Goal: Task Accomplishment & Management: Complete application form

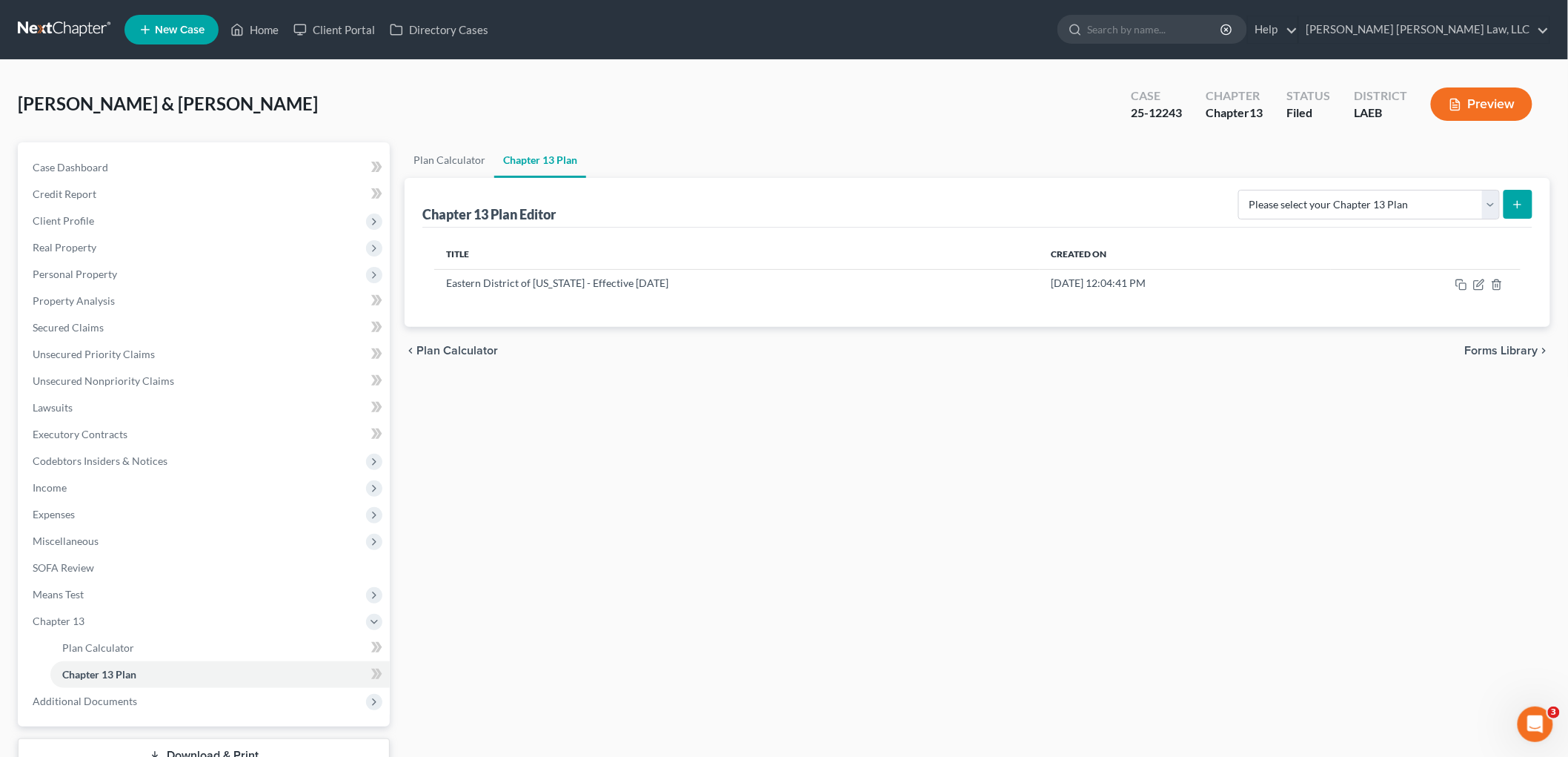
click at [62, 24] on link at bounding box center [65, 29] width 95 height 27
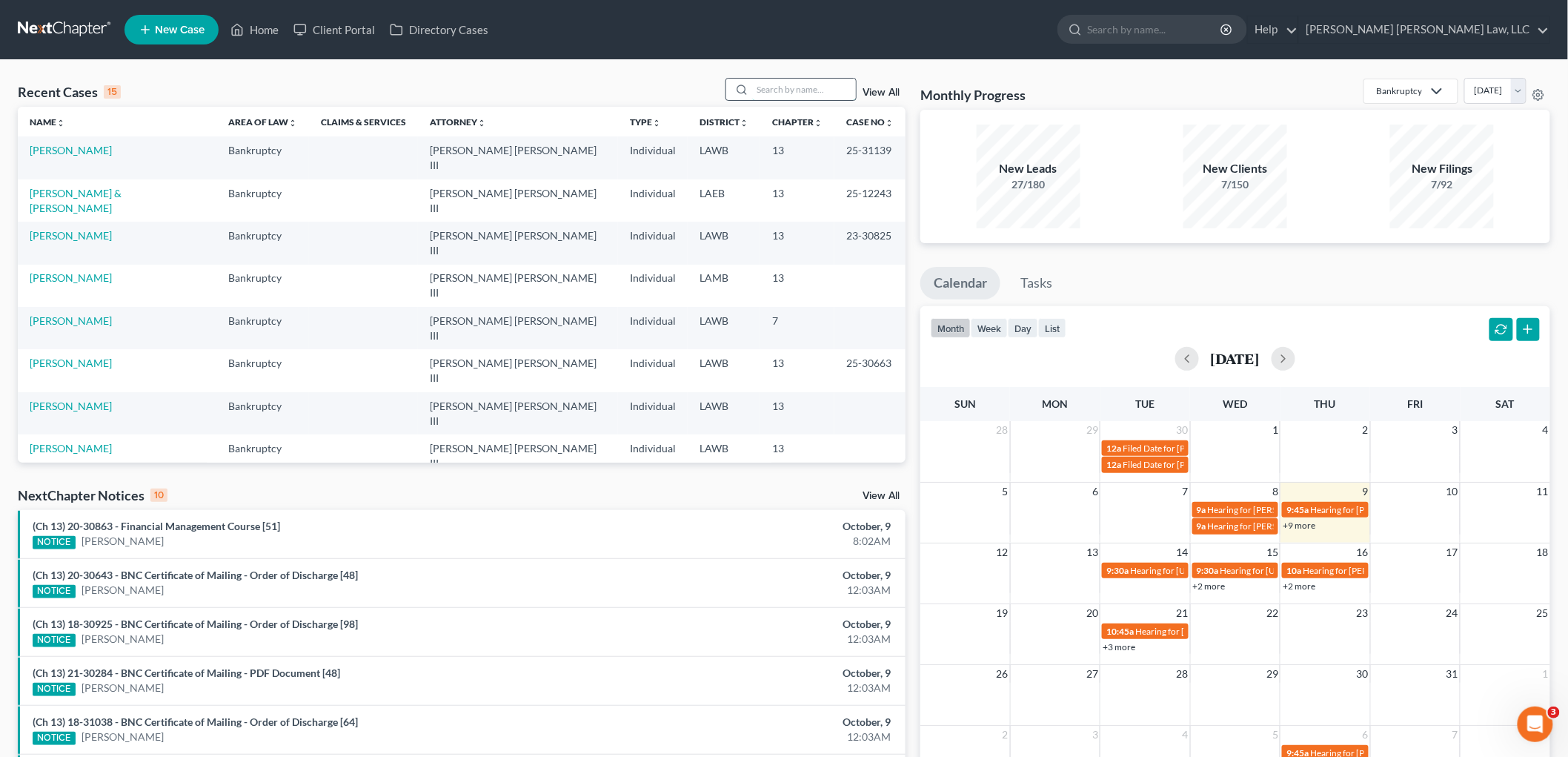
click at [818, 88] on input "search" at bounding box center [804, 89] width 104 height 22
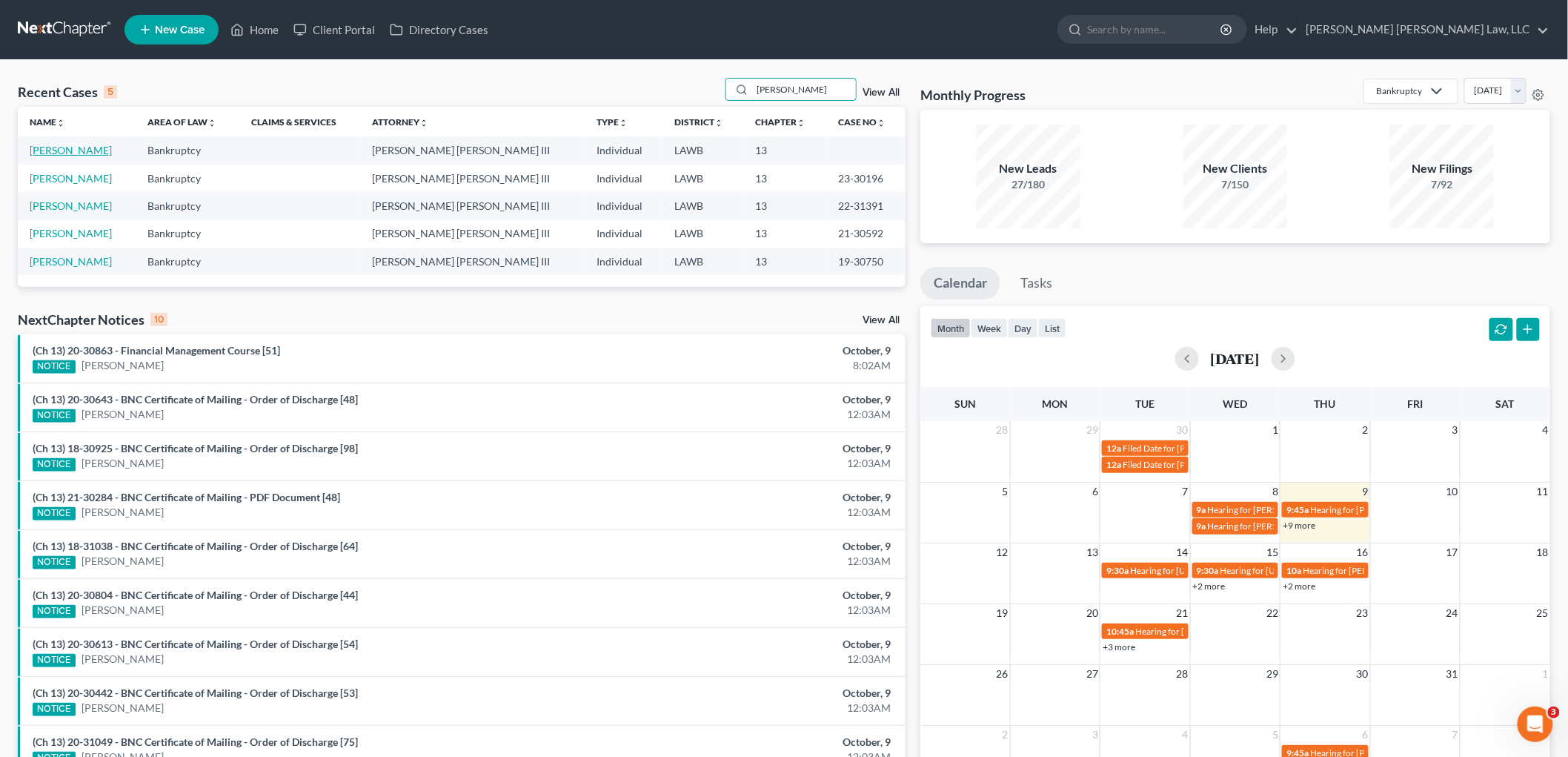
type input "mathis"
click at [56, 153] on link "[PERSON_NAME]" at bounding box center [70, 150] width 82 height 13
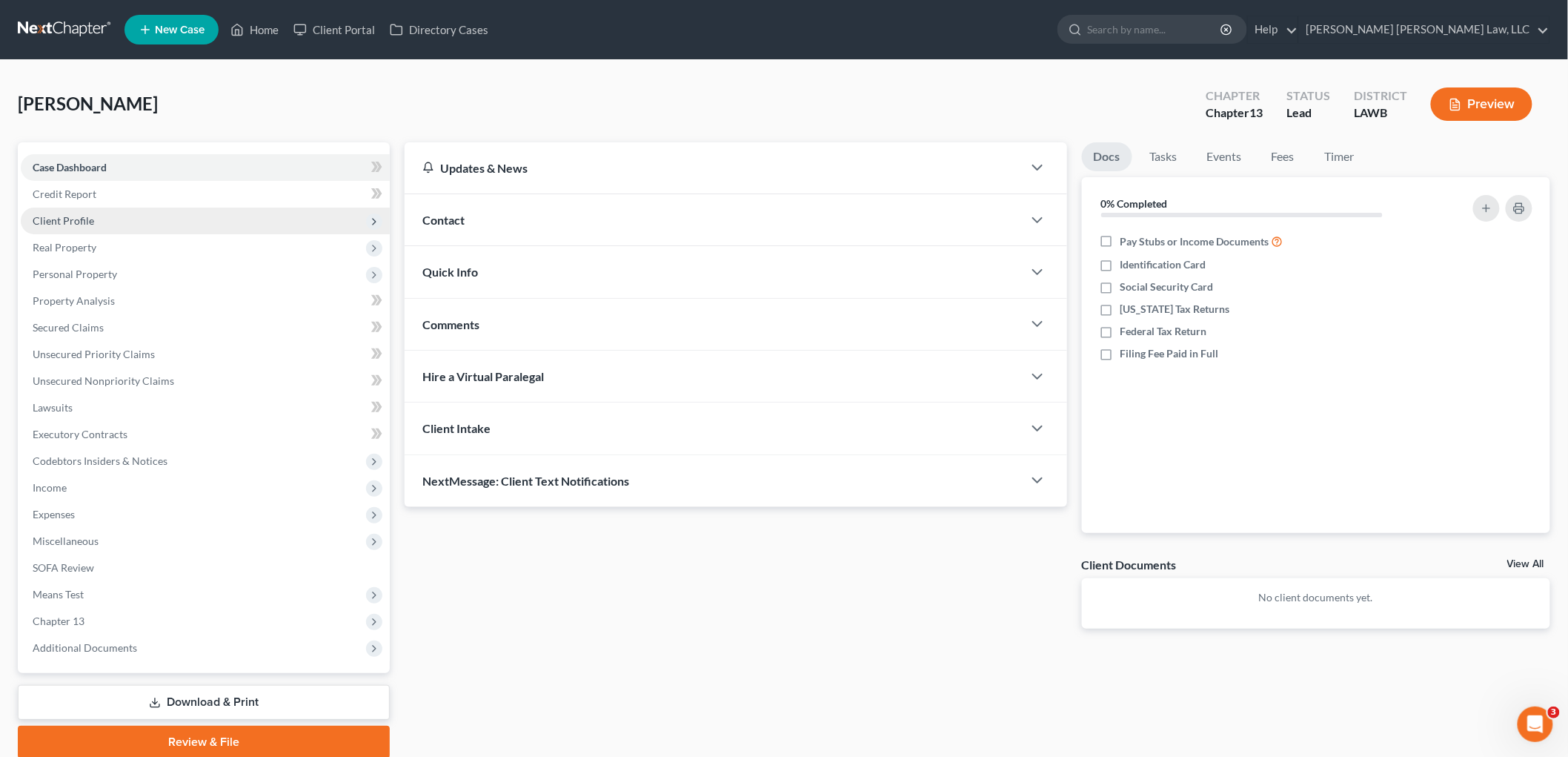
click at [82, 225] on span "Client Profile" at bounding box center [63, 220] width 62 height 13
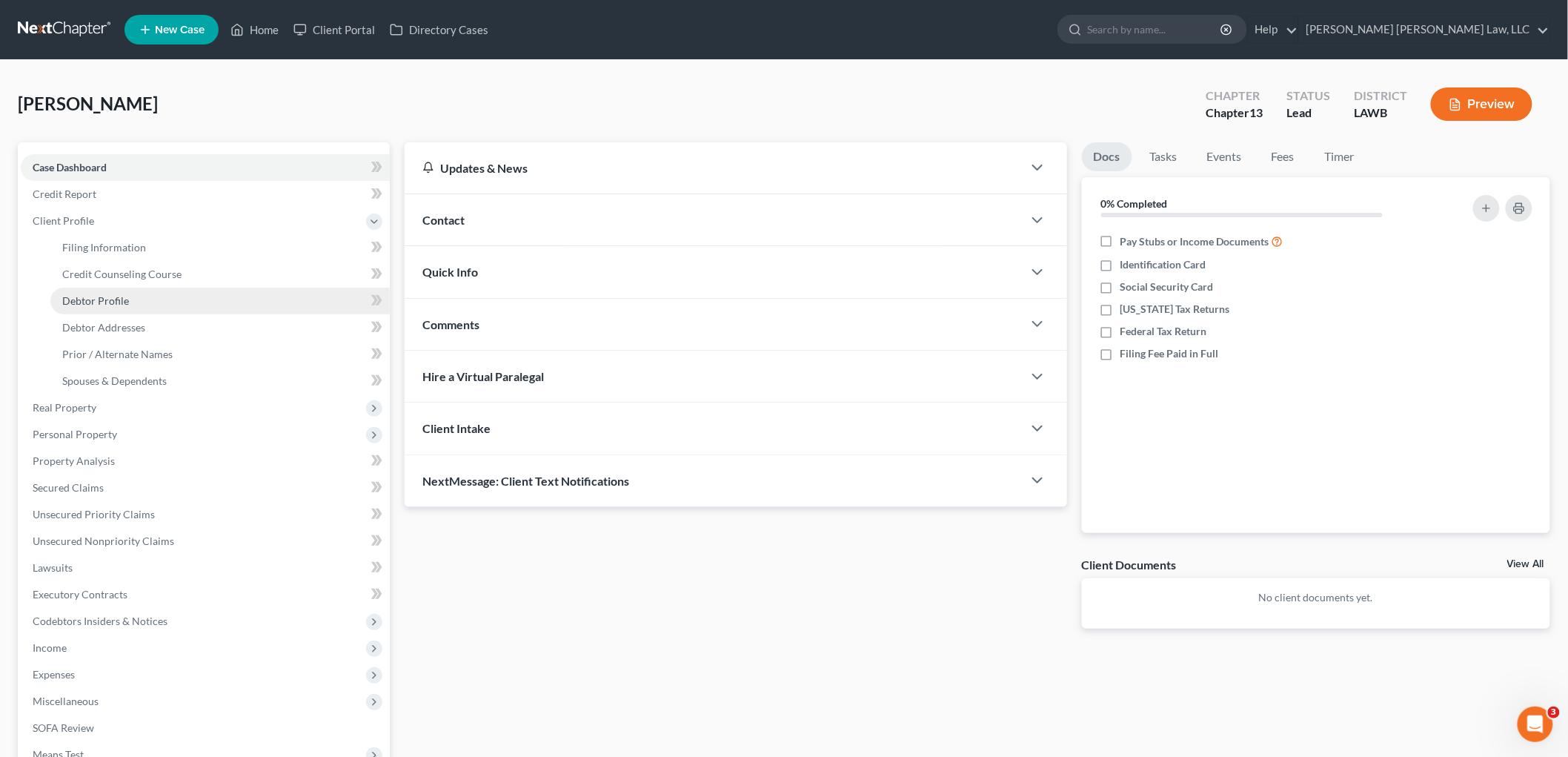
click at [92, 298] on span "Debtor Profile" at bounding box center [96, 301] width 66 height 13
select select "3"
select select "1"
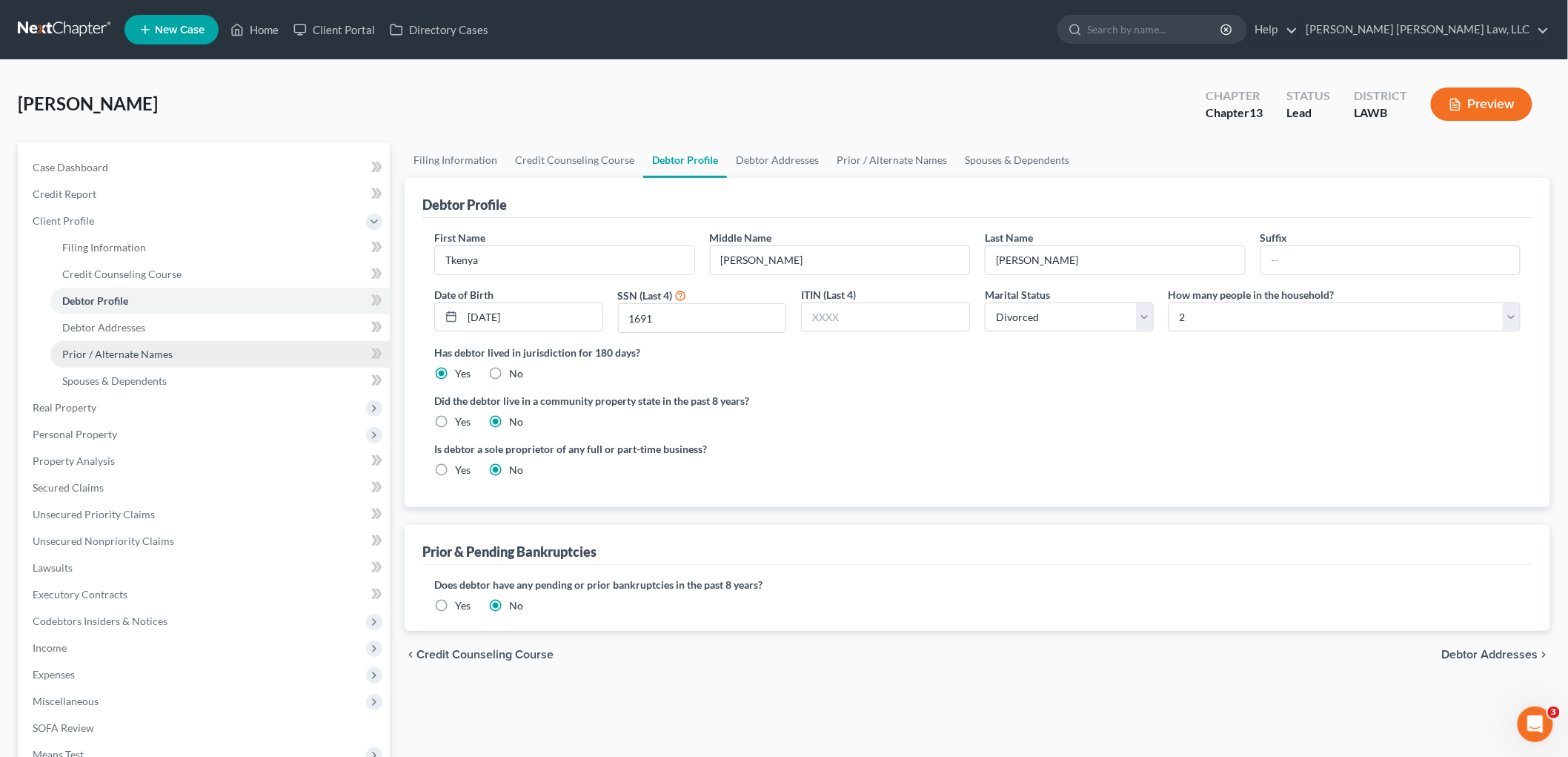
click at [127, 351] on span "Prior / Alternate Names" at bounding box center [117, 354] width 110 height 13
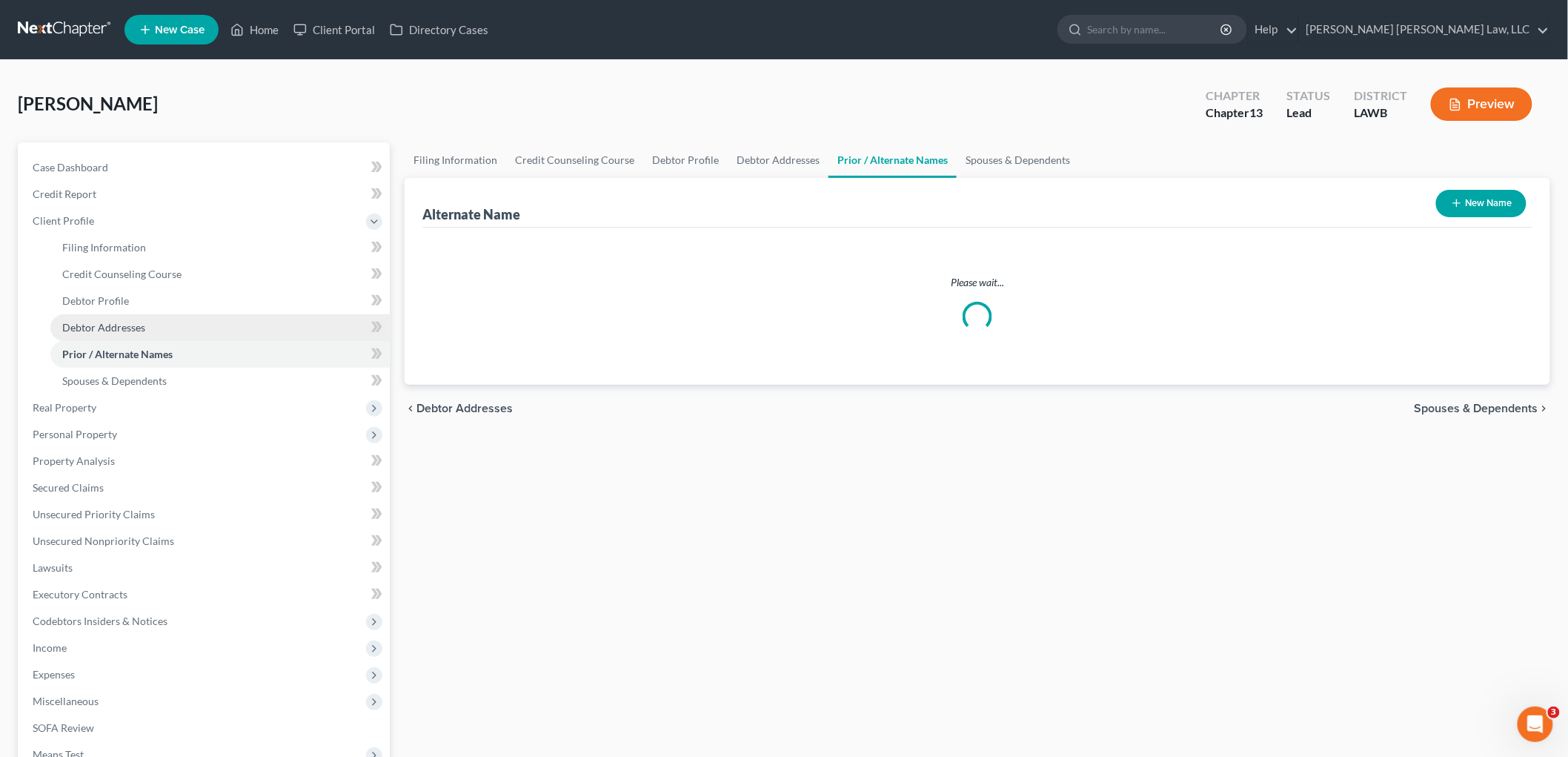
click at [135, 332] on link "Debtor Addresses" at bounding box center [220, 327] width 340 height 27
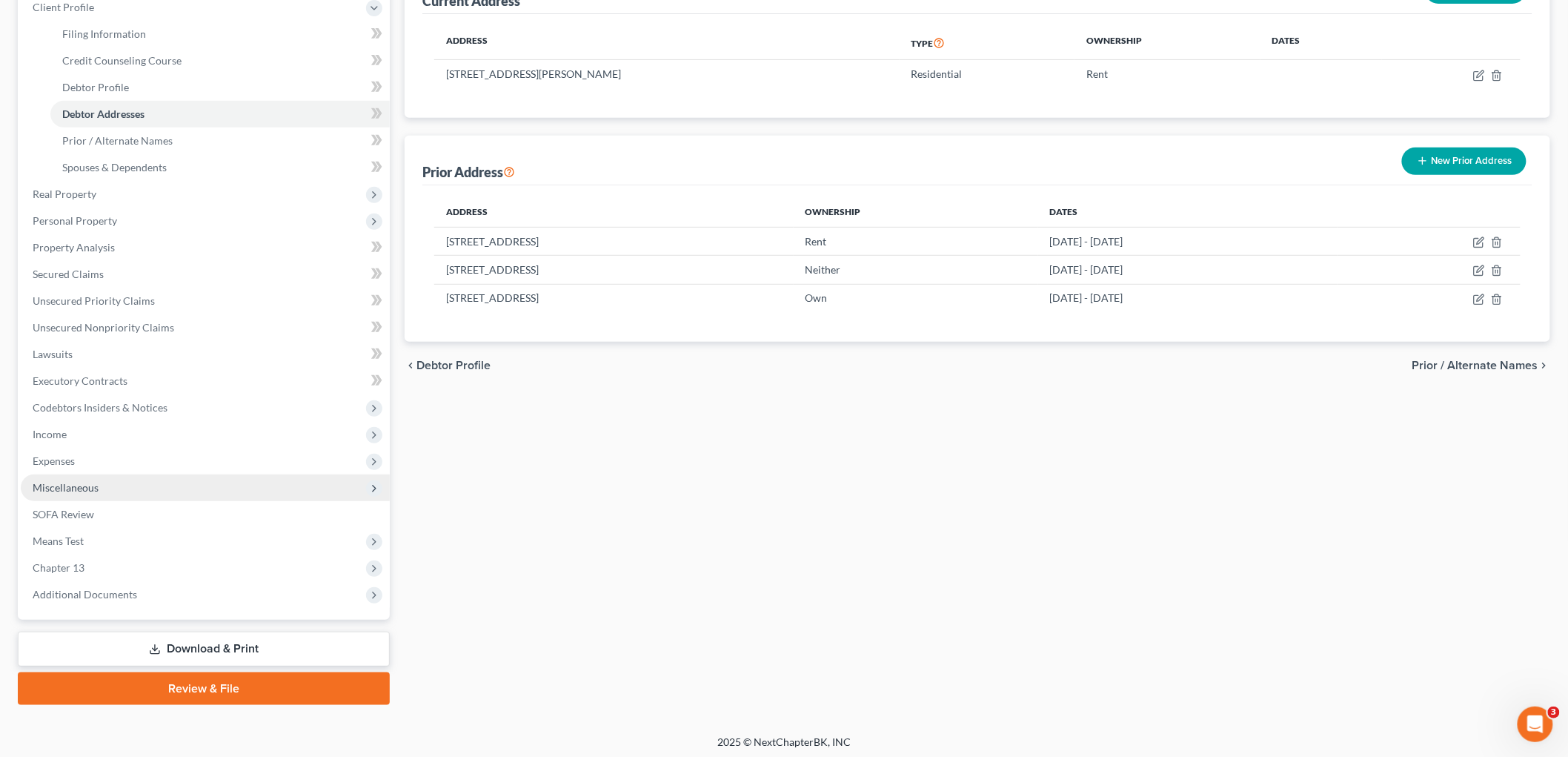
scroll to position [216, 0]
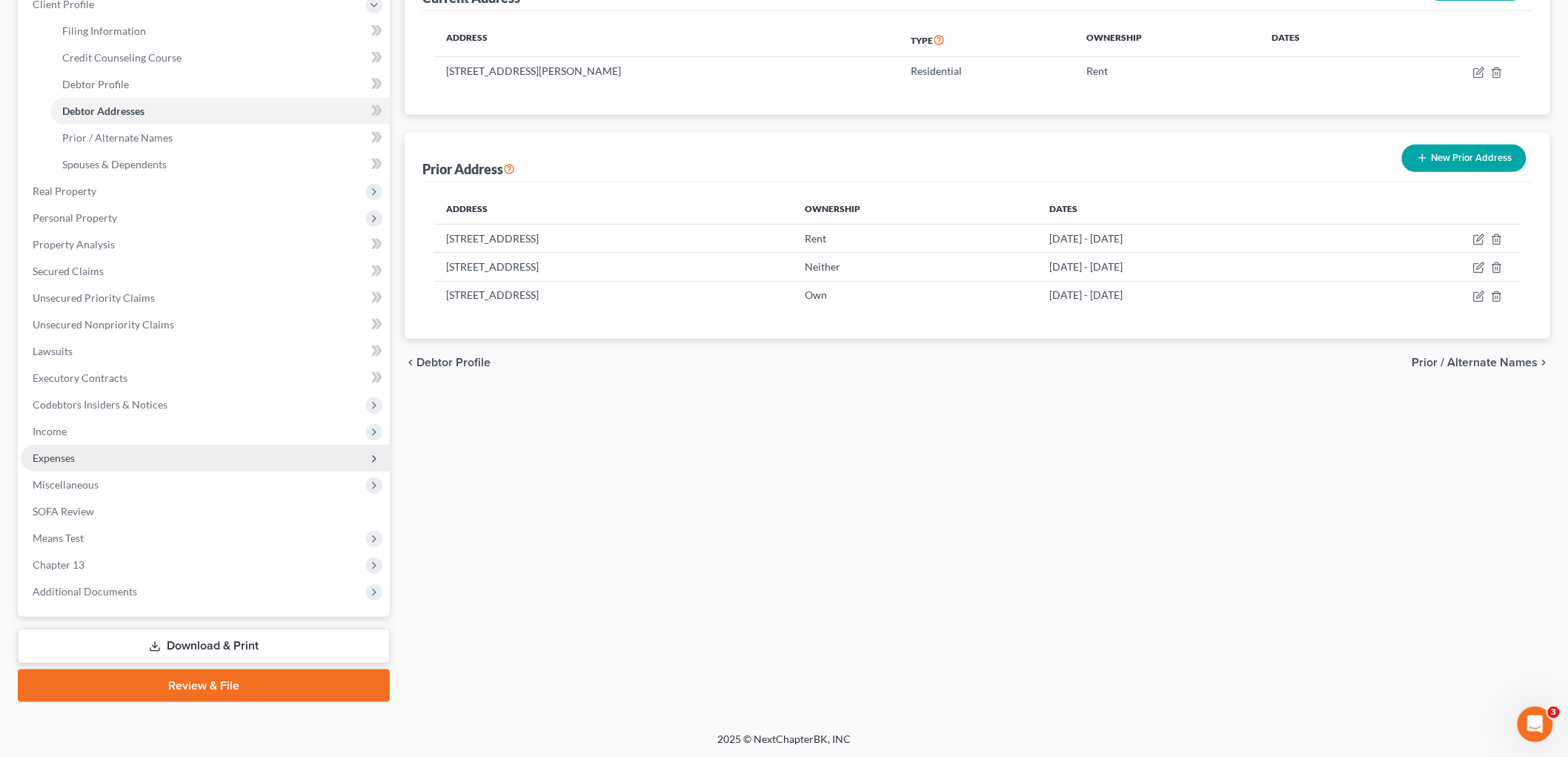
click at [105, 460] on span "Expenses" at bounding box center [205, 458] width 369 height 27
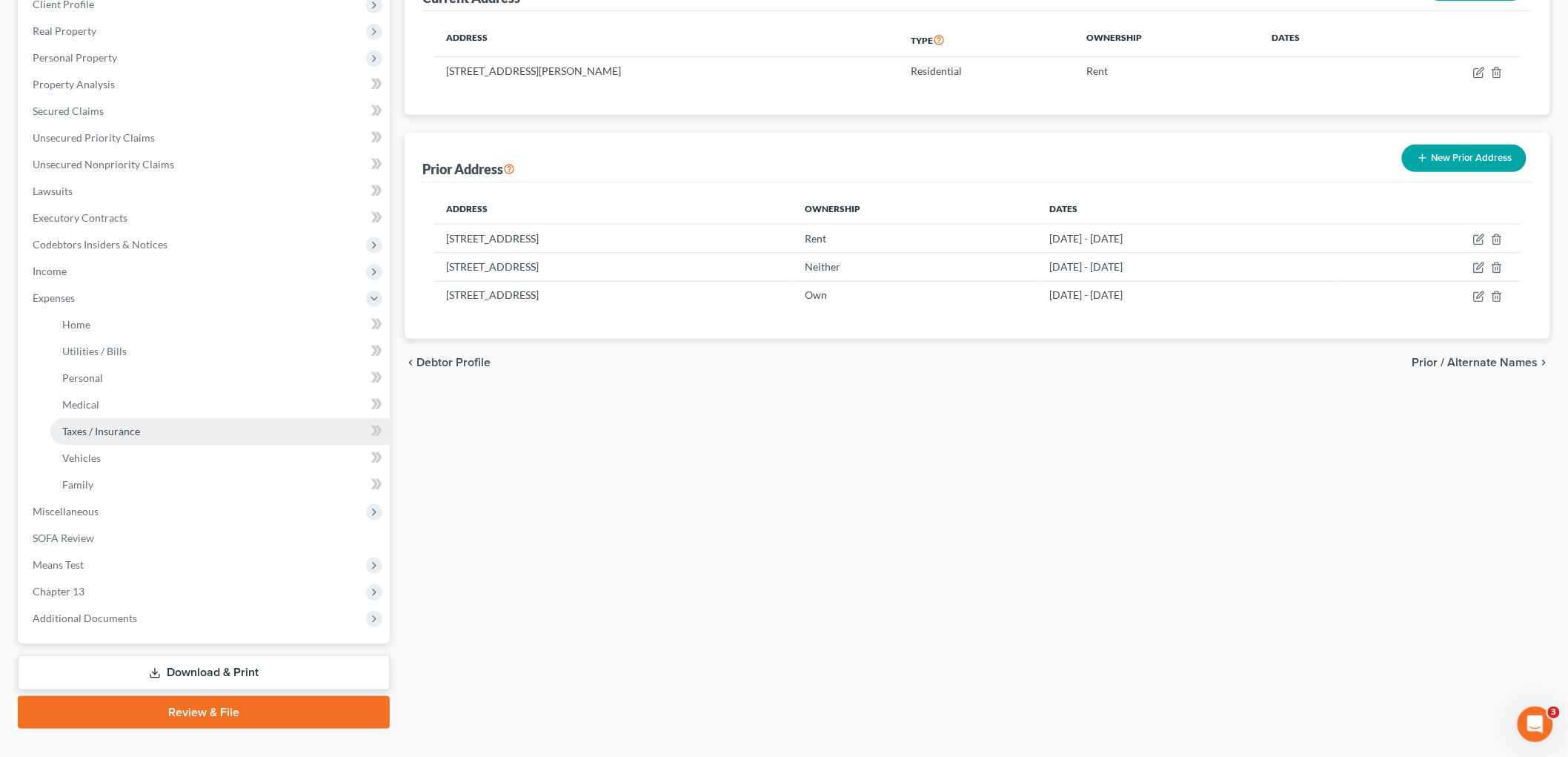
click at [119, 430] on span "Taxes / Insurance" at bounding box center [101, 431] width 78 height 13
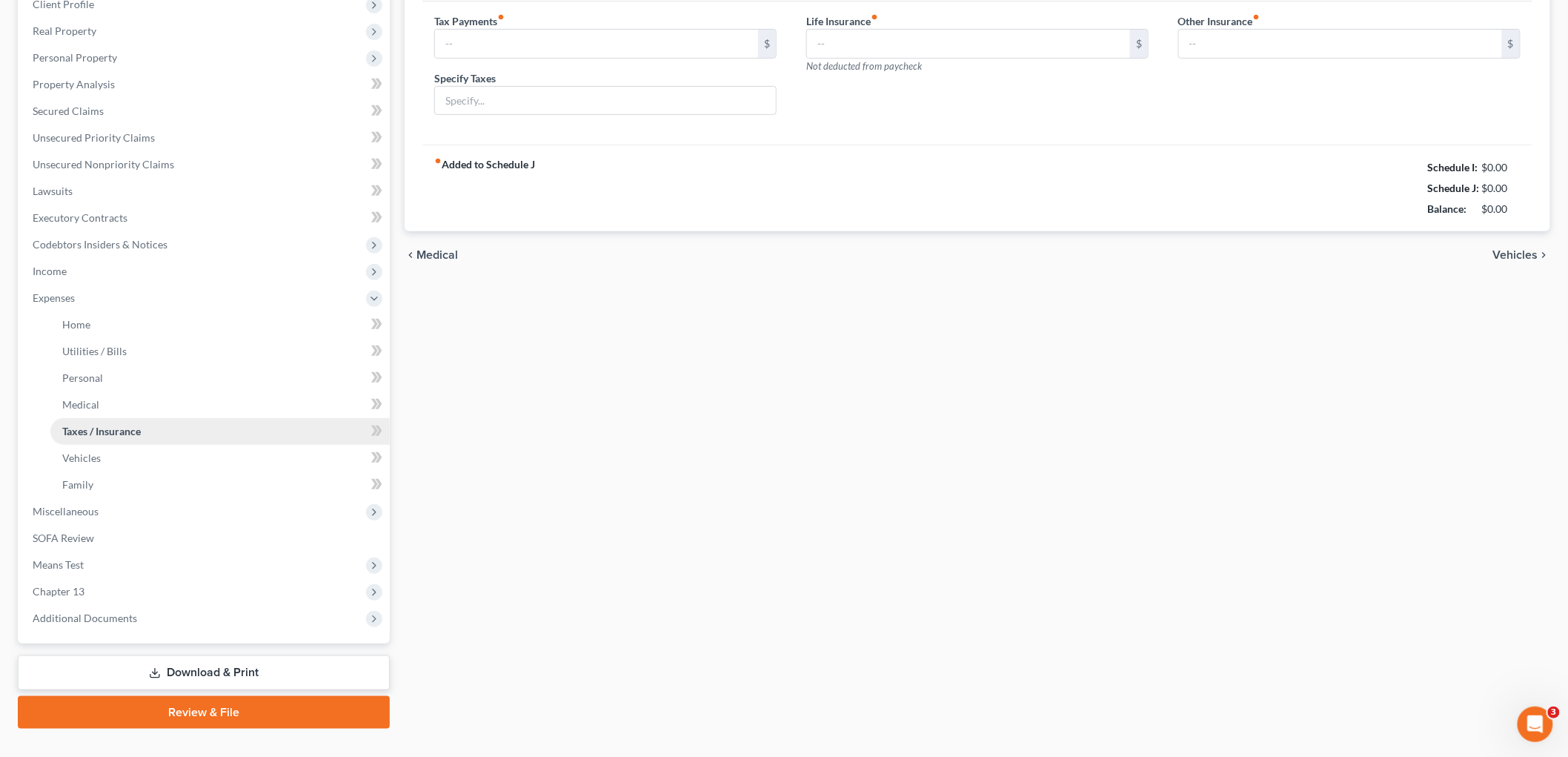
scroll to position [43, 0]
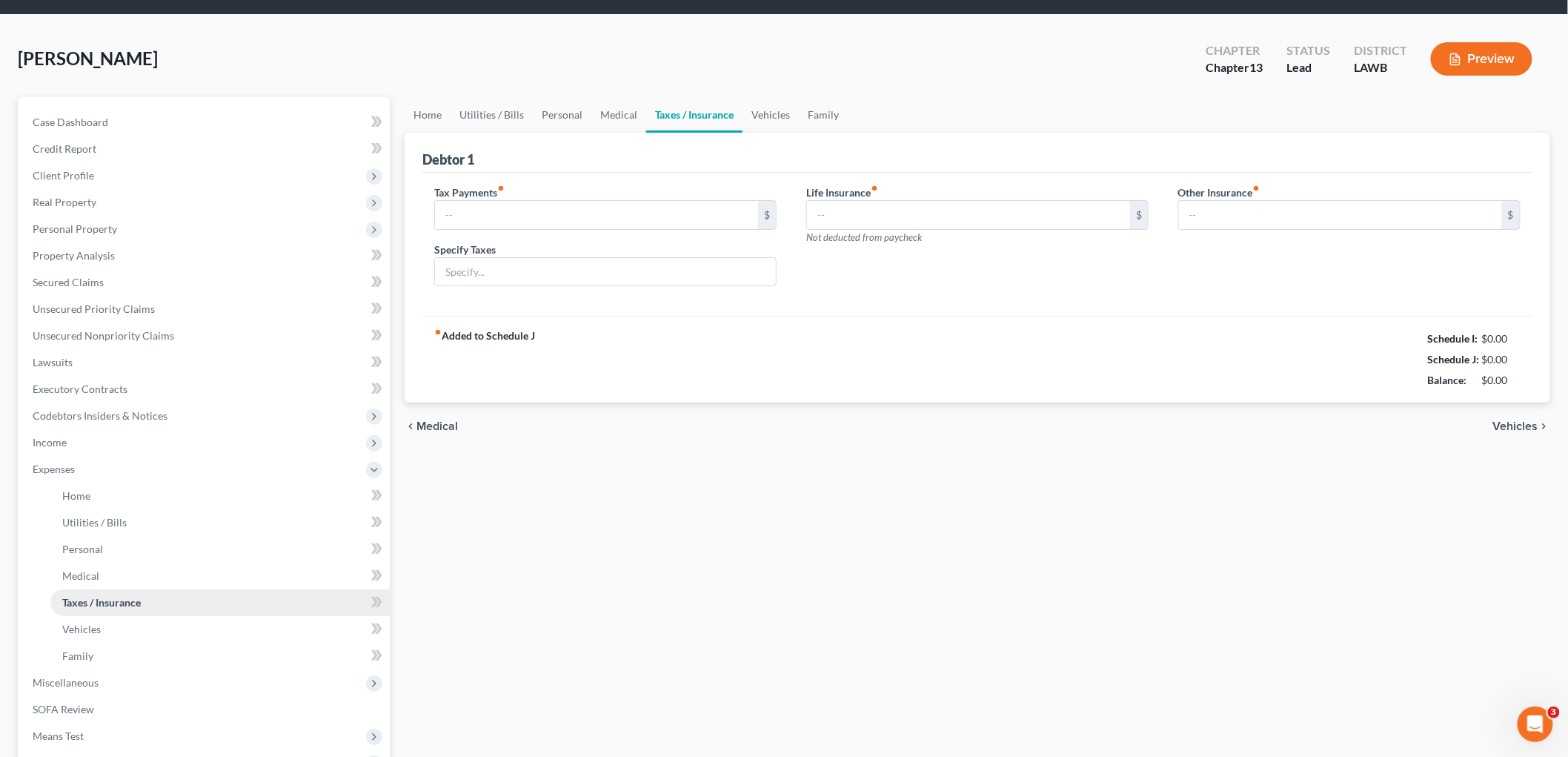
type input "0.00"
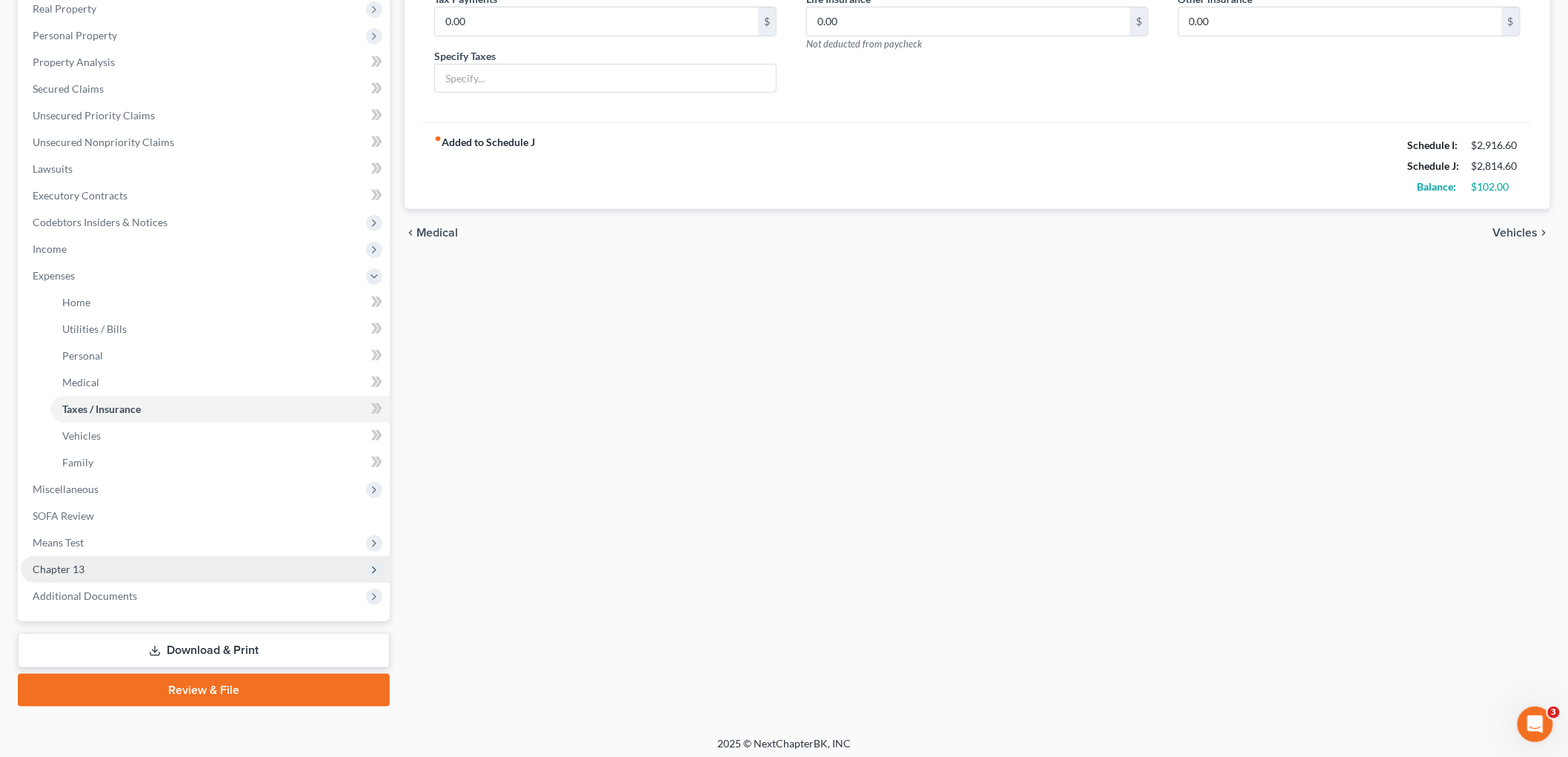
scroll to position [242, 0]
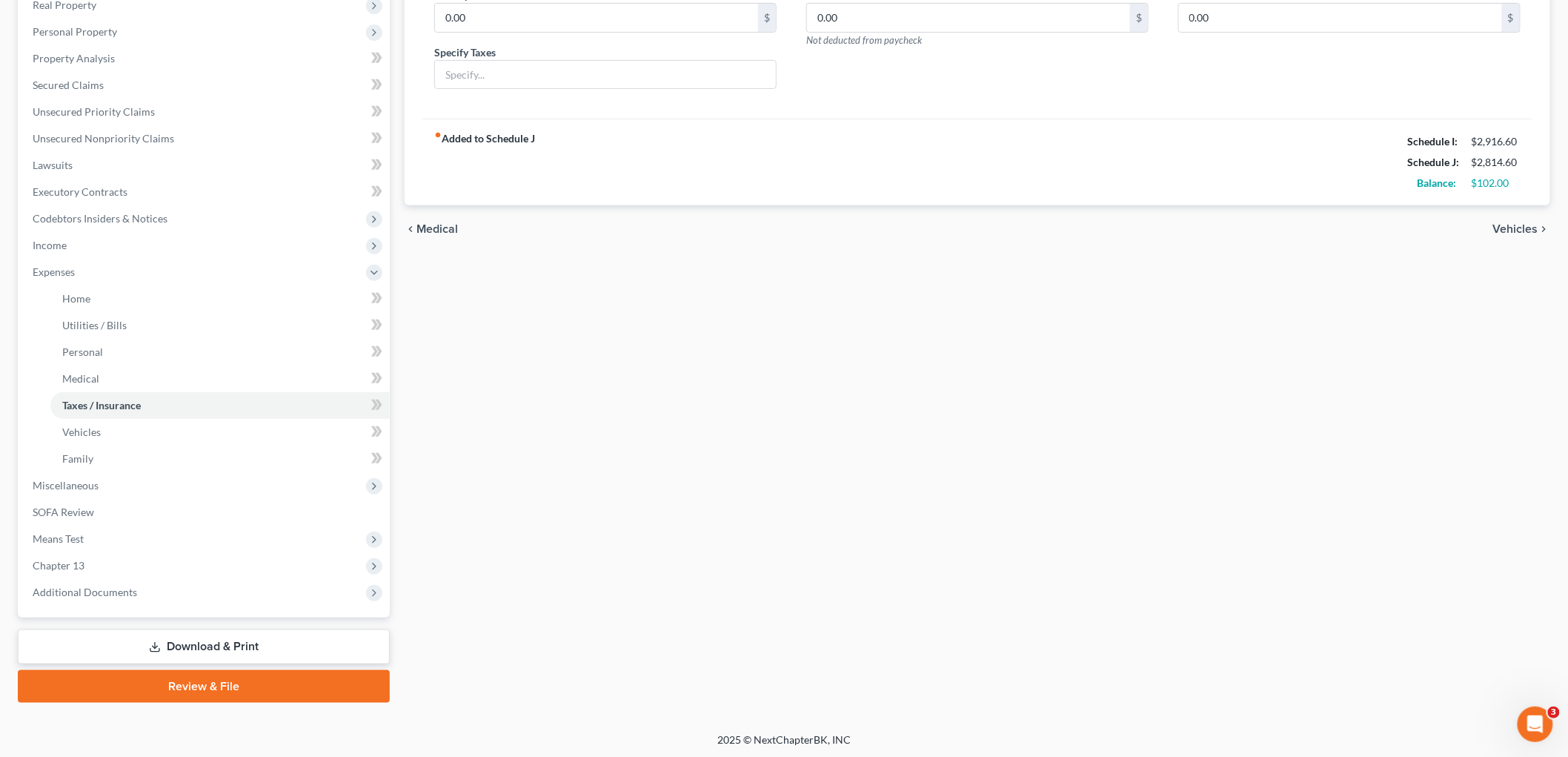
click at [164, 644] on link "Download & Print" at bounding box center [203, 646] width 372 height 35
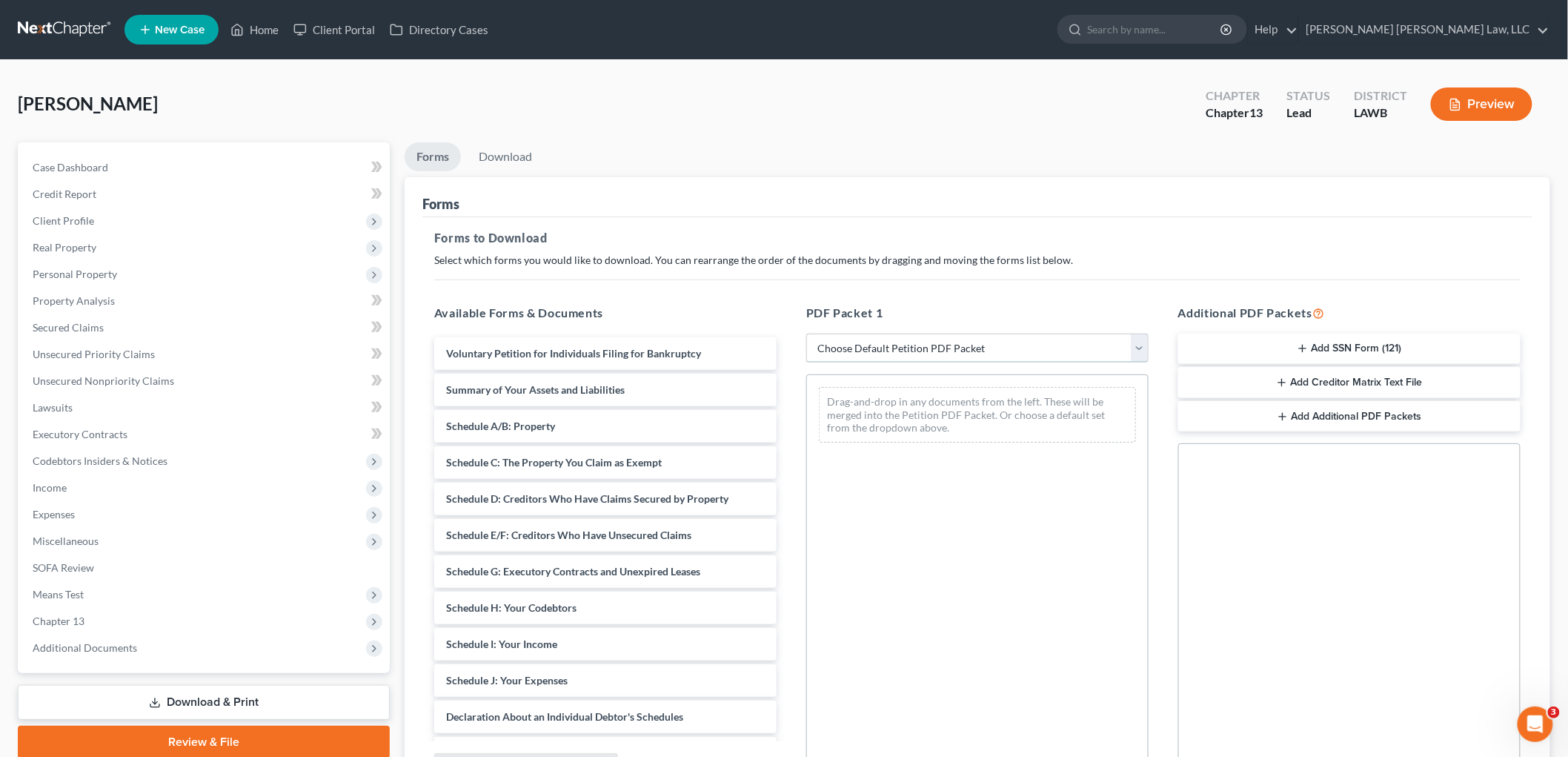
click at [895, 350] on select "Choose Default Petition PDF Packet Complete Bankruptcy Petition (all forms and …" at bounding box center [977, 348] width 342 height 30
select select "0"
click at [806, 333] on select "Choose Default Petition PDF Packet Complete Bankruptcy Petition (all forms and …" at bounding box center [977, 348] width 342 height 30
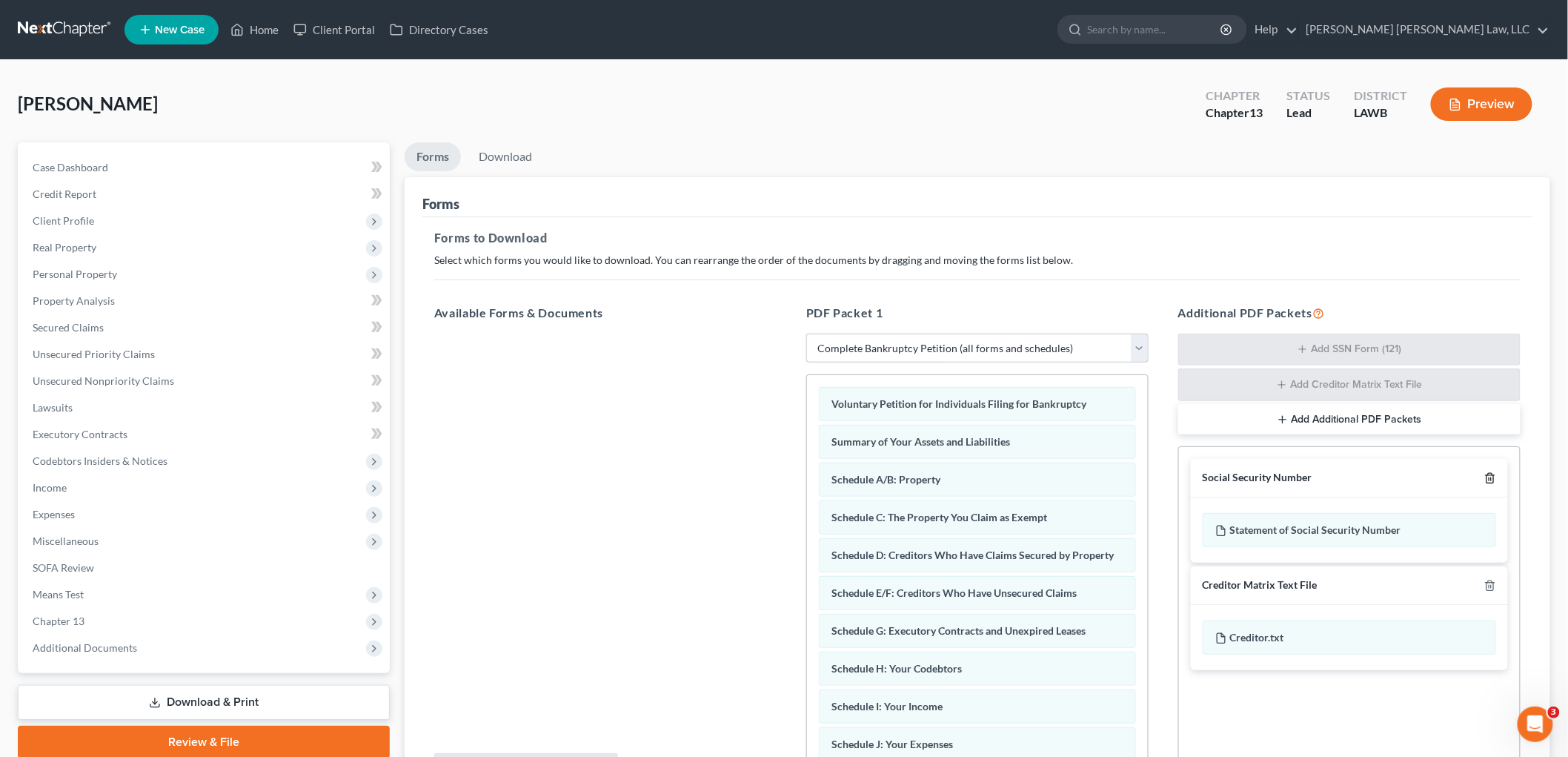
click at [1491, 483] on icon "button" at bounding box center [1489, 478] width 6 height 10
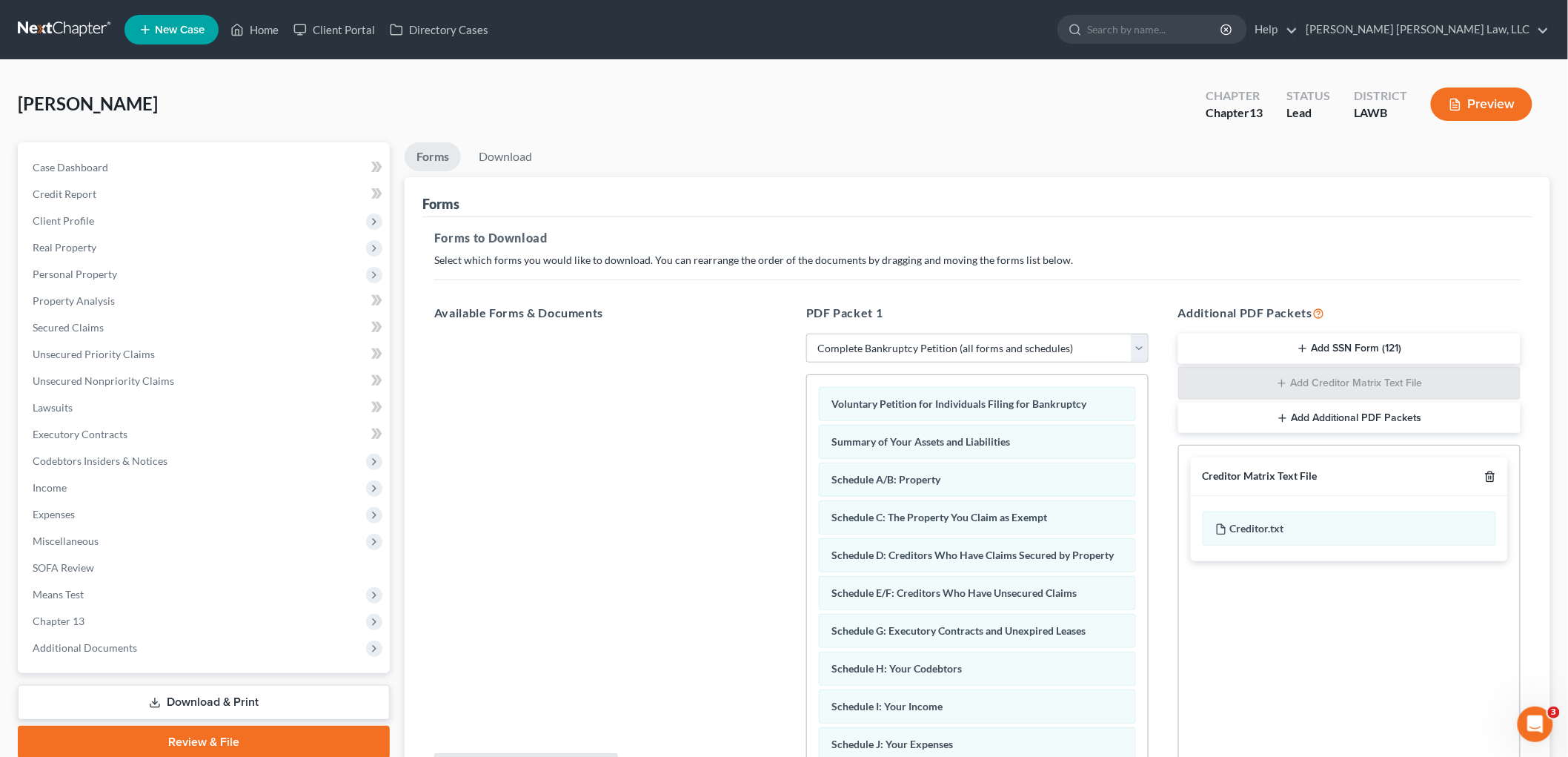
click at [1490, 480] on icon "button" at bounding box center [1489, 477] width 12 height 12
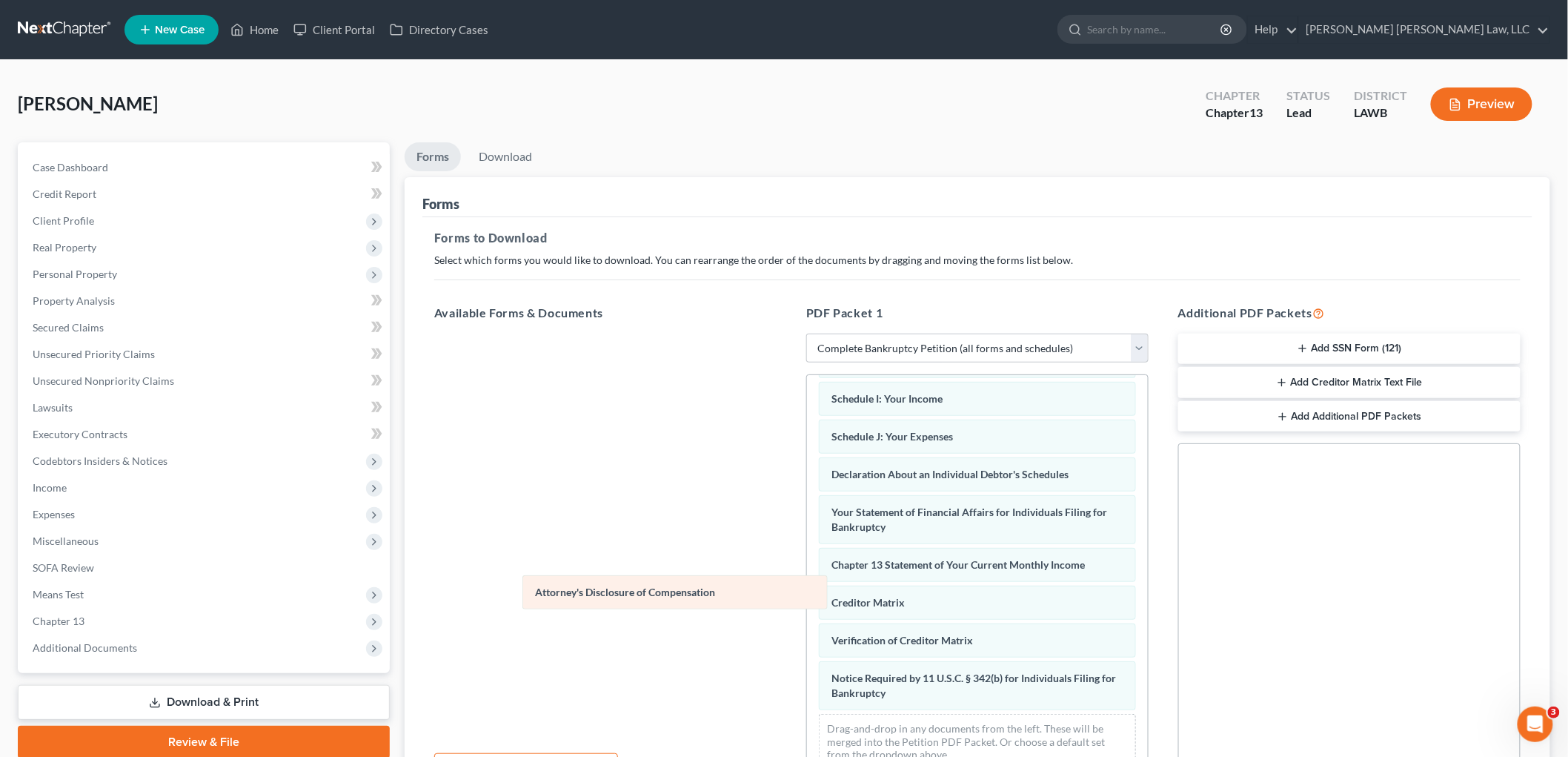
drag, startPoint x: 908, startPoint y: 688, endPoint x: 587, endPoint y: 571, distance: 341.7
click at [807, 581] on div "Attorney's Disclosure of Compensation Voluntary Petition for Individuals Filing…" at bounding box center [977, 424] width 341 height 714
click at [505, 143] on link "Download" at bounding box center [505, 157] width 77 height 29
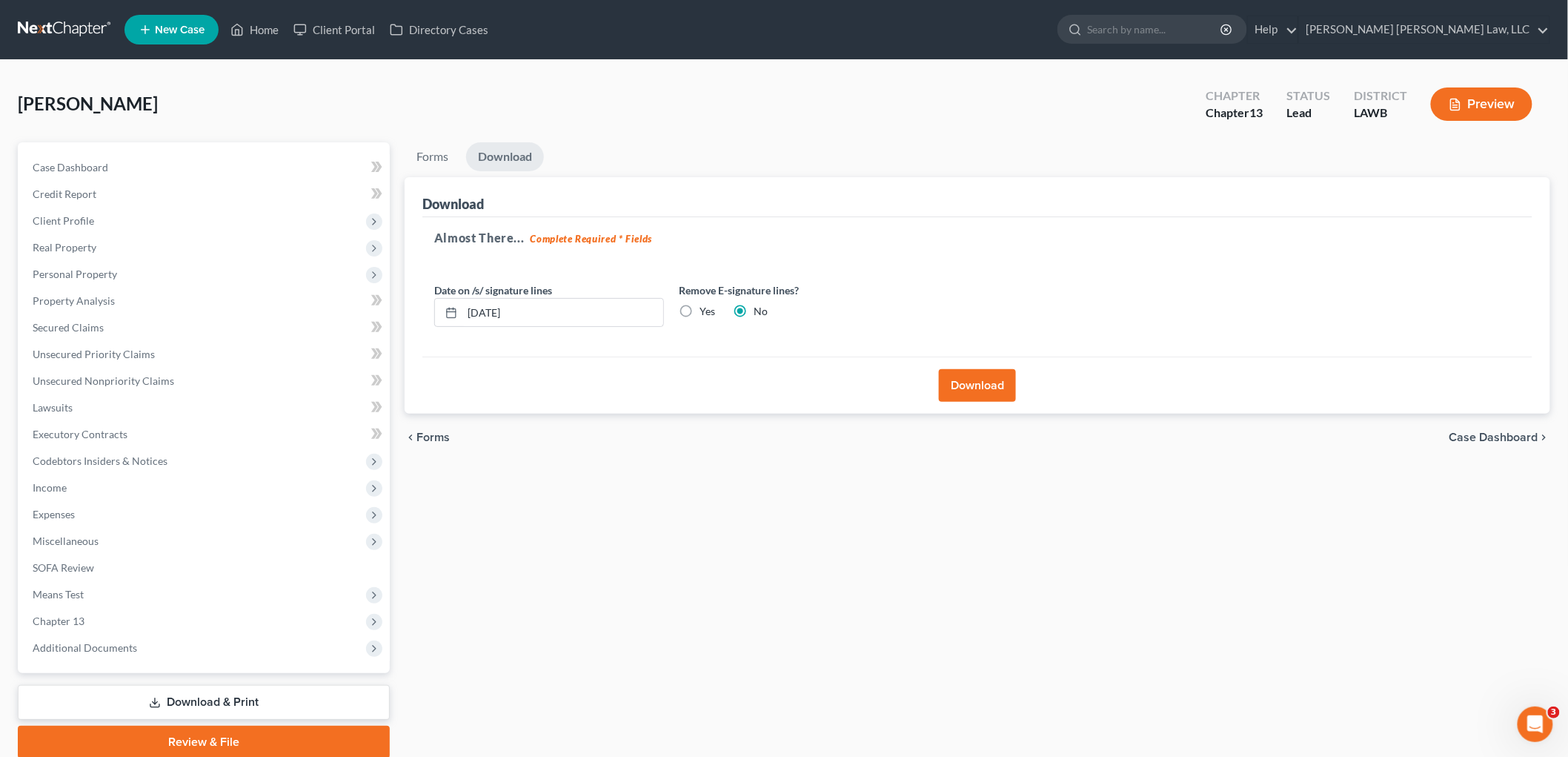
click at [956, 391] on button "Download" at bounding box center [976, 385] width 77 height 32
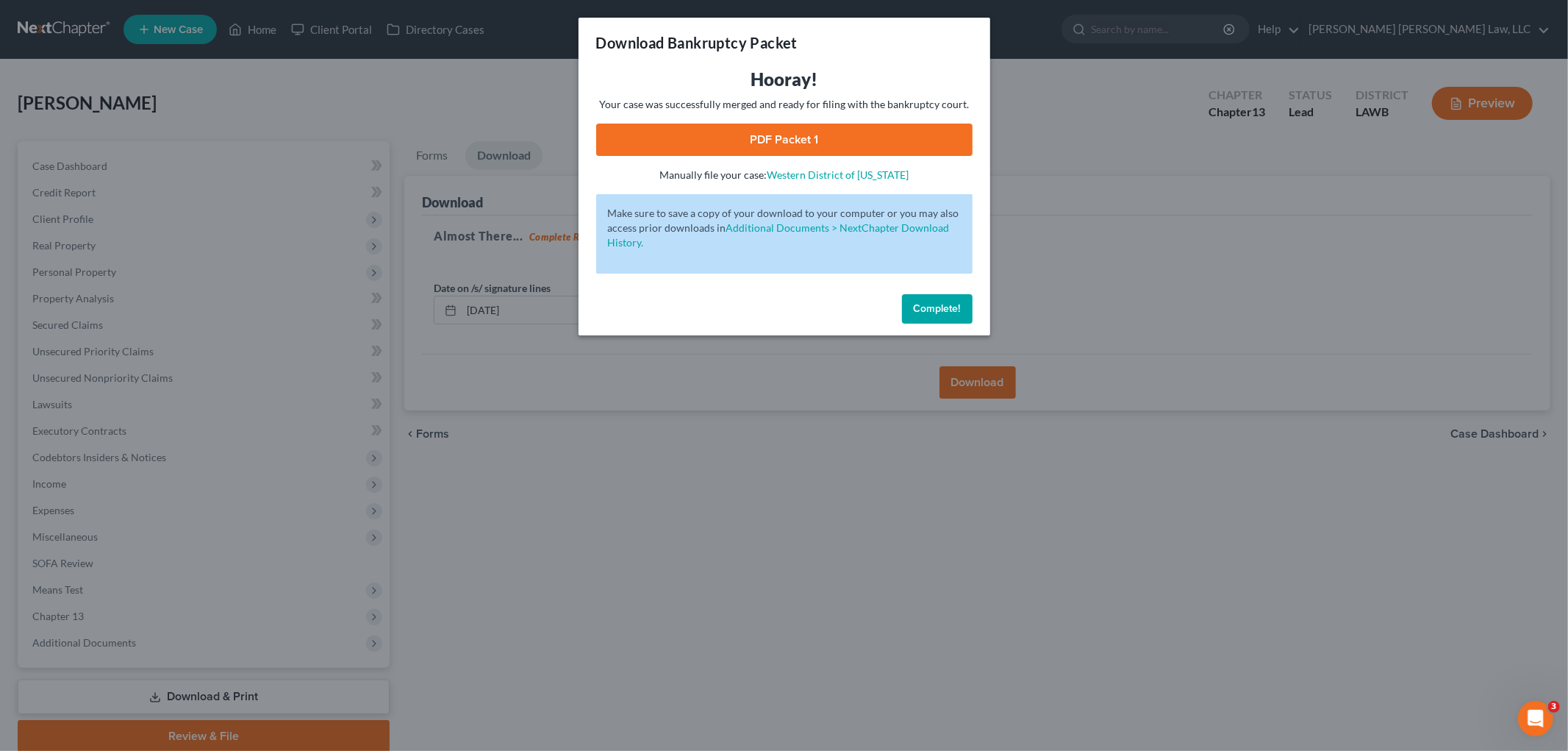
click at [770, 137] on link "PDF Packet 1" at bounding box center [785, 140] width 376 height 32
click at [929, 310] on span "Complete!" at bounding box center [938, 309] width 47 height 13
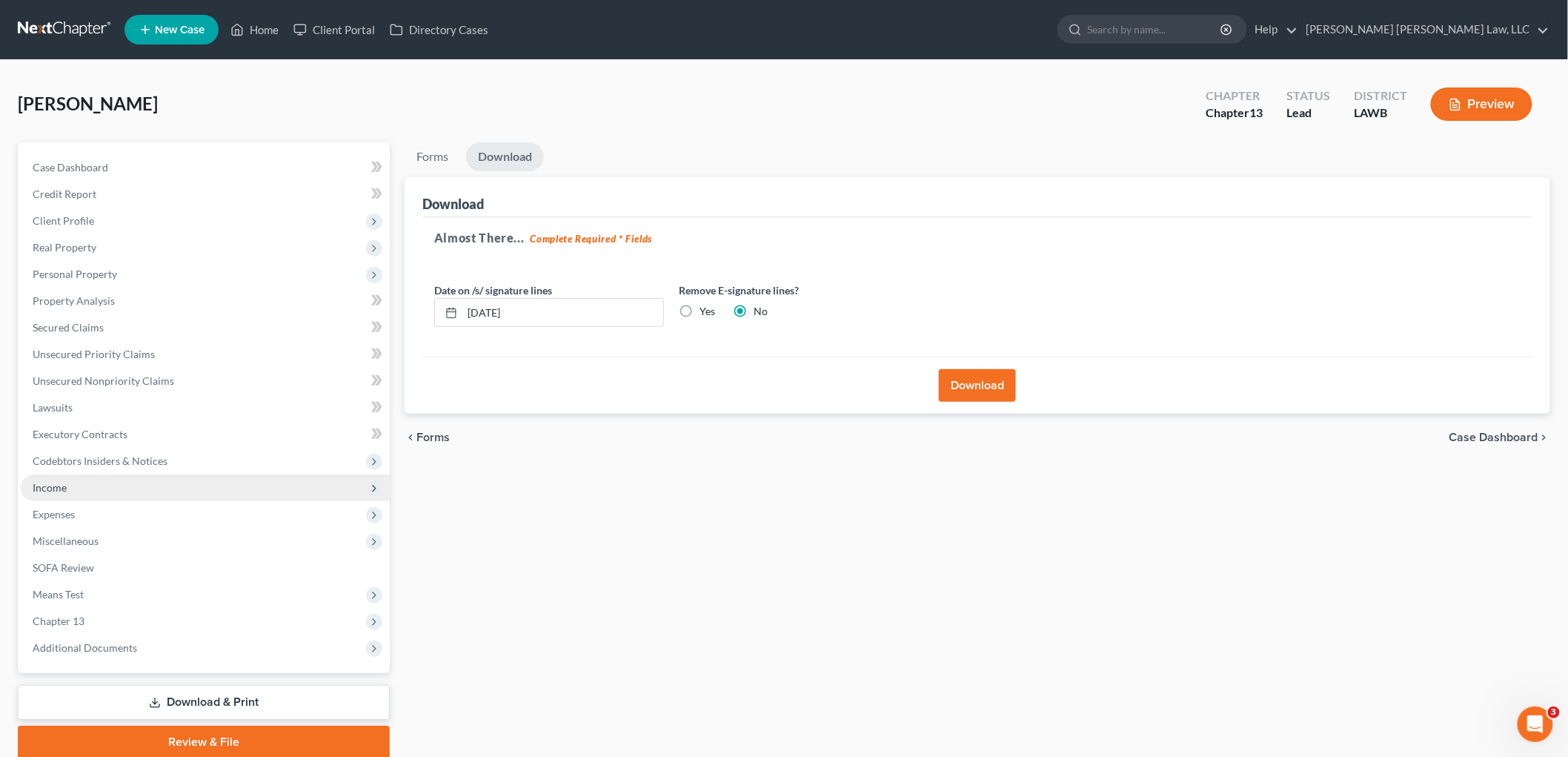
click at [79, 482] on span "Income" at bounding box center [205, 487] width 369 height 27
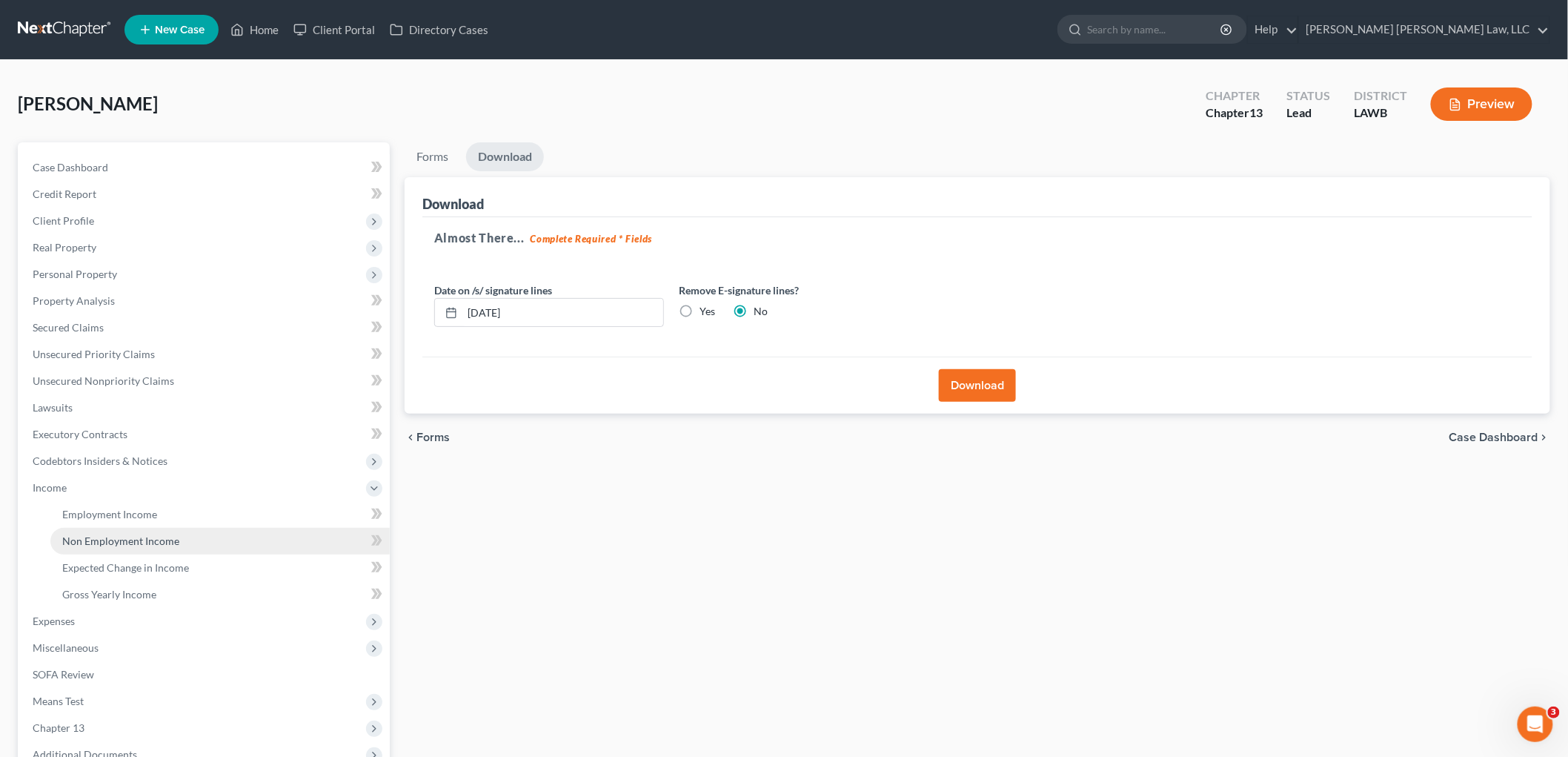
click at [89, 541] on span "Non Employment Income" at bounding box center [121, 541] width 117 height 13
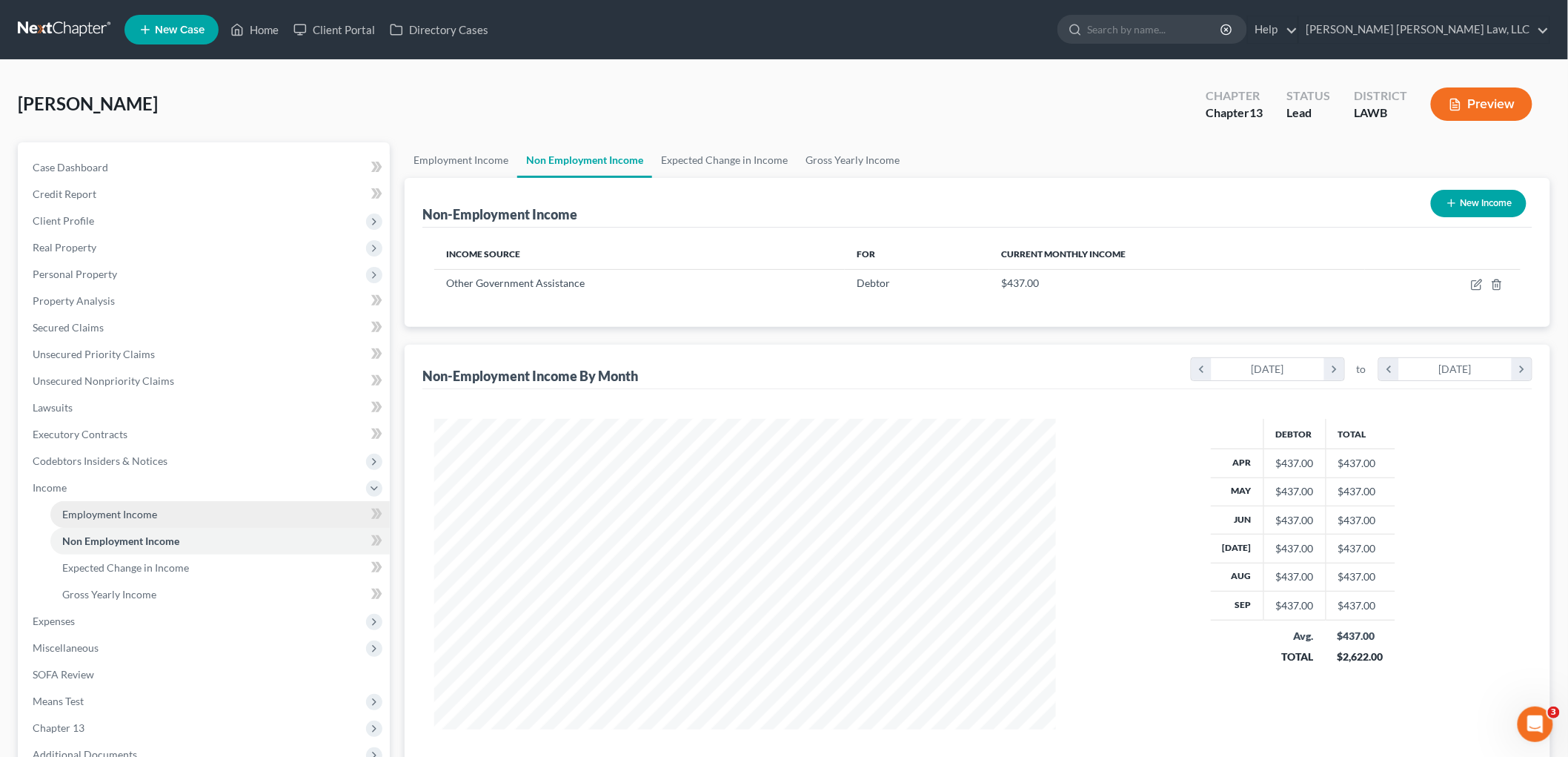
scroll to position [310, 651]
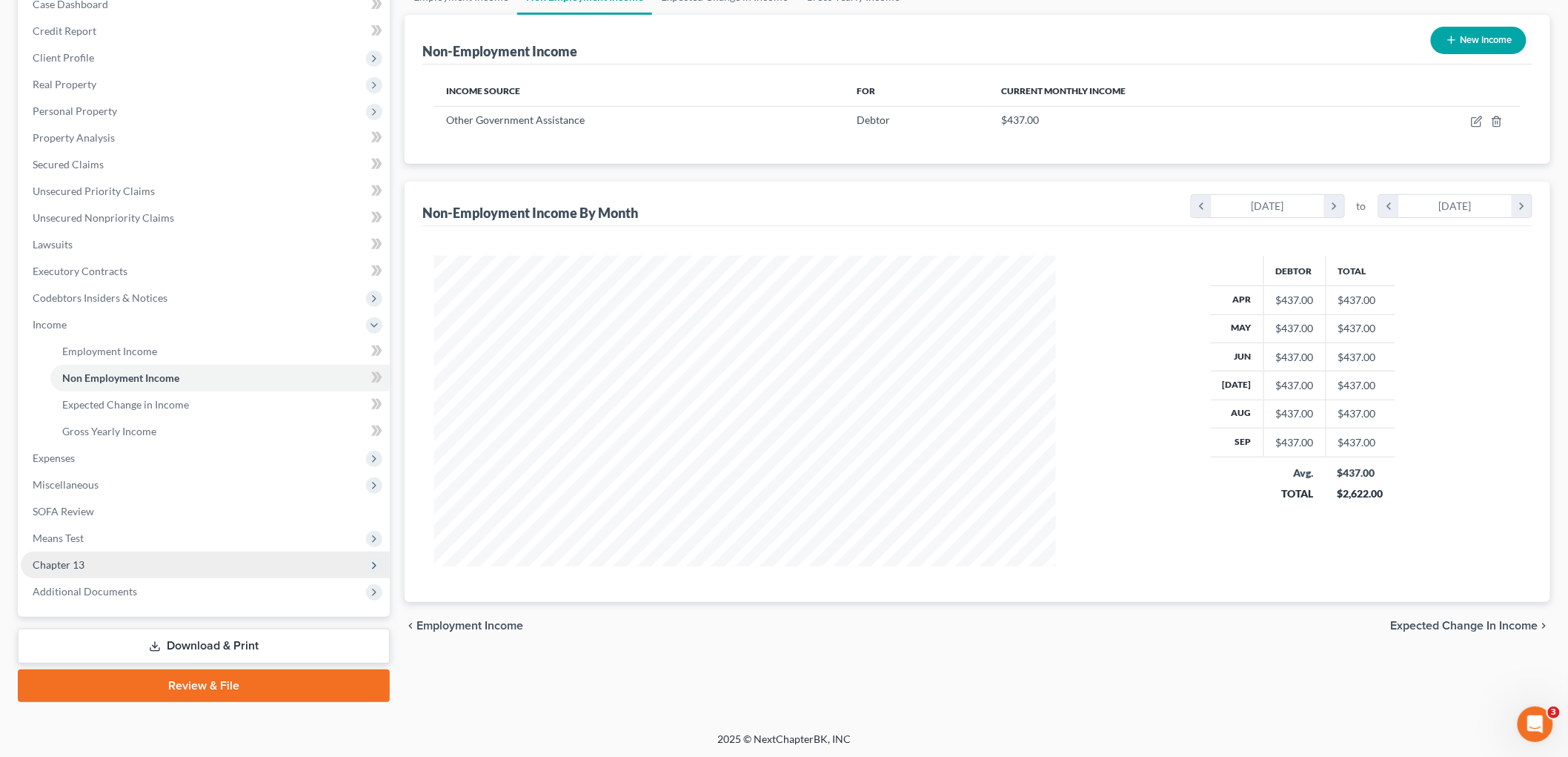
click at [190, 561] on span "Chapter 13" at bounding box center [205, 564] width 369 height 27
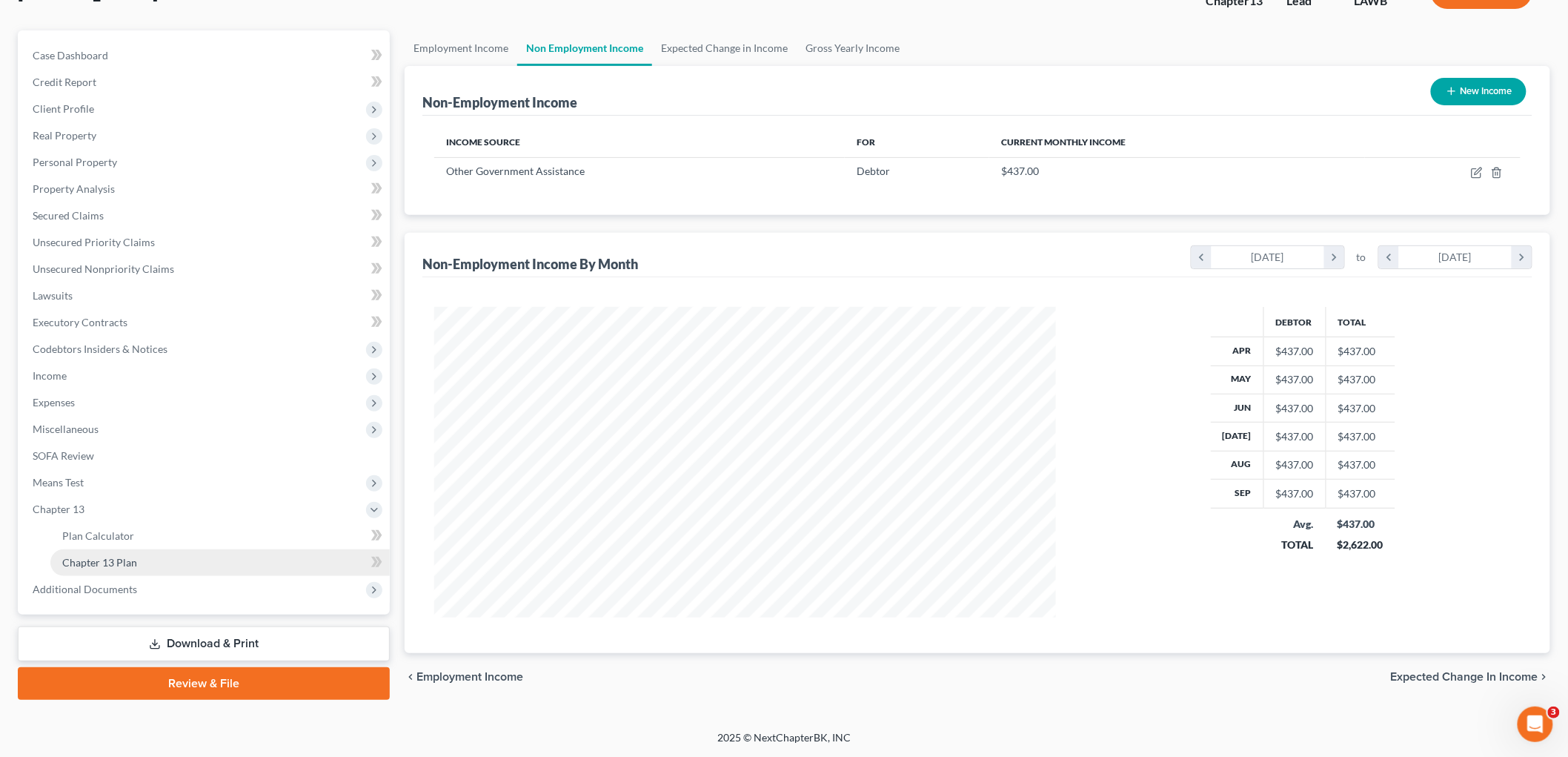
click at [164, 567] on link "Chapter 13 Plan" at bounding box center [220, 562] width 340 height 27
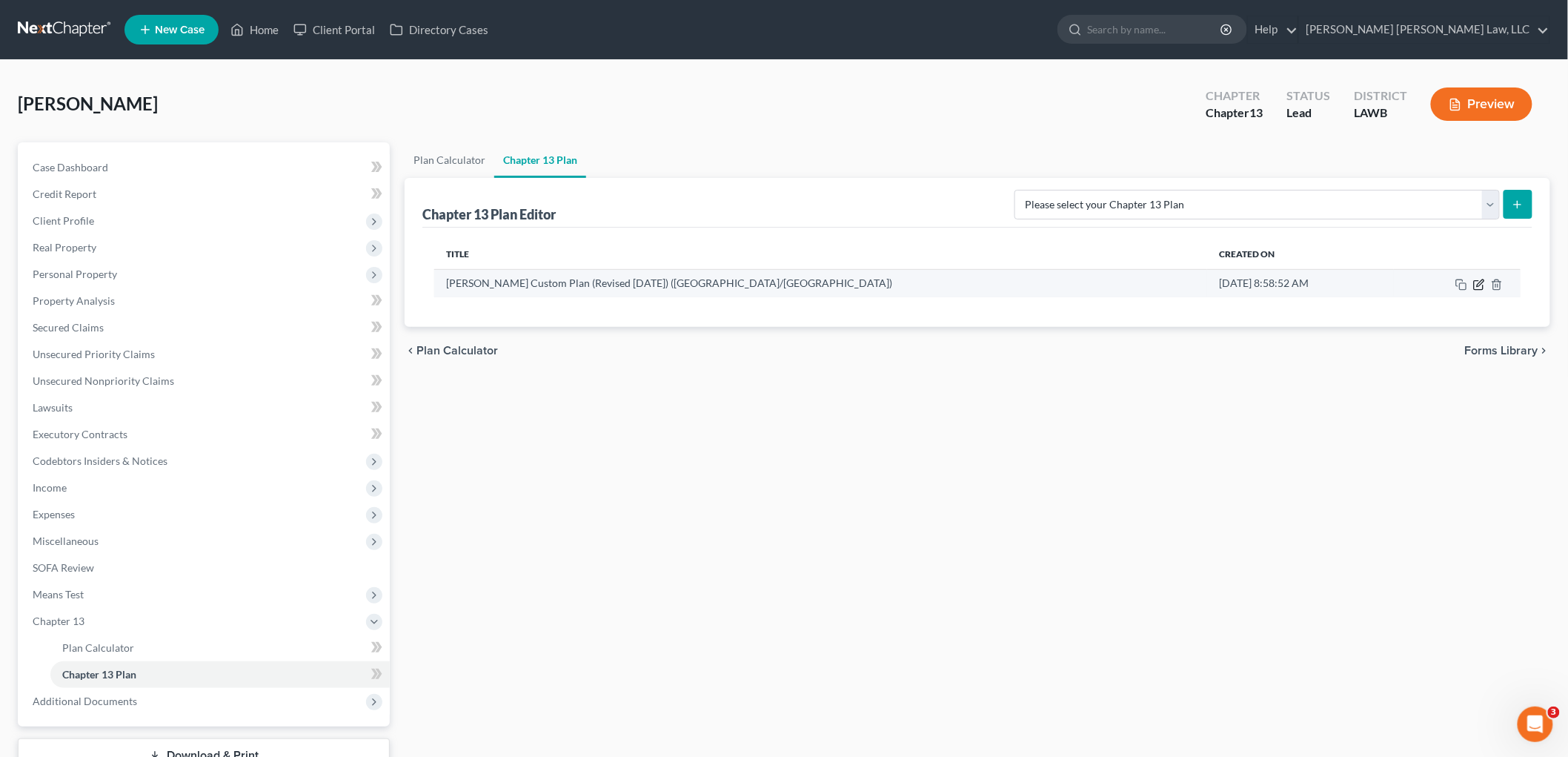
click at [1483, 287] on icon "button" at bounding box center [1479, 284] width 12 height 12
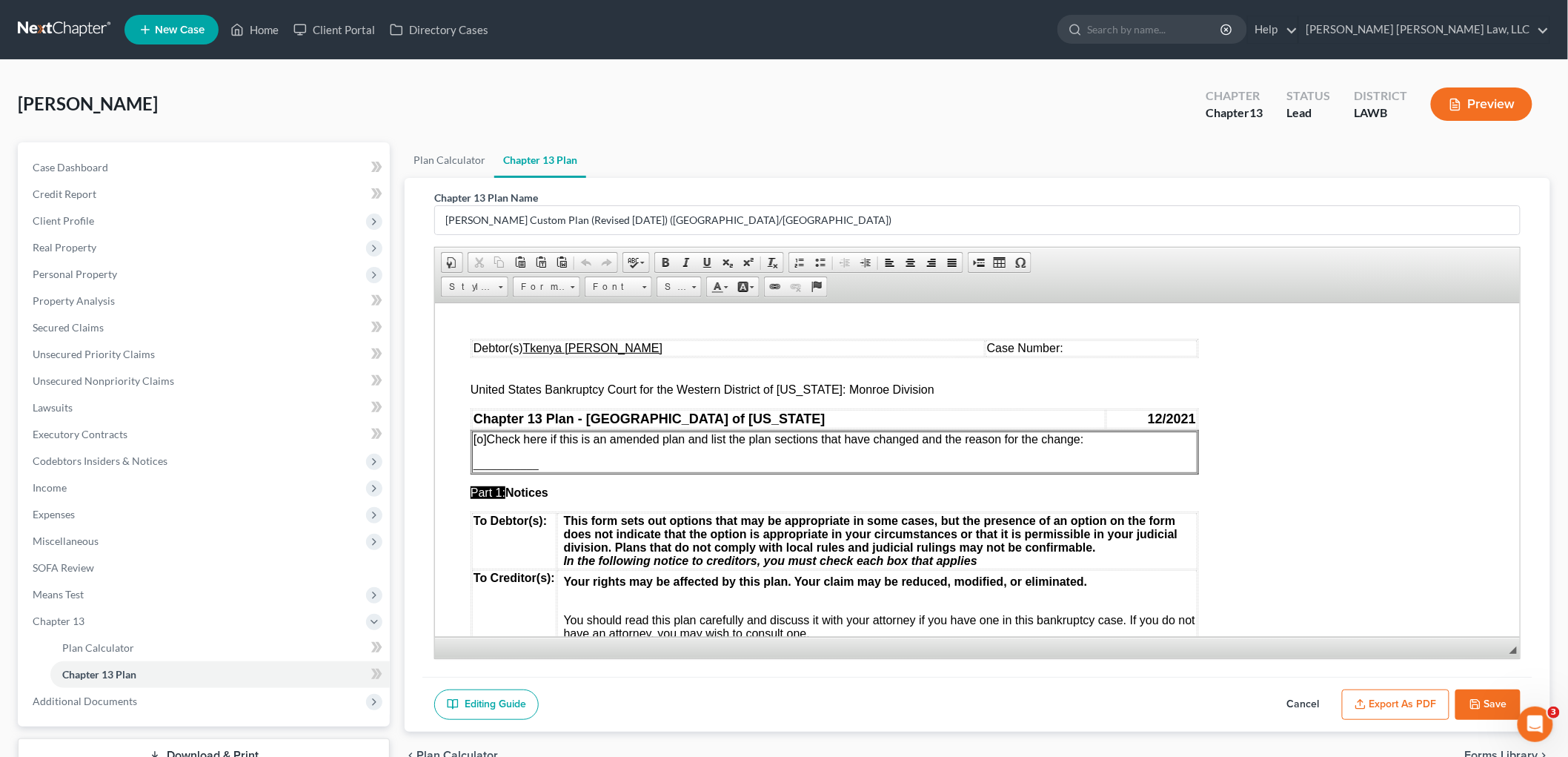
click at [1366, 702] on icon "button" at bounding box center [1360, 704] width 12 height 12
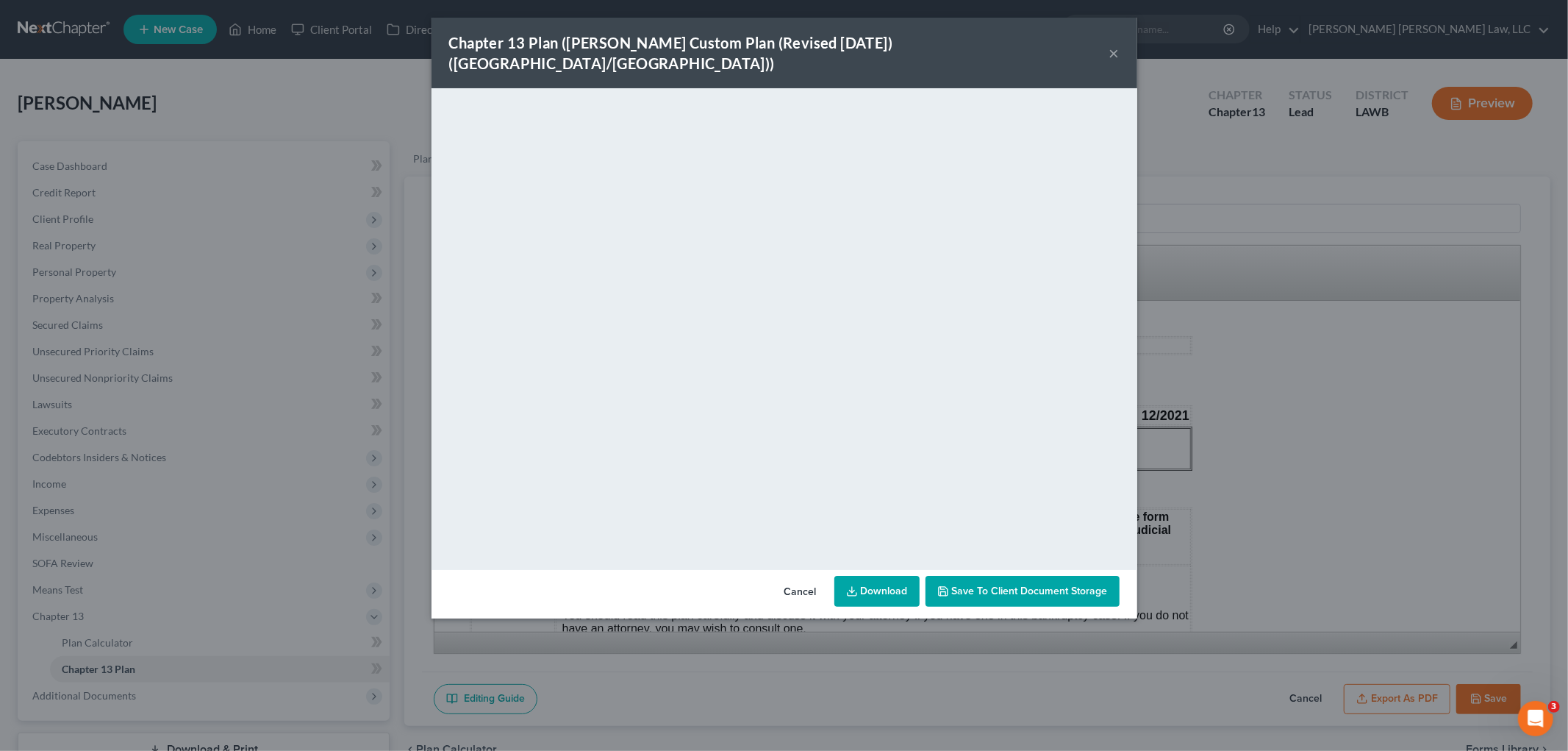
click at [1115, 44] on button "×" at bounding box center [1114, 53] width 10 height 18
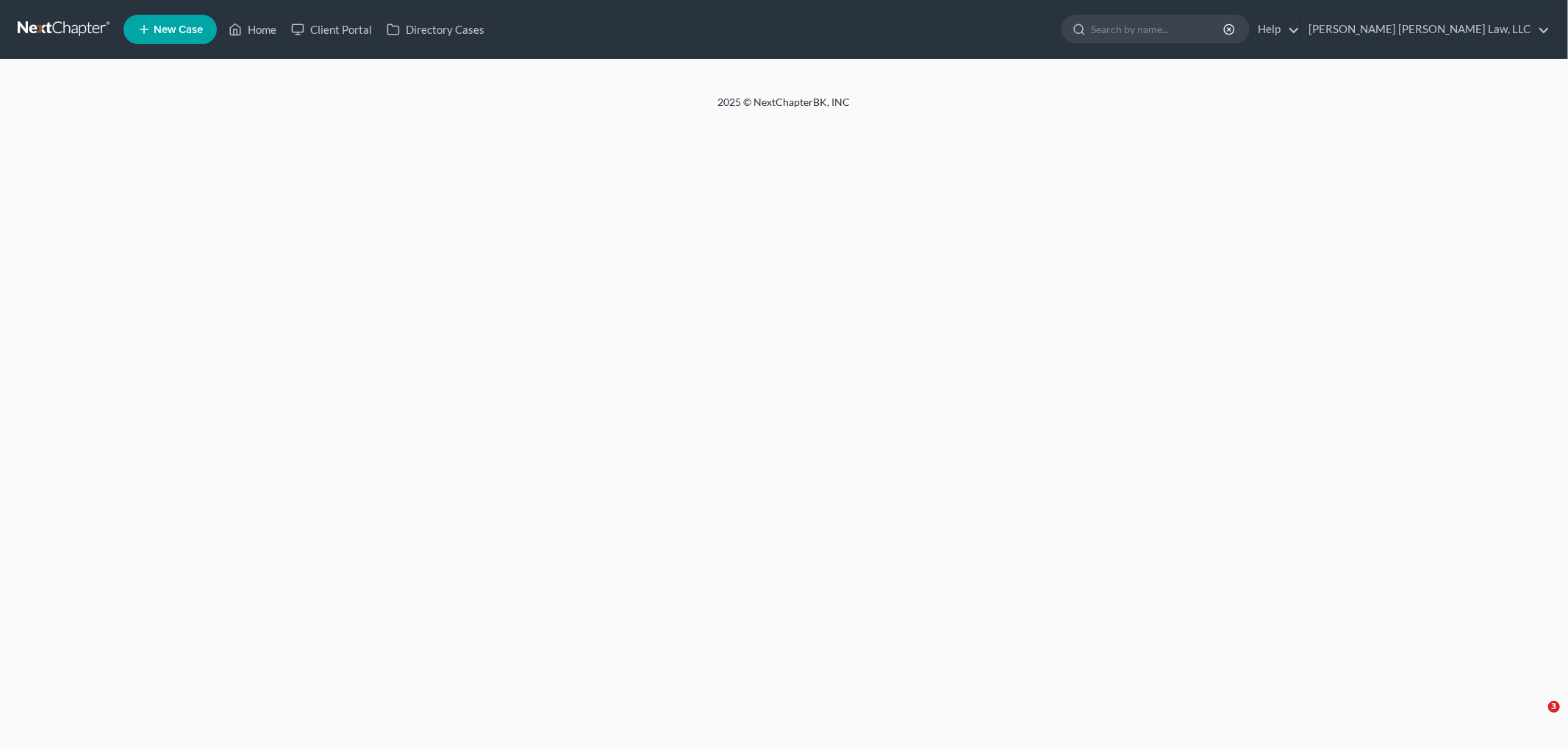
select select "0"
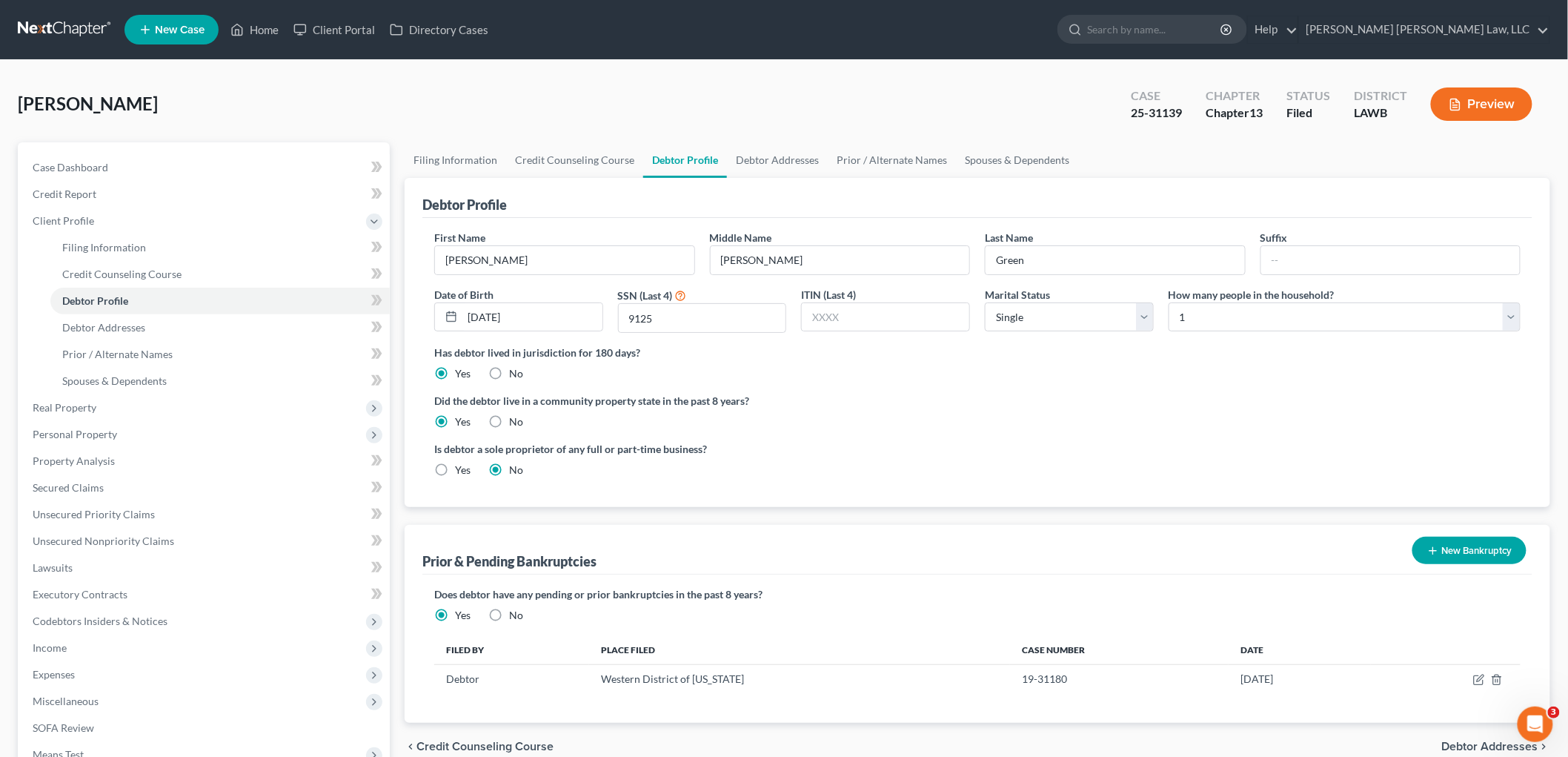
click at [73, 26] on link at bounding box center [65, 29] width 95 height 27
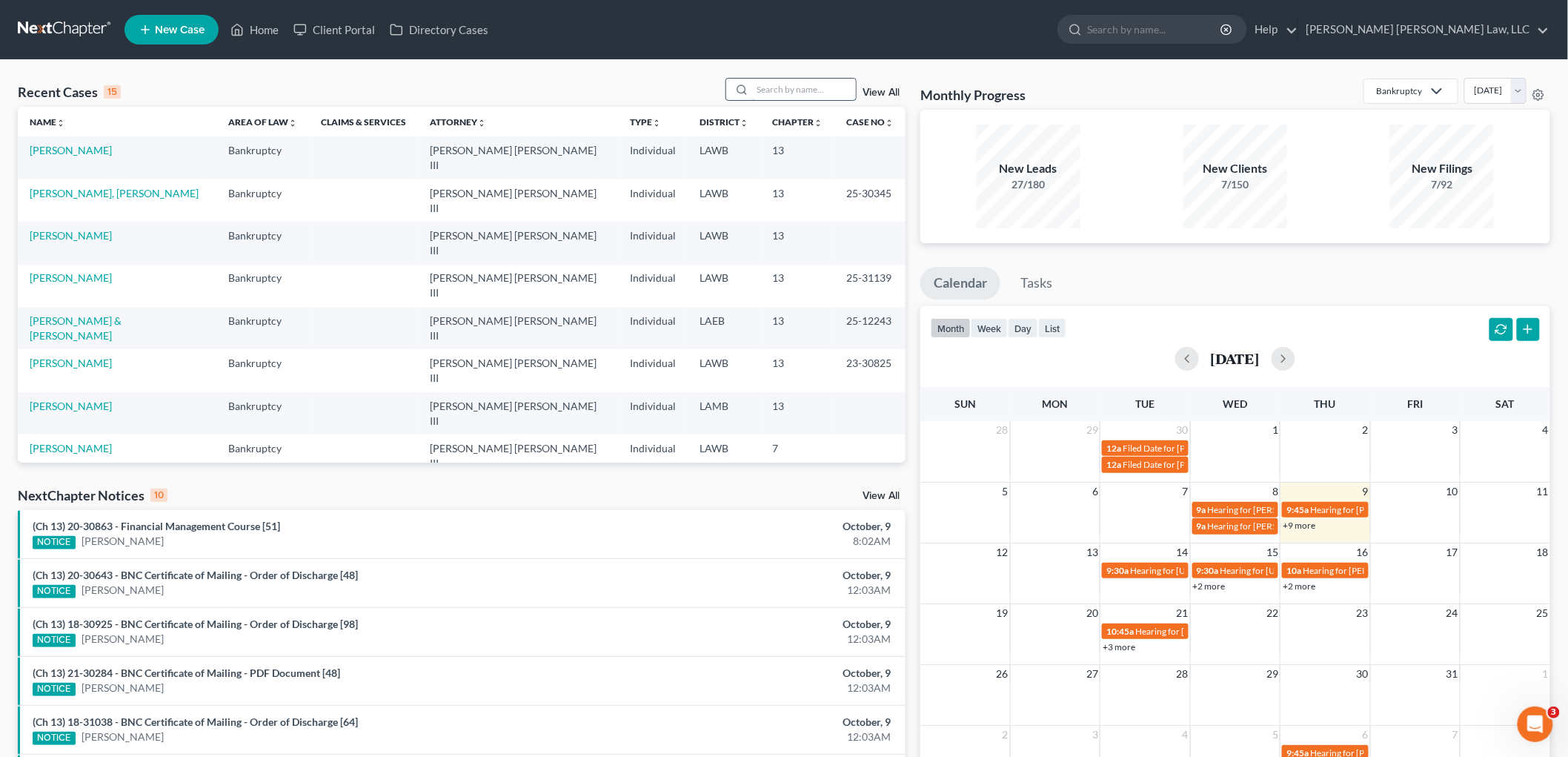
click at [781, 91] on input "search" at bounding box center [804, 89] width 104 height 22
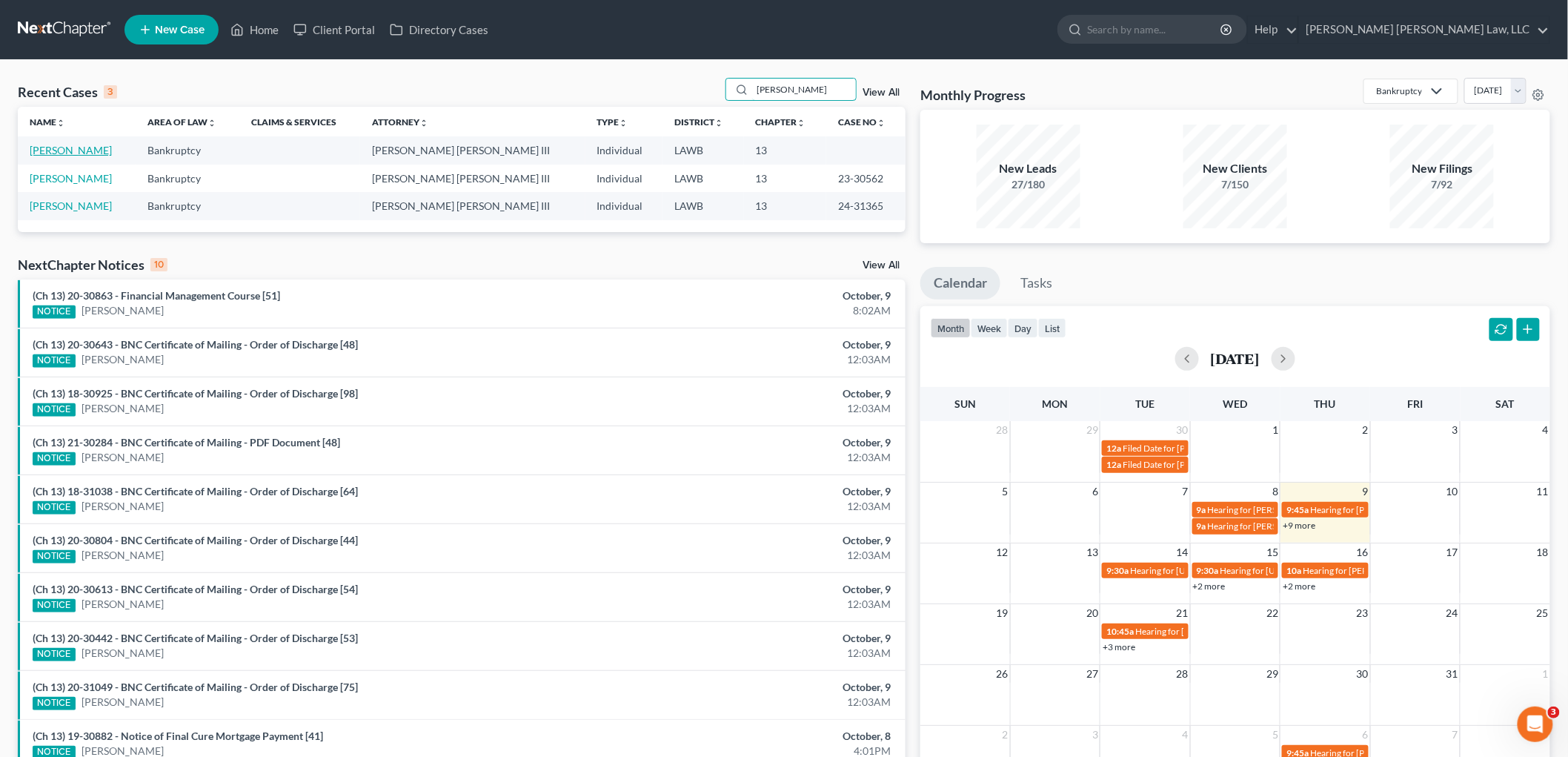
type input "tatum"
click at [56, 146] on link "Tatum, Dennis" at bounding box center [70, 150] width 82 height 13
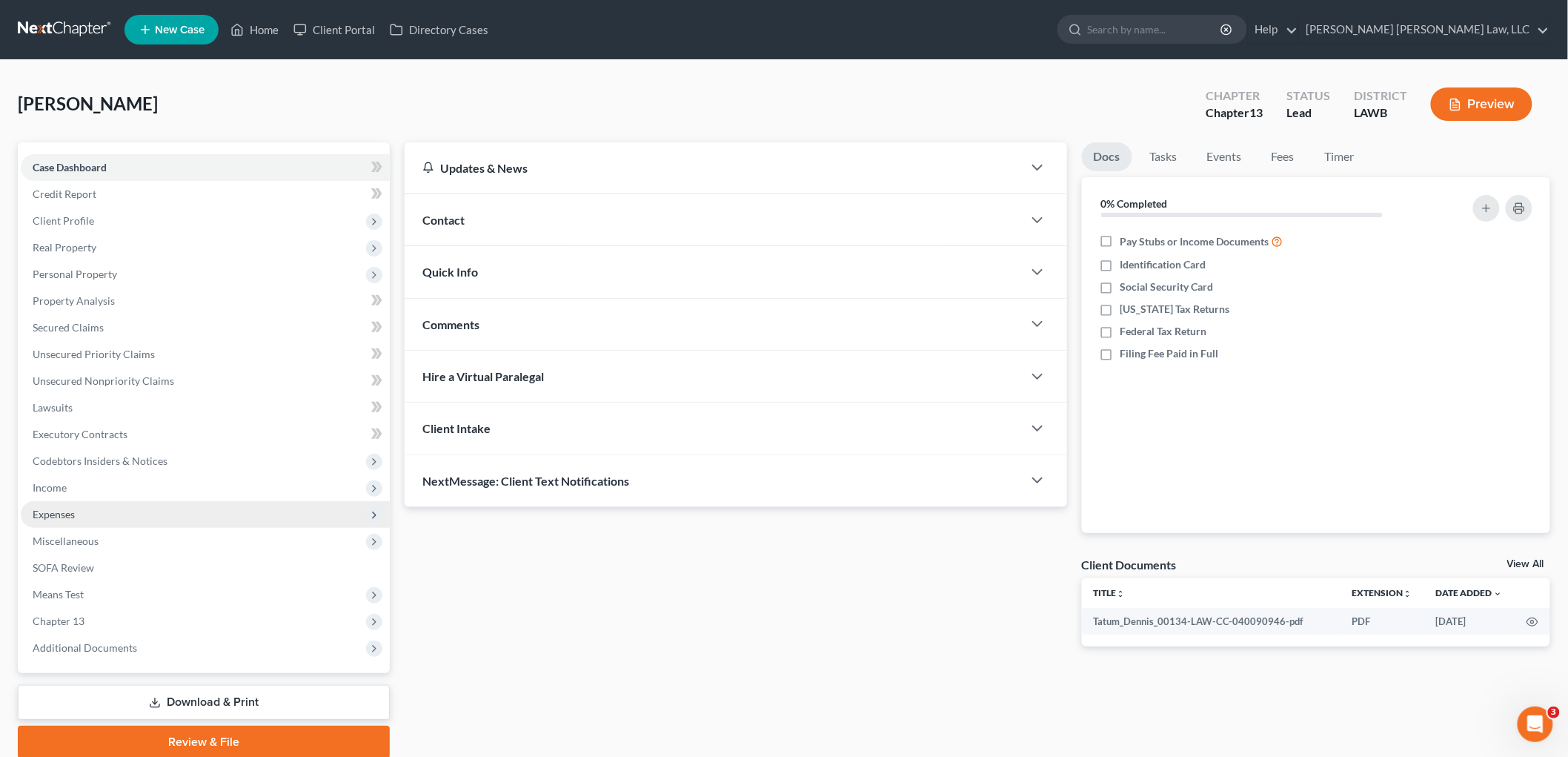
click at [96, 515] on span "Expenses" at bounding box center [205, 514] width 369 height 27
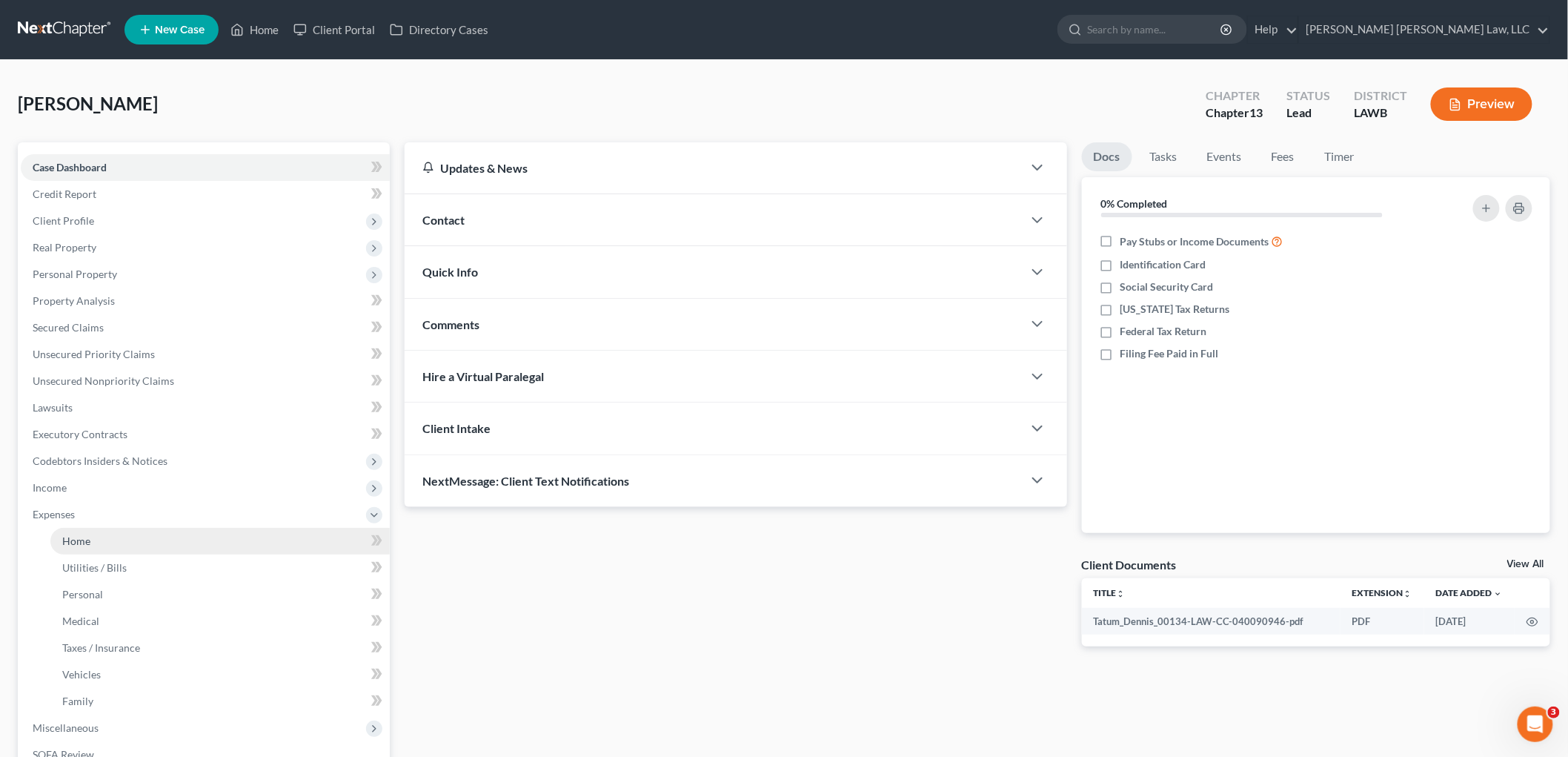
click at [101, 545] on link "Home" at bounding box center [220, 541] width 340 height 27
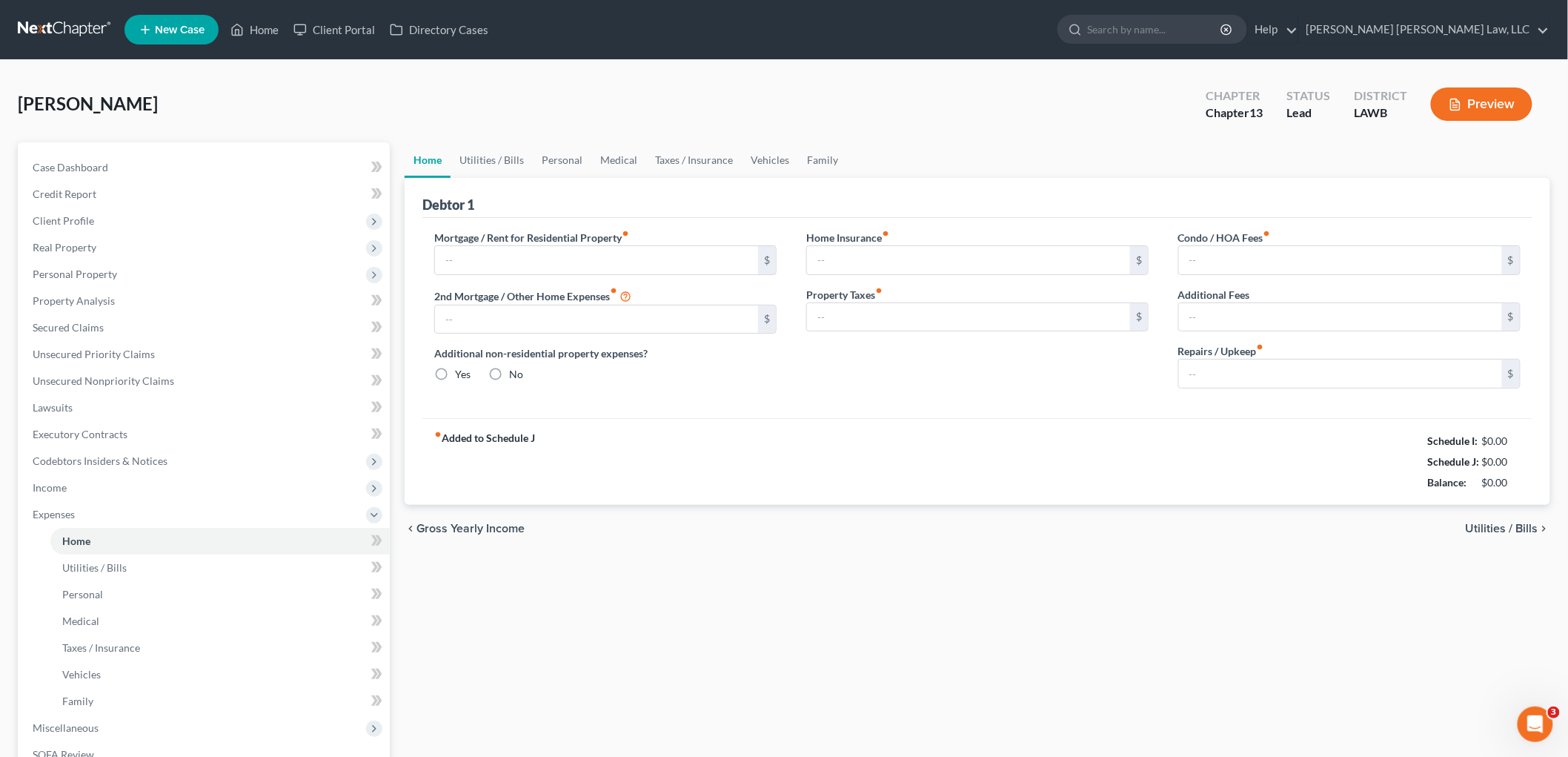
type input "910.00"
type input "0.00"
radio input "true"
type input "0.00"
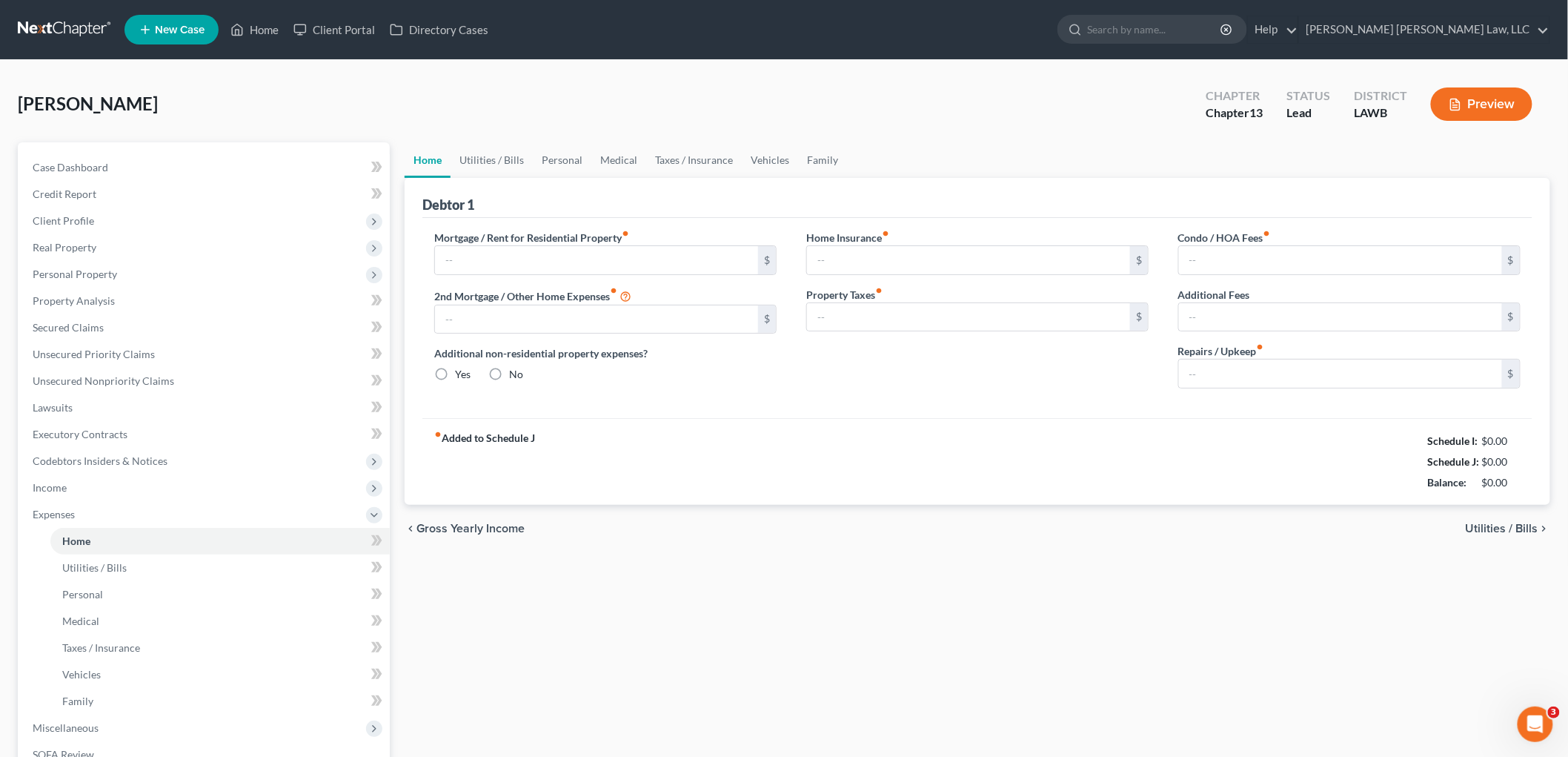
type input "0.00"
click at [65, 229] on span "Client Profile" at bounding box center [205, 220] width 369 height 27
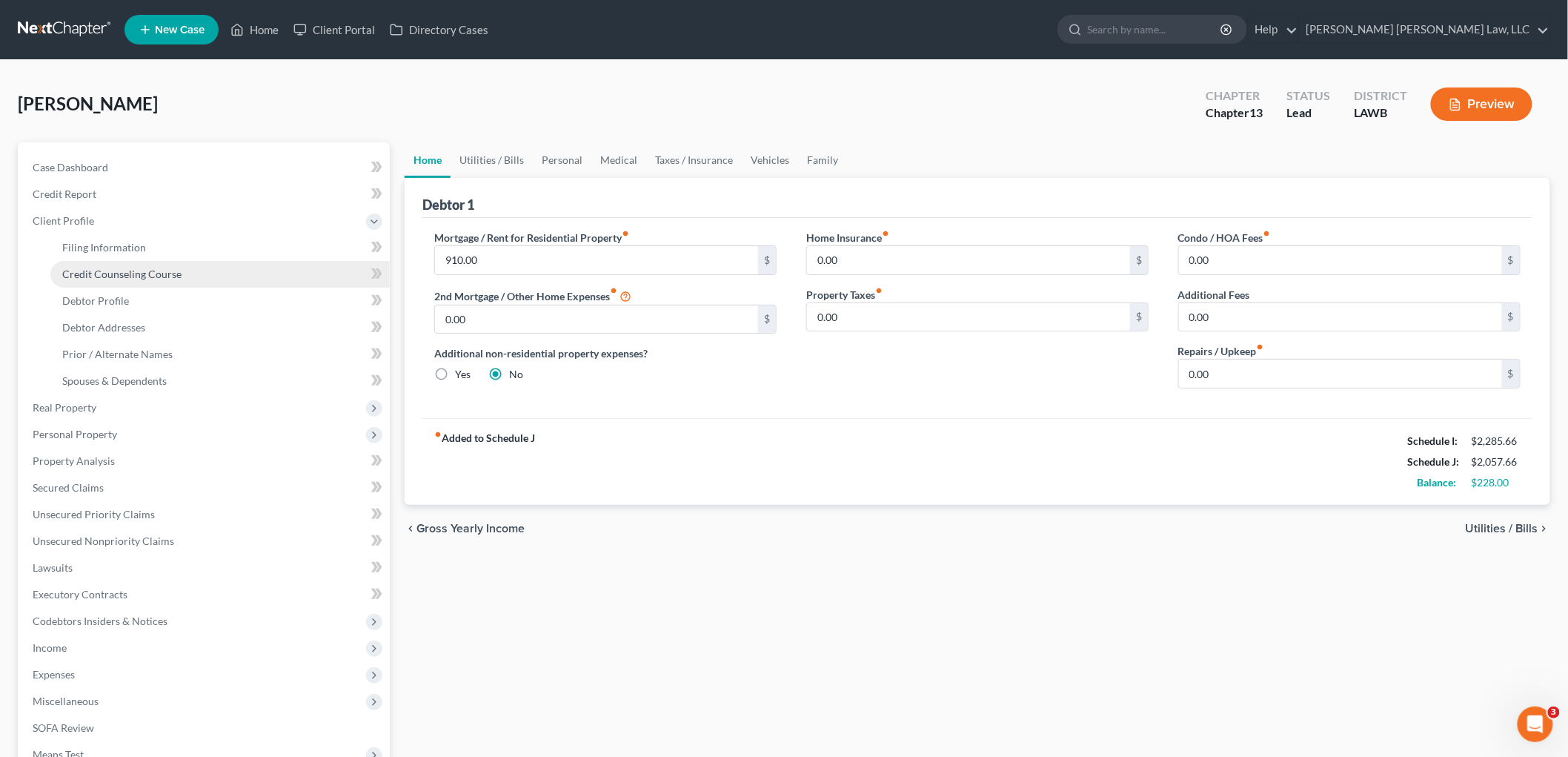
click at [116, 276] on span "Credit Counseling Course" at bounding box center [122, 274] width 119 height 13
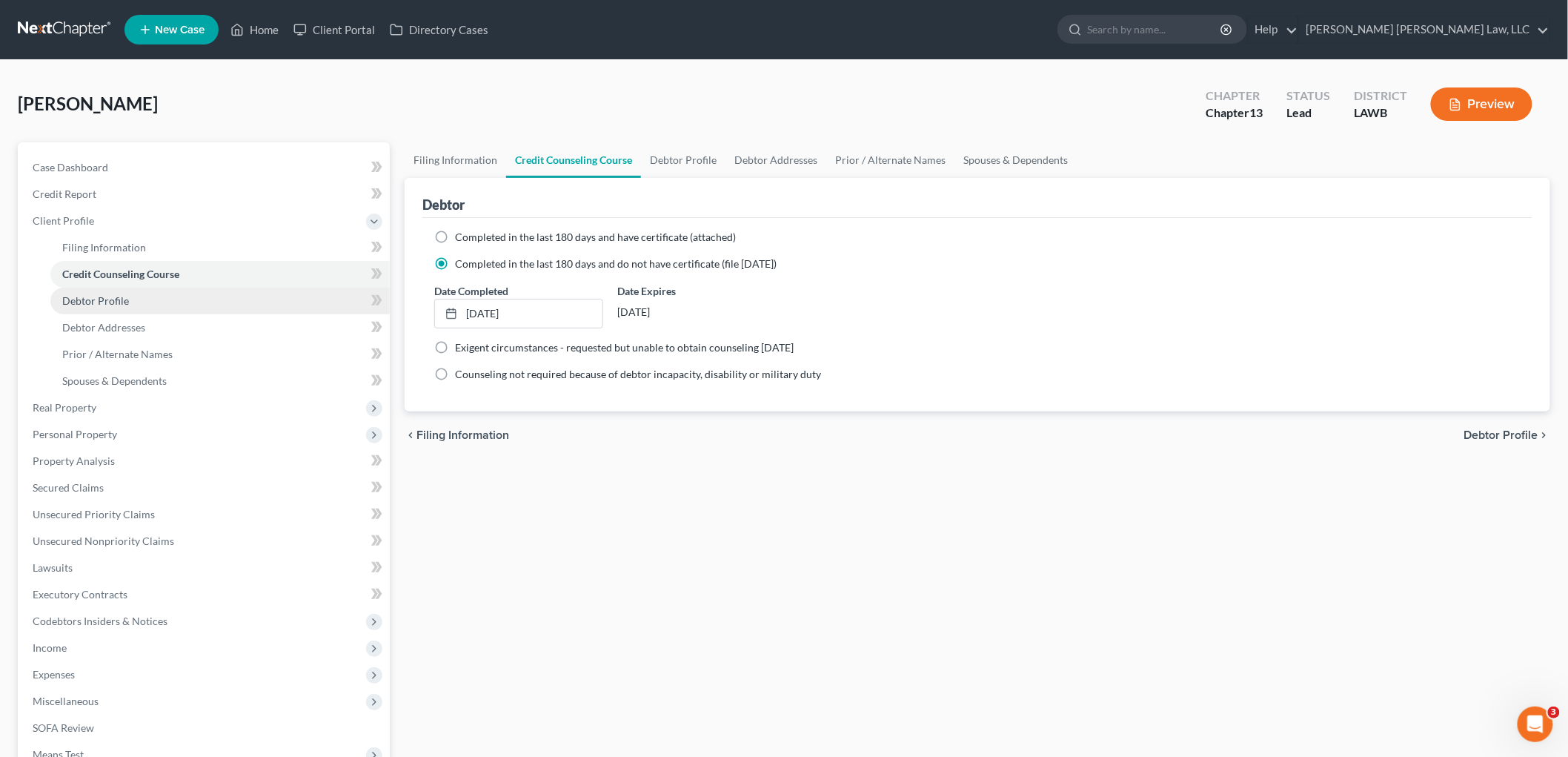
click at [118, 307] on link "Debtor Profile" at bounding box center [220, 301] width 340 height 27
select select "2"
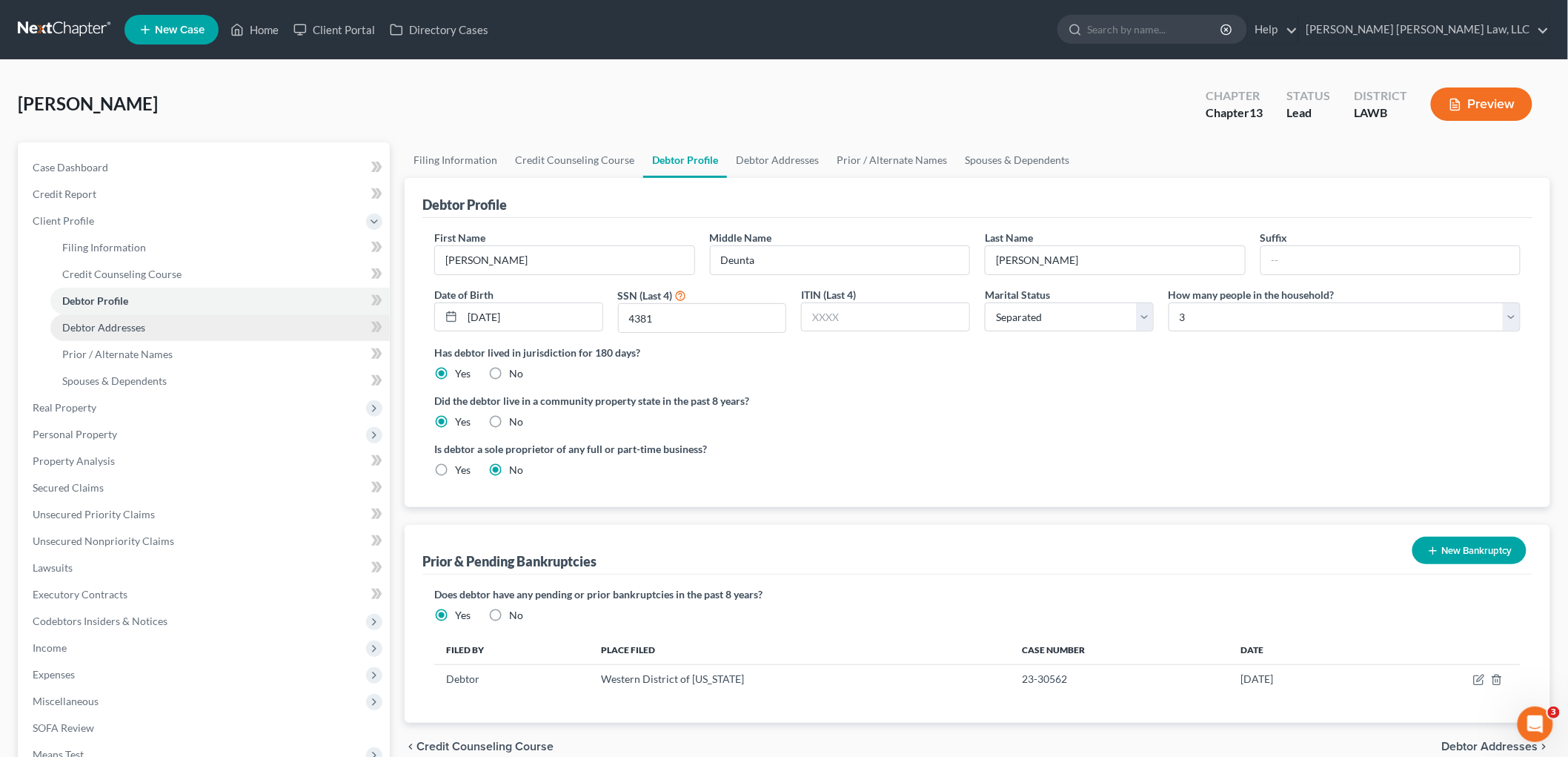
click at [173, 324] on link "Debtor Addresses" at bounding box center [220, 327] width 340 height 27
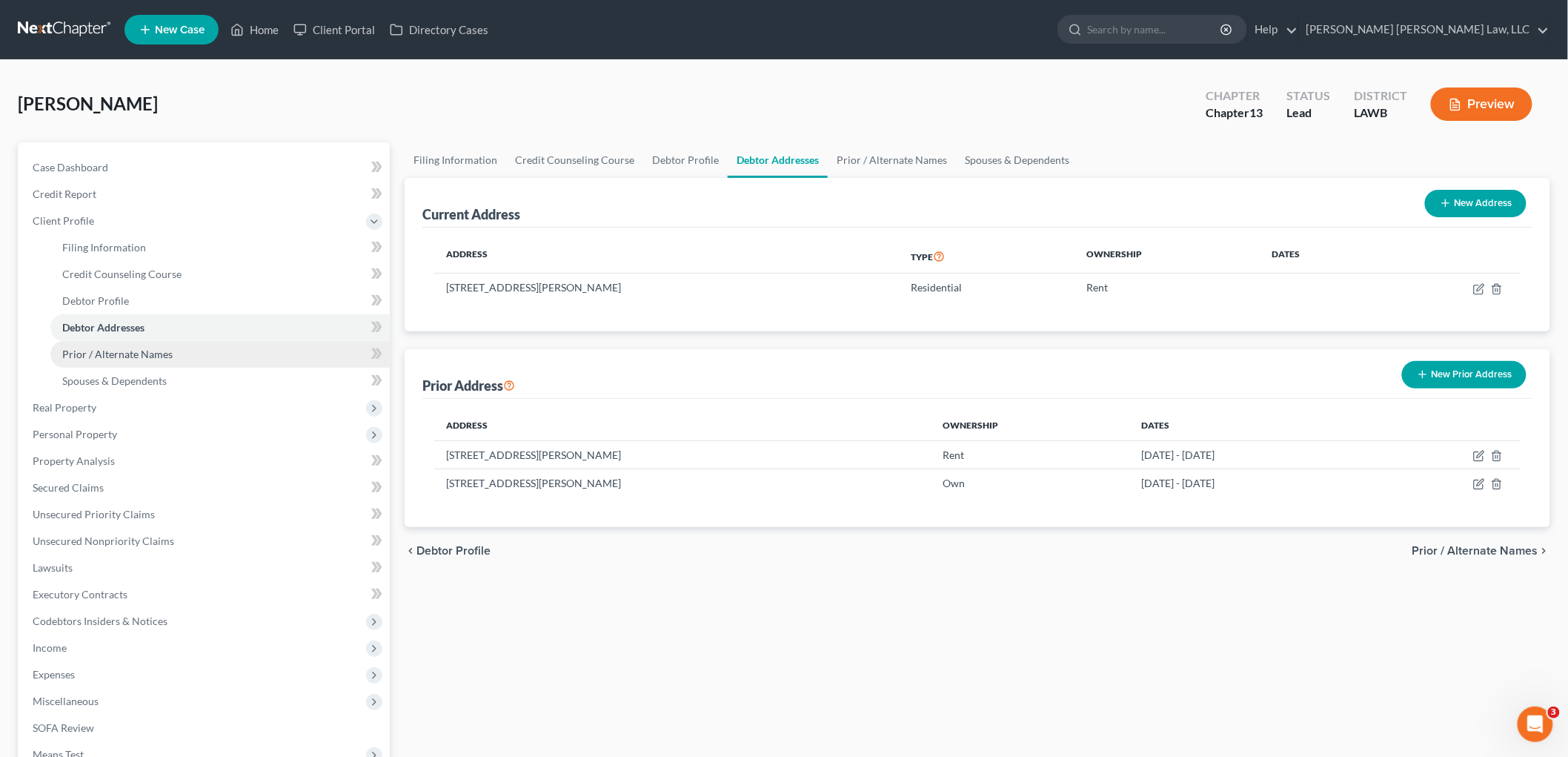
click at [142, 353] on span "Prior / Alternate Names" at bounding box center [117, 354] width 110 height 13
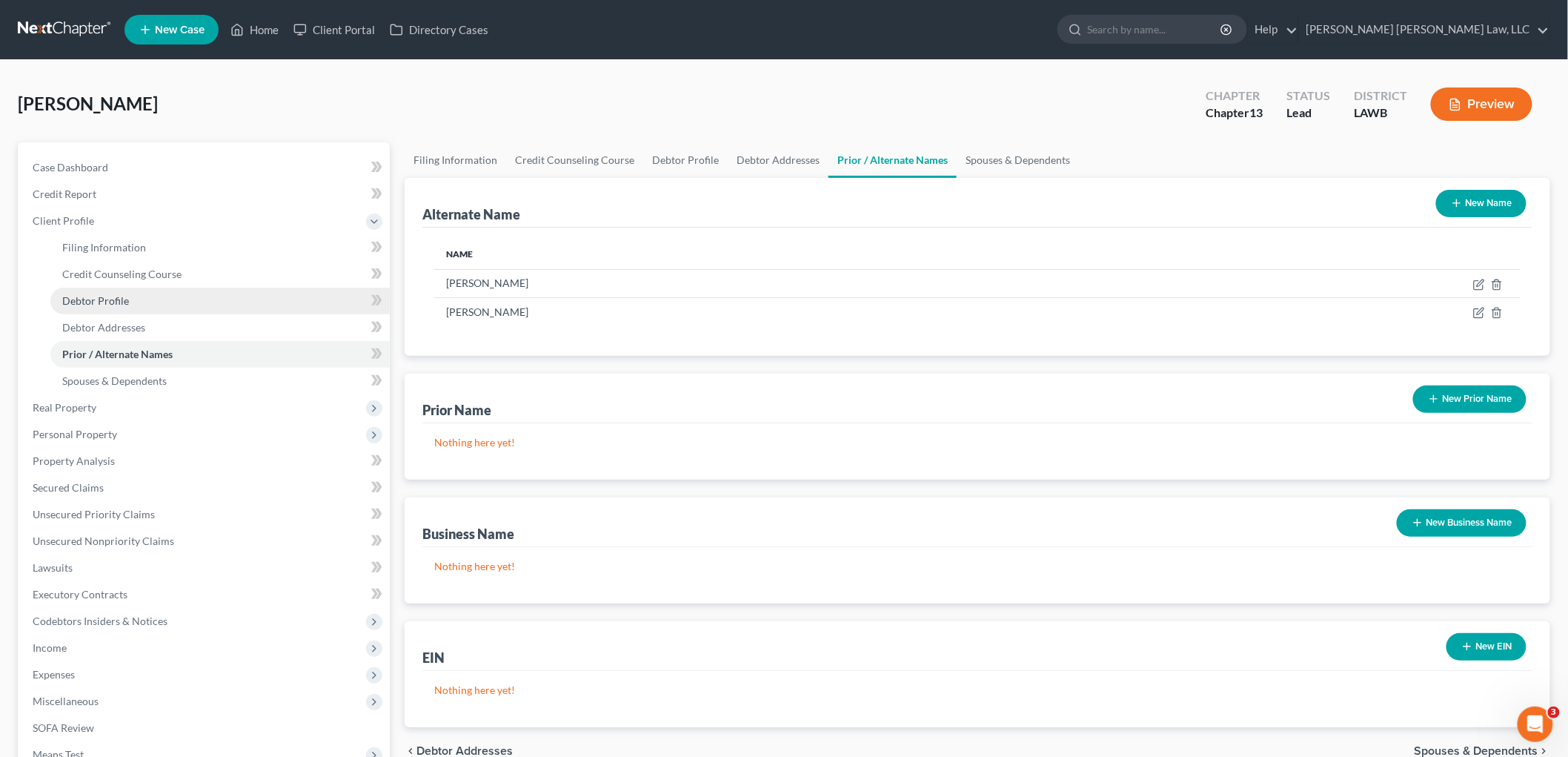
click at [130, 293] on link "Debtor Profile" at bounding box center [220, 301] width 340 height 27
select select "2"
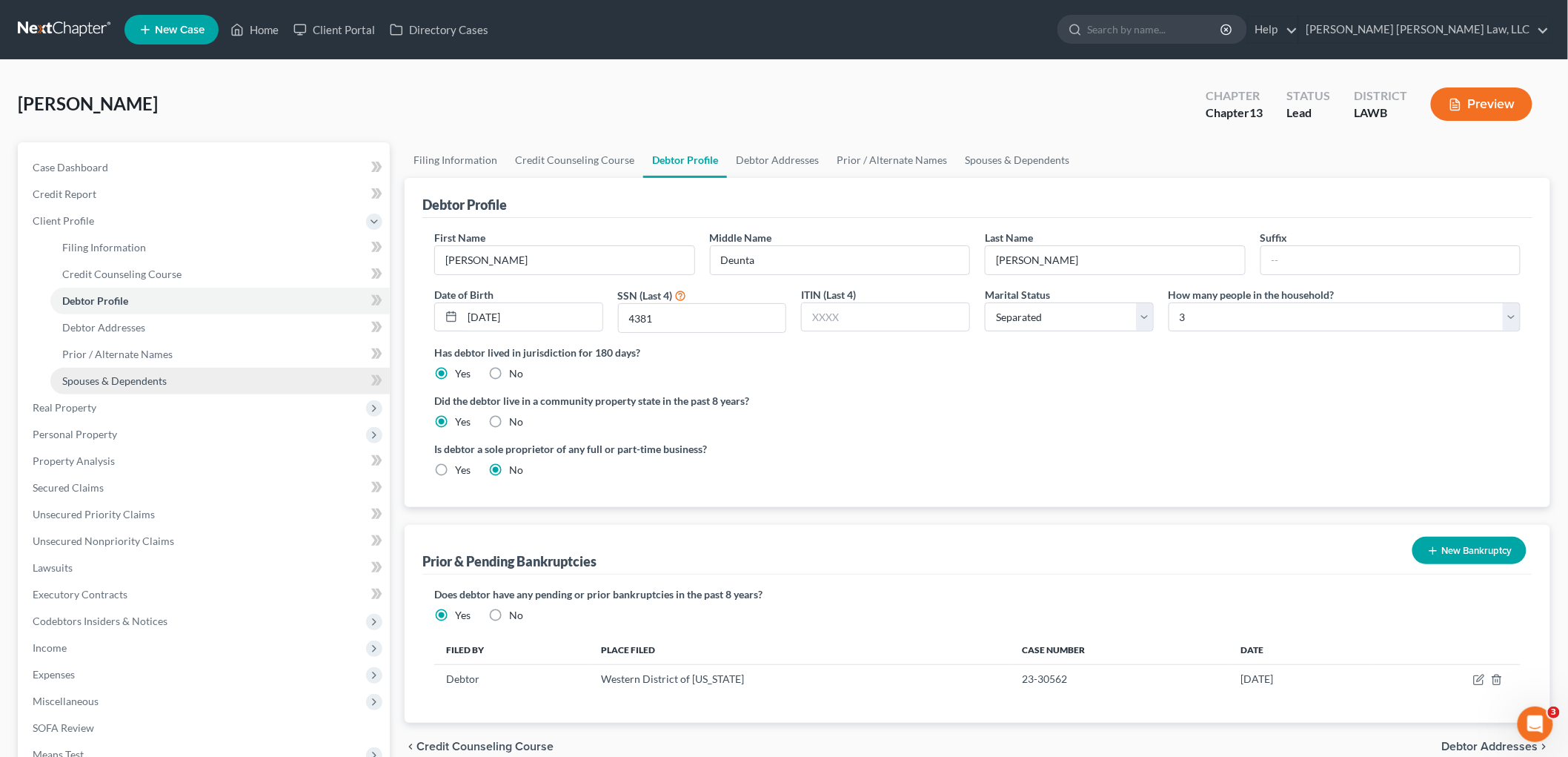
click at [182, 378] on link "Spouses & Dependents" at bounding box center [220, 381] width 340 height 27
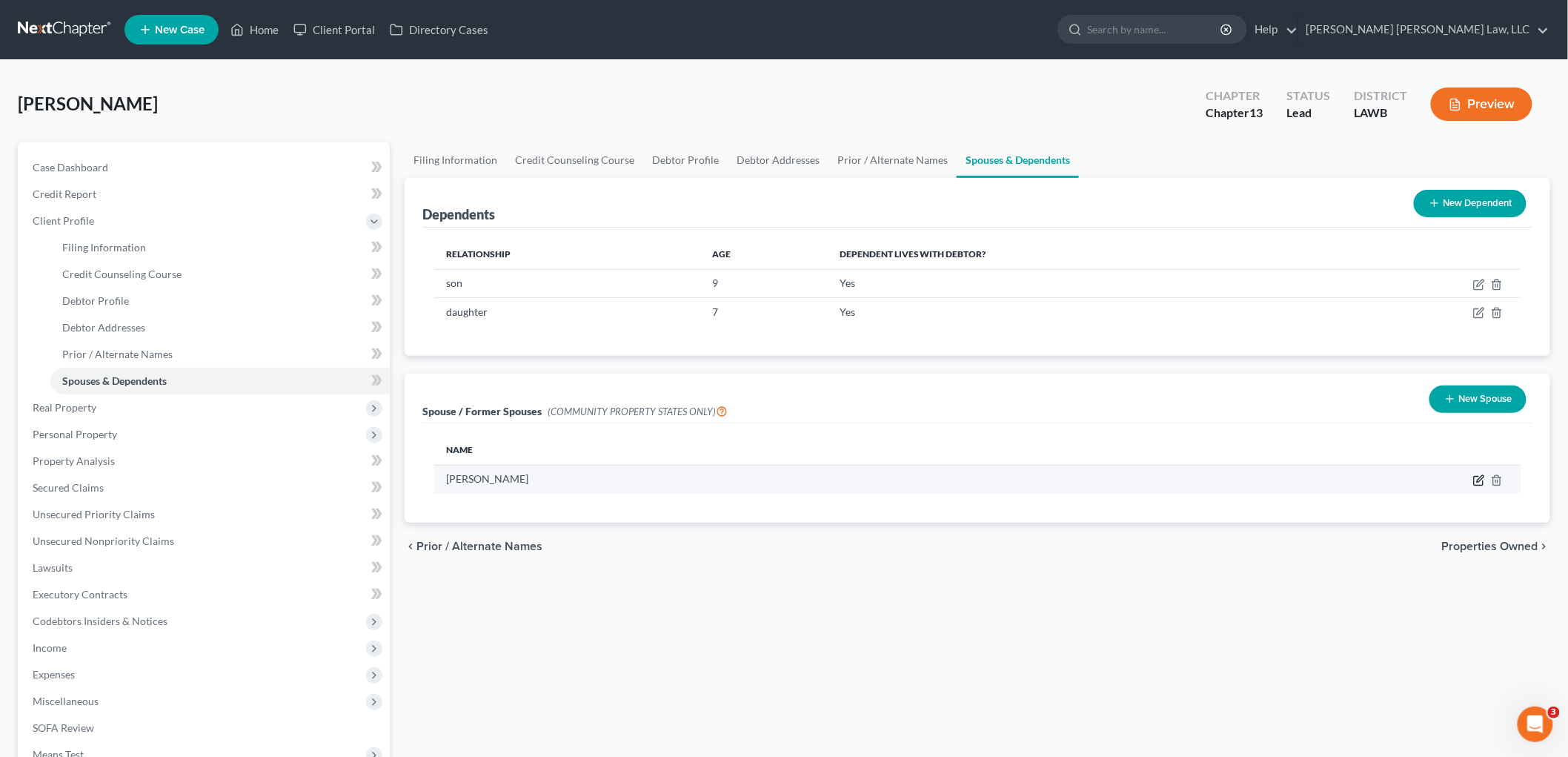
click at [1475, 477] on icon "button" at bounding box center [1478, 480] width 9 height 9
select select "4"
select select "19"
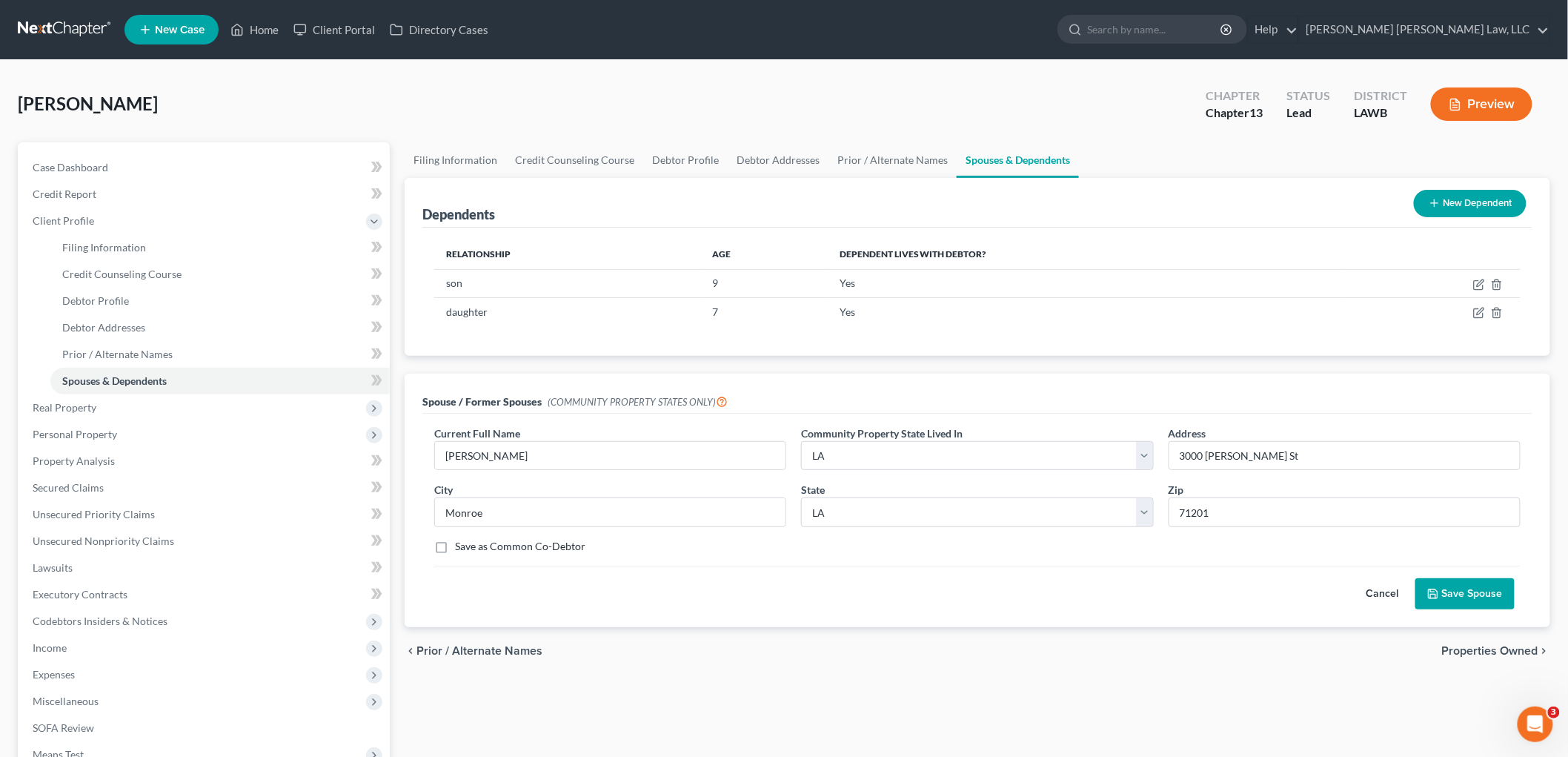
click at [1466, 588] on button "Save Spouse" at bounding box center [1464, 593] width 100 height 31
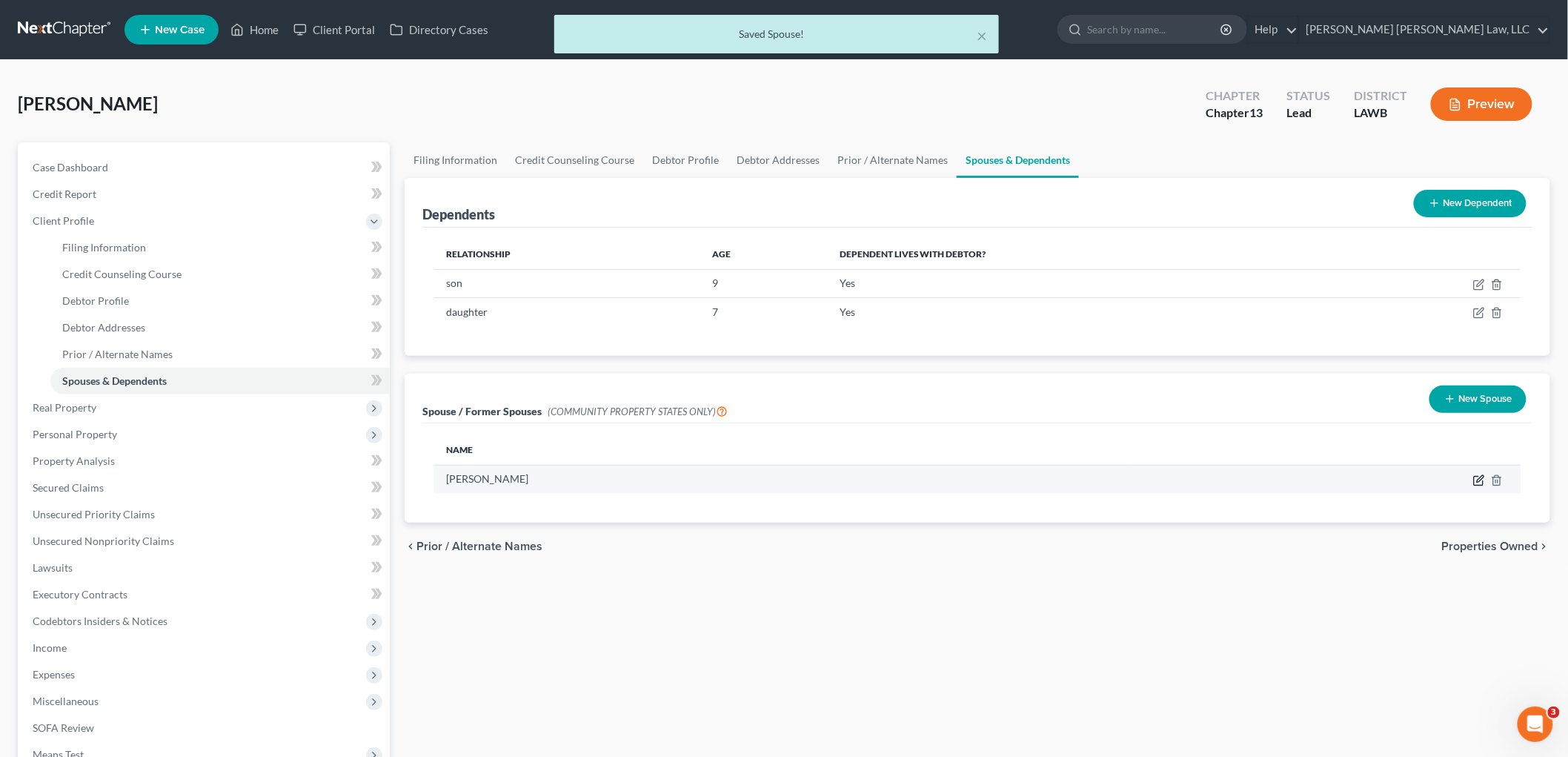
click at [1476, 477] on icon "button" at bounding box center [1479, 480] width 12 height 12
select select "4"
select select "19"
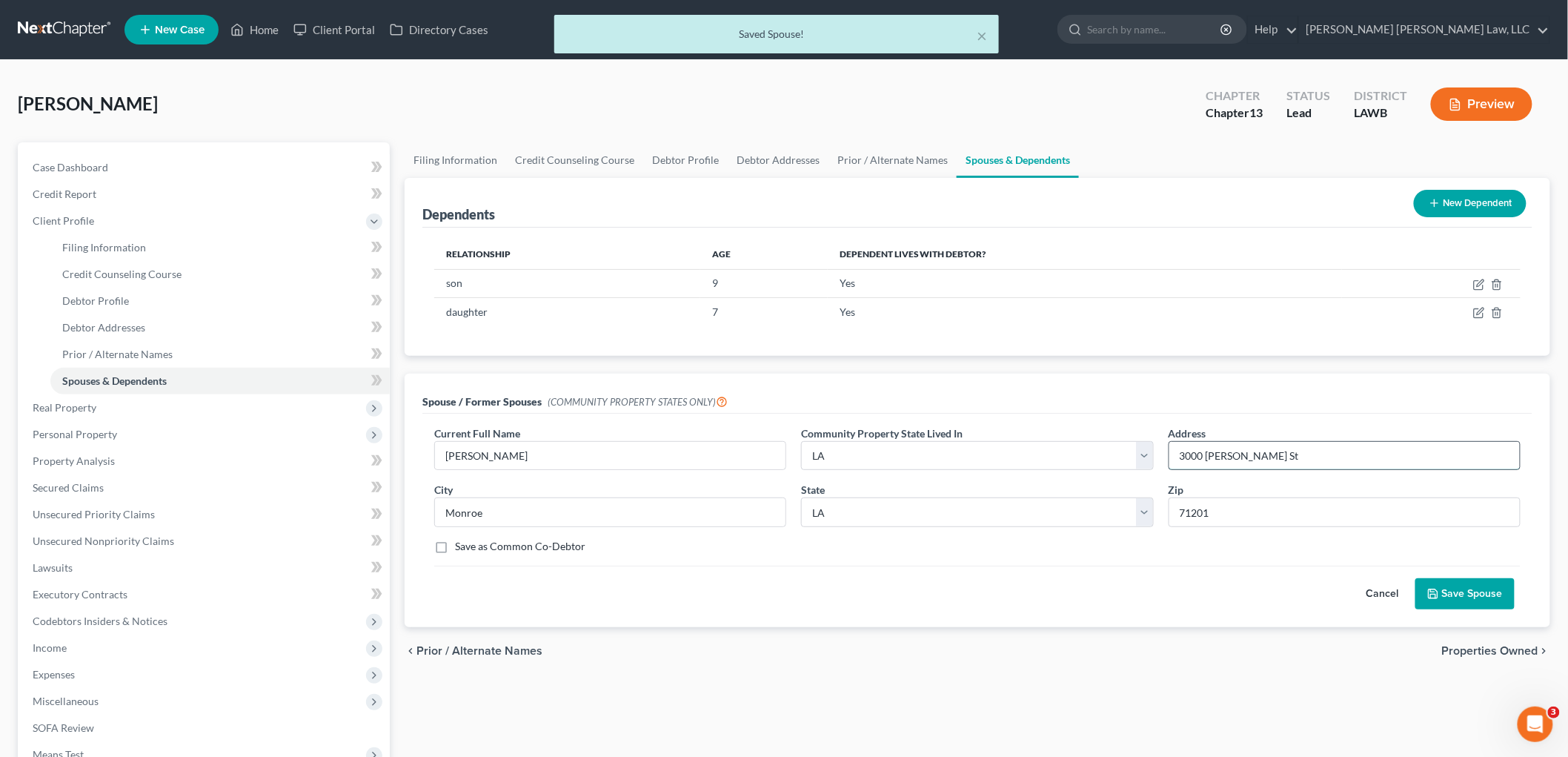
click at [1292, 453] on input "3000 Evangeline St" at bounding box center [1344, 455] width 350 height 28
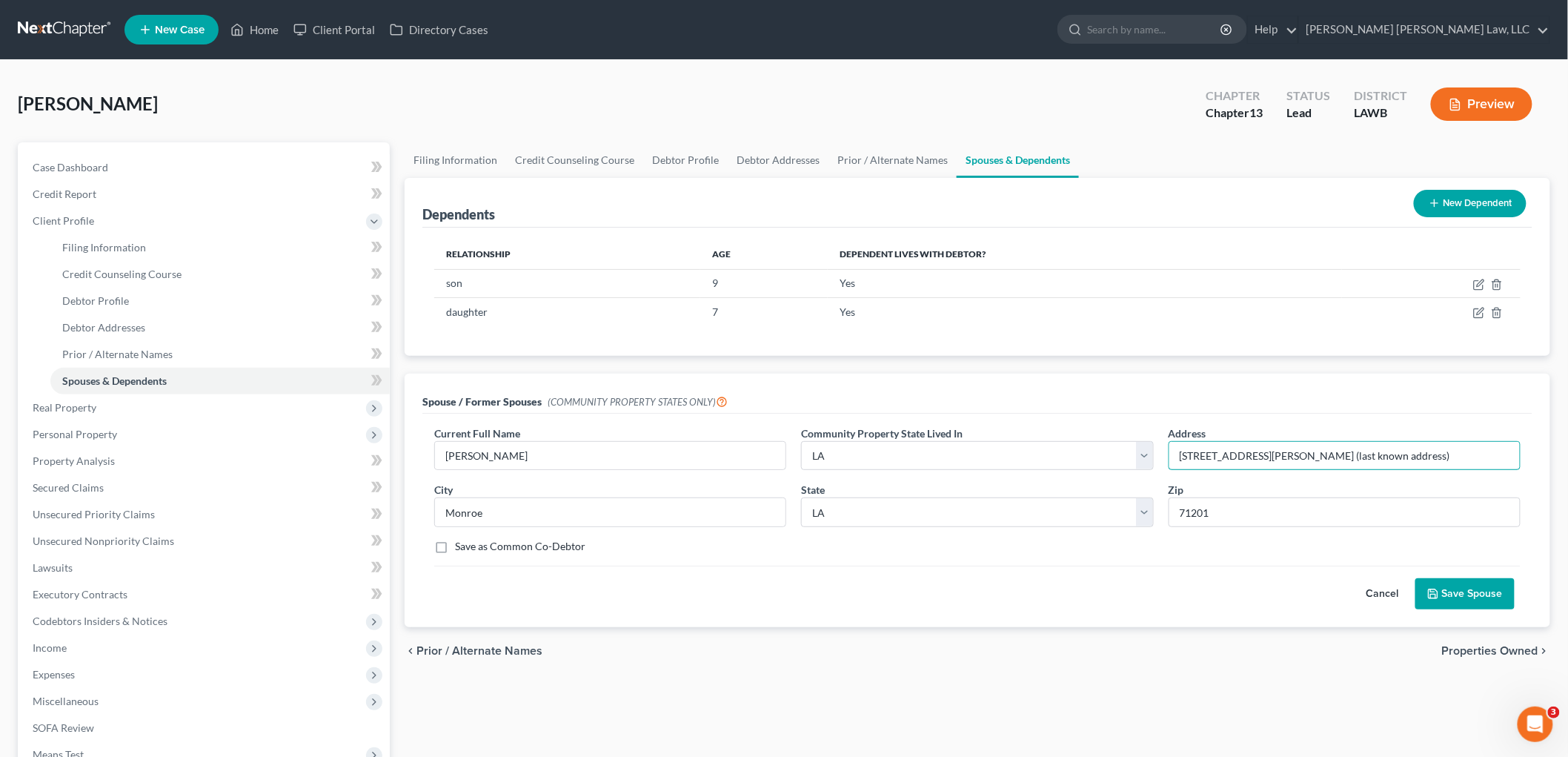
type input "3000 Evangeline St (last known address)"
click at [1451, 598] on button "Save Spouse" at bounding box center [1464, 593] width 100 height 31
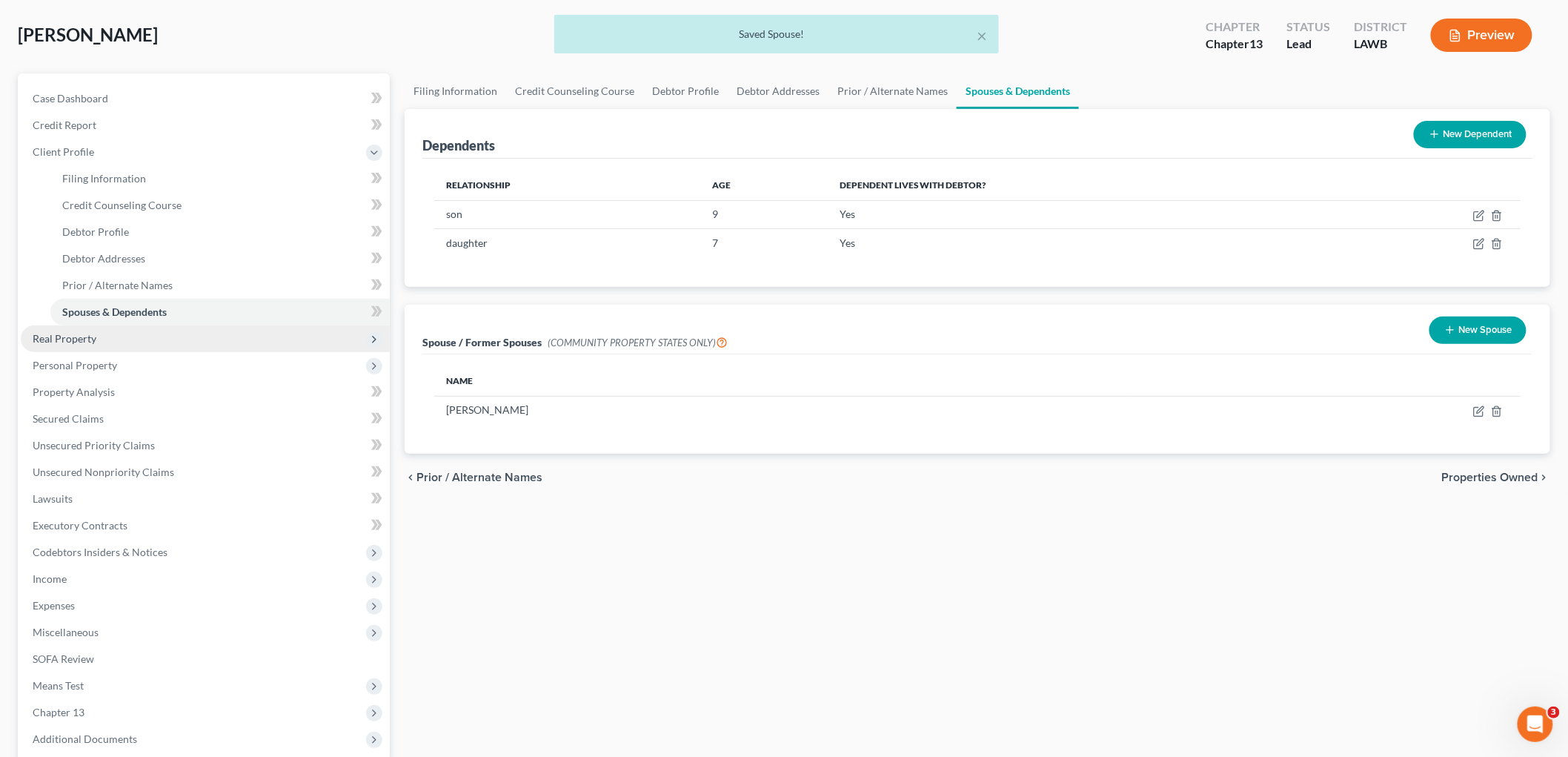
scroll to position [165, 0]
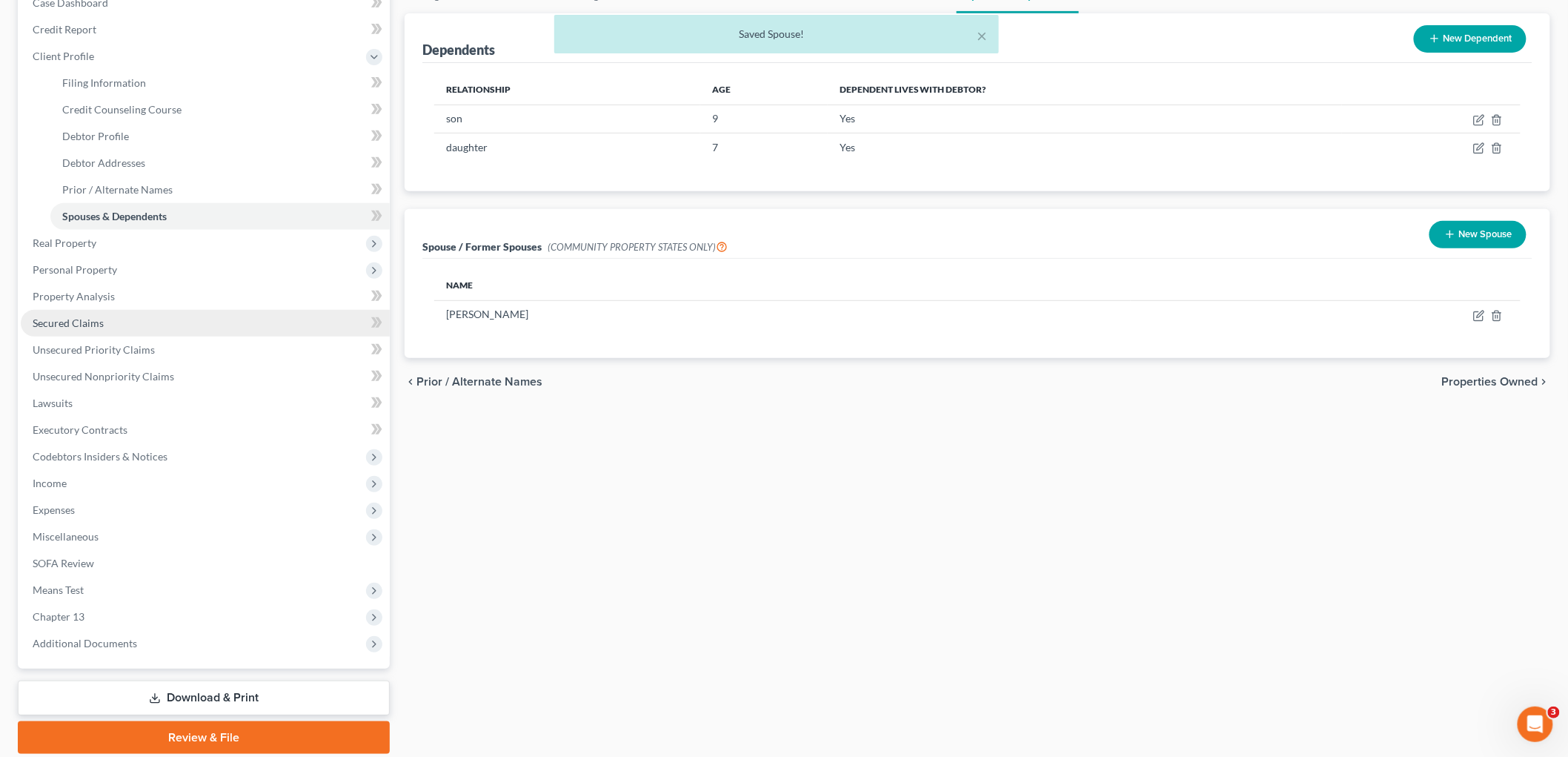
click at [117, 323] on link "Secured Claims" at bounding box center [205, 323] width 369 height 27
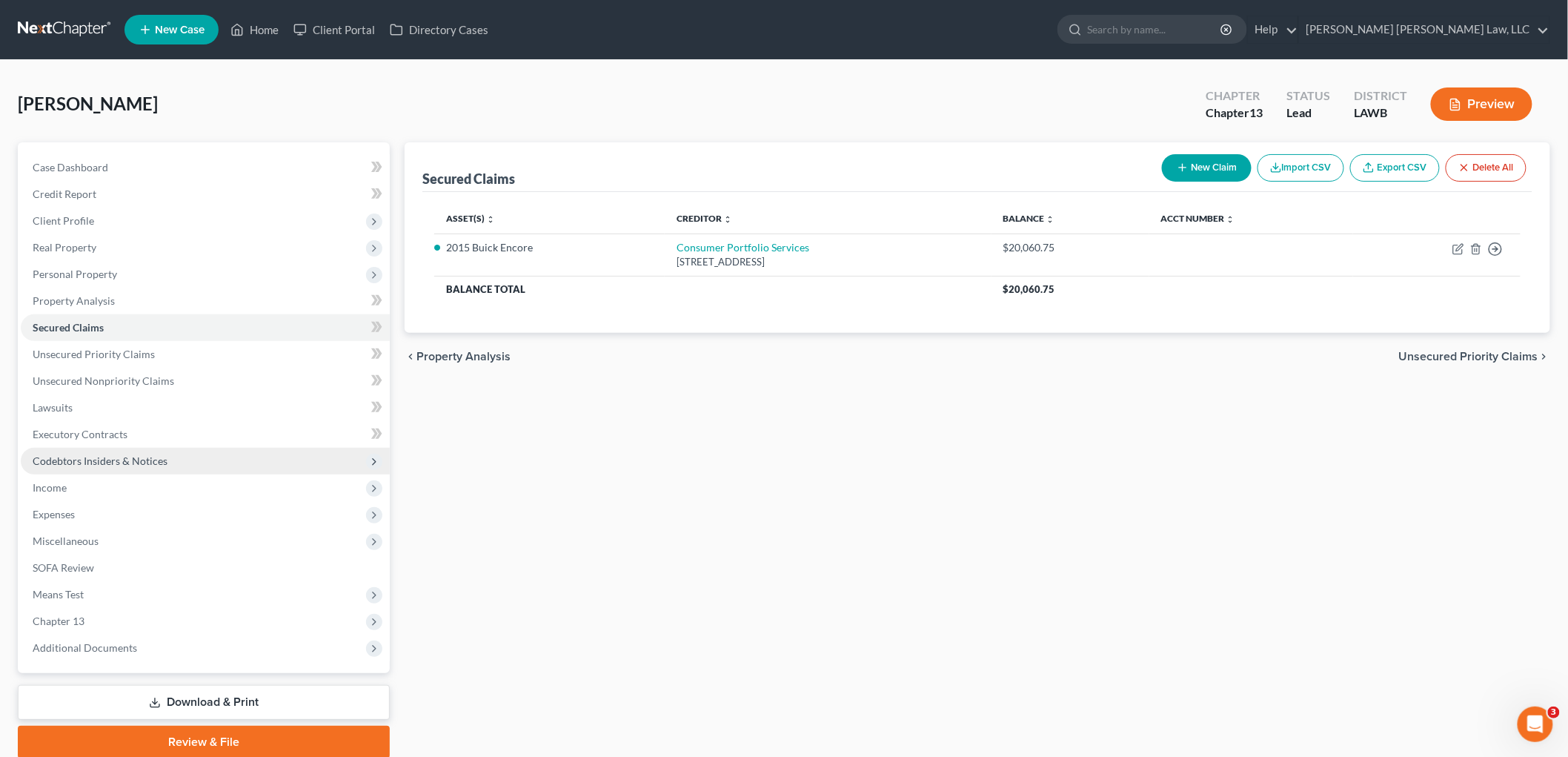
click at [129, 455] on span "Codebtors Insiders & Notices" at bounding box center [100, 461] width 135 height 13
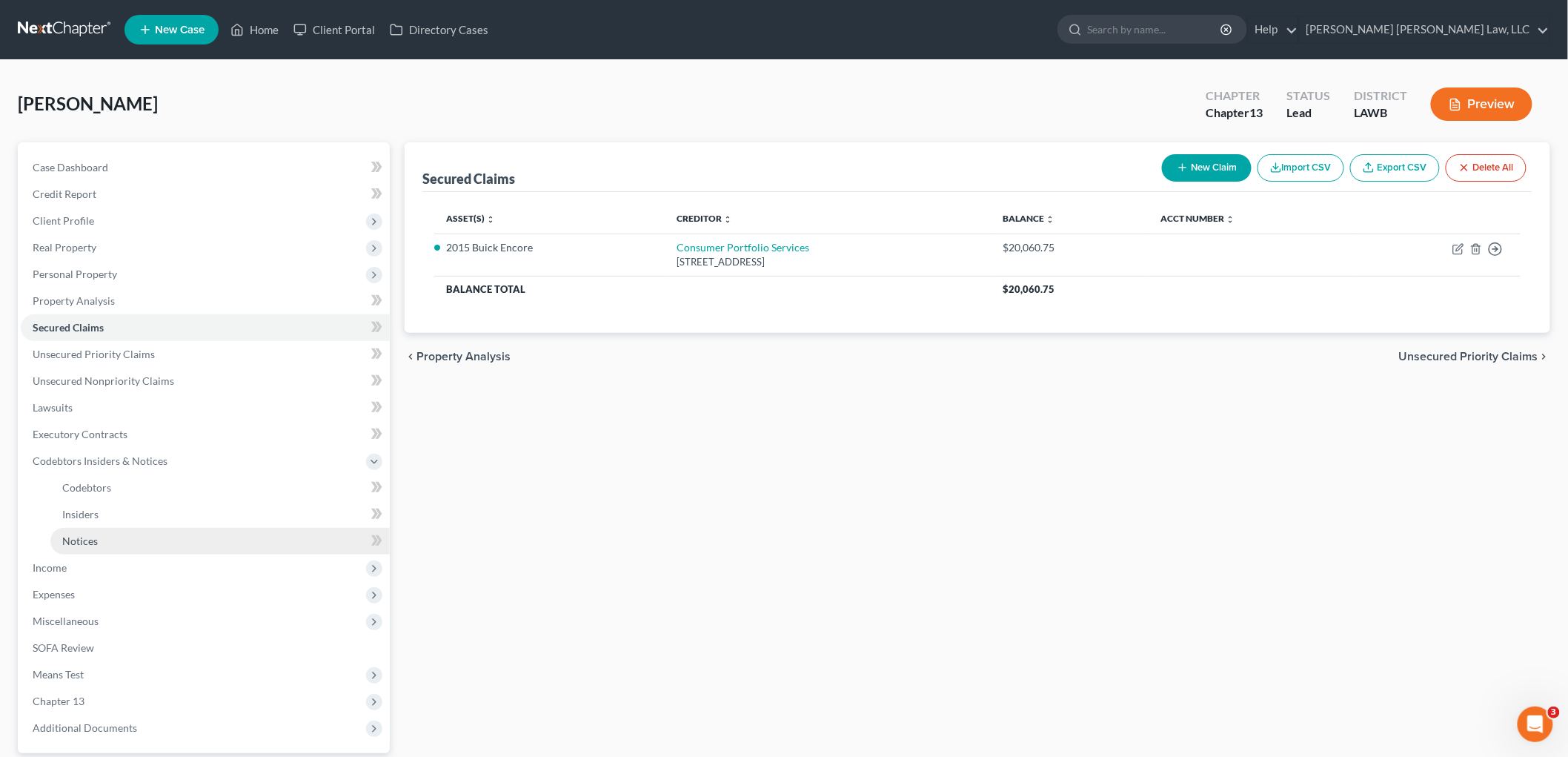
click at [100, 530] on link "Notices" at bounding box center [220, 541] width 340 height 27
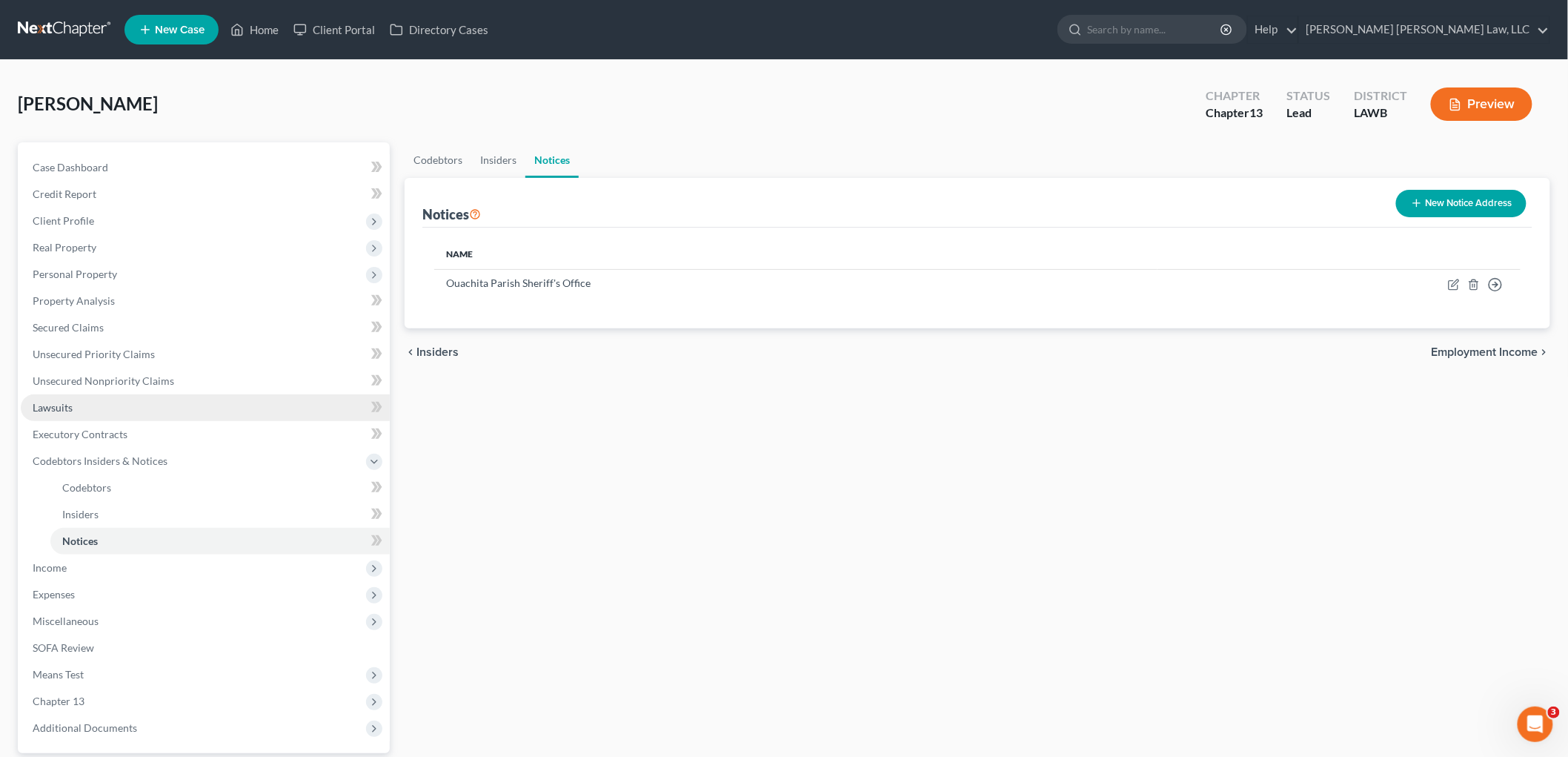
click at [112, 413] on link "Lawsuits" at bounding box center [205, 407] width 369 height 27
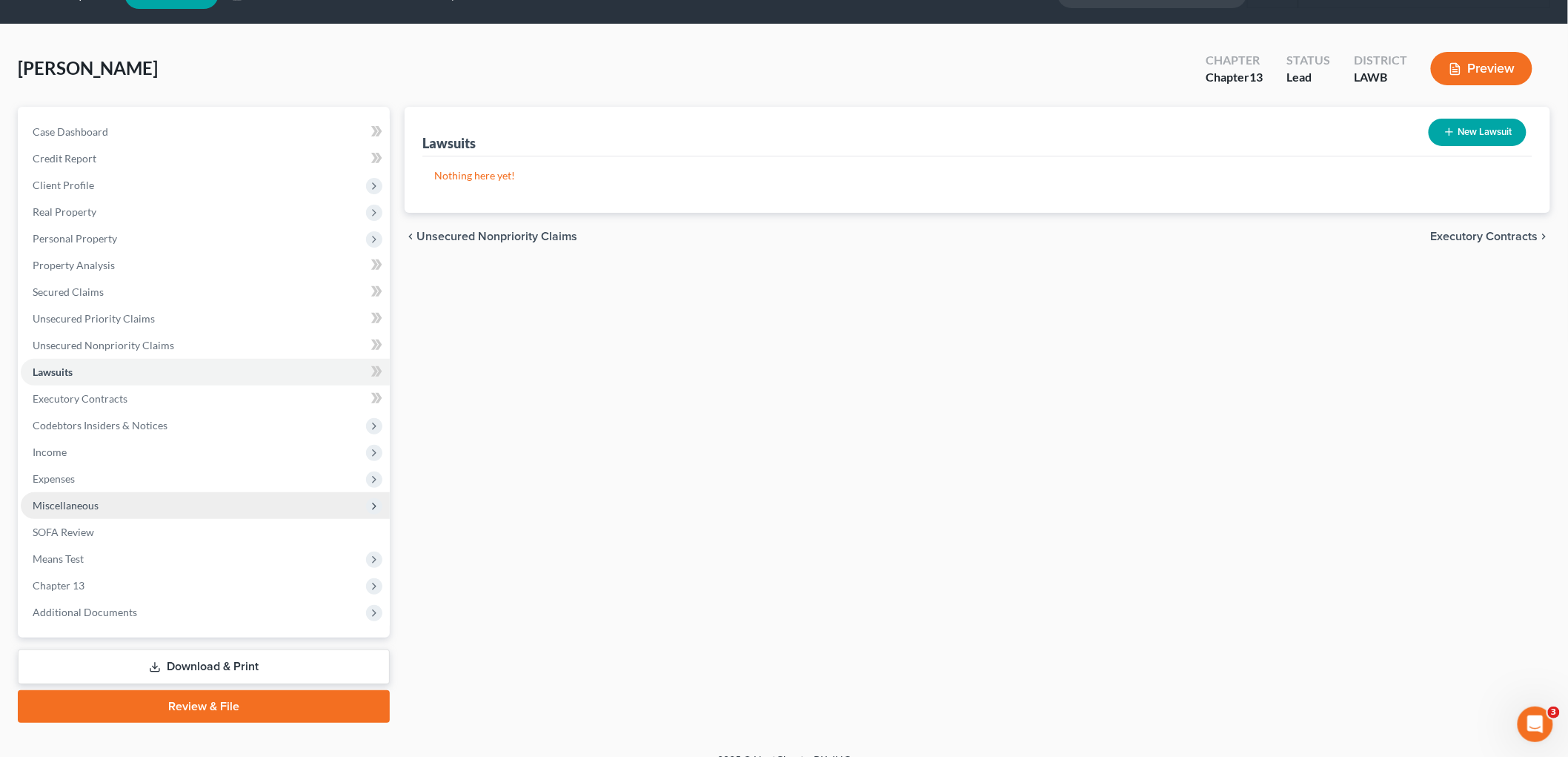
scroll to position [56, 0]
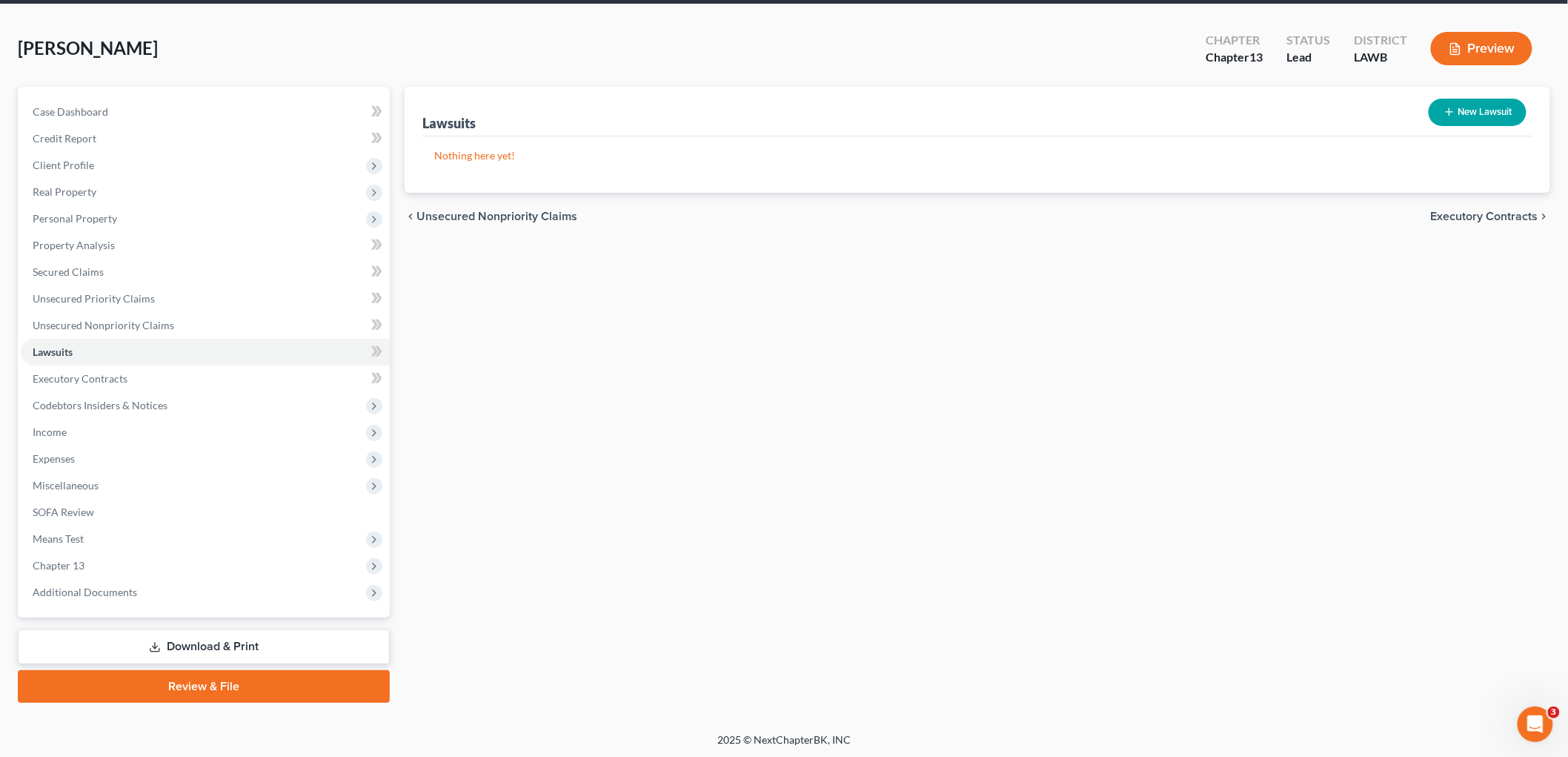
click at [239, 677] on link "Review & File" at bounding box center [203, 686] width 372 height 32
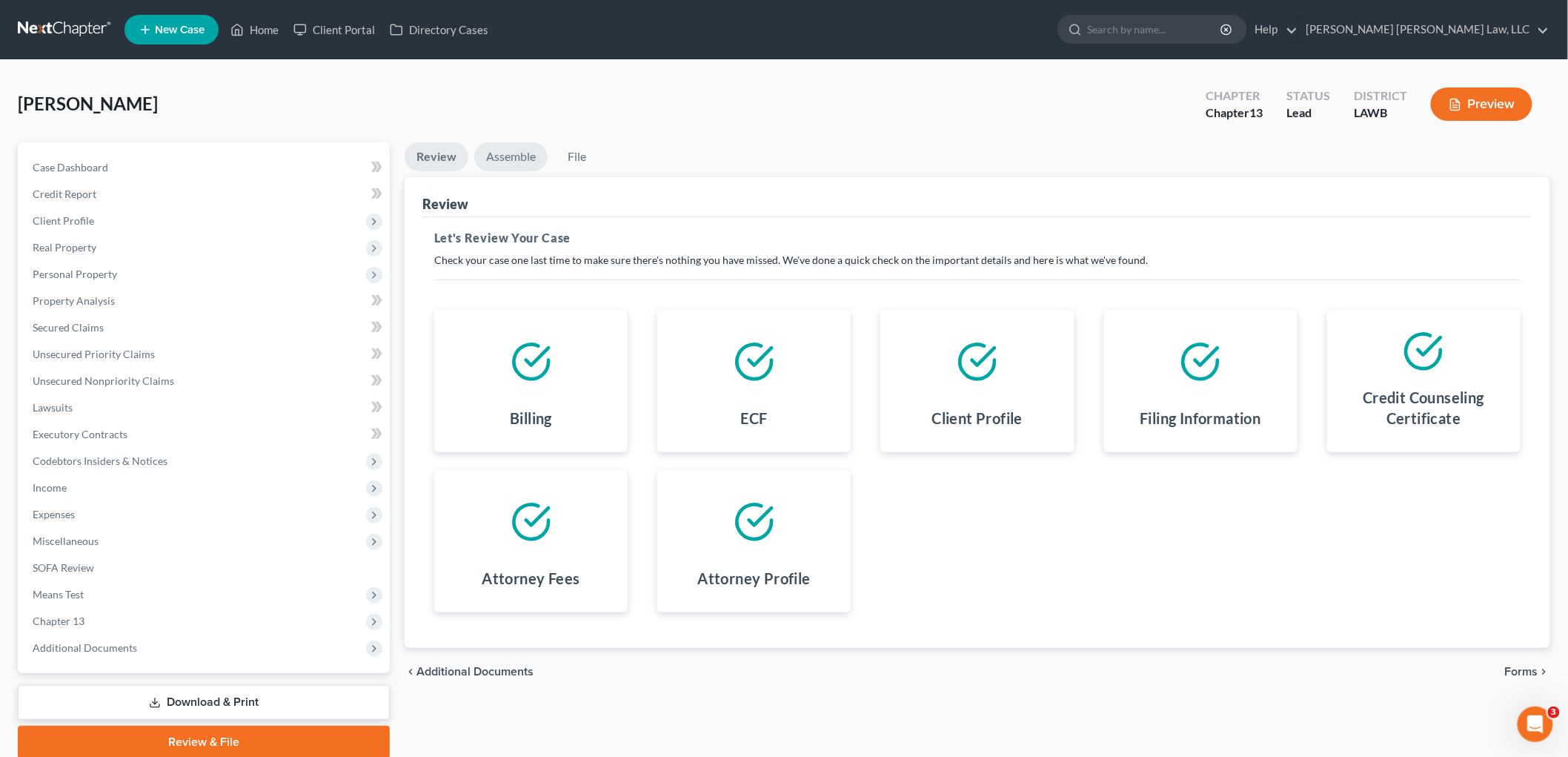
click at [512, 160] on link "Assemble" at bounding box center [511, 157] width 74 height 29
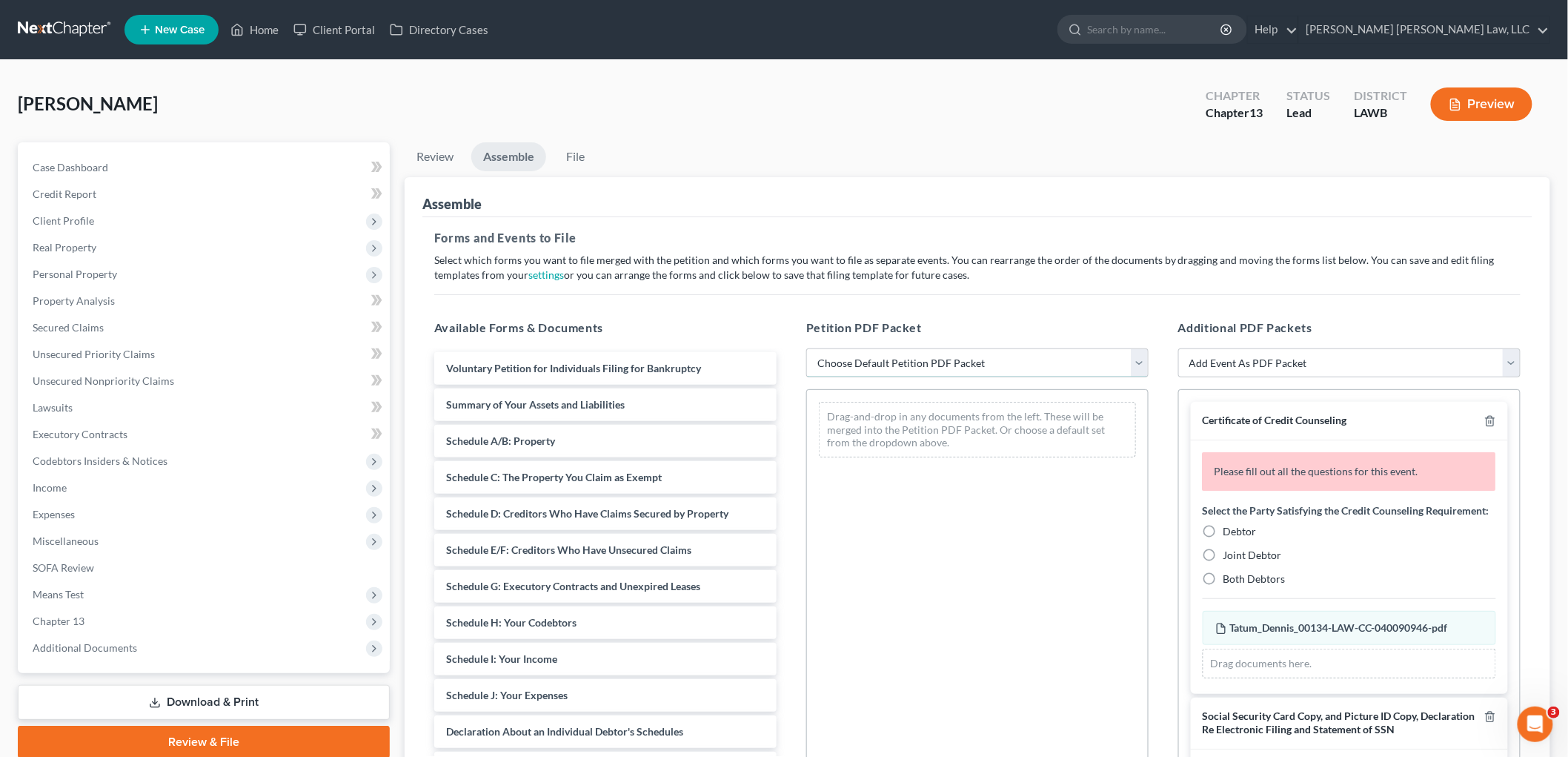
drag, startPoint x: 876, startPoint y: 360, endPoint x: 874, endPoint y: 374, distance: 14.1
click at [876, 361] on select "Choose Default Petition PDF Packet Complete Bankruptcy Petition (all forms and …" at bounding box center [977, 363] width 342 height 30
select select "0"
click at [806, 349] on select "Choose Default Petition PDF Packet Complete Bankruptcy Petition (all forms and …" at bounding box center [977, 363] width 342 height 30
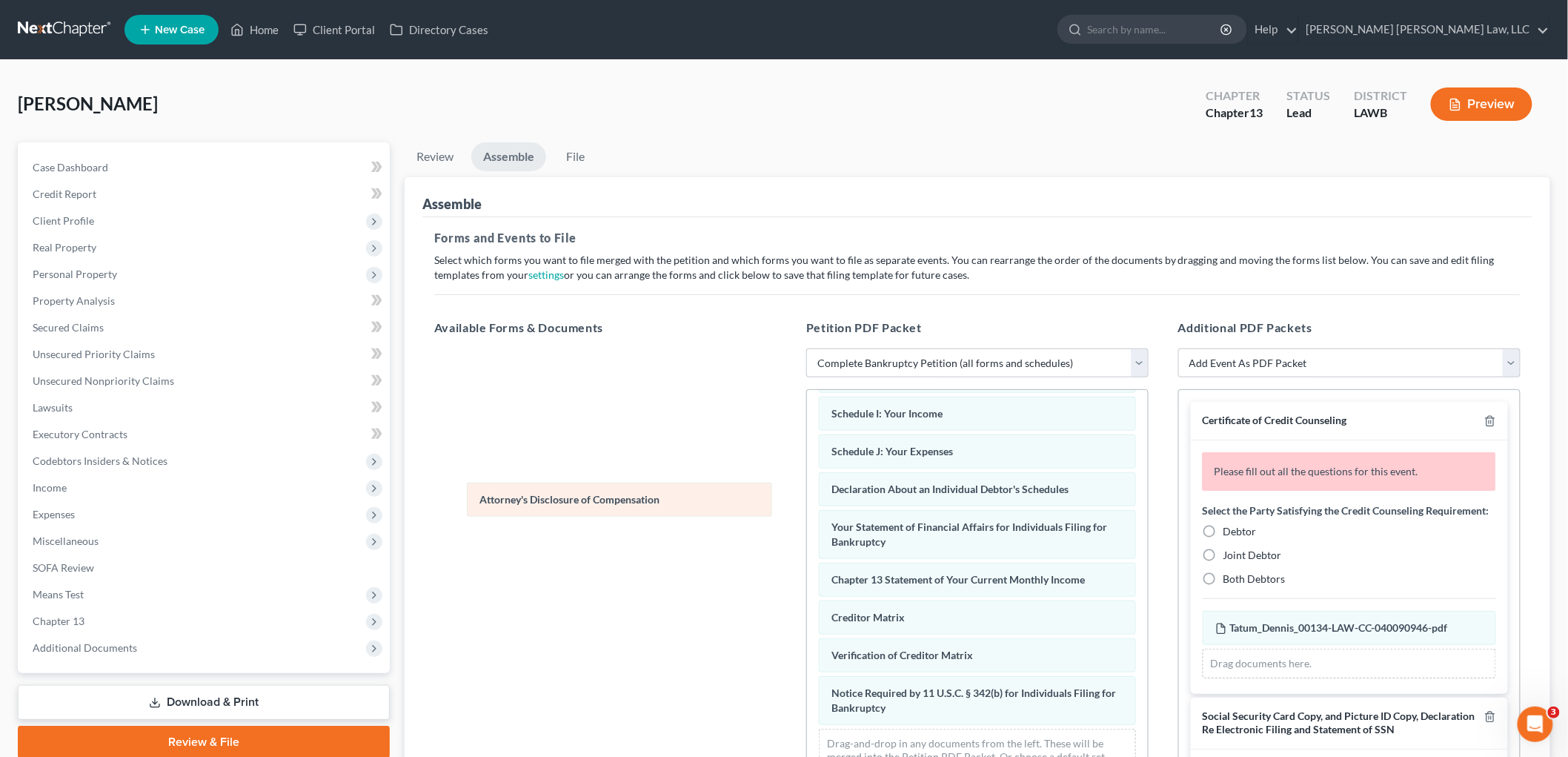
scroll to position [324, 0]
drag, startPoint x: 935, startPoint y: 706, endPoint x: 535, endPoint y: 472, distance: 463.4
click at [807, 473] on div "Attorney's Disclosure of Compensation Voluntary Petition for Individuals Filing…" at bounding box center [977, 438] width 341 height 714
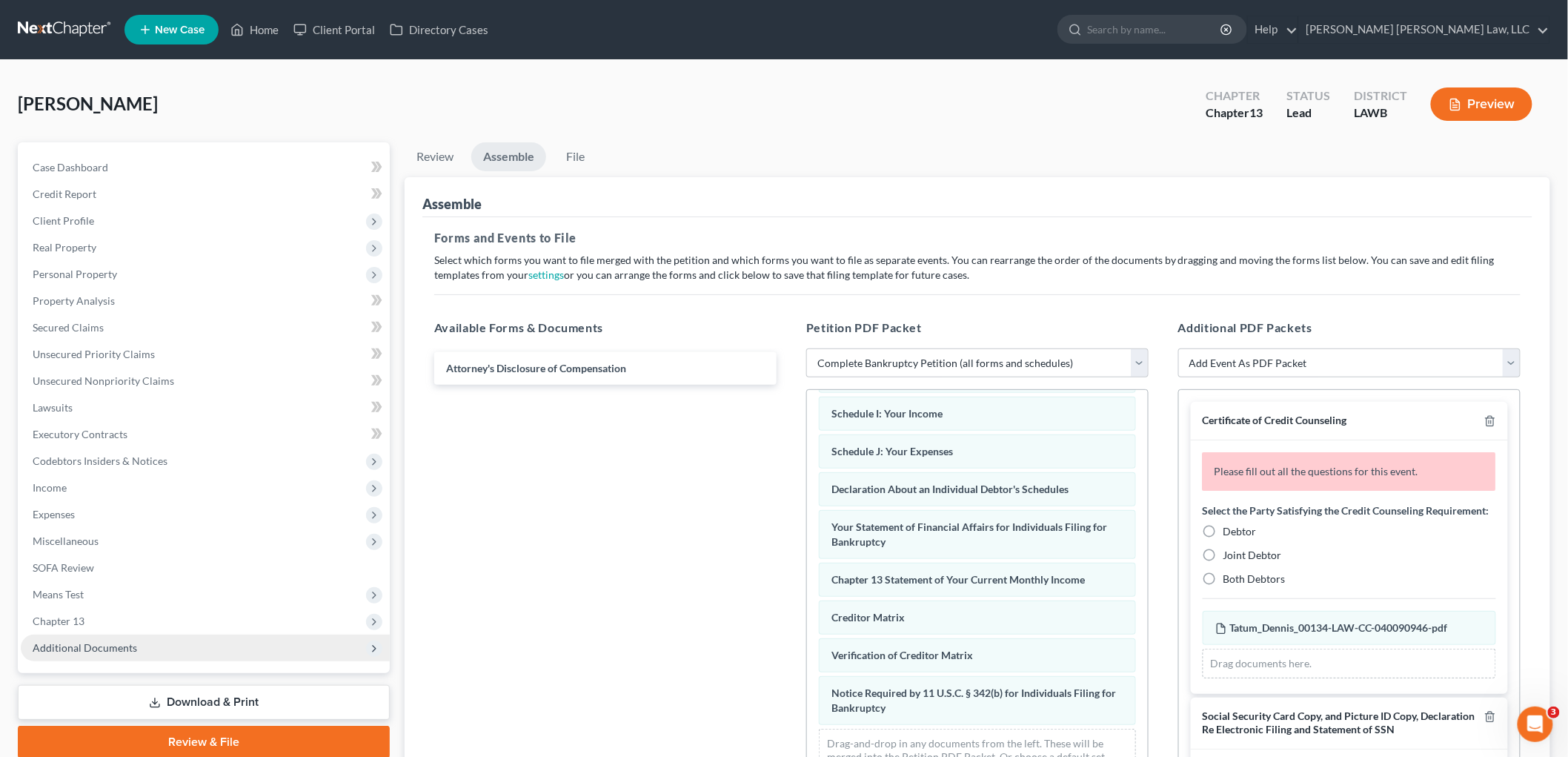
click at [85, 646] on span "Additional Documents" at bounding box center [84, 648] width 105 height 13
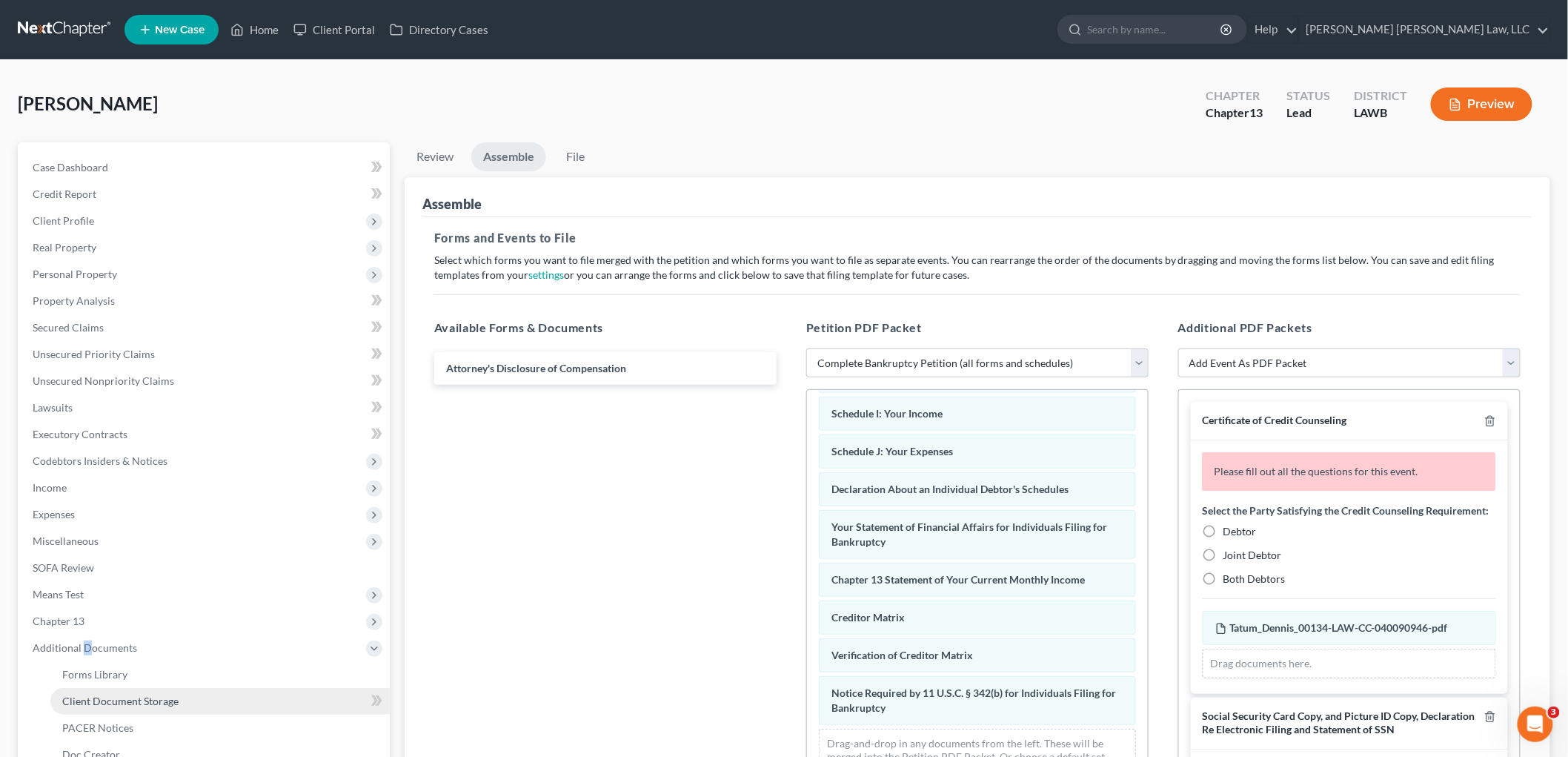
click at [196, 689] on link "Client Document Storage" at bounding box center [220, 701] width 340 height 27
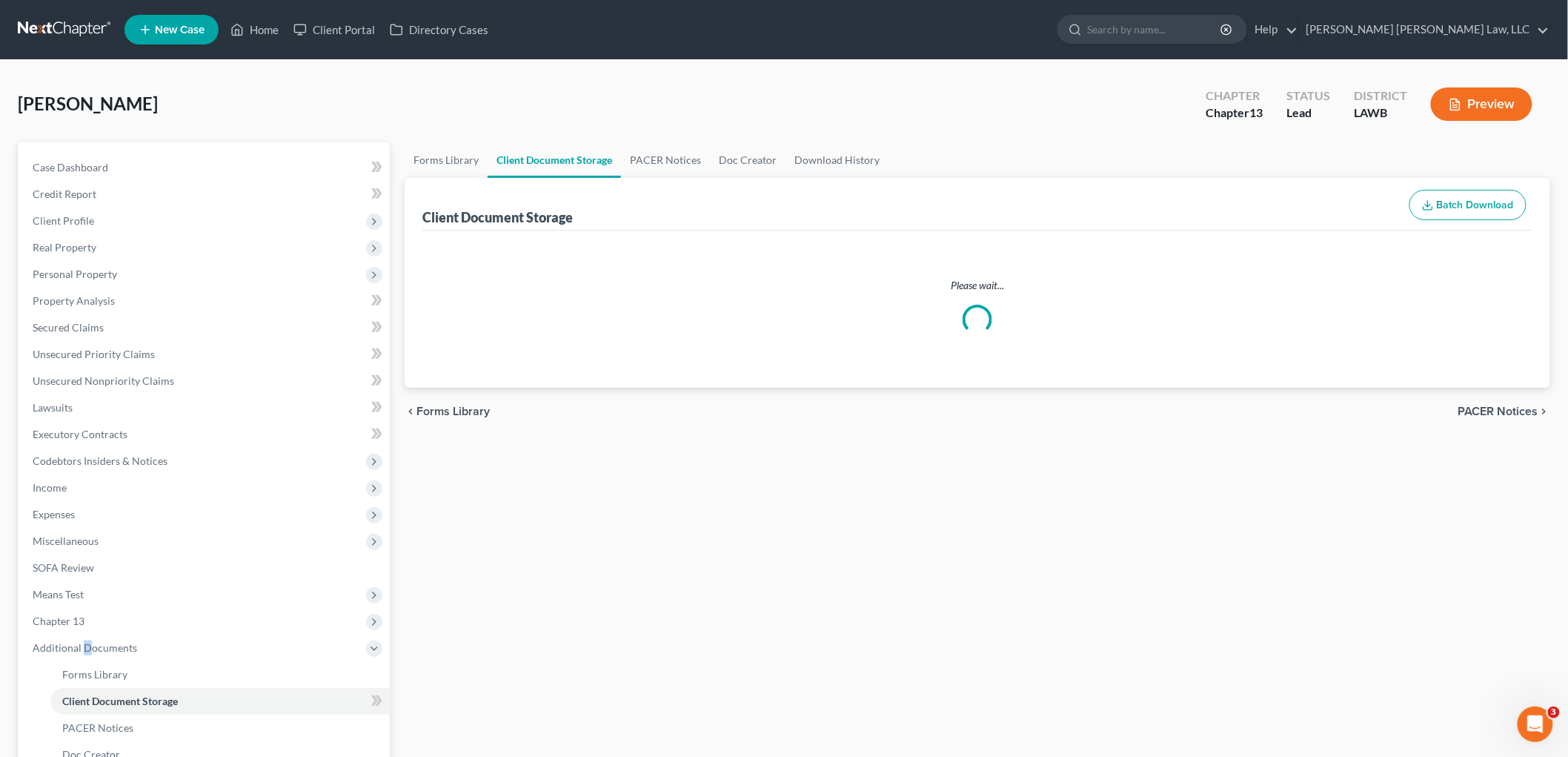
select select "9"
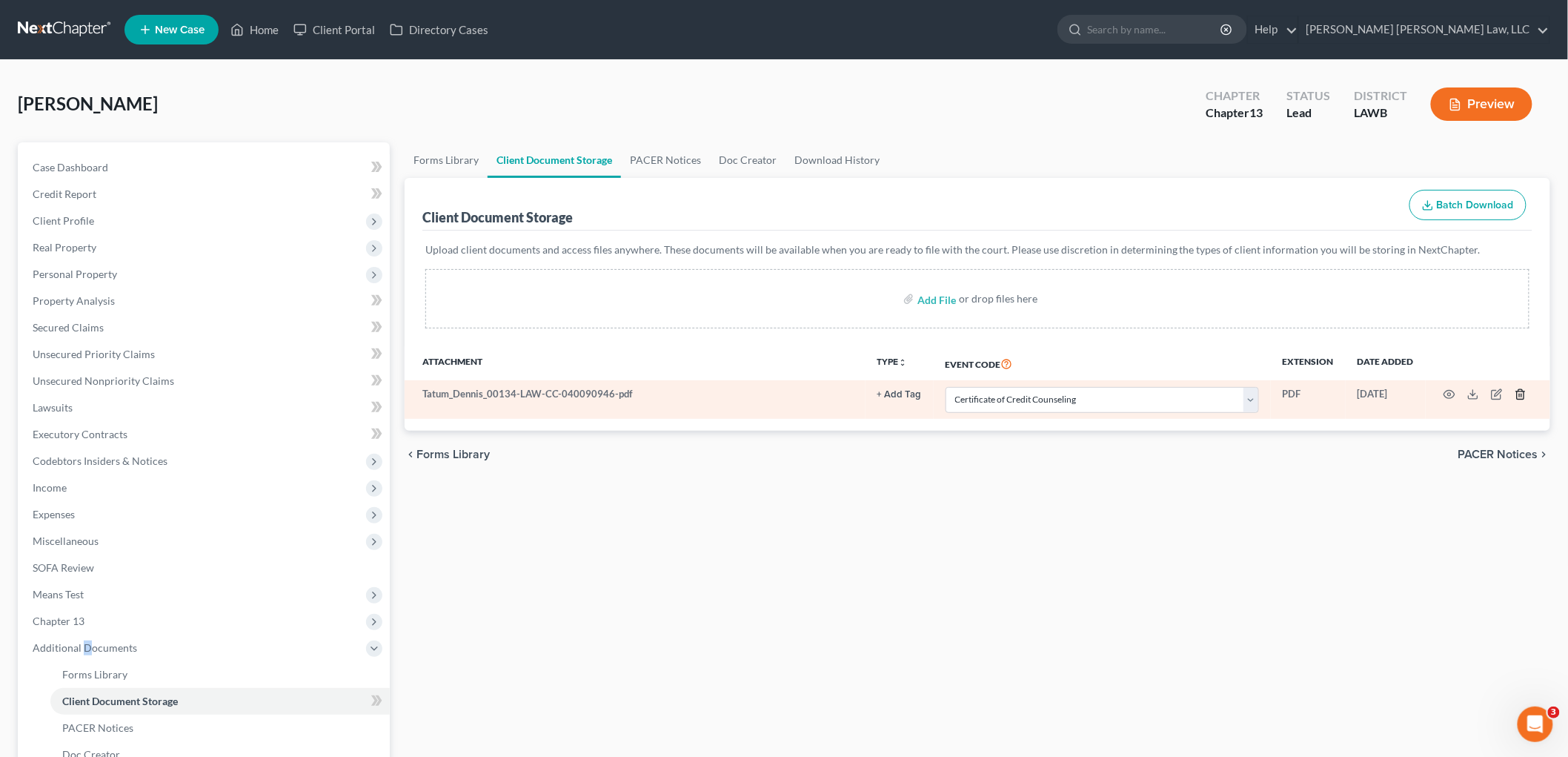
click at [1521, 395] on icon "button" at bounding box center [1520, 394] width 12 height 12
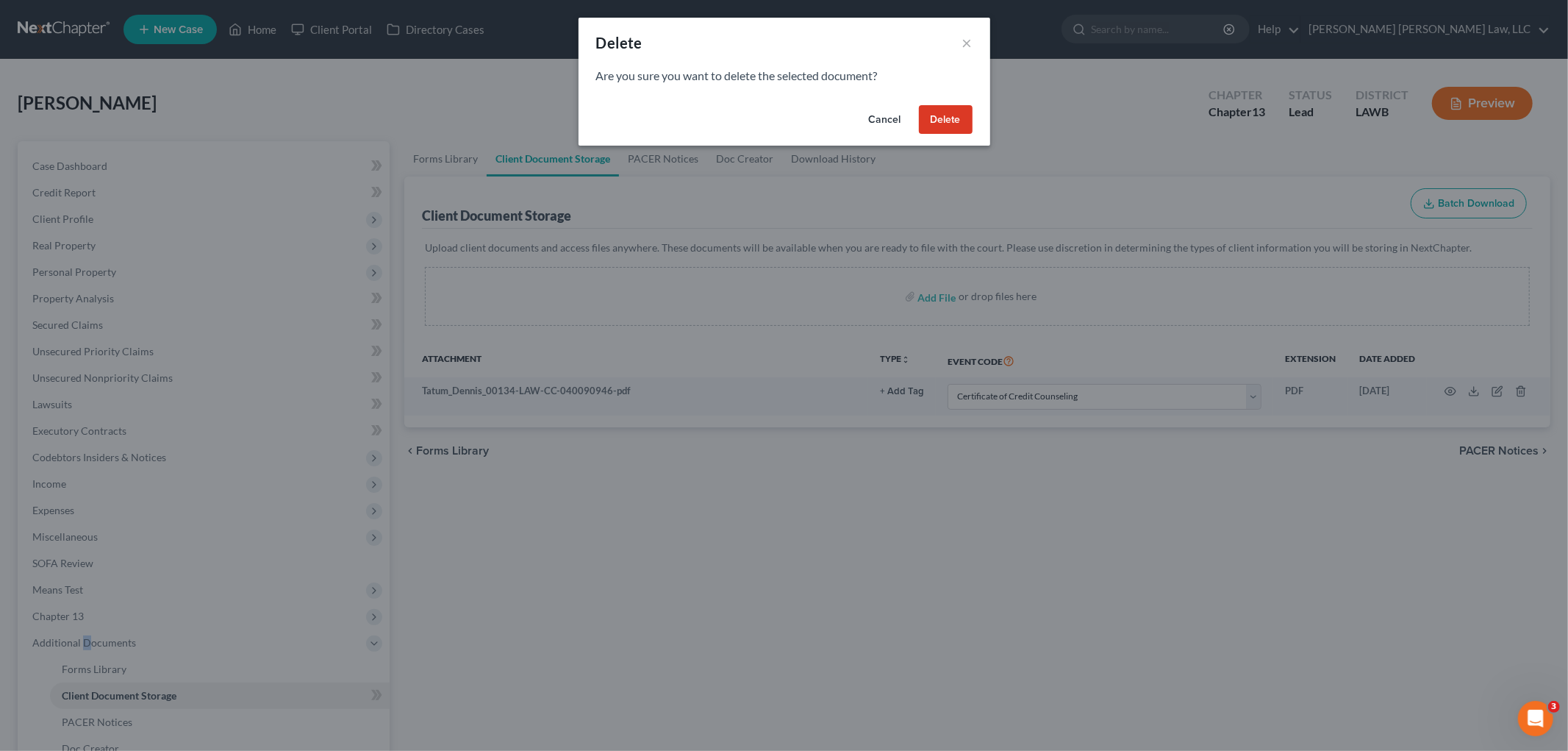
click at [953, 113] on button "Delete" at bounding box center [946, 120] width 54 height 30
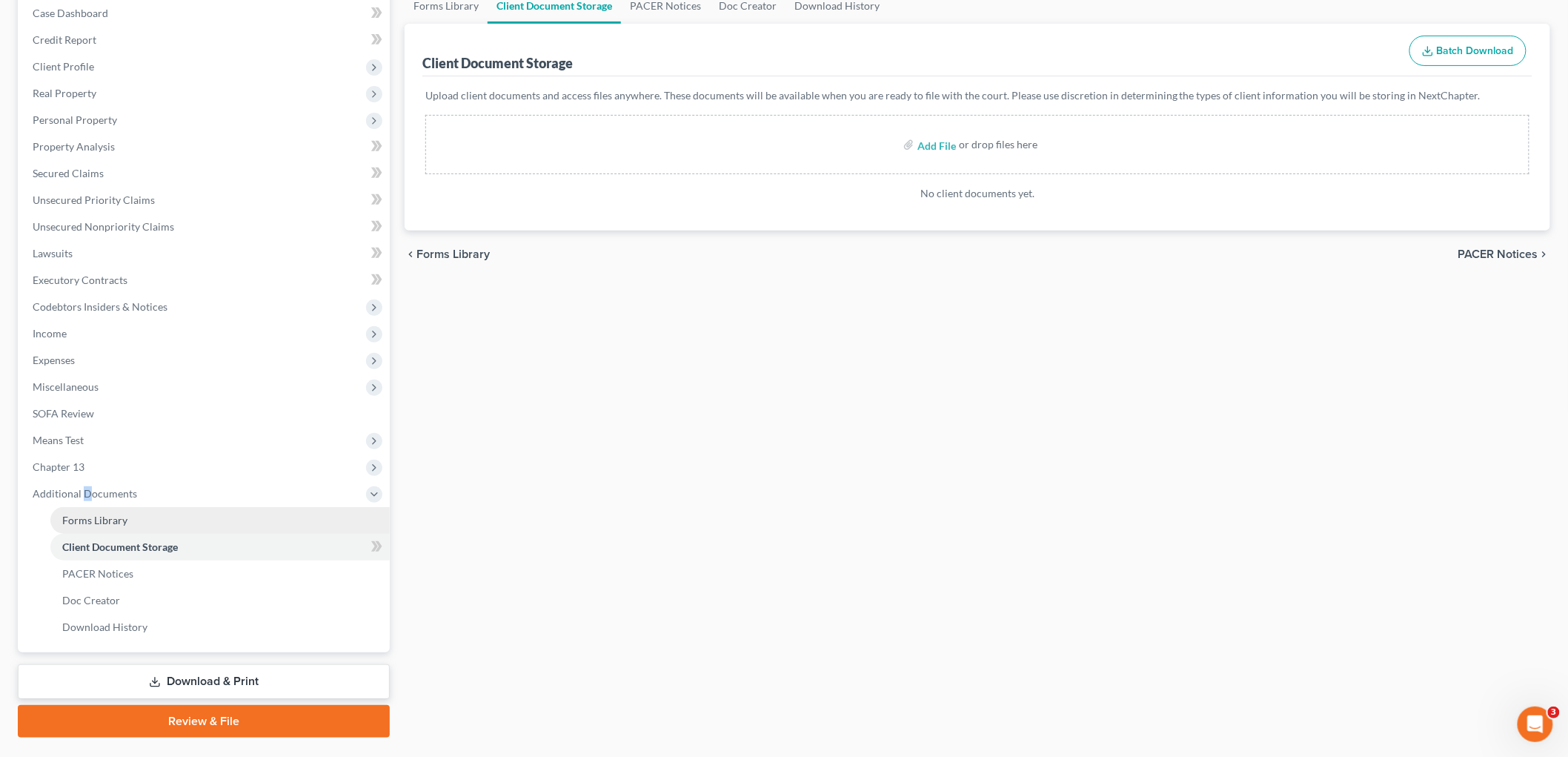
scroll to position [189, 0]
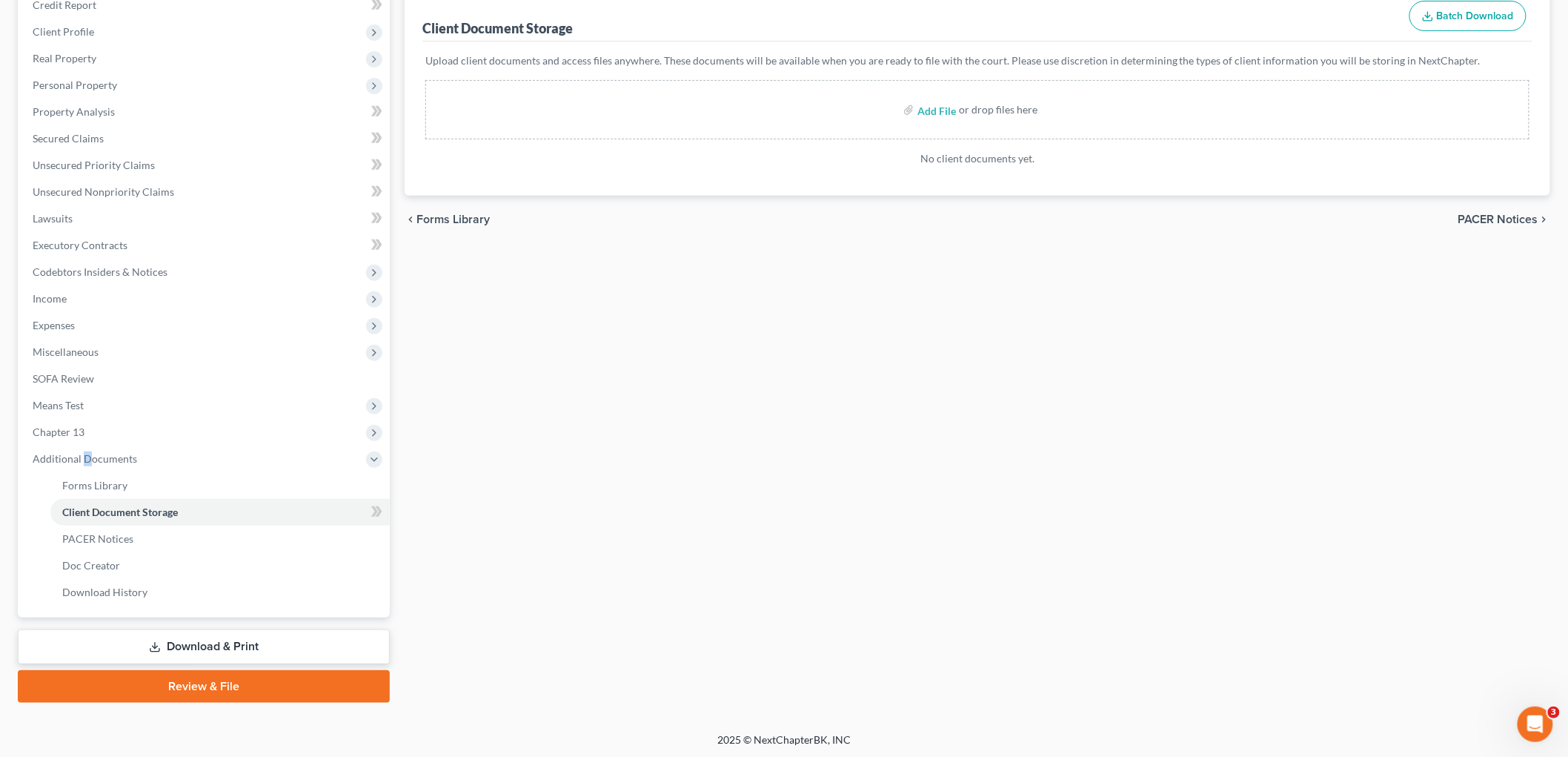
click at [178, 682] on link "Review & File" at bounding box center [203, 686] width 372 height 32
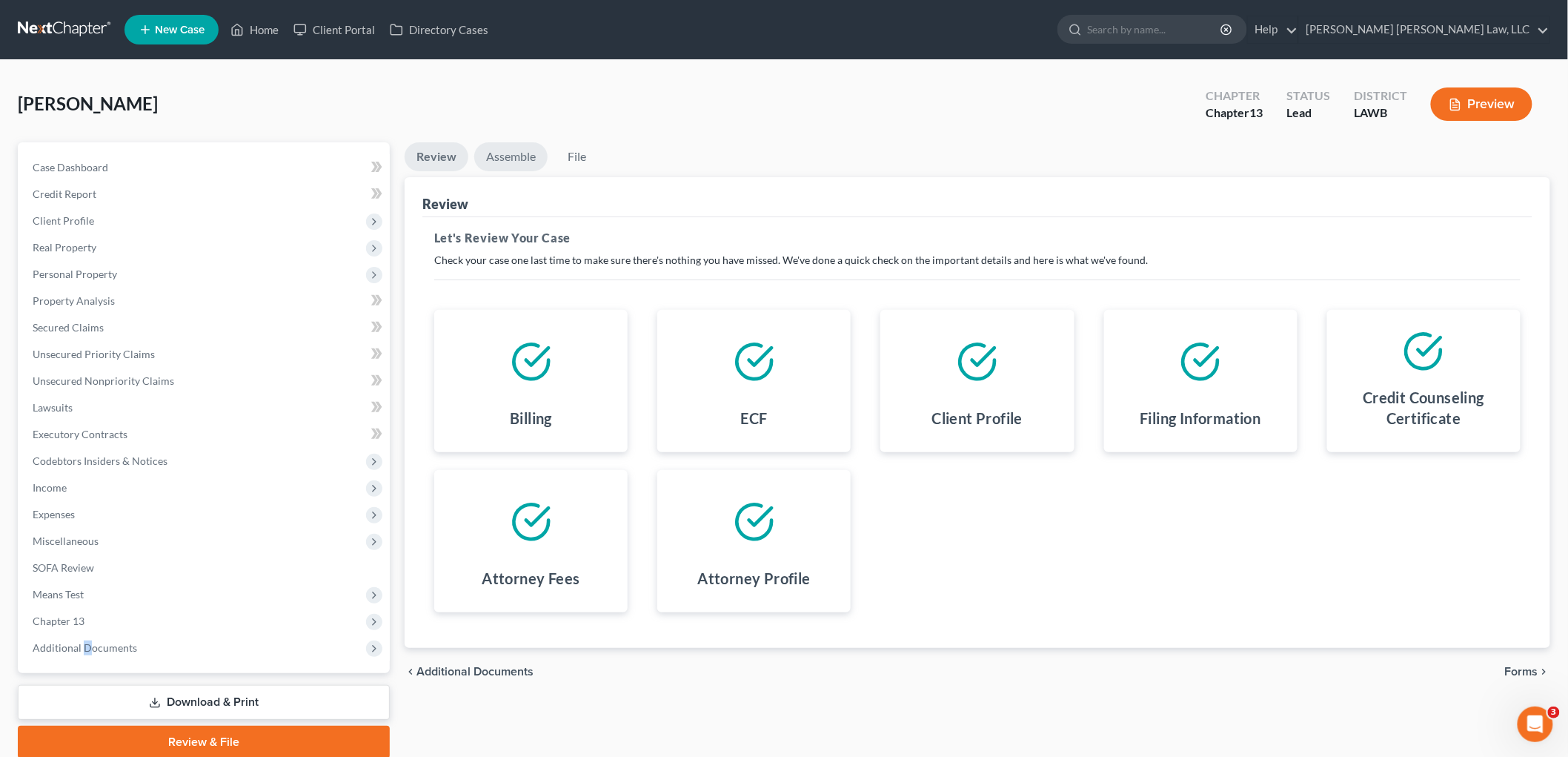
click at [514, 154] on link "Assemble" at bounding box center [511, 157] width 74 height 29
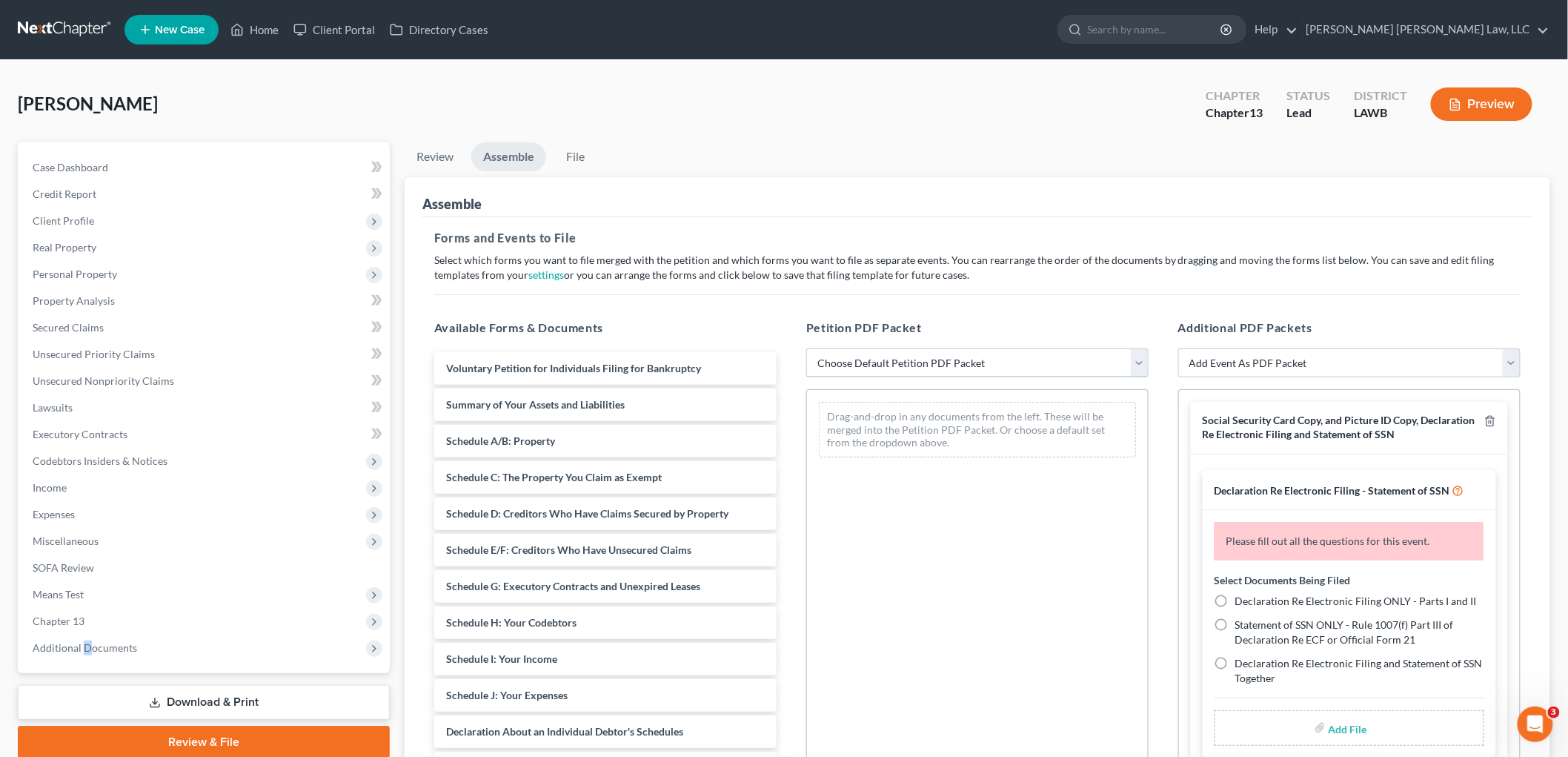
drag, startPoint x: 885, startPoint y: 361, endPoint x: 880, endPoint y: 368, distance: 8.6
click at [882, 361] on select "Choose Default Petition PDF Packet Complete Bankruptcy Petition (all forms and …" at bounding box center [977, 363] width 342 height 30
select select "0"
click at [806, 349] on select "Choose Default Petition PDF Packet Complete Bankruptcy Petition (all forms and …" at bounding box center [977, 363] width 342 height 30
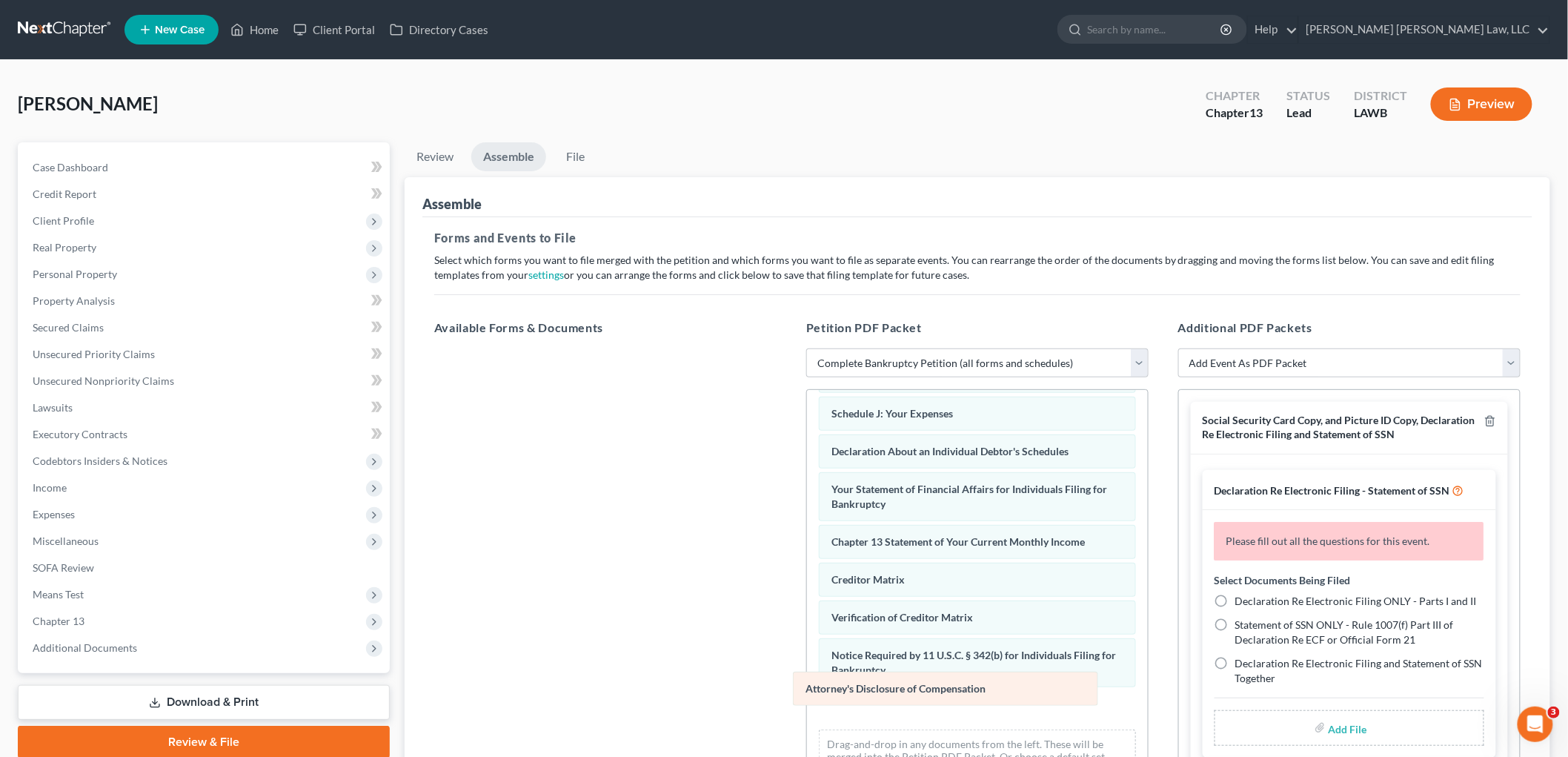
scroll to position [324, 0]
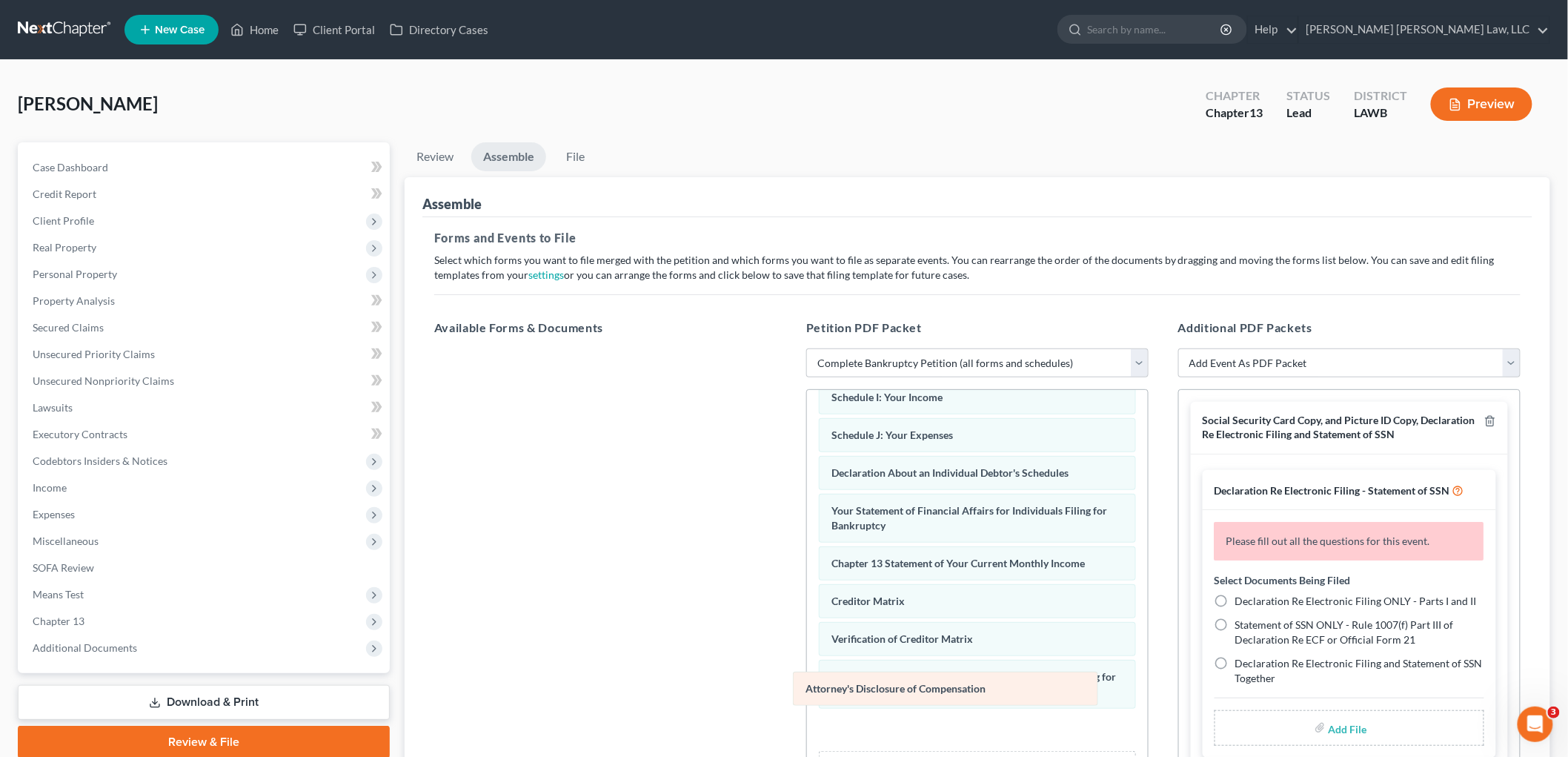
drag, startPoint x: 868, startPoint y: 714, endPoint x: 519, endPoint y: 517, distance: 400.8
click at [807, 534] on div "Attorney's Disclosure of Compensation Voluntary Petition for Individuals Filing…" at bounding box center [977, 441] width 341 height 751
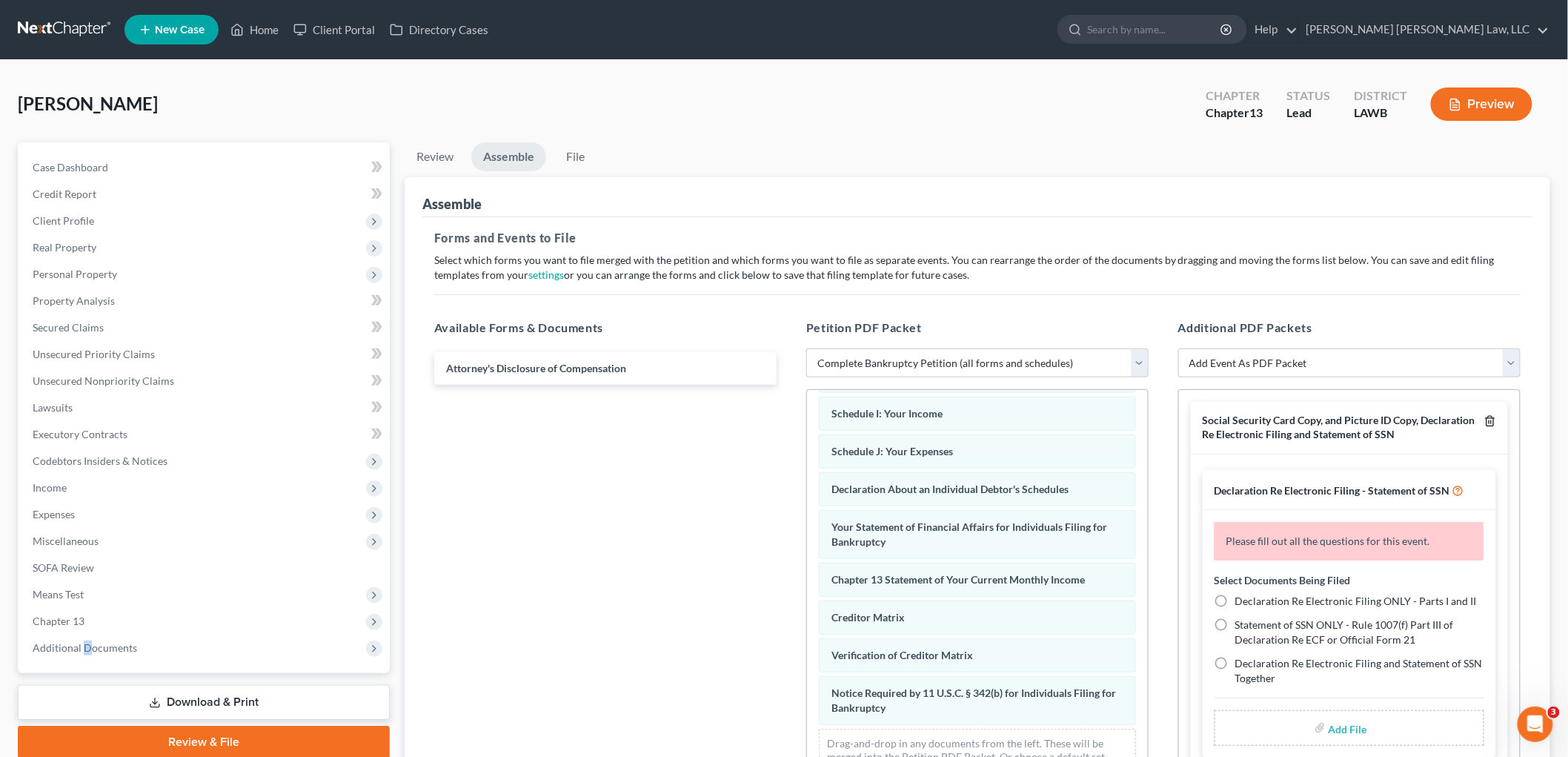
click at [1485, 418] on polyline "button" at bounding box center [1489, 418] width 9 height 0
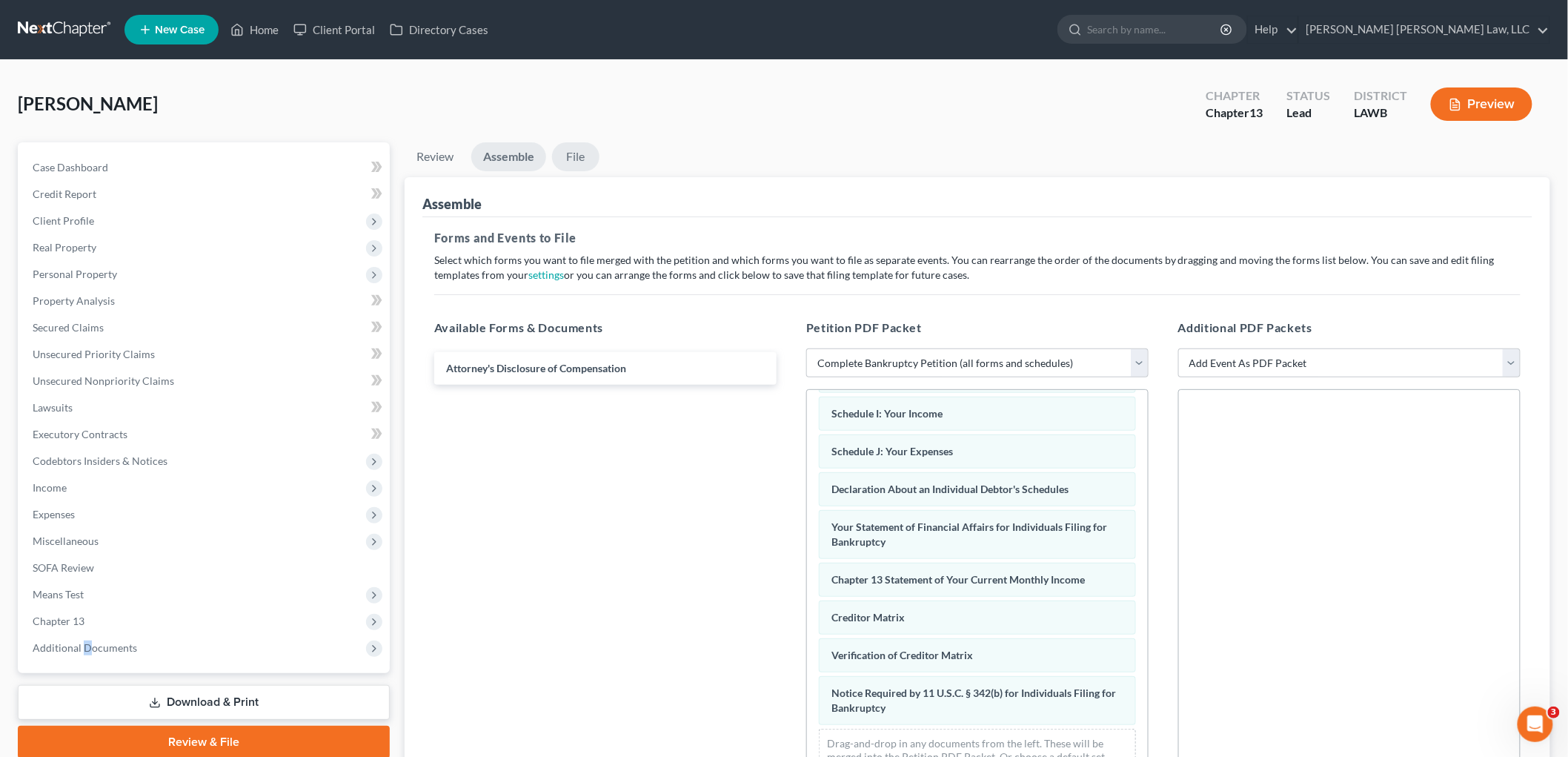
click at [587, 157] on link "File" at bounding box center [575, 157] width 48 height 29
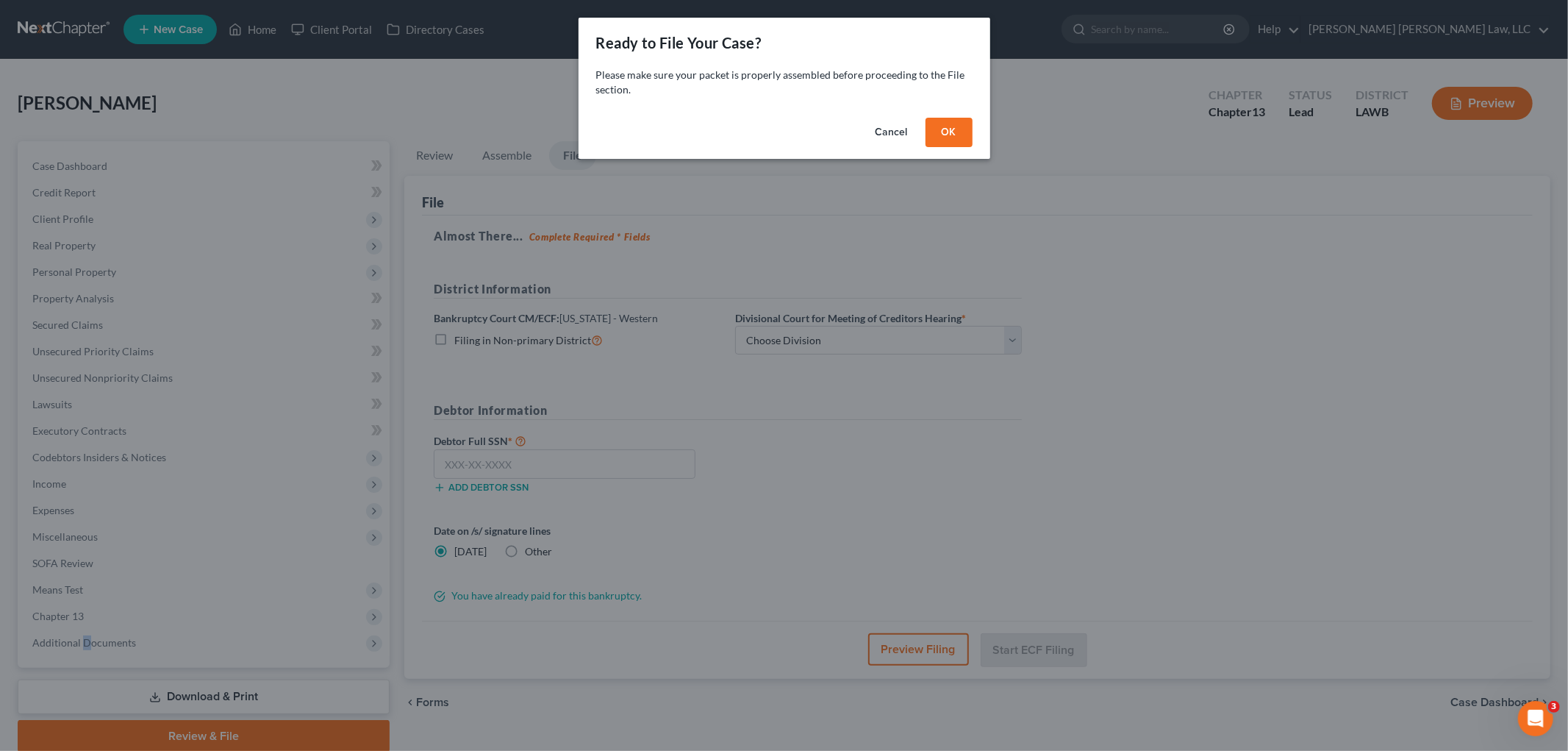
click at [942, 134] on button "OK" at bounding box center [949, 132] width 47 height 30
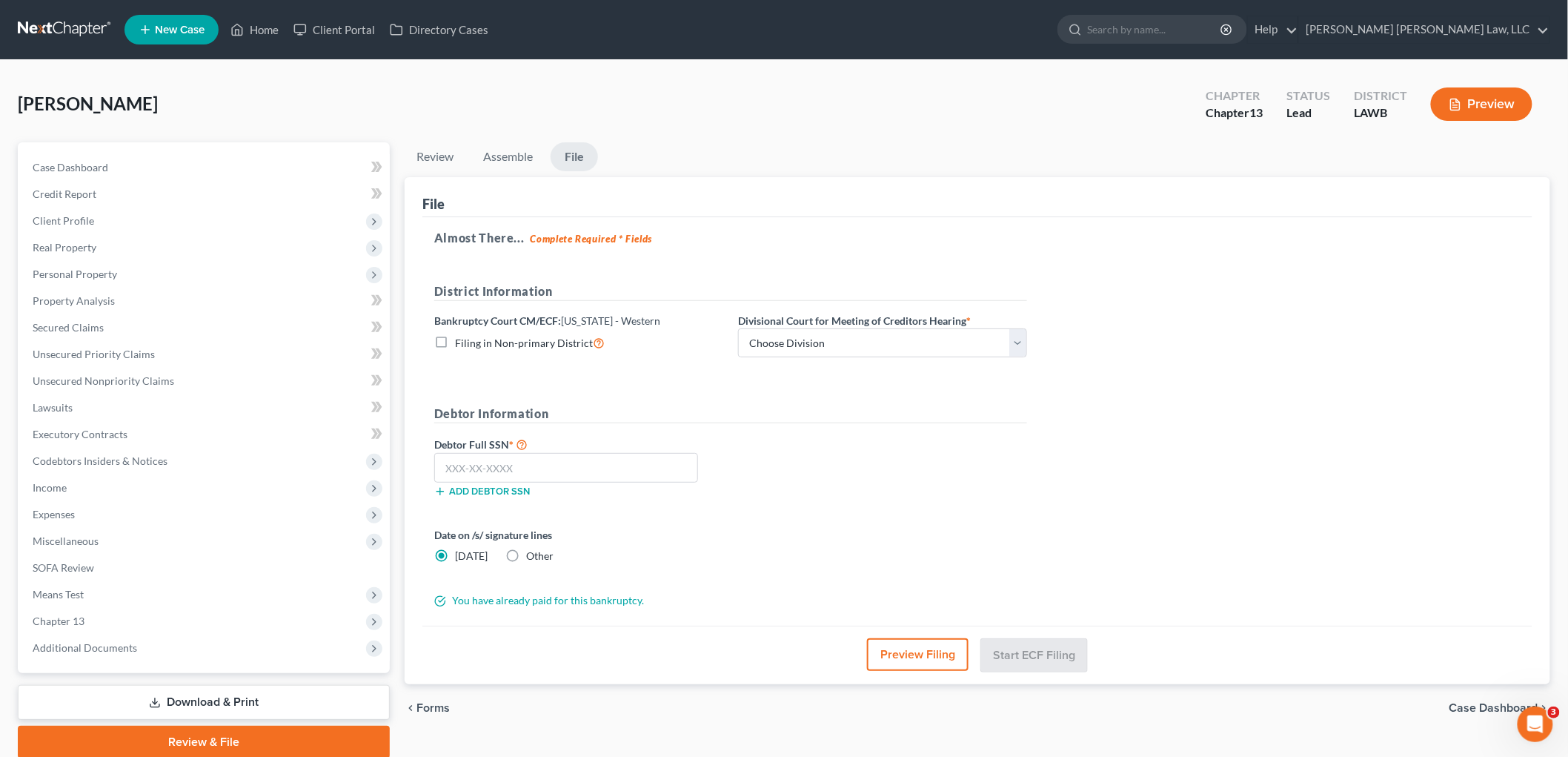
click at [455, 340] on label "Filing in Non-primary District" at bounding box center [529, 342] width 150 height 17
click at [461, 340] on input "Filing in Non-primary District" at bounding box center [466, 339] width 10 height 10
checkbox input "true"
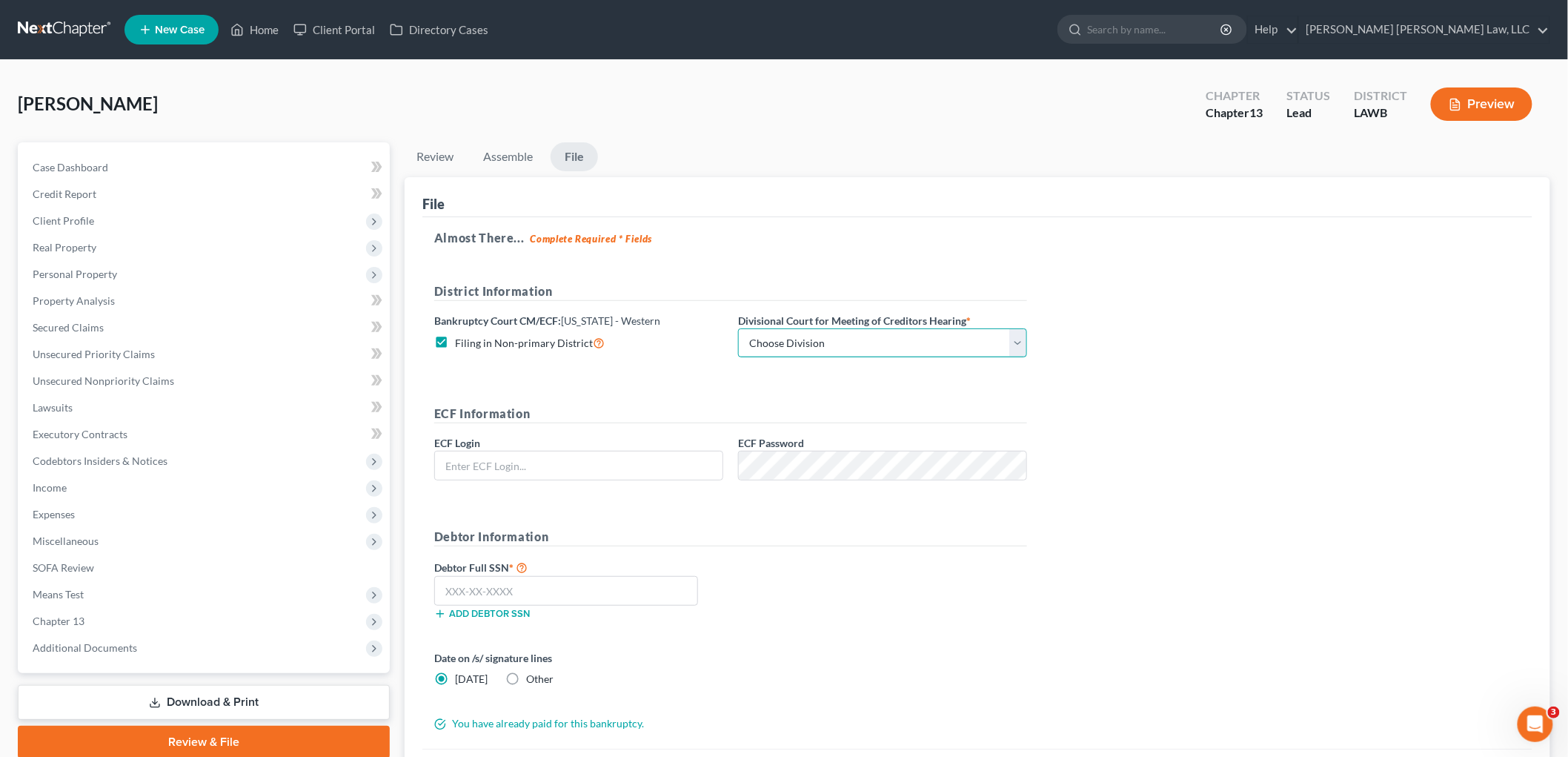
drag, startPoint x: 779, startPoint y: 335, endPoint x: 780, endPoint y: 344, distance: 9.1
click at [780, 335] on select "Choose Division [GEOGRAPHIC_DATA] [GEOGRAPHIC_DATA]-[GEOGRAPHIC_DATA] Lake [PER…" at bounding box center [882, 343] width 289 height 30
select select "3"
click at [738, 328] on select "Choose Division [GEOGRAPHIC_DATA] [GEOGRAPHIC_DATA]-[GEOGRAPHIC_DATA] Lake [PER…" at bounding box center [882, 343] width 289 height 30
click at [655, 464] on input "text" at bounding box center [579, 465] width 288 height 28
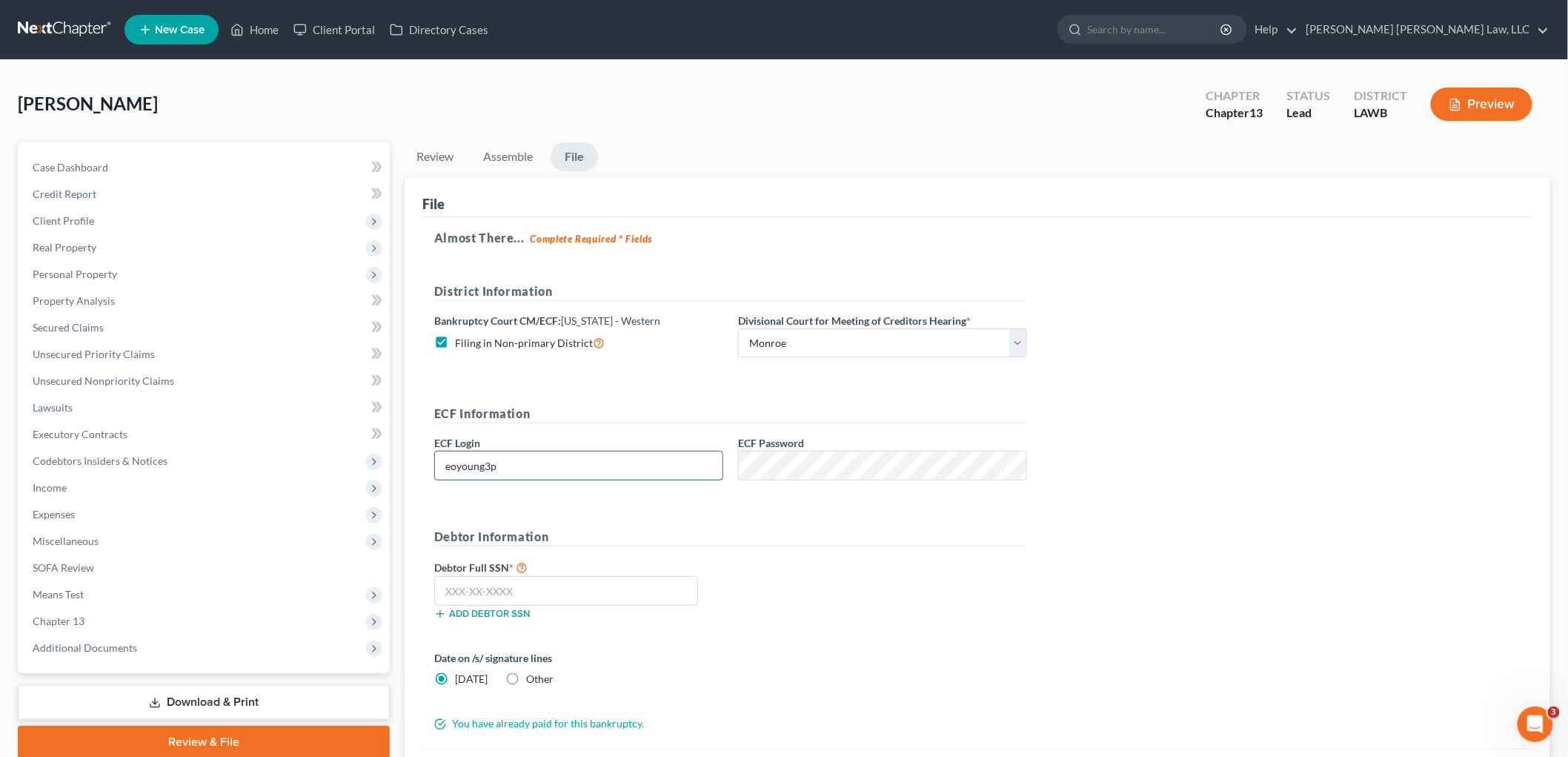
type input "eoyoung3p"
click at [622, 599] on input "text" at bounding box center [566, 590] width 264 height 30
type input "434-75-4381"
click at [921, 616] on div "Debtor Full SSN * 434-75-4381 Add debtor SSN" at bounding box center [731, 595] width 608 height 74
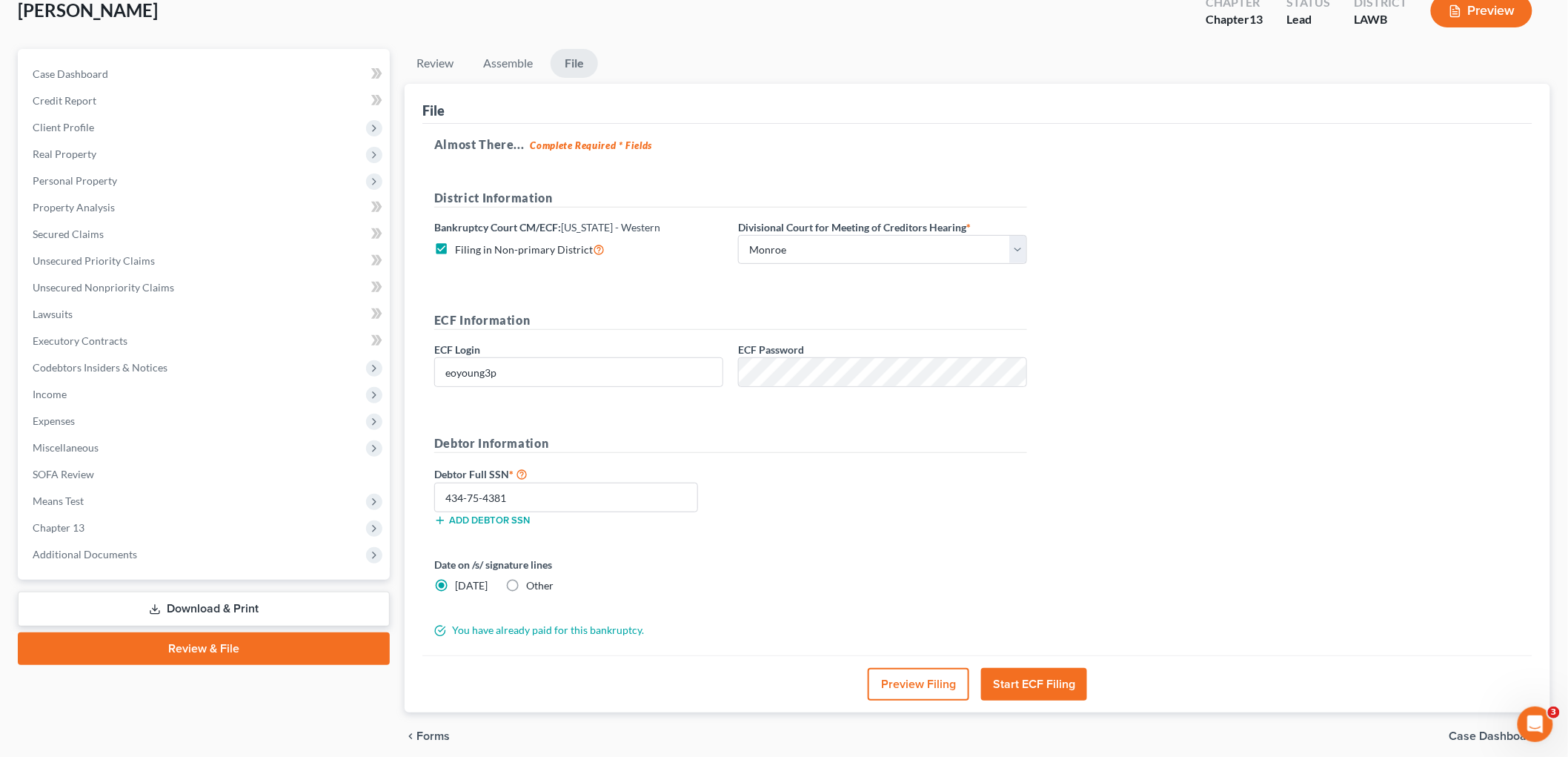
scroll to position [152, 0]
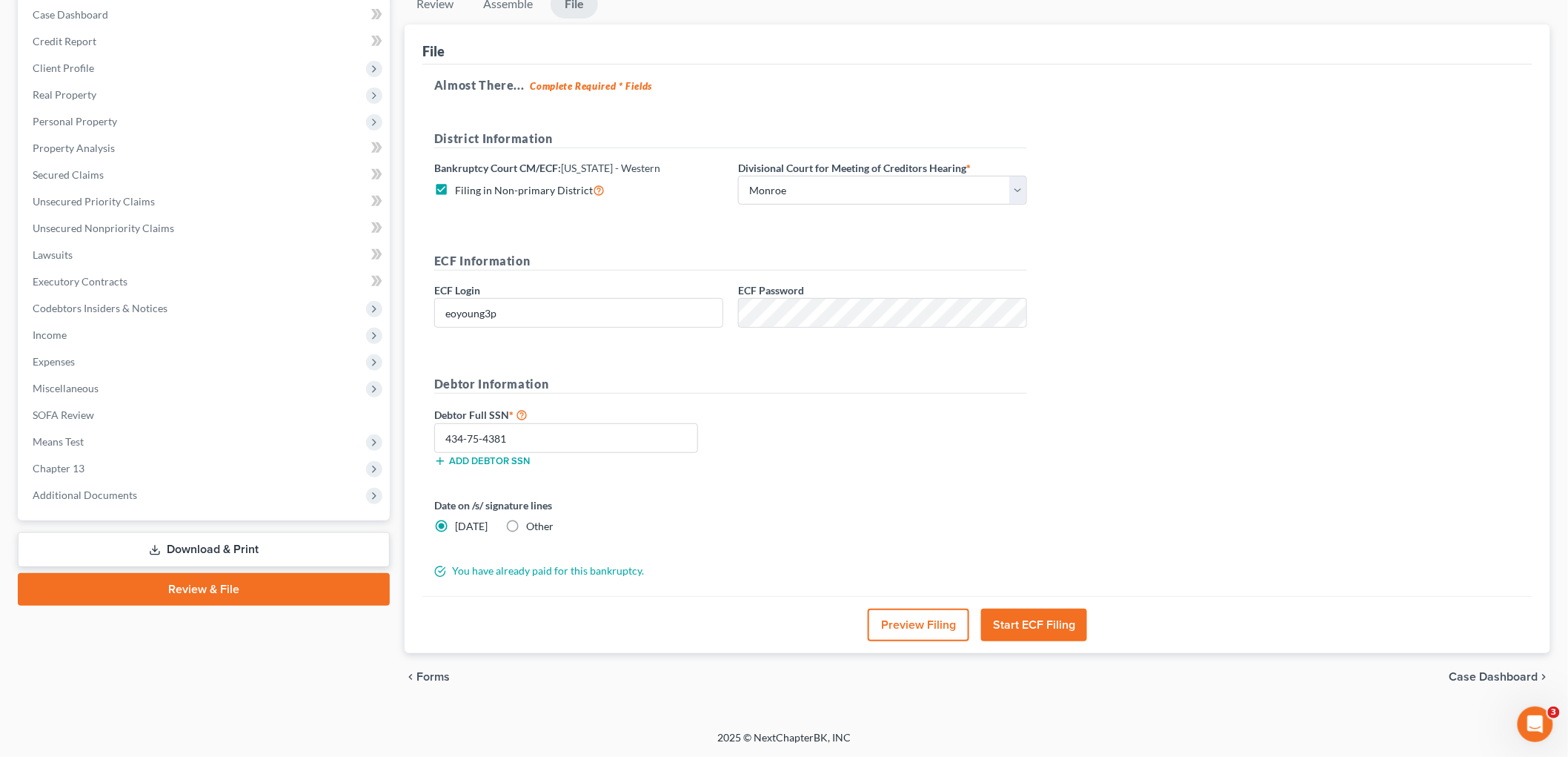
click at [1004, 618] on button "Start ECF Filing" at bounding box center [1034, 625] width 106 height 32
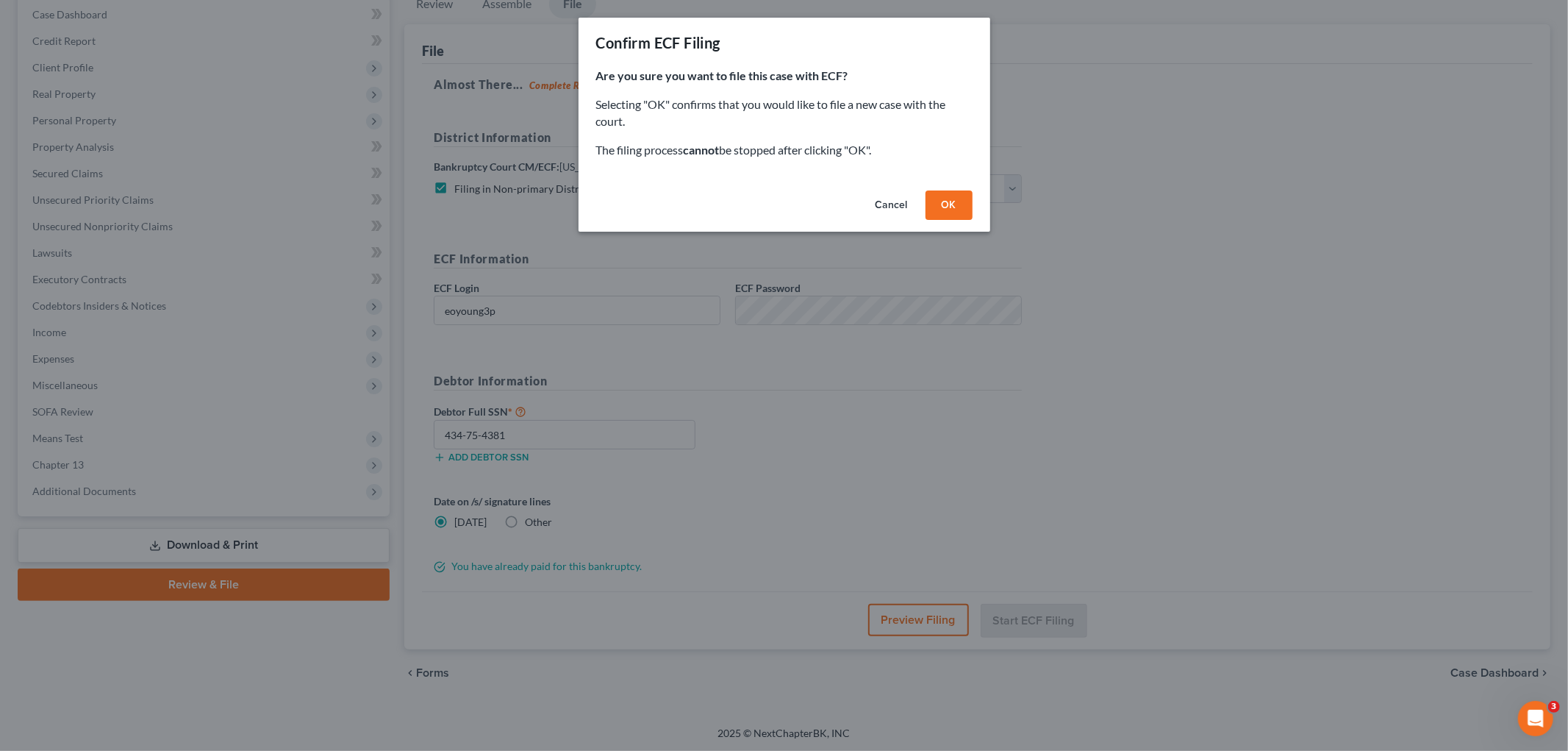
click at [968, 185] on div "Cancel OK" at bounding box center [785, 208] width 412 height 47
click at [942, 211] on button "OK" at bounding box center [949, 205] width 47 height 30
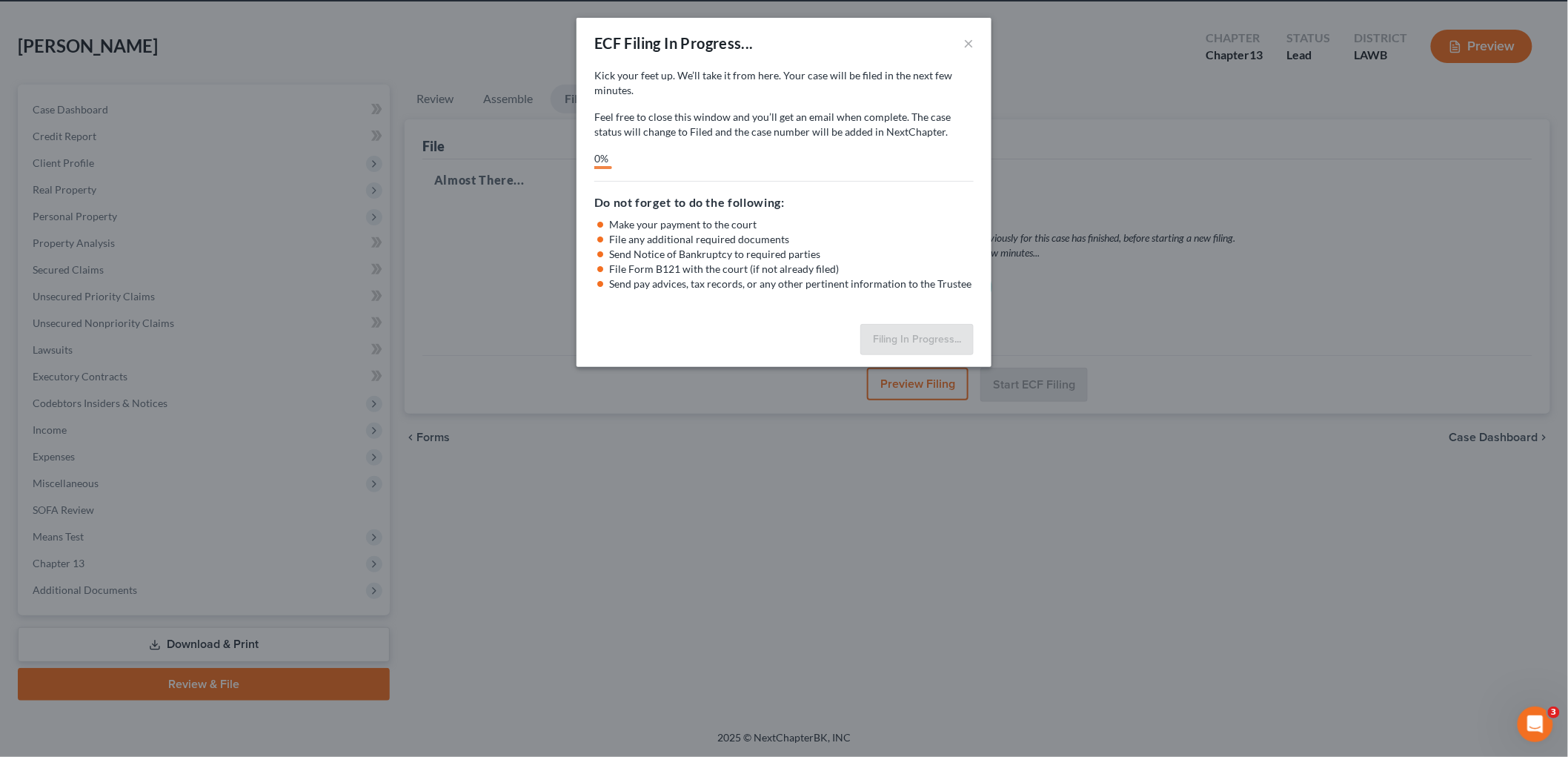
scroll to position [56, 0]
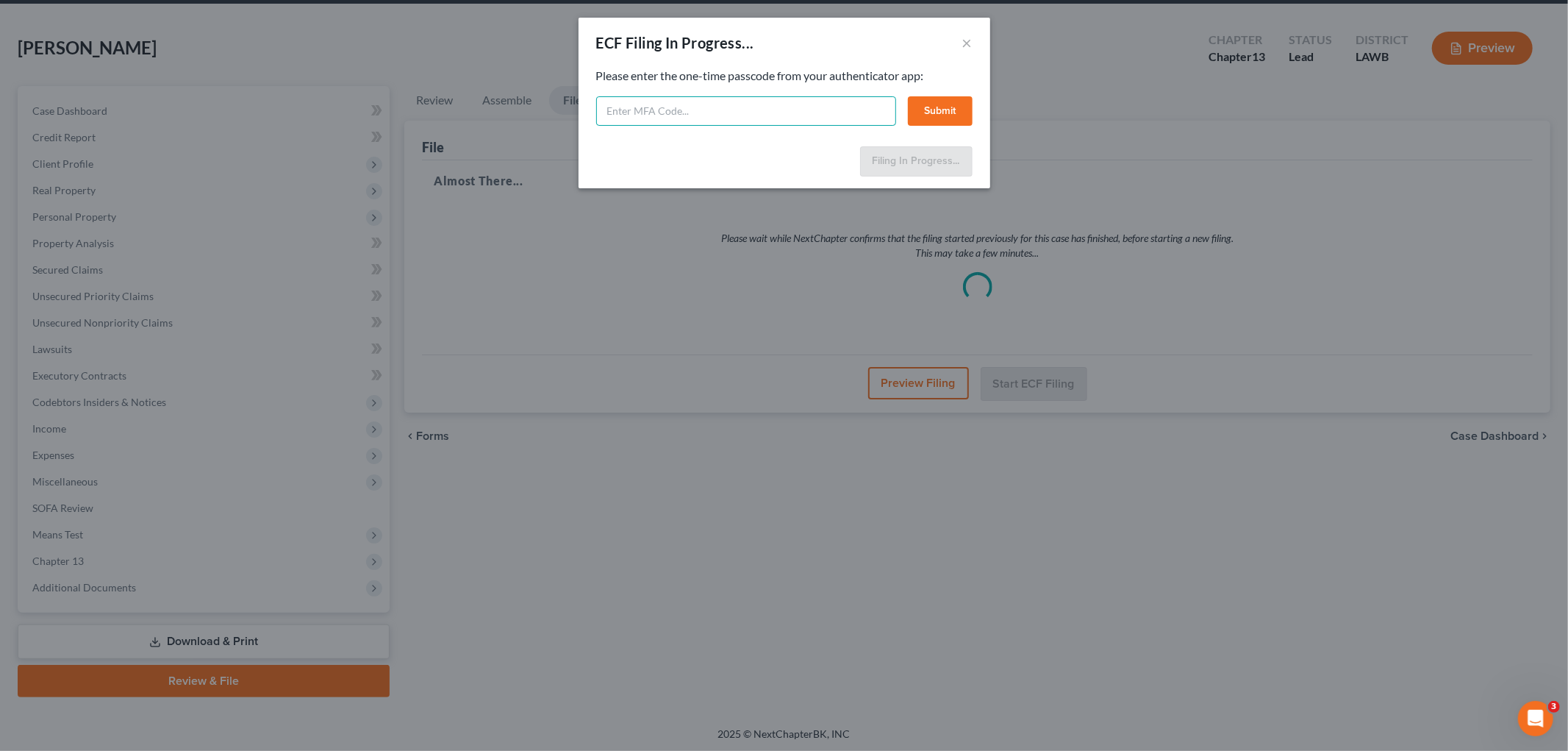
click at [723, 109] on input "text" at bounding box center [746, 111] width 300 height 30
type input "903584"
click at [939, 115] on button "Submit" at bounding box center [940, 111] width 64 height 30
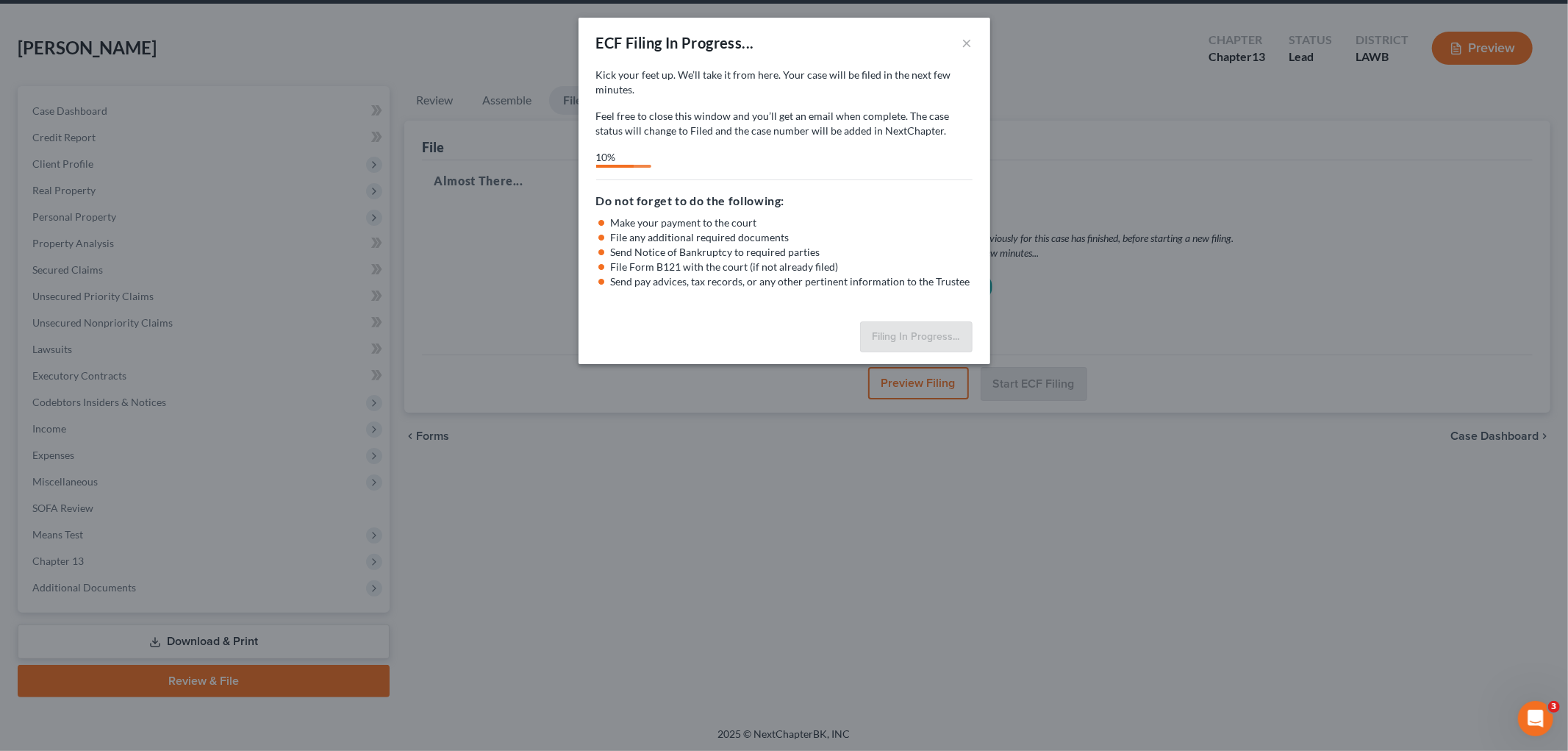
select select "3"
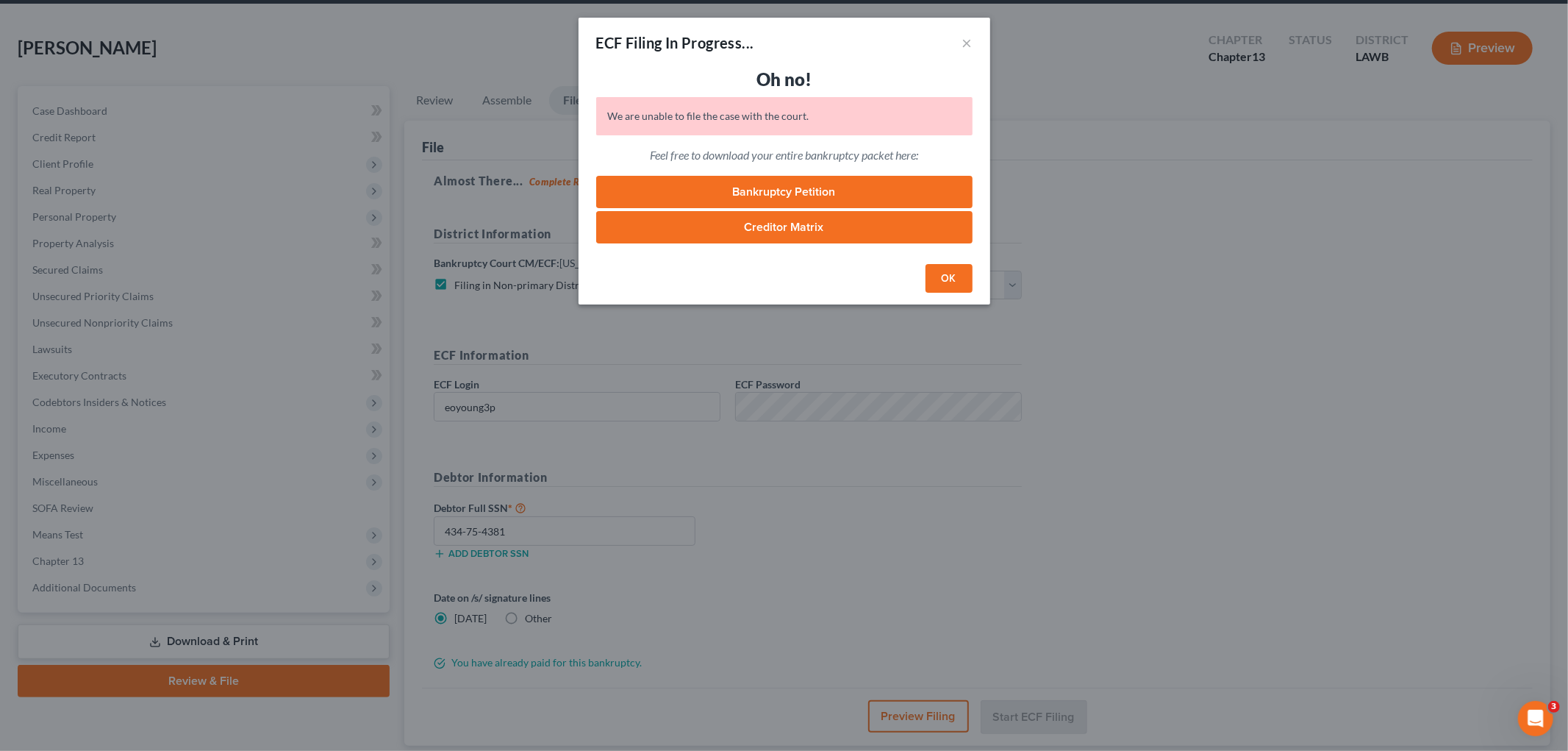
click at [942, 277] on button "OK" at bounding box center [949, 278] width 47 height 30
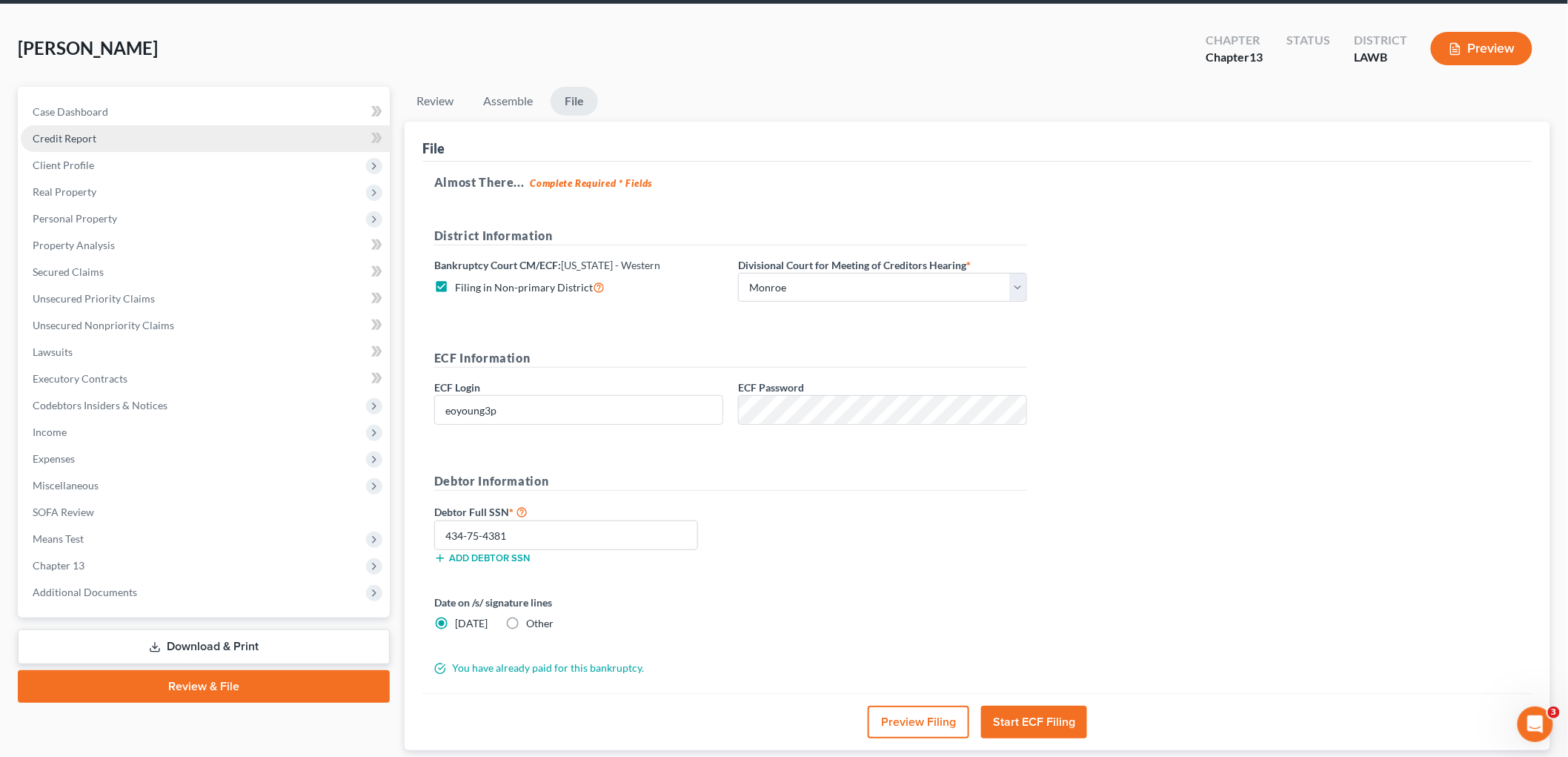
click at [92, 134] on span "Credit Report" at bounding box center [64, 139] width 64 height 13
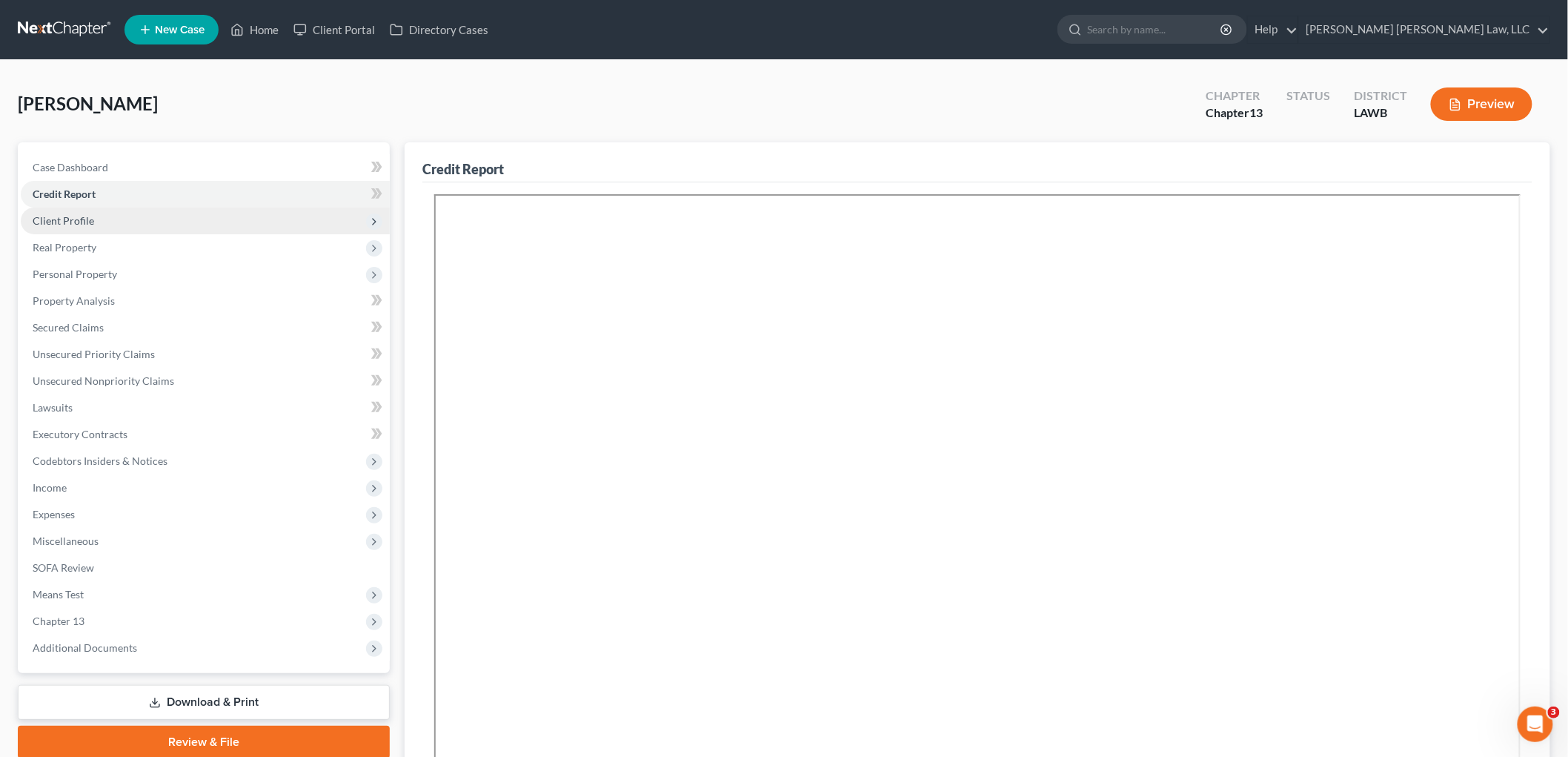
click at [109, 222] on span "Client Profile" at bounding box center [205, 220] width 369 height 27
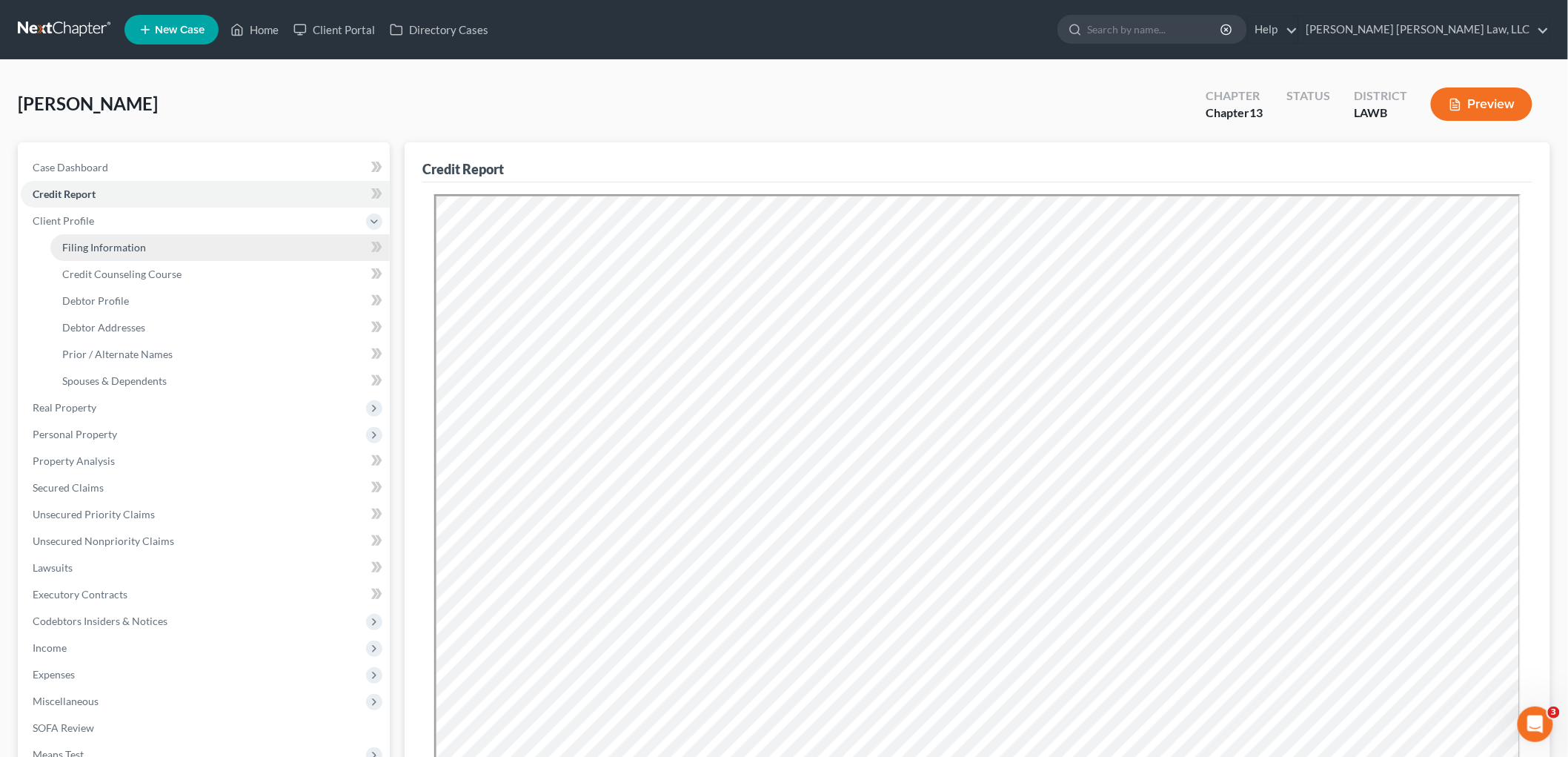
drag, startPoint x: 112, startPoint y: 246, endPoint x: 152, endPoint y: 255, distance: 41.0
click at [112, 247] on span "Filing Information" at bounding box center [104, 247] width 83 height 13
select select "1"
select select "0"
select select "3"
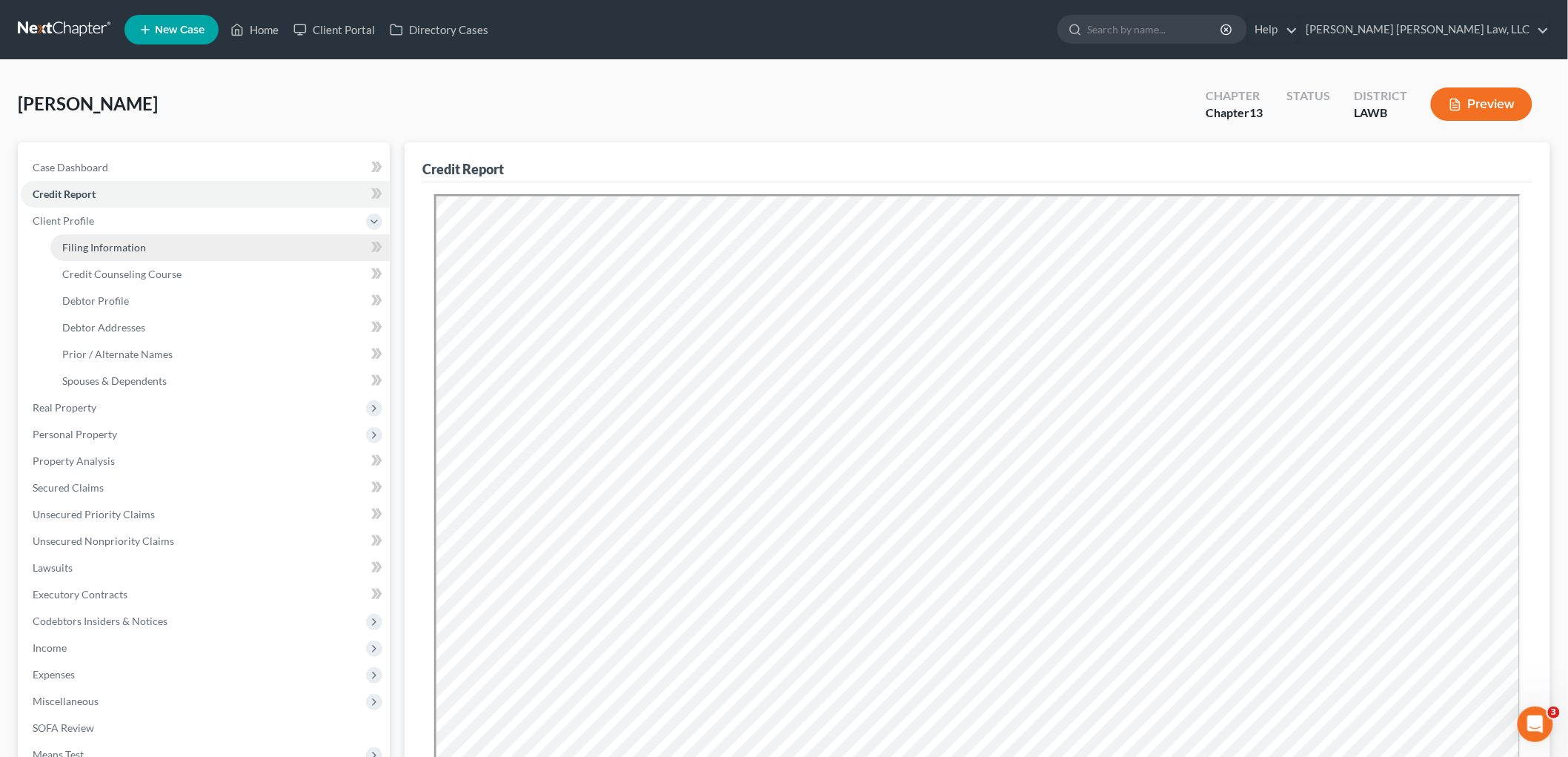
select select "19"
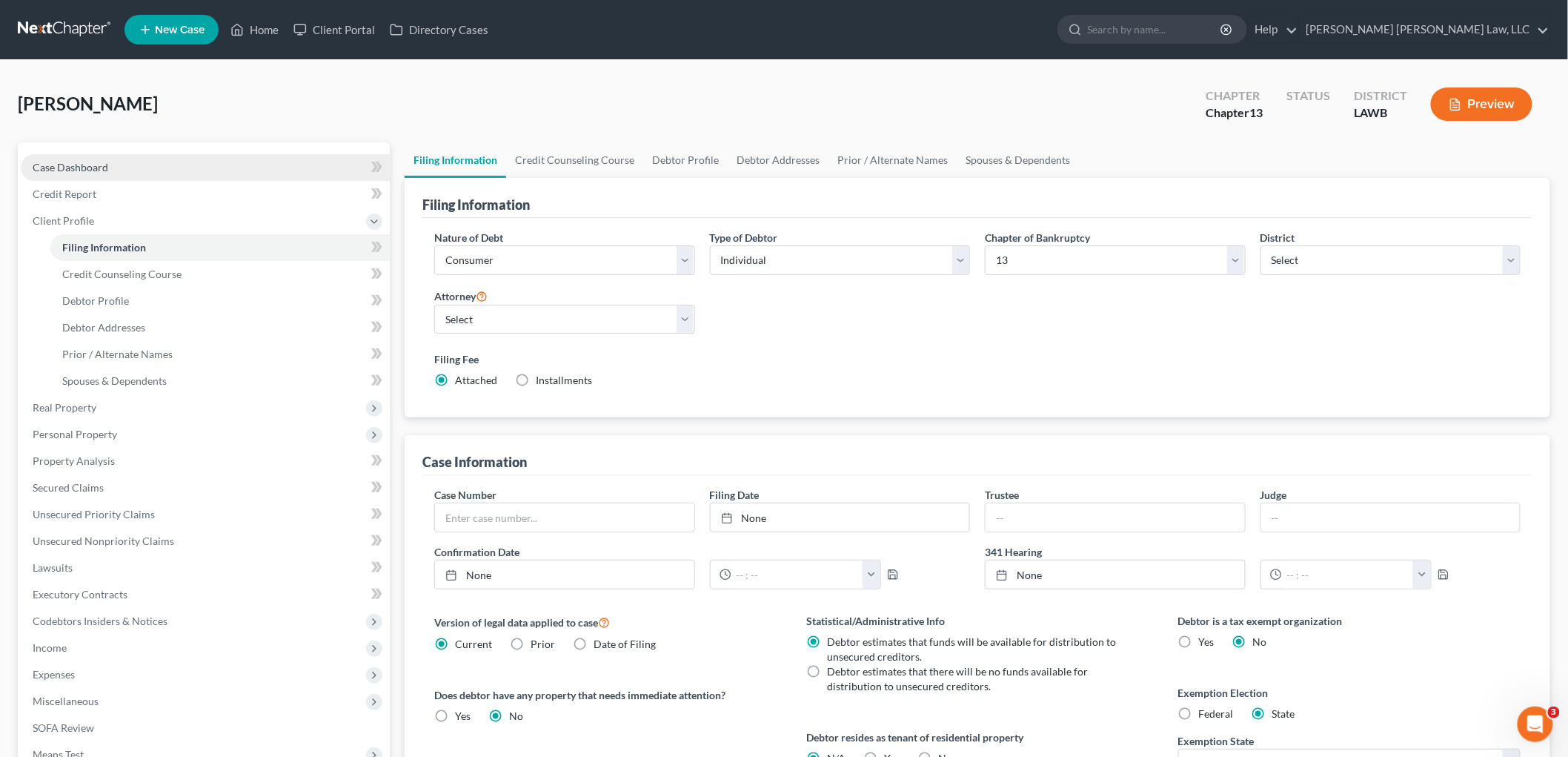
click at [119, 169] on link "Case Dashboard" at bounding box center [205, 167] width 369 height 27
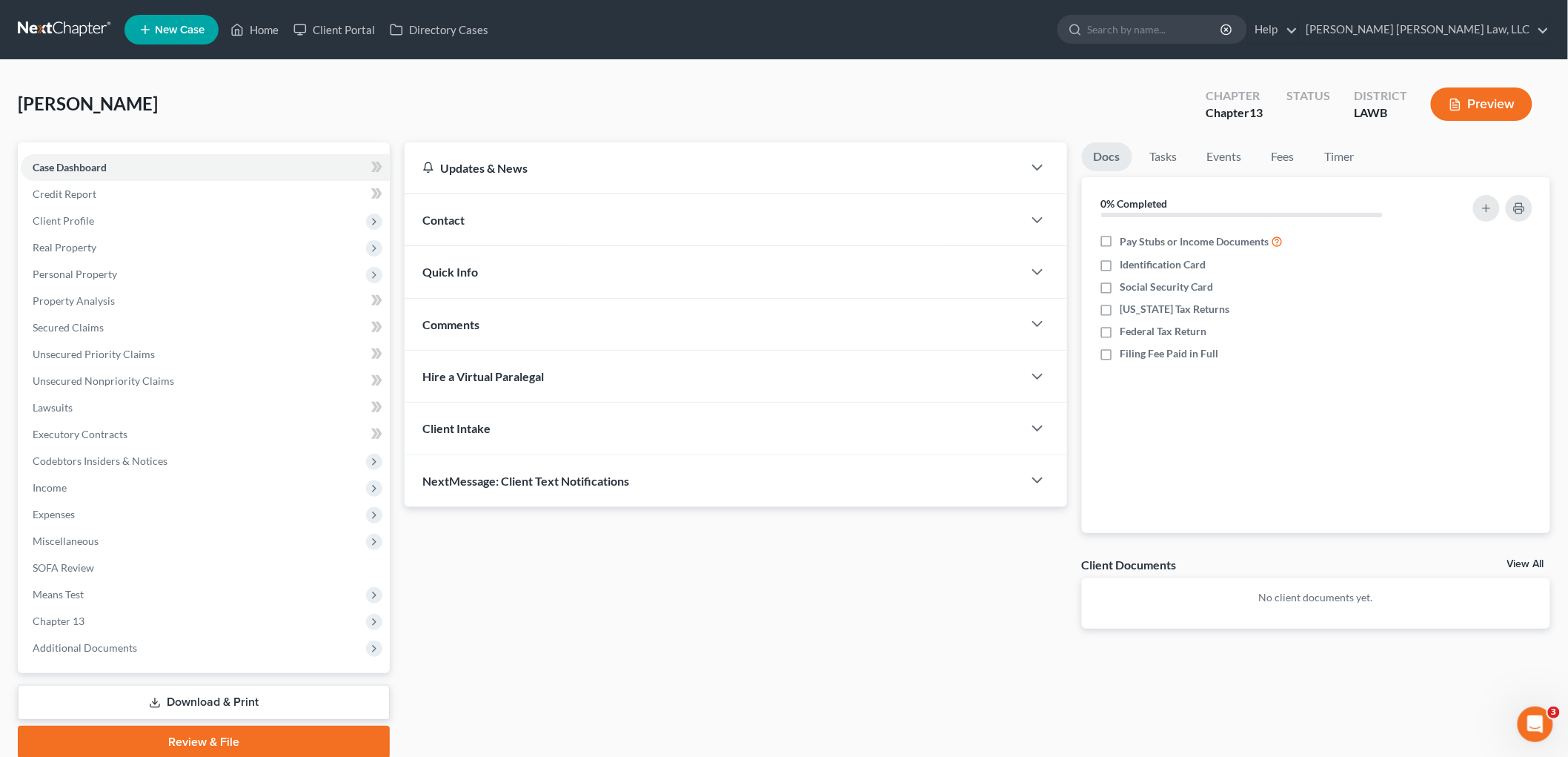
click at [487, 271] on div "Quick Info" at bounding box center [713, 272] width 618 height 51
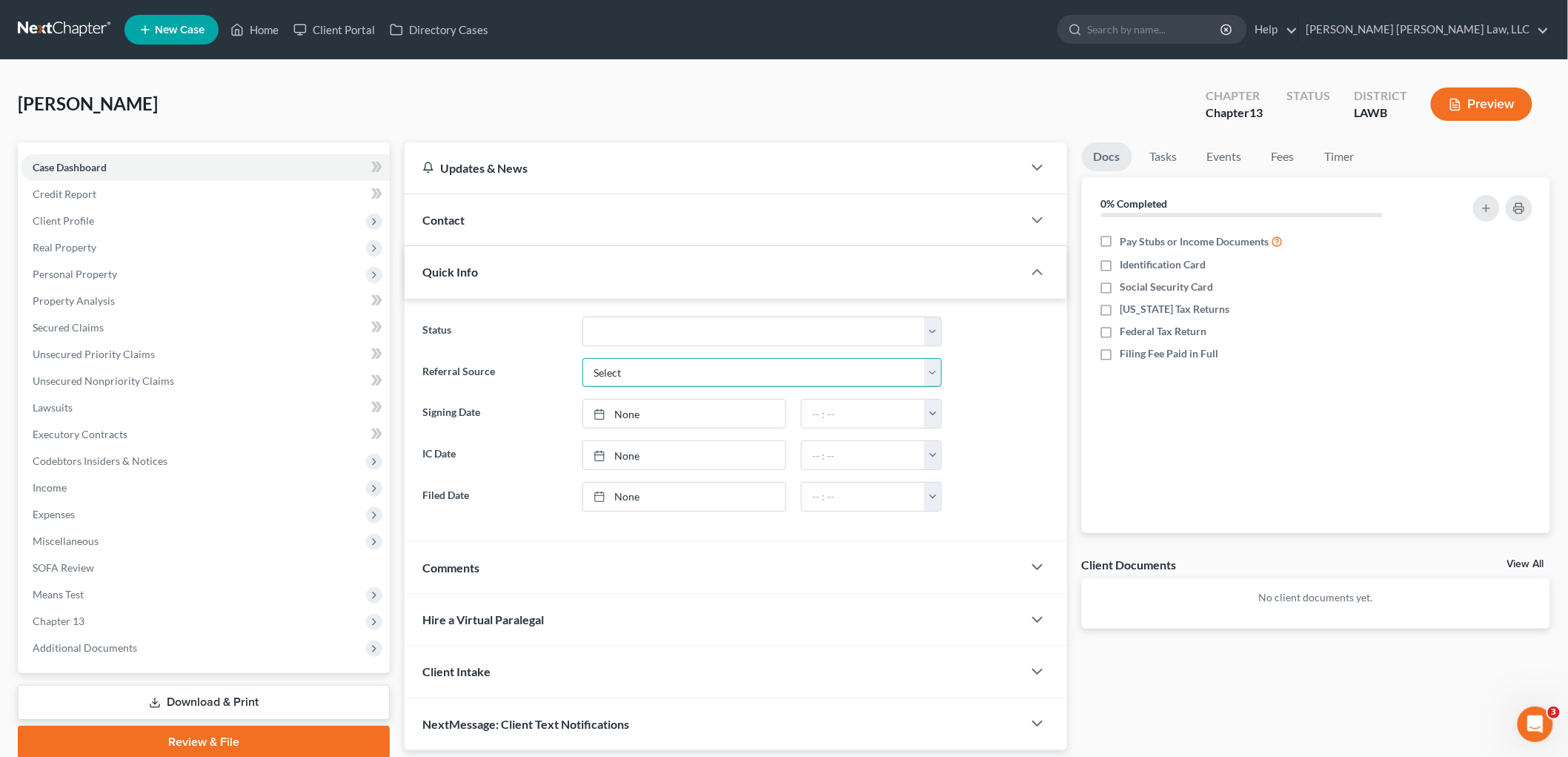
click at [630, 374] on select "Select Word Of Mouth Previous Clients Direct Mail Website Google Search Modern …" at bounding box center [762, 373] width 359 height 30
click at [615, 332] on select "Amended Plan Confirmed Confirmed Plan Corrections Discharged Filed In-complianc…" at bounding box center [762, 331] width 359 height 30
select select "8"
click at [583, 316] on select "Amended Plan Confirmed Confirmed Plan Corrections Discharged Filed In-complianc…" at bounding box center [762, 331] width 359 height 30
click at [391, 84] on div "Tatum, Dennis Upgraded Chapter Chapter 13 Status Lead District LAWB Preview" at bounding box center [784, 110] width 1532 height 65
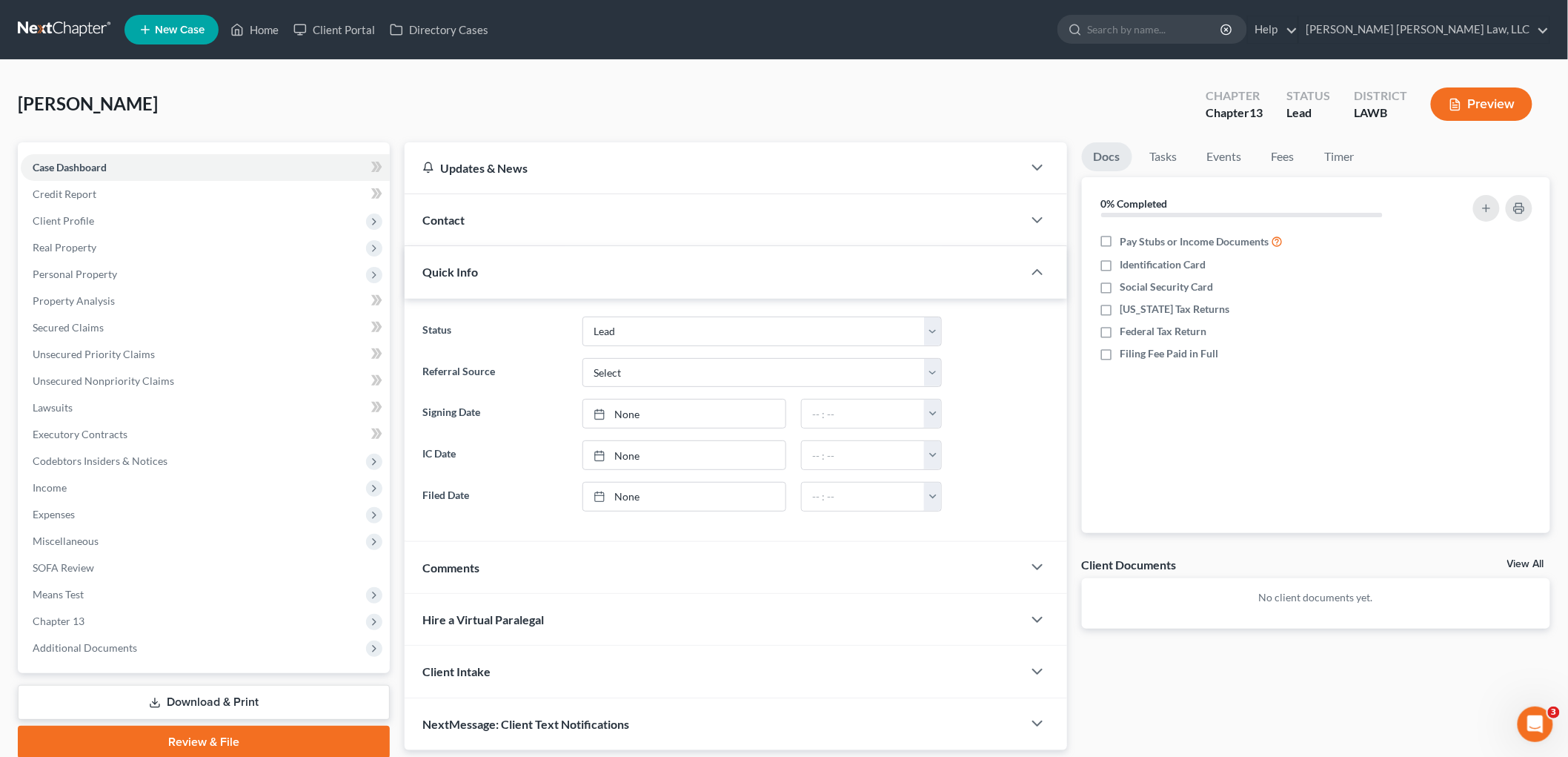
click at [246, 738] on link "Review & File" at bounding box center [203, 742] width 372 height 32
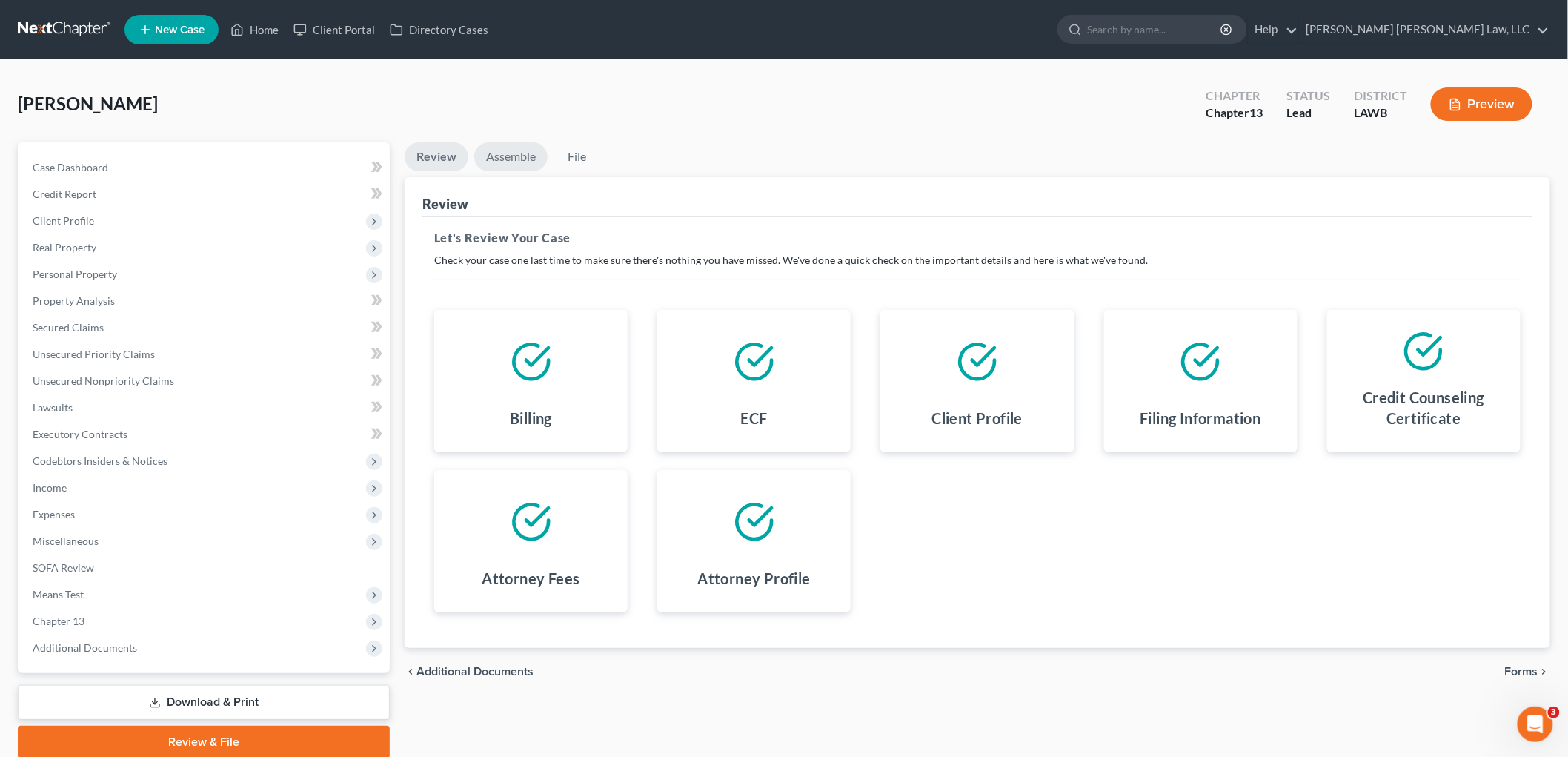
click at [495, 152] on link "Assemble" at bounding box center [511, 157] width 74 height 29
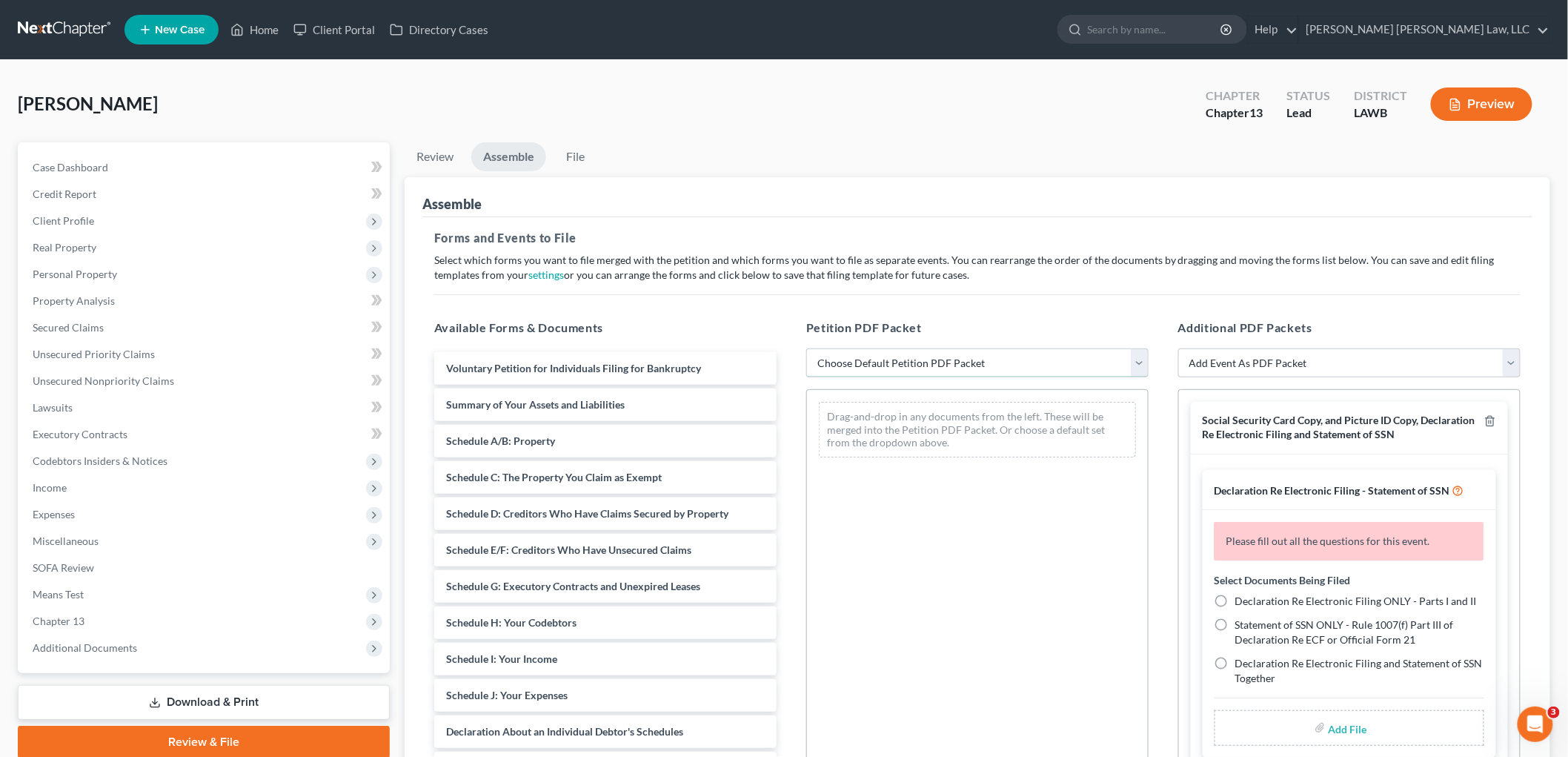
click at [887, 368] on select "Choose Default Petition PDF Packet Complete Bankruptcy Petition (all forms and …" at bounding box center [977, 363] width 342 height 30
select select "0"
click at [806, 349] on select "Choose Default Petition PDF Packet Complete Bankruptcy Petition (all forms and …" at bounding box center [977, 363] width 342 height 30
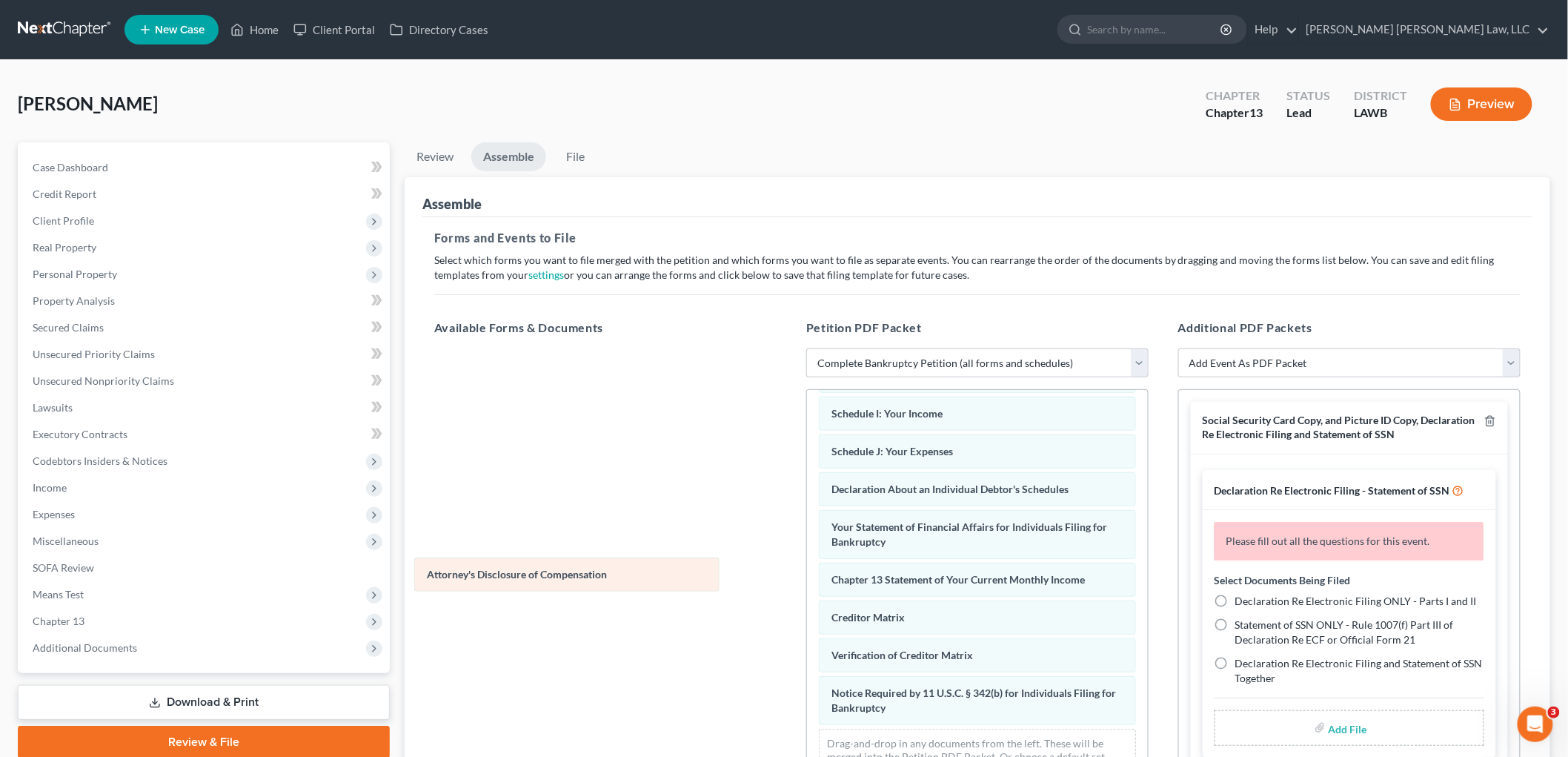
scroll to position [324, 0]
drag, startPoint x: 927, startPoint y: 714, endPoint x: 494, endPoint y: 571, distance: 456.0
click at [807, 578] on div "Attorney's Disclosure of Compensation Voluntary Petition for Individuals Filing…" at bounding box center [977, 438] width 341 height 714
click at [1482, 413] on div at bounding box center [1487, 427] width 18 height 28
click at [1484, 415] on icon "button" at bounding box center [1489, 421] width 12 height 12
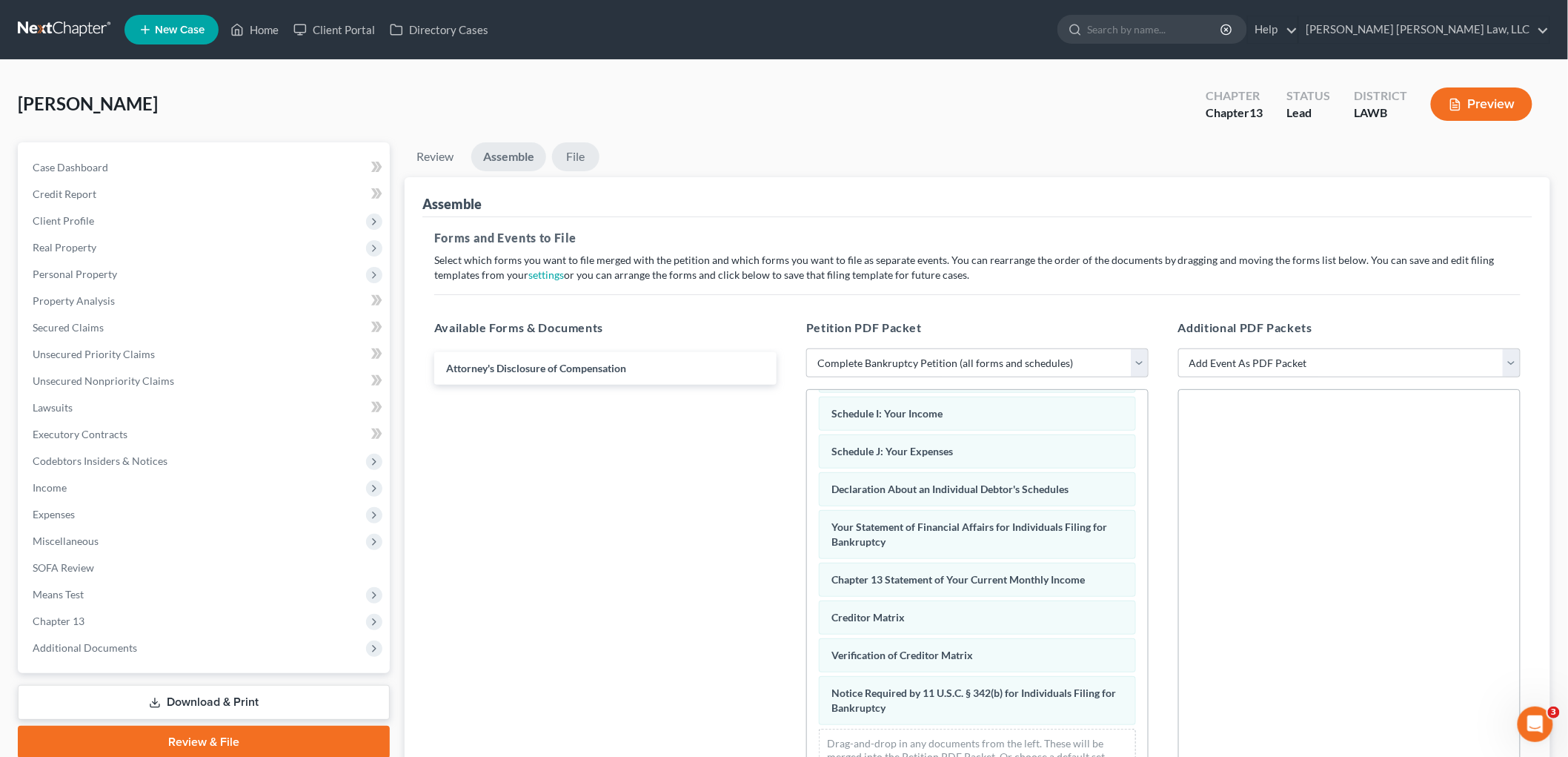
click at [566, 152] on link "File" at bounding box center [575, 157] width 48 height 29
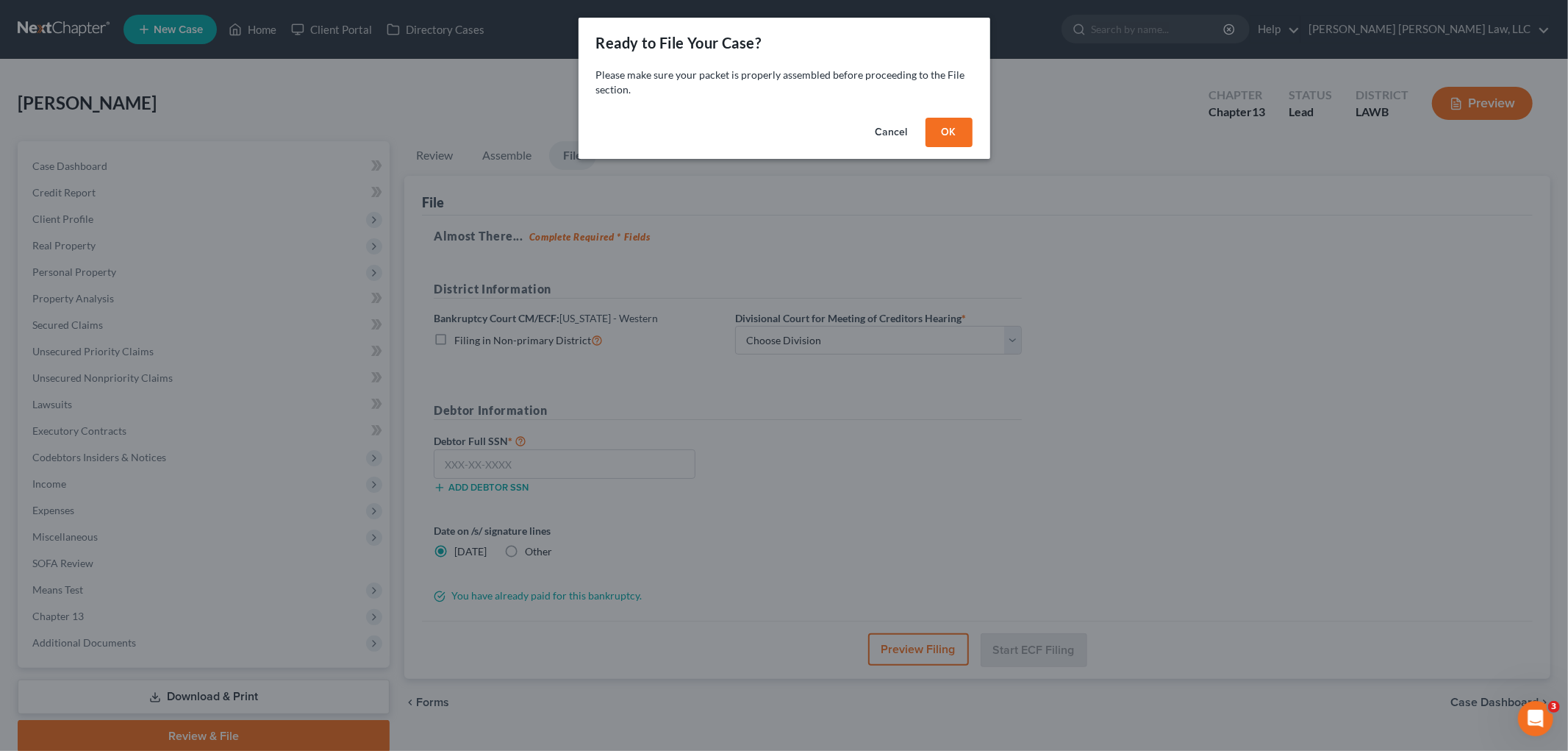
click at [936, 128] on button "OK" at bounding box center [949, 132] width 47 height 30
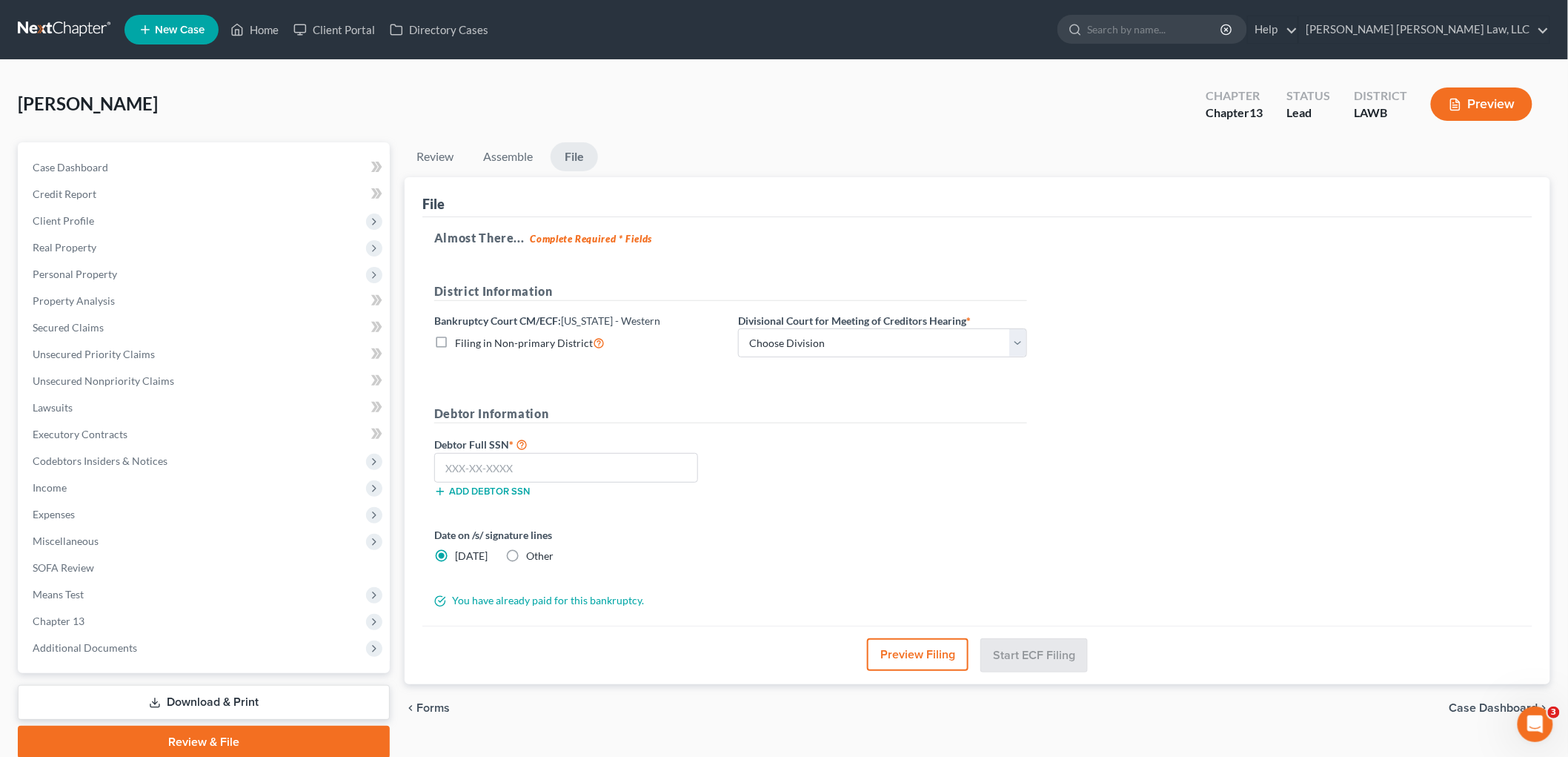
click at [455, 342] on label "Filing in Non-primary District" at bounding box center [529, 342] width 150 height 17
click at [461, 342] on input "Filing in Non-primary District" at bounding box center [466, 339] width 10 height 10
checkbox input "true"
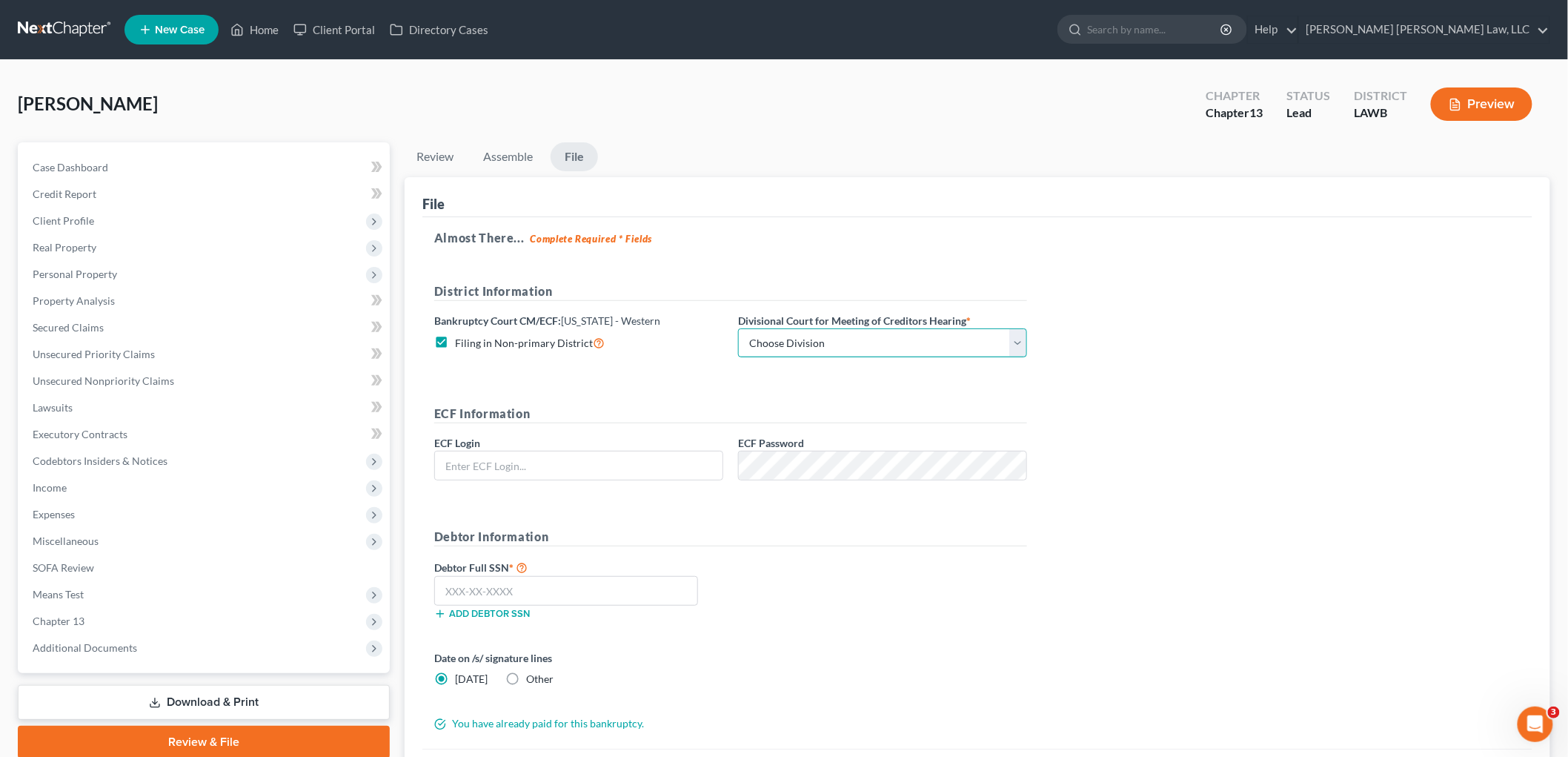
click at [780, 340] on select "Choose Division [GEOGRAPHIC_DATA] [GEOGRAPHIC_DATA]-[GEOGRAPHIC_DATA] Lake [PER…" at bounding box center [882, 343] width 289 height 30
select select "3"
click at [738, 328] on select "Choose Division [GEOGRAPHIC_DATA] [GEOGRAPHIC_DATA]-[GEOGRAPHIC_DATA] Lake [PER…" at bounding box center [882, 343] width 289 height 30
click at [536, 465] on input "text" at bounding box center [579, 465] width 288 height 28
type input "eoyoung3p"
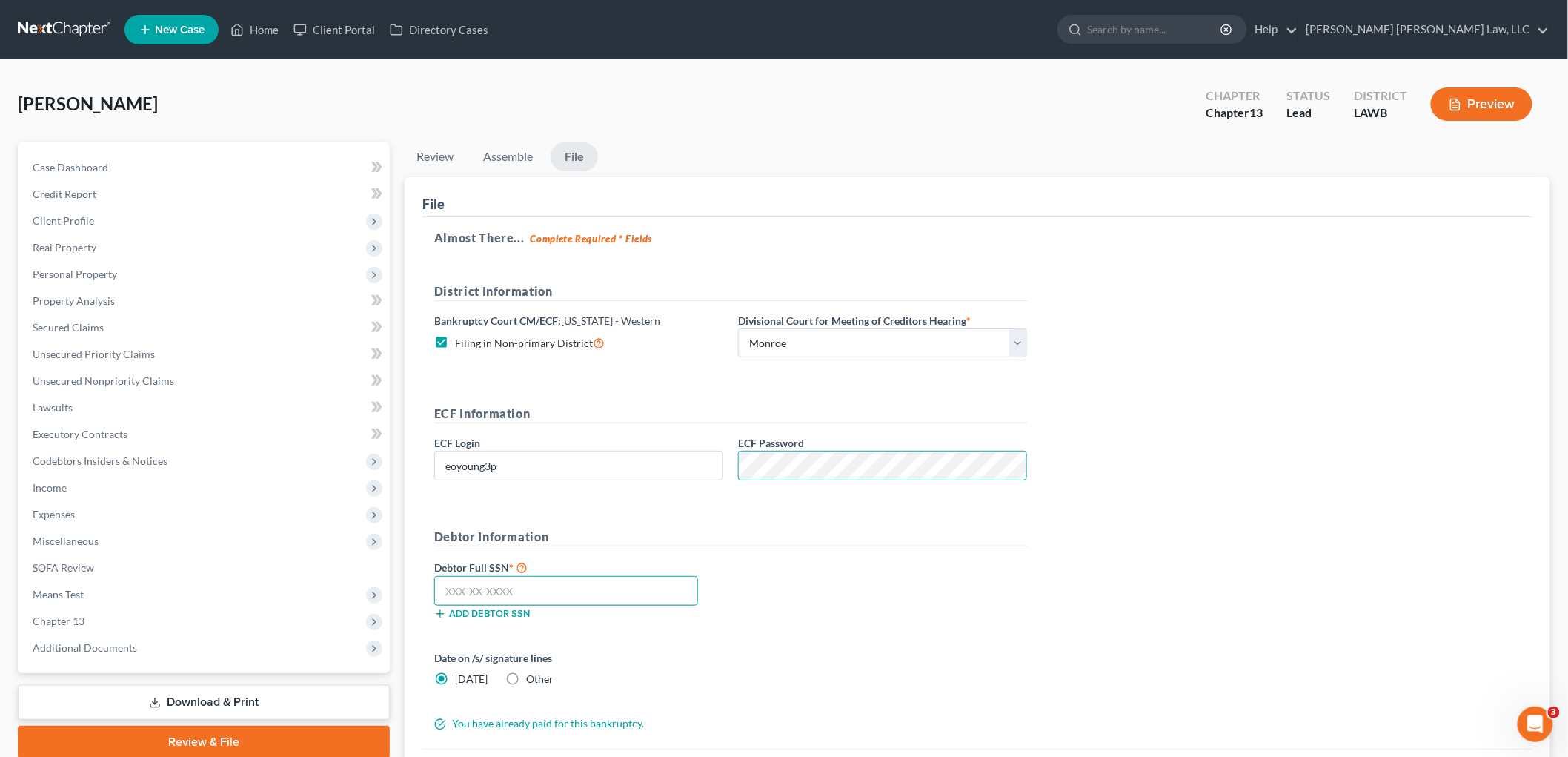
click at [571, 584] on input "text" at bounding box center [566, 590] width 264 height 30
type input "434-75-4381"
click at [1146, 590] on div "Almost There... Complete Required * Fields District Information Bankruptcy Cour…" at bounding box center [977, 483] width 1110 height 532
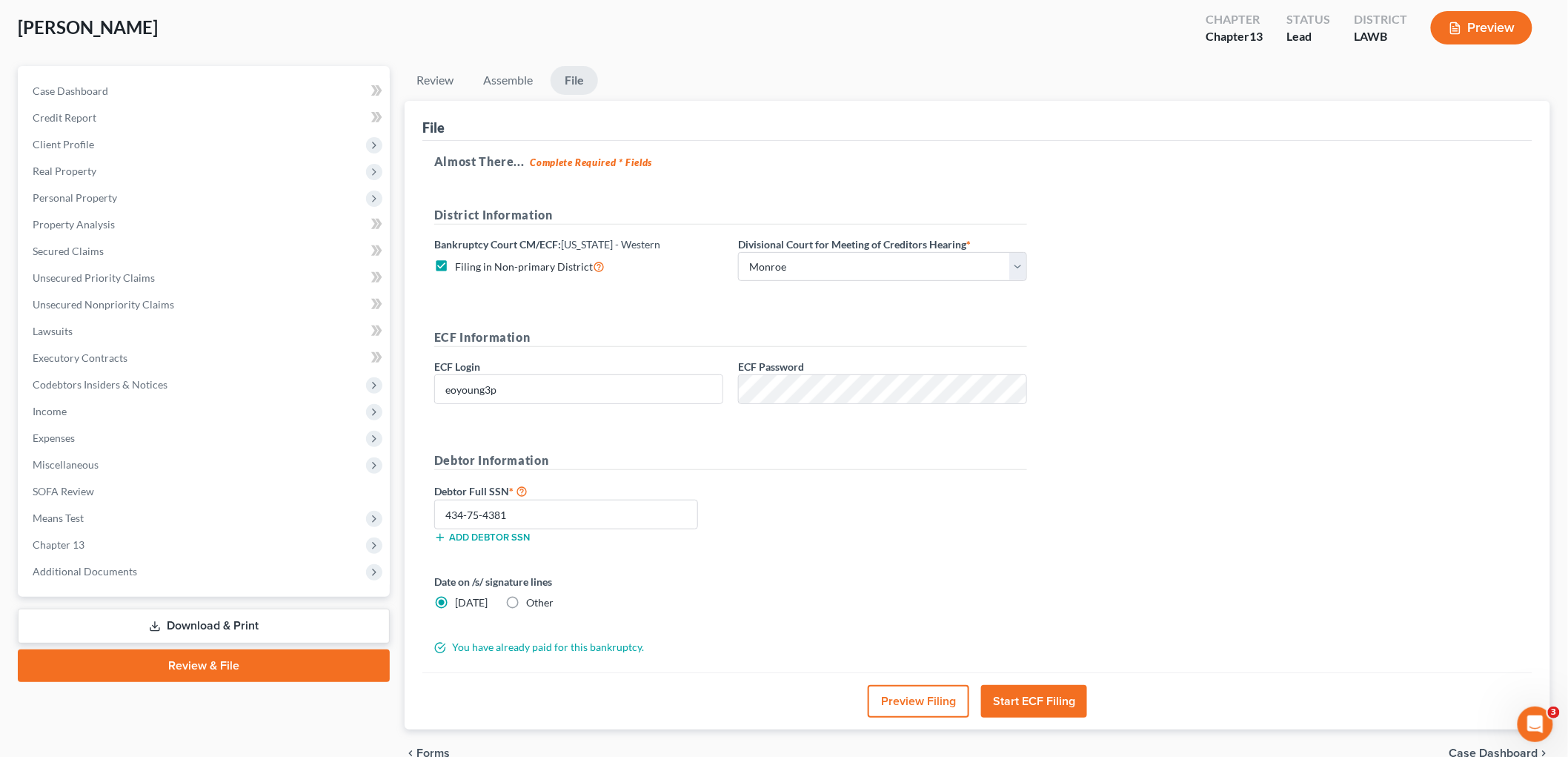
scroll to position [152, 0]
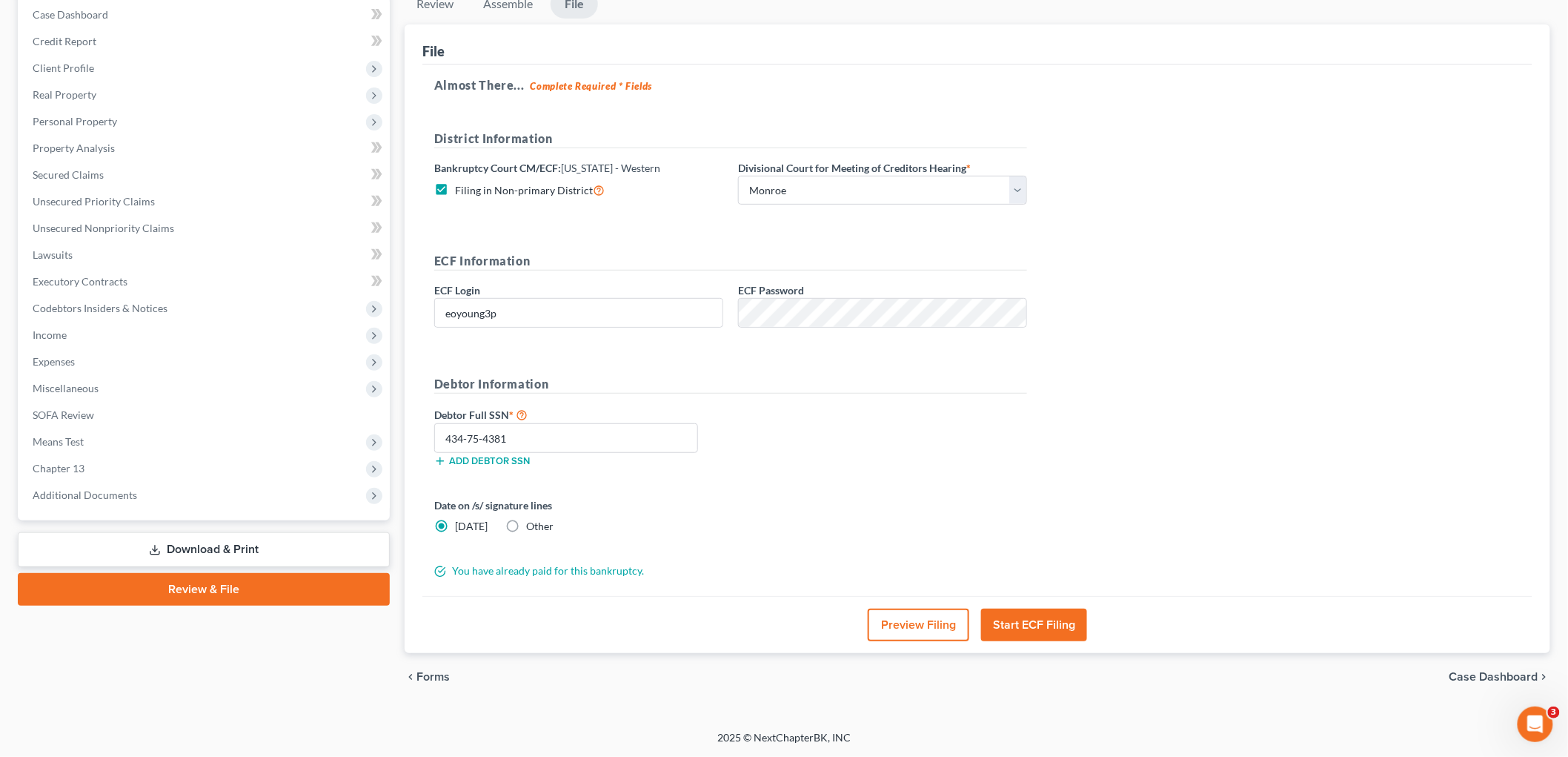
click at [1057, 628] on button "Start ECF Filing" at bounding box center [1034, 625] width 106 height 32
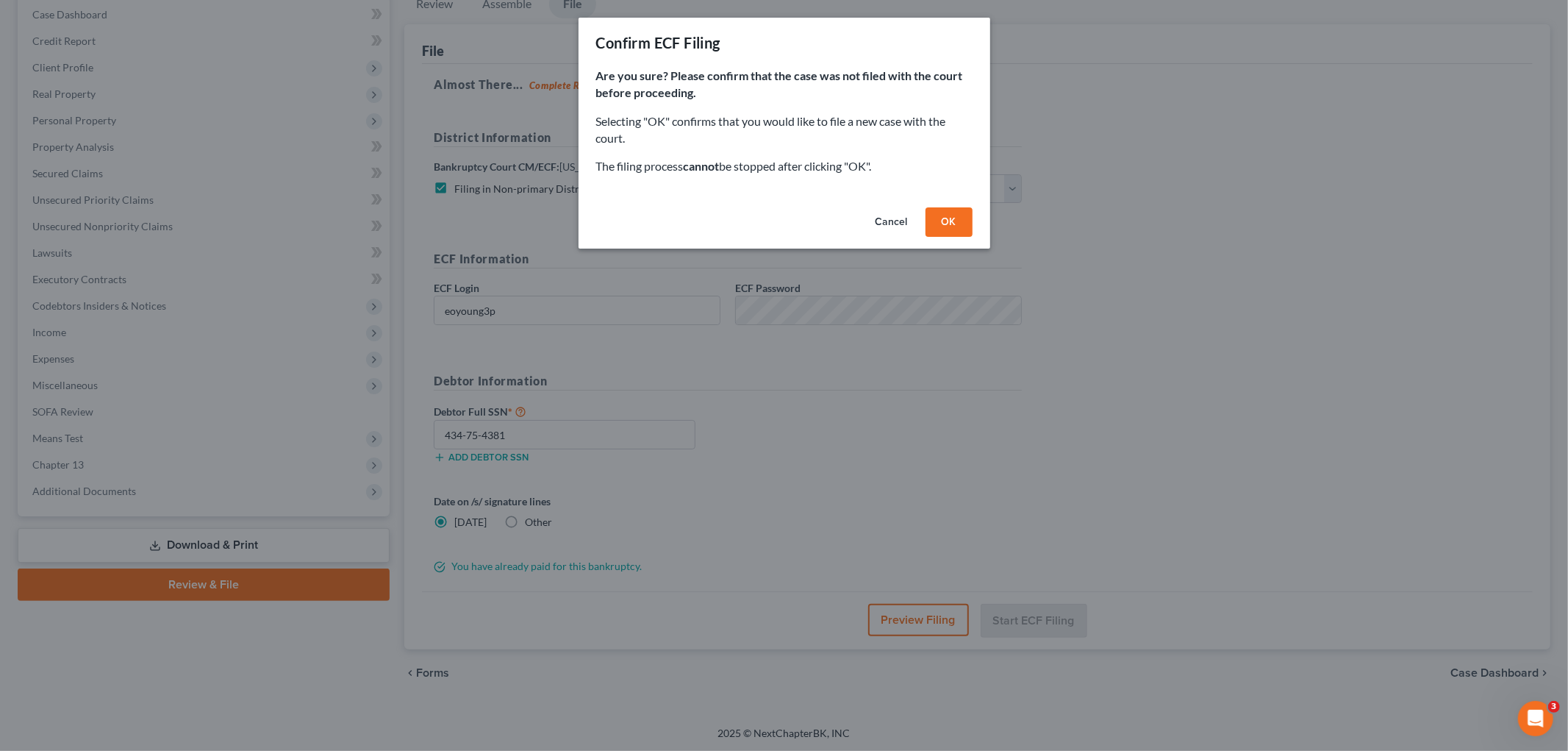
click at [943, 232] on button "OK" at bounding box center [949, 222] width 47 height 30
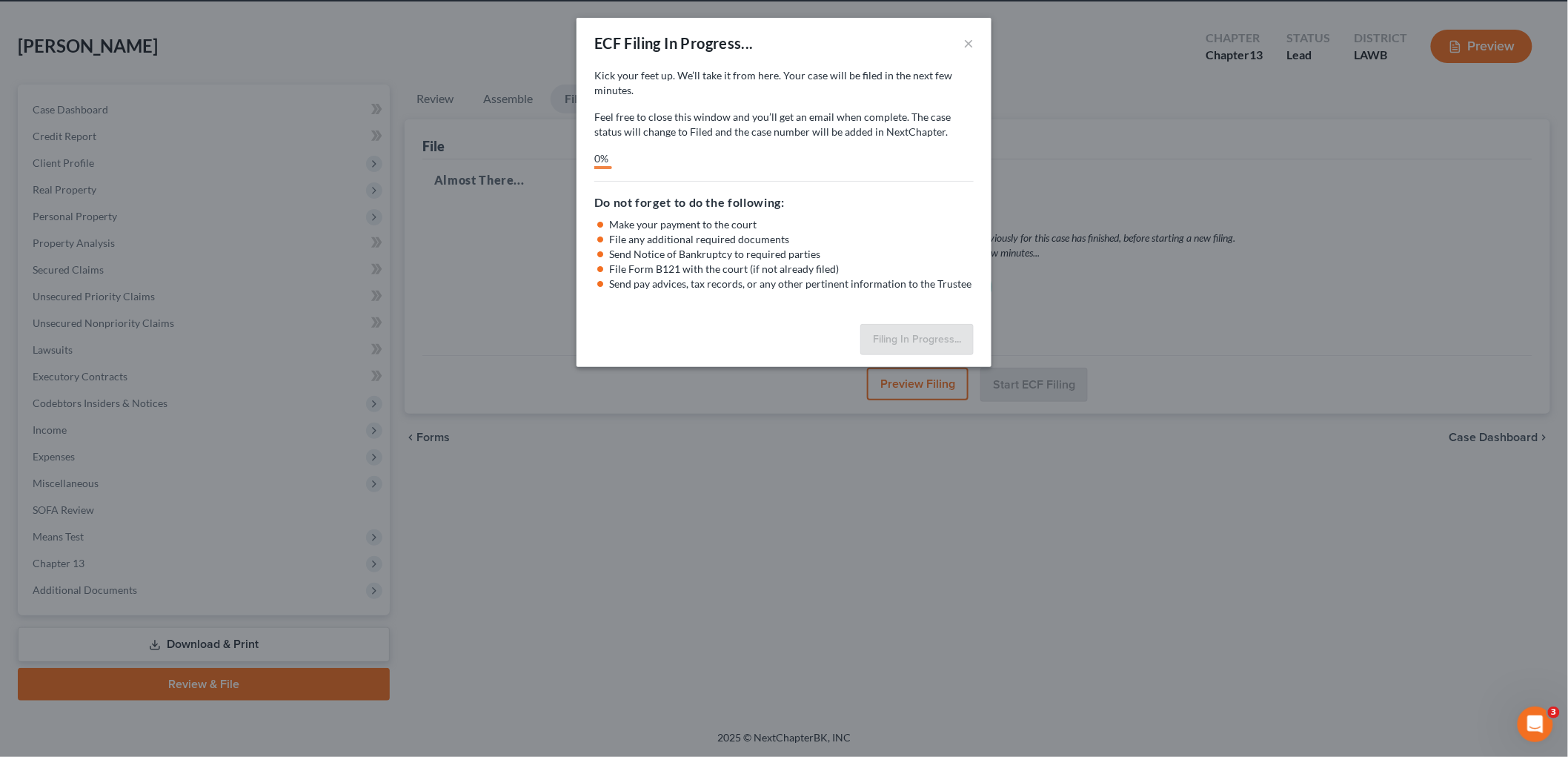
scroll to position [56, 0]
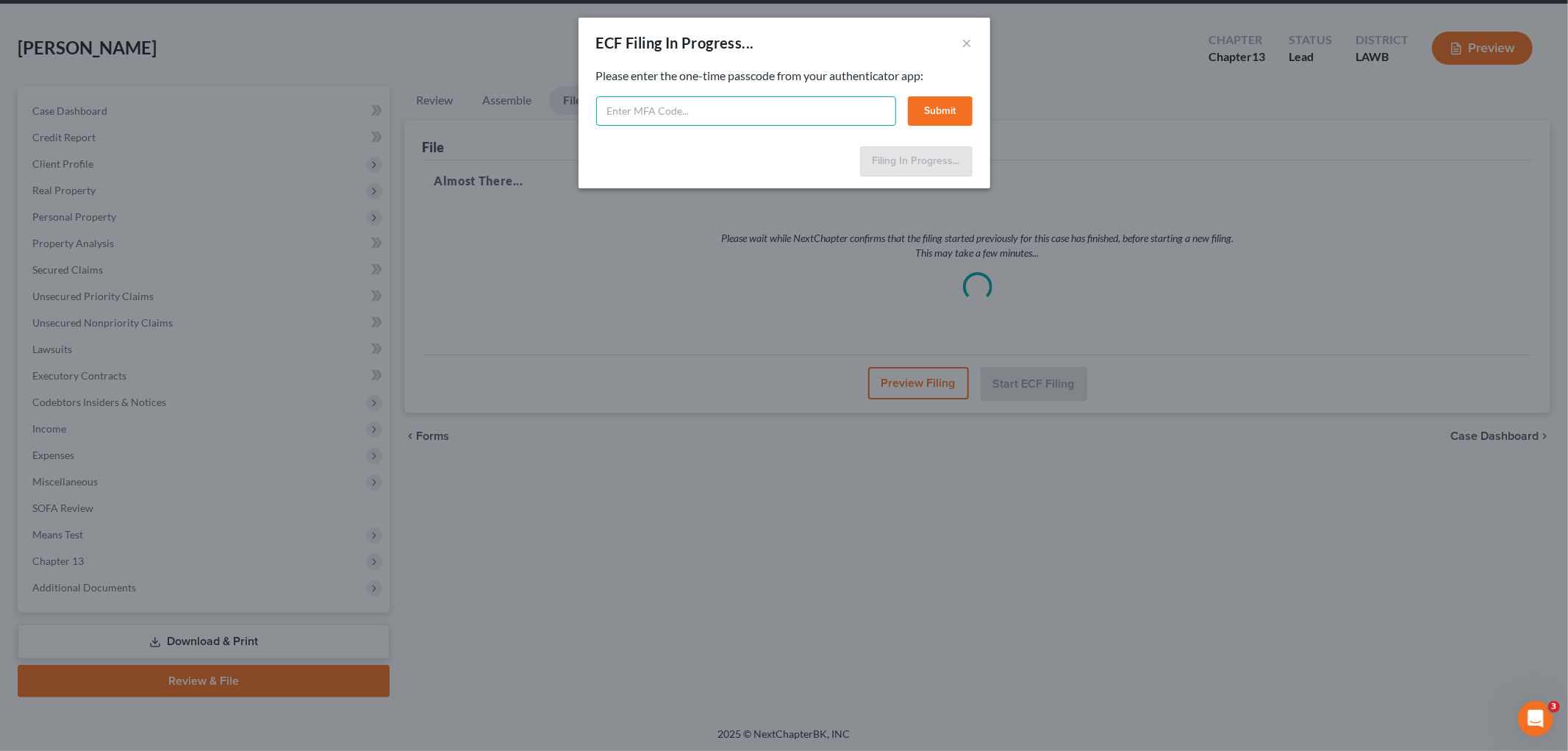
drag, startPoint x: 633, startPoint y: 111, endPoint x: 564, endPoint y: 163, distance: 86.4
click at [633, 111] on input "text" at bounding box center [746, 111] width 300 height 30
click at [763, 100] on input "text" at bounding box center [746, 111] width 300 height 30
click at [688, 120] on input "text" at bounding box center [746, 111] width 300 height 30
type input "042050"
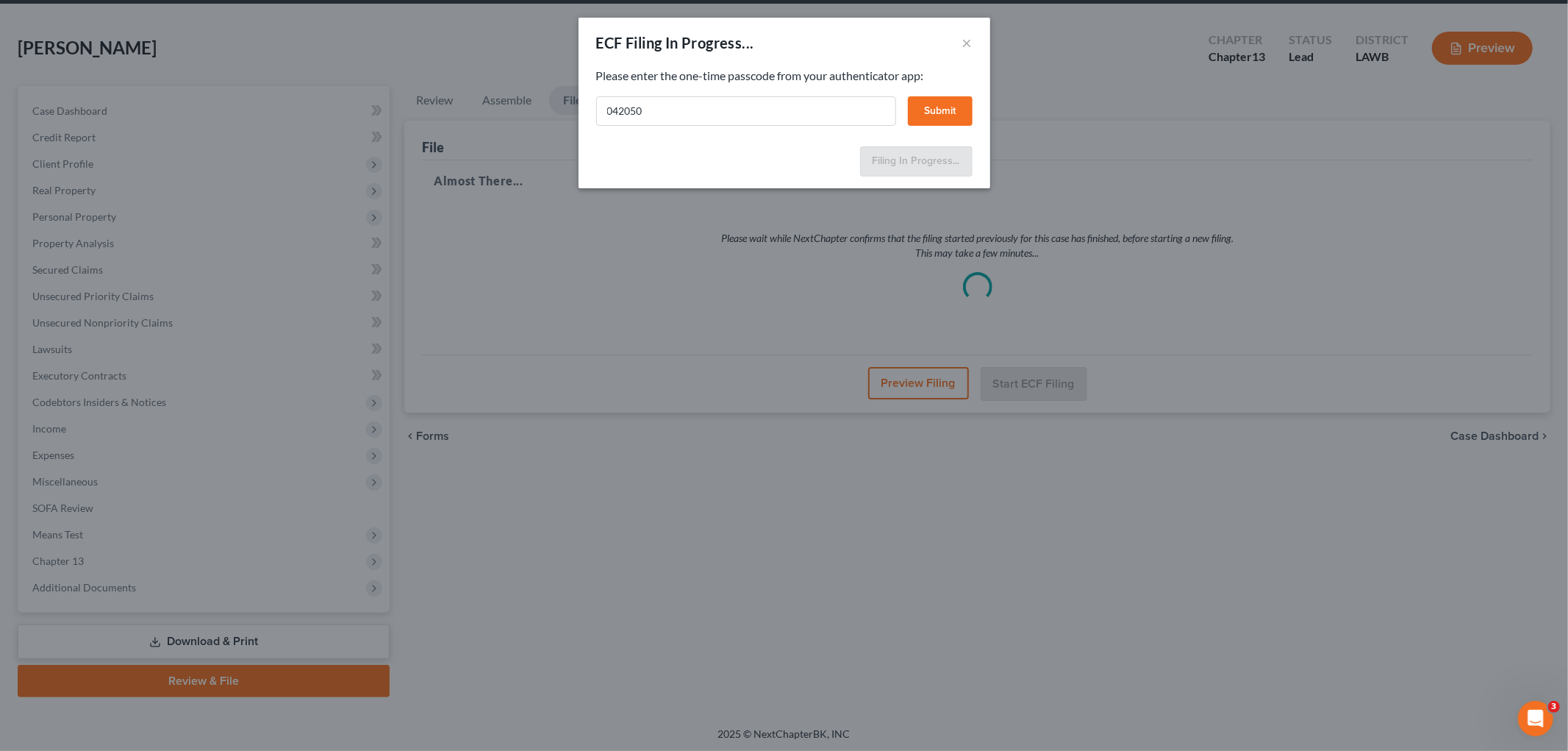
click at [934, 107] on button "Submit" at bounding box center [940, 111] width 64 height 30
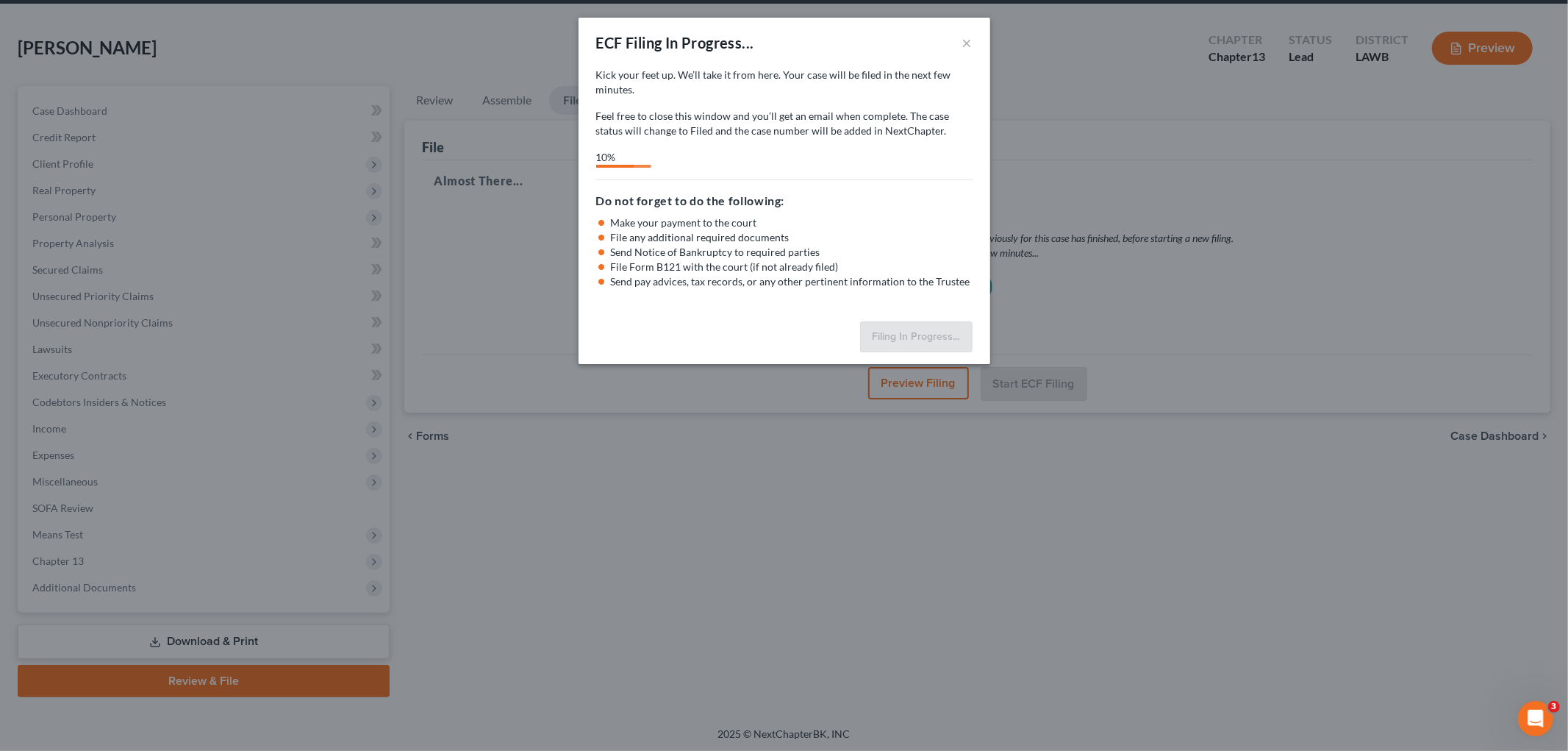
select select "3"
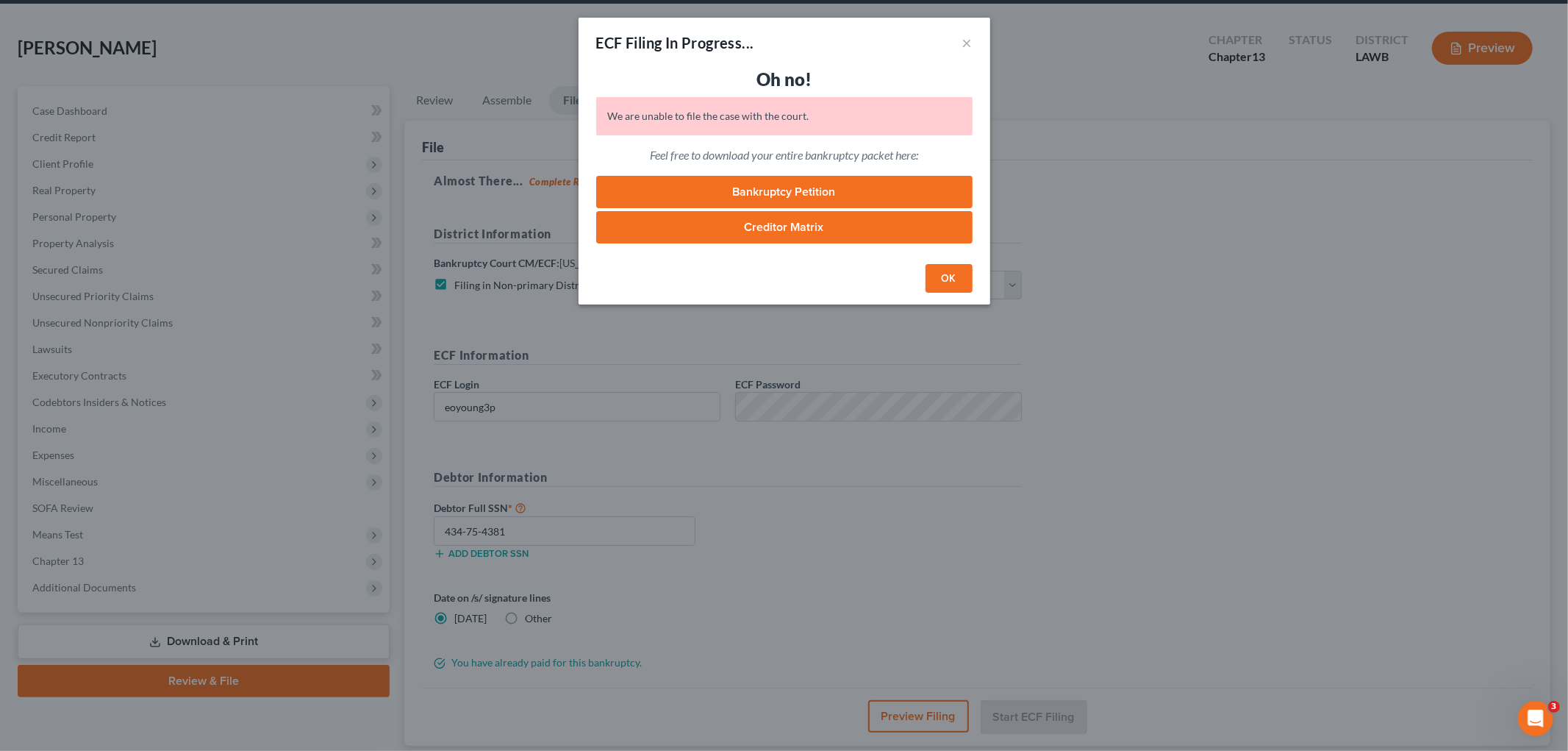
click at [956, 285] on button "OK" at bounding box center [949, 278] width 47 height 30
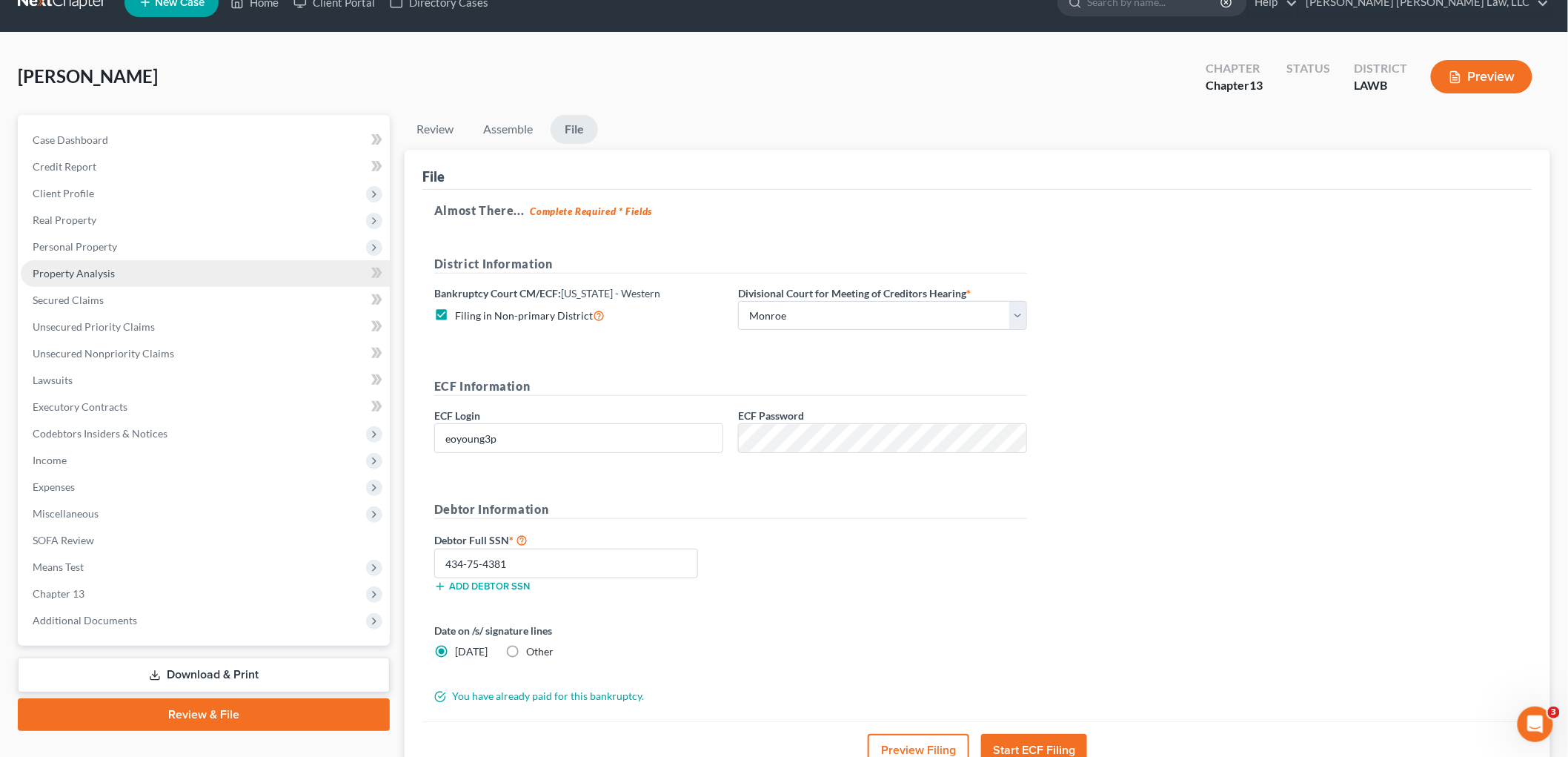
scroll to position [0, 0]
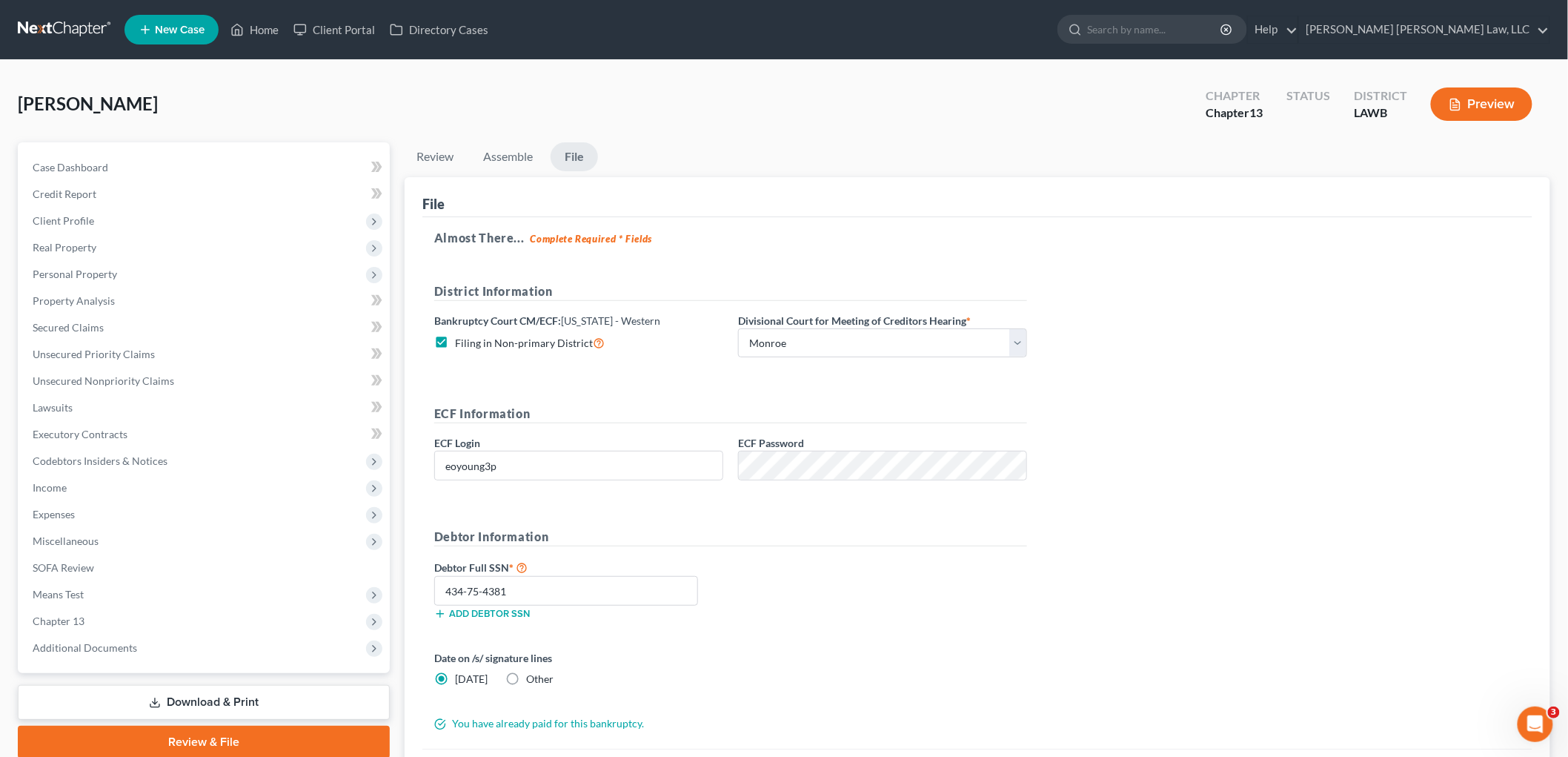
click at [71, 30] on link at bounding box center [65, 29] width 95 height 27
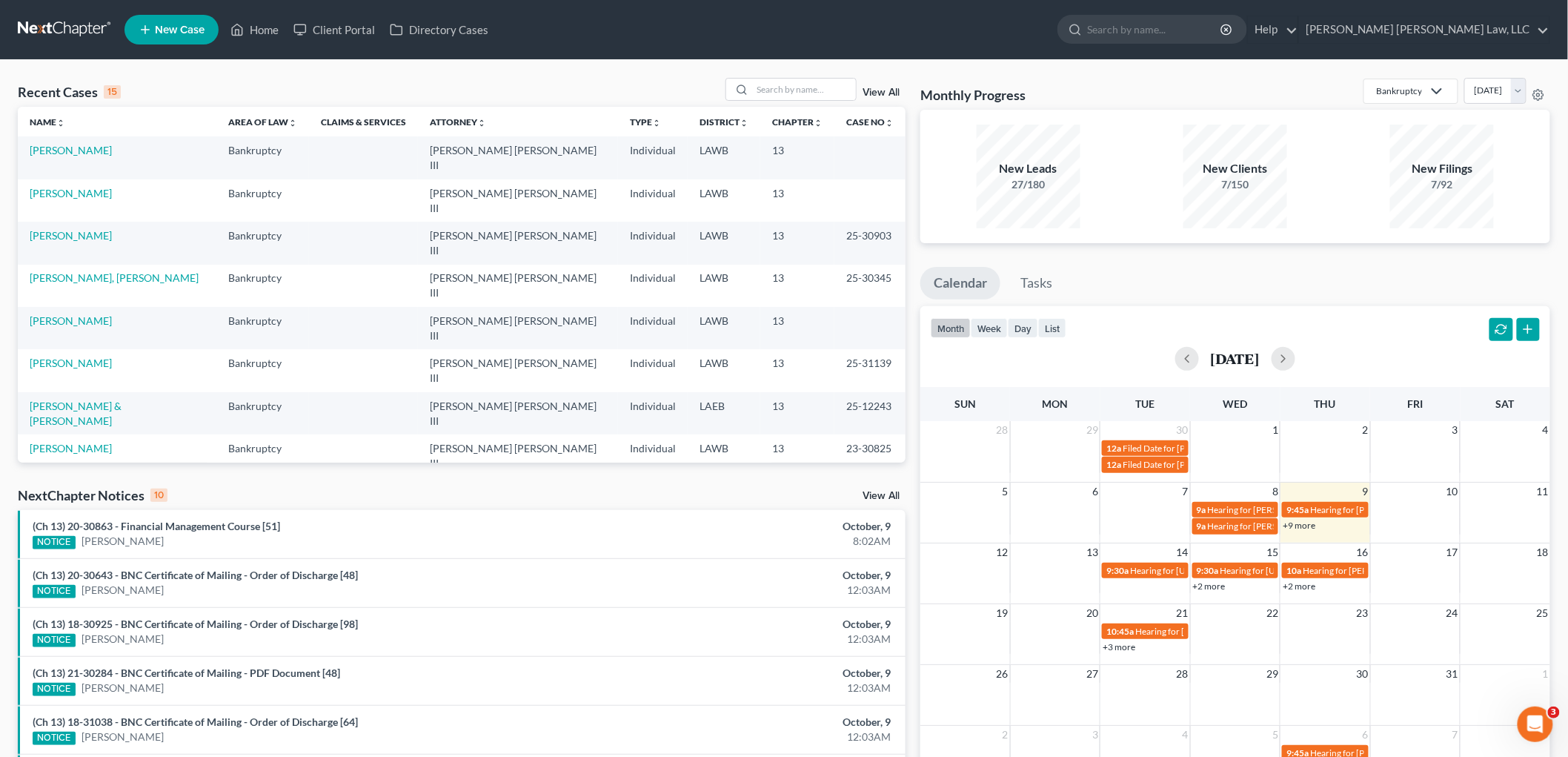
click at [65, 184] on td "[PERSON_NAME]" at bounding box center [117, 200] width 199 height 42
click at [70, 186] on link "[PERSON_NAME]" at bounding box center [70, 193] width 82 height 13
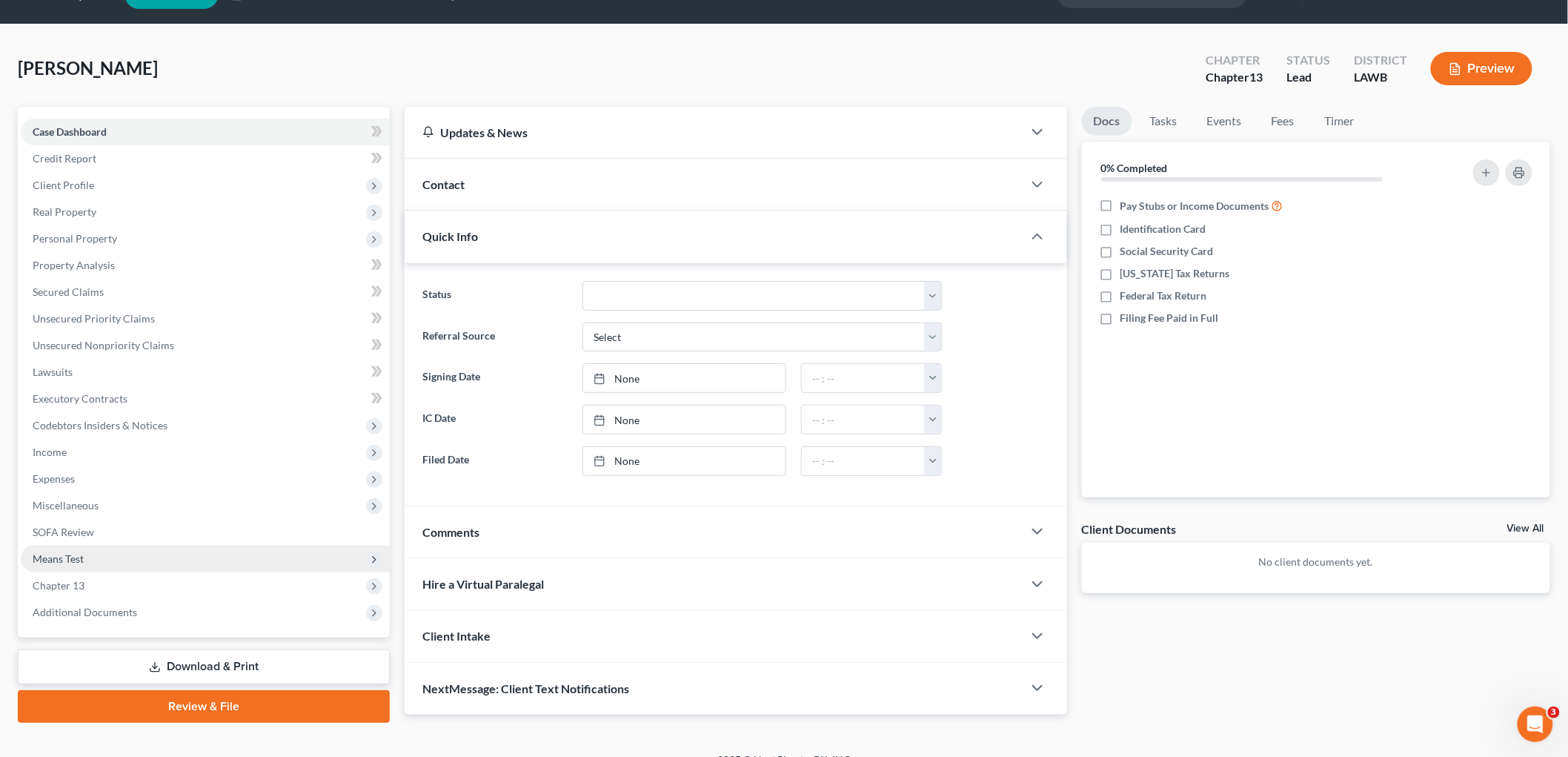
scroll to position [56, 0]
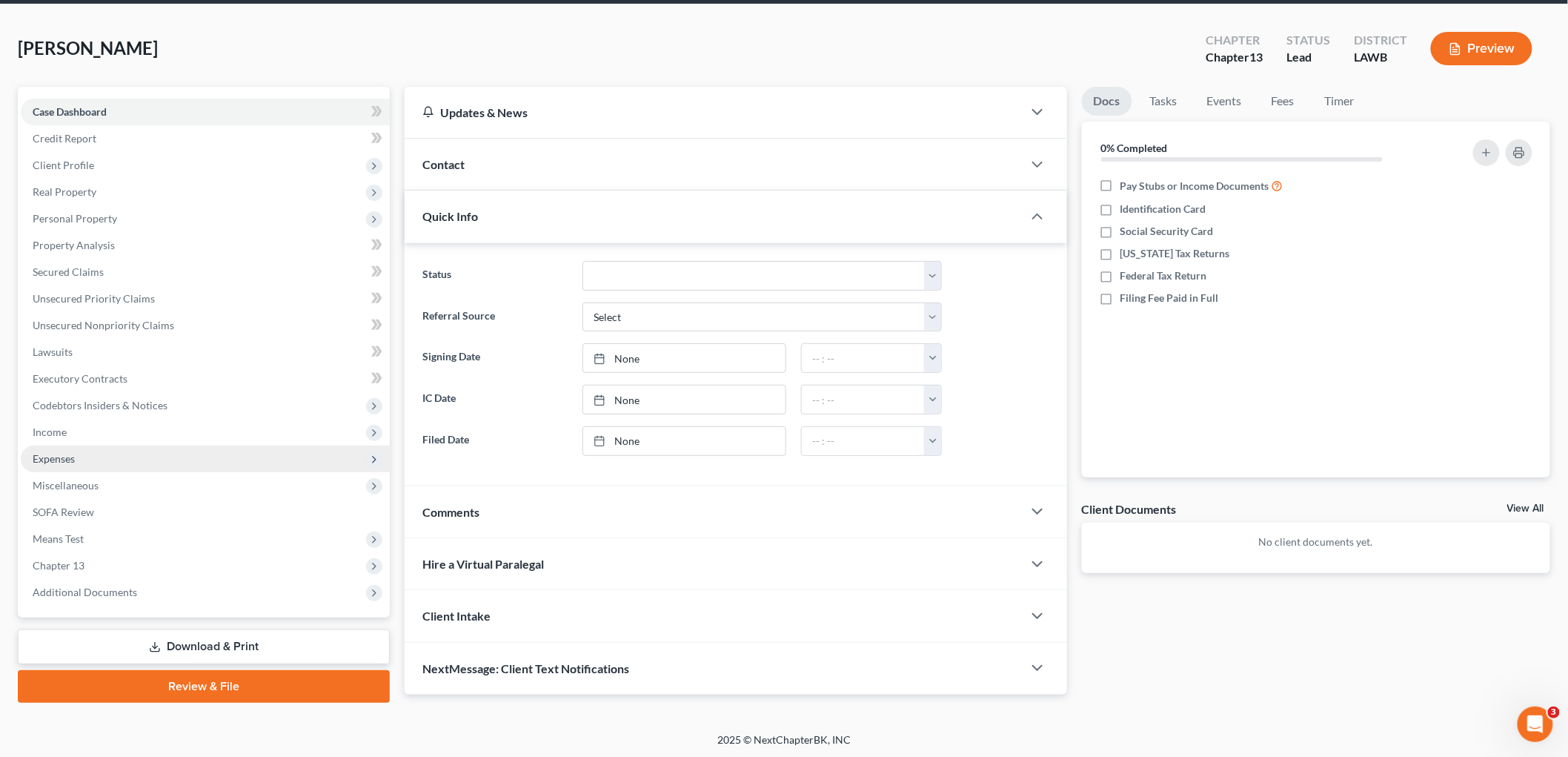
click at [120, 455] on span "Expenses" at bounding box center [205, 459] width 369 height 27
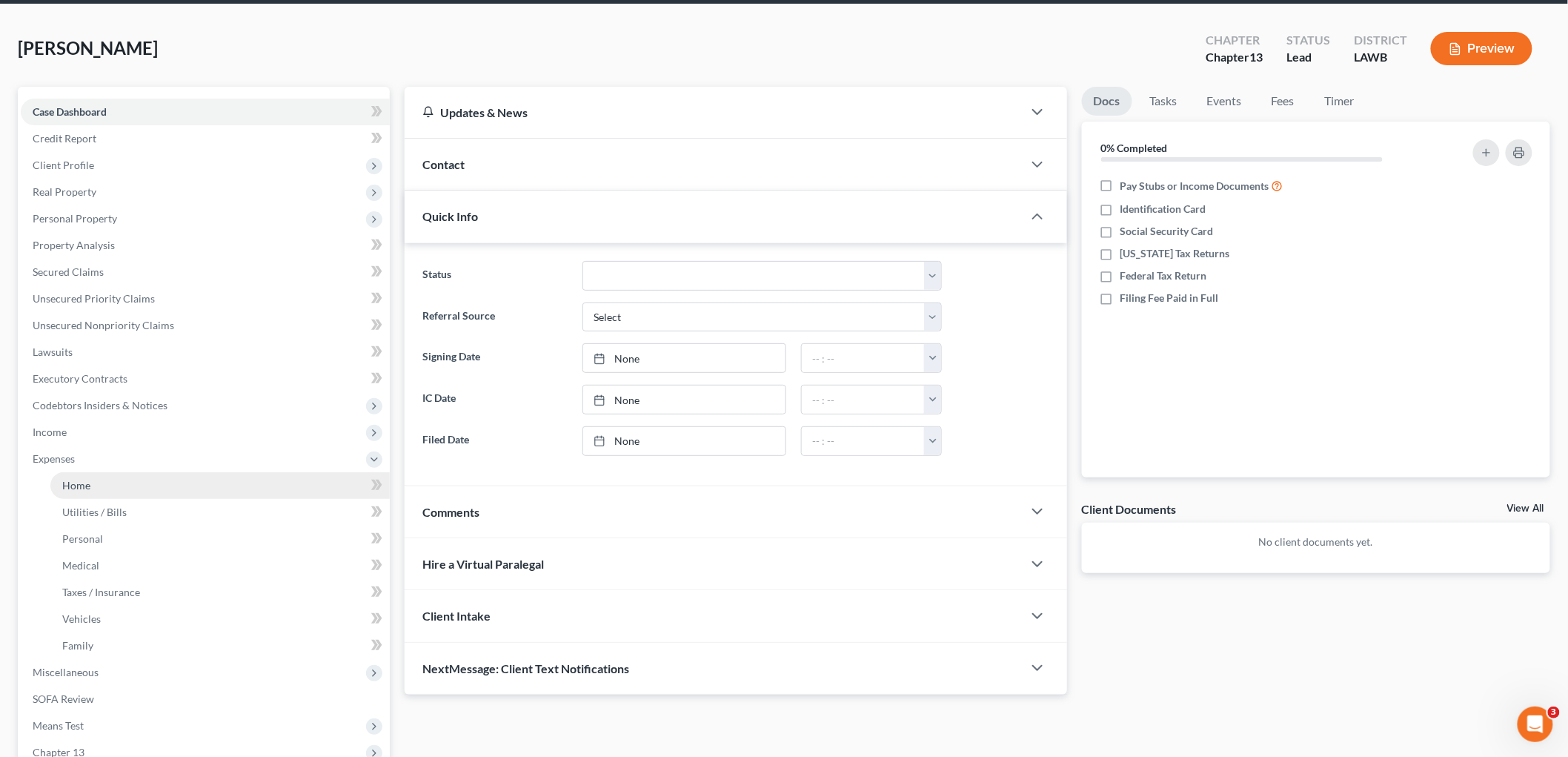
click at [106, 491] on link "Home" at bounding box center [220, 485] width 340 height 27
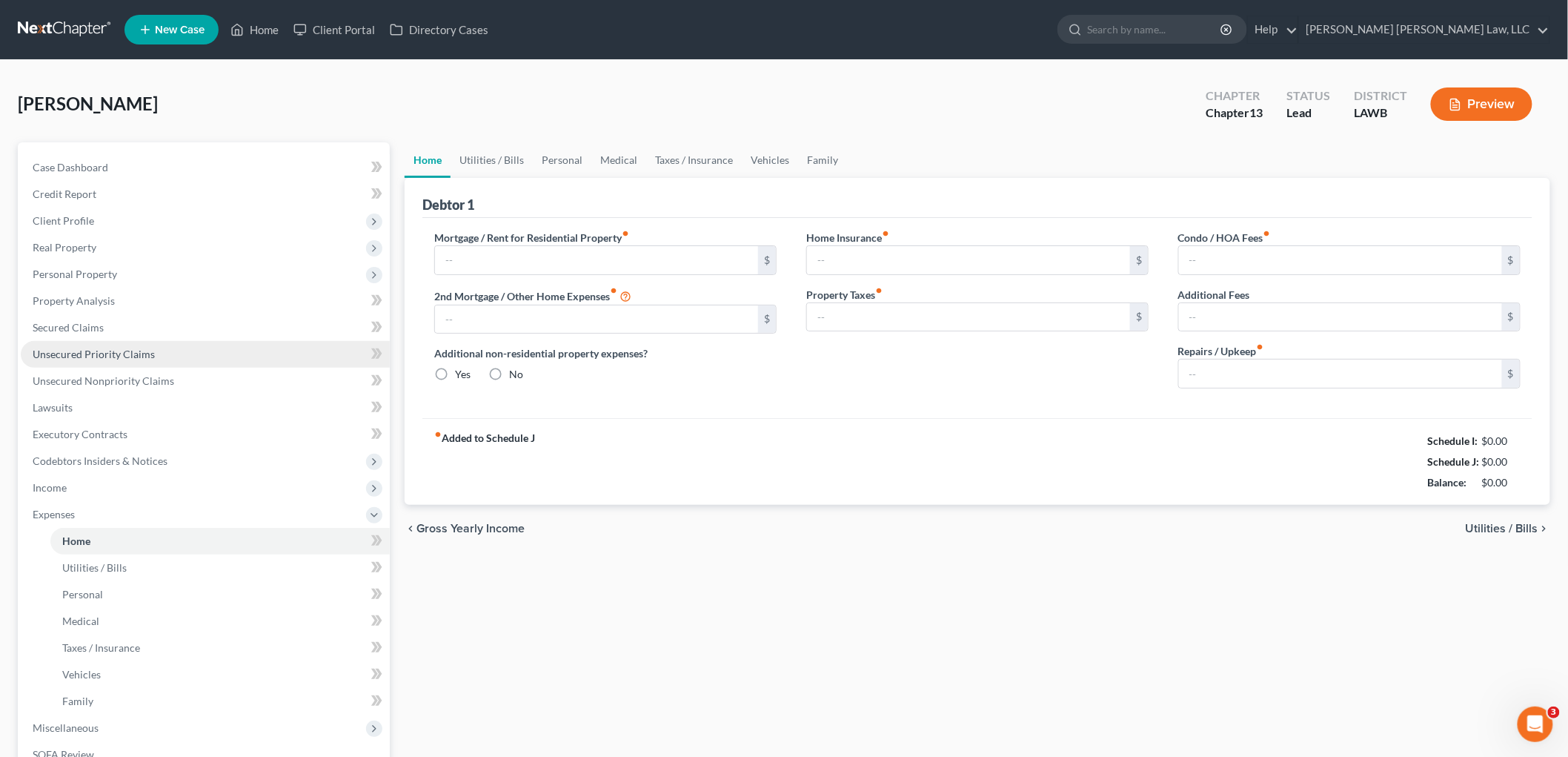
type input "910.00"
type input "0.00"
radio input "true"
type input "0.00"
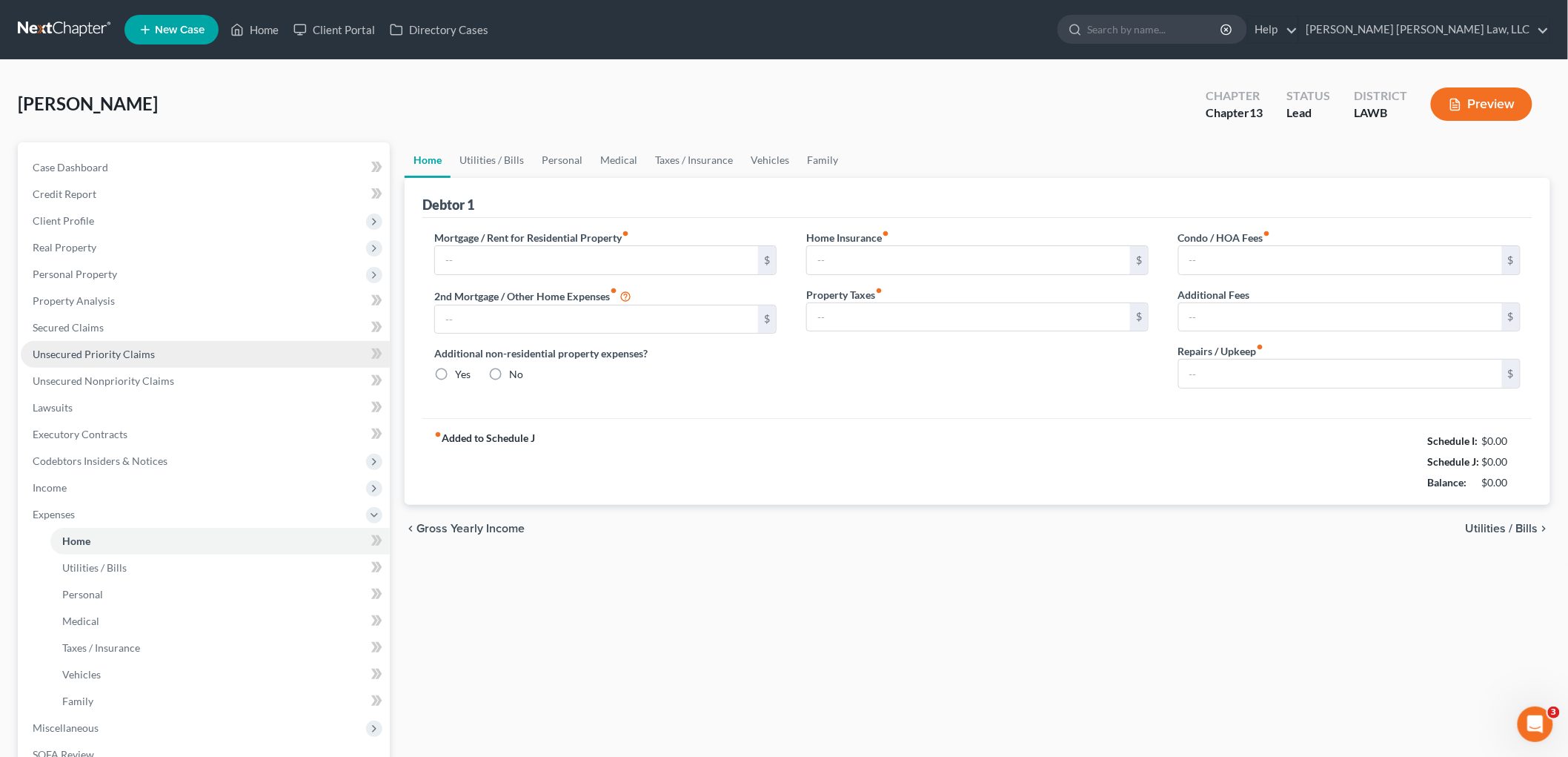
type input "0.00"
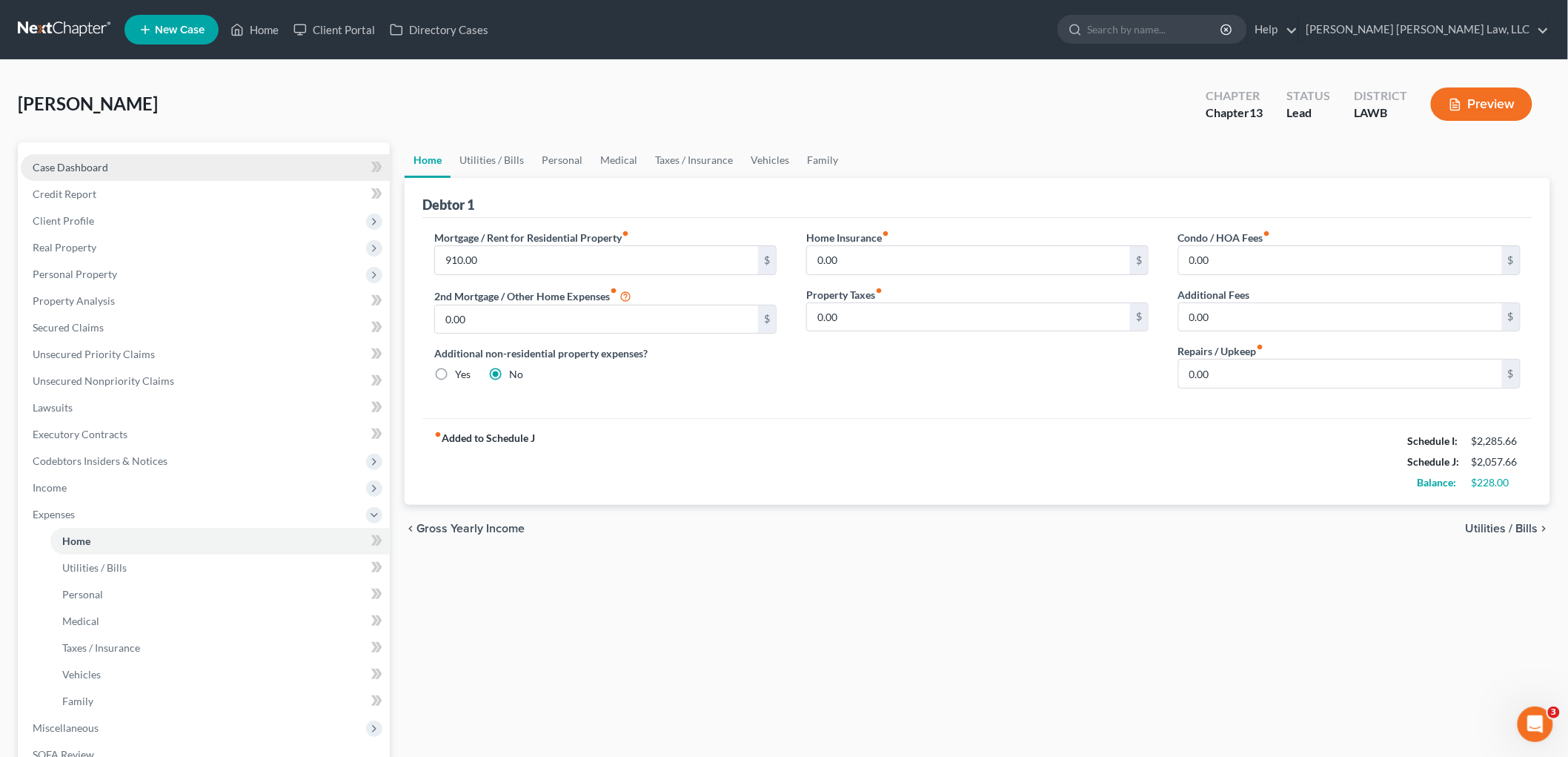
click at [160, 170] on link "Case Dashboard" at bounding box center [205, 167] width 369 height 27
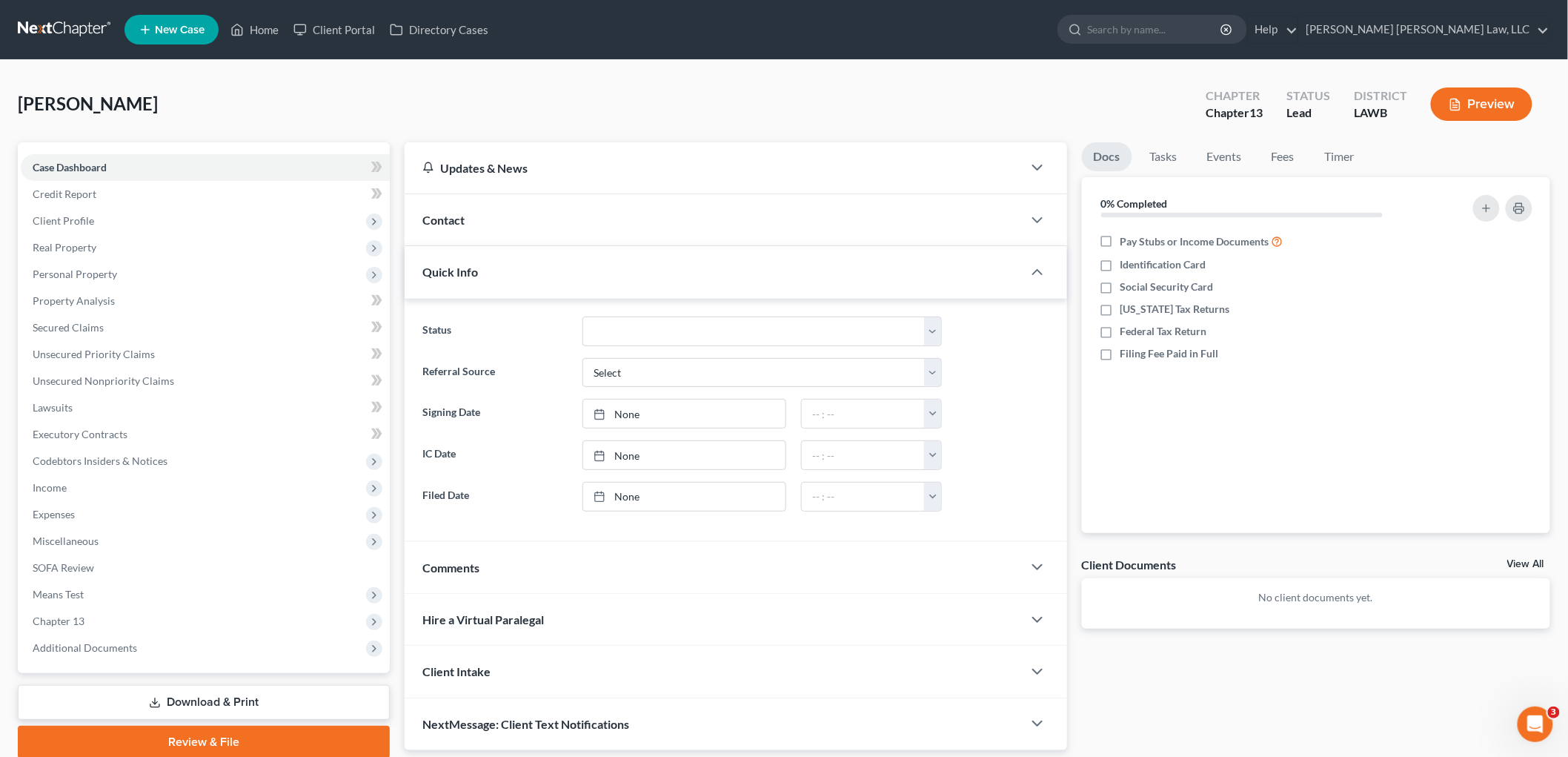
click at [515, 476] on ng-include "Status Amended Plan Confirmed Confirmed Plan Corrections Discharged Filed In-co…" at bounding box center [736, 413] width 627 height 195
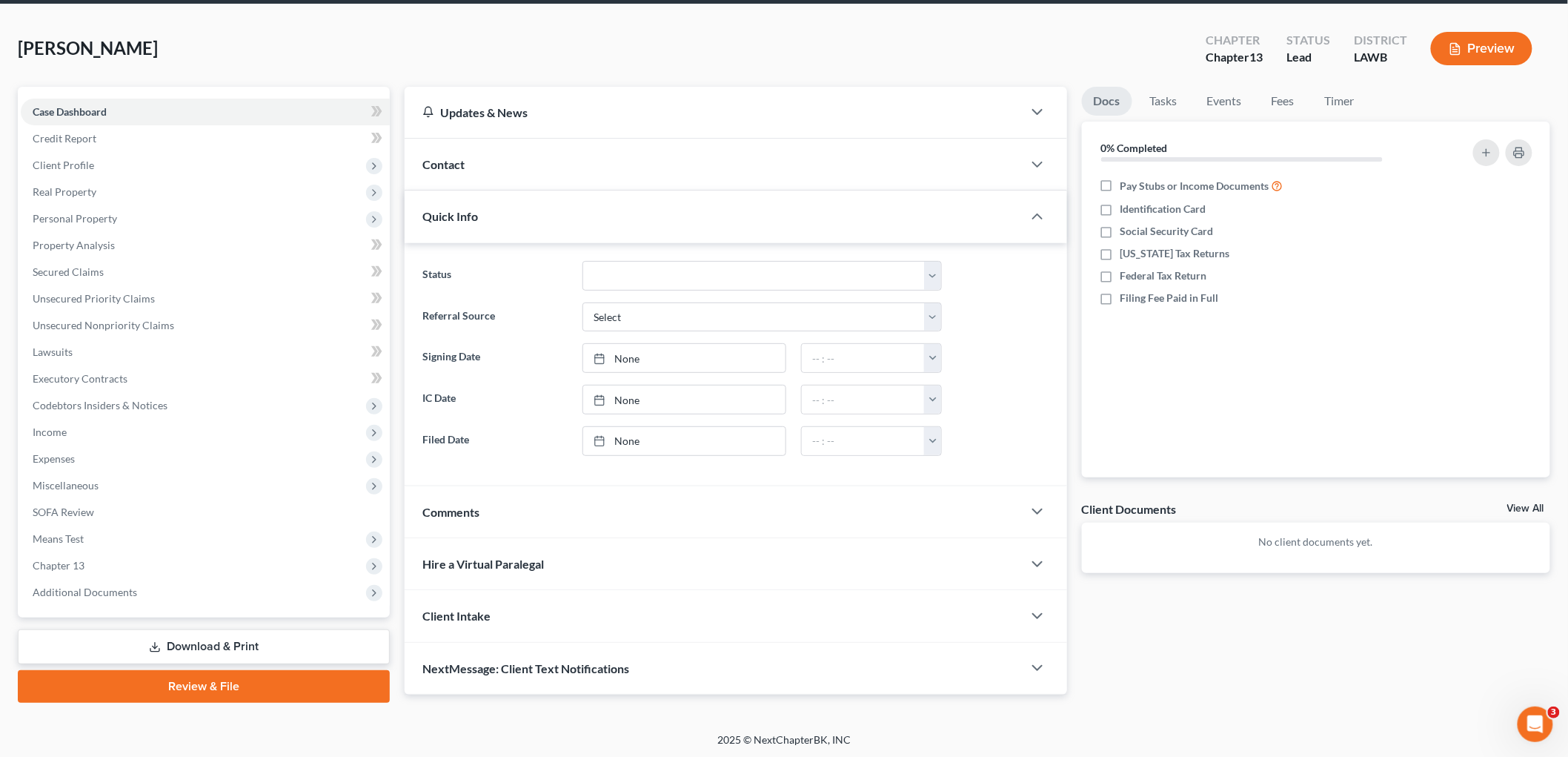
click at [161, 685] on link "Review & File" at bounding box center [203, 686] width 372 height 32
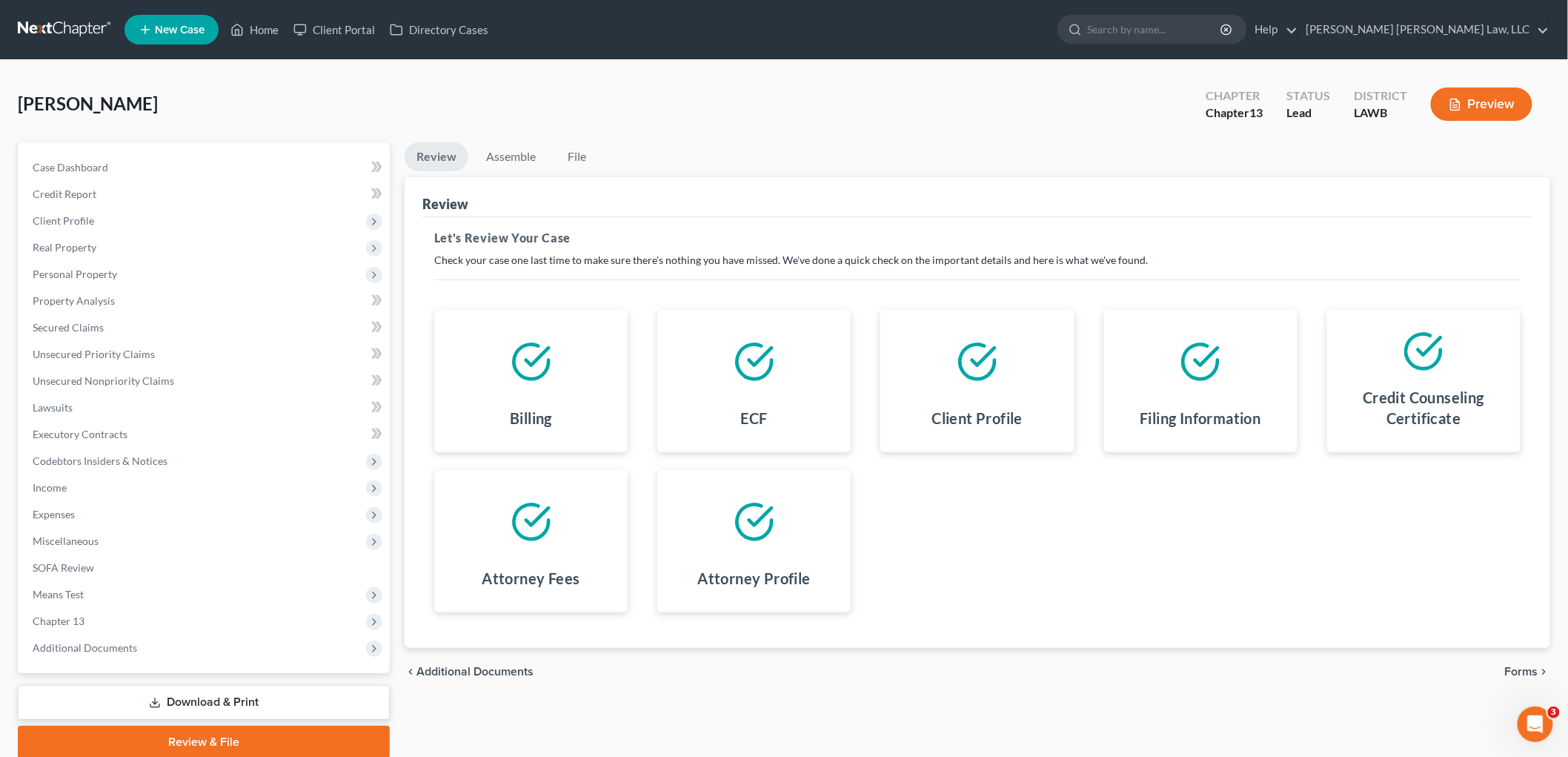
click at [165, 736] on link "Review & File" at bounding box center [203, 742] width 372 height 32
click at [254, 738] on link "Review & File" at bounding box center [203, 742] width 372 height 32
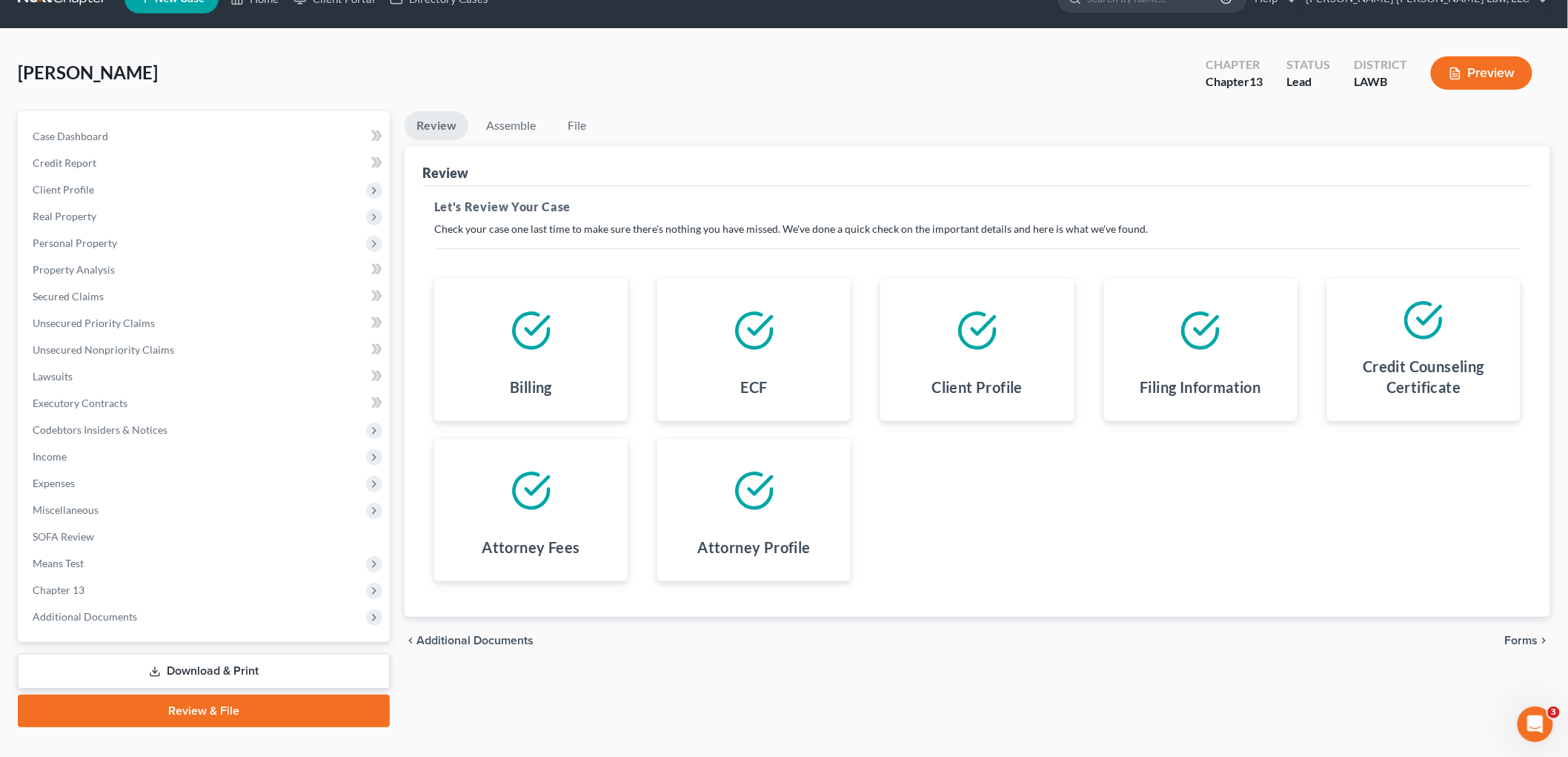
scroll to position [56, 0]
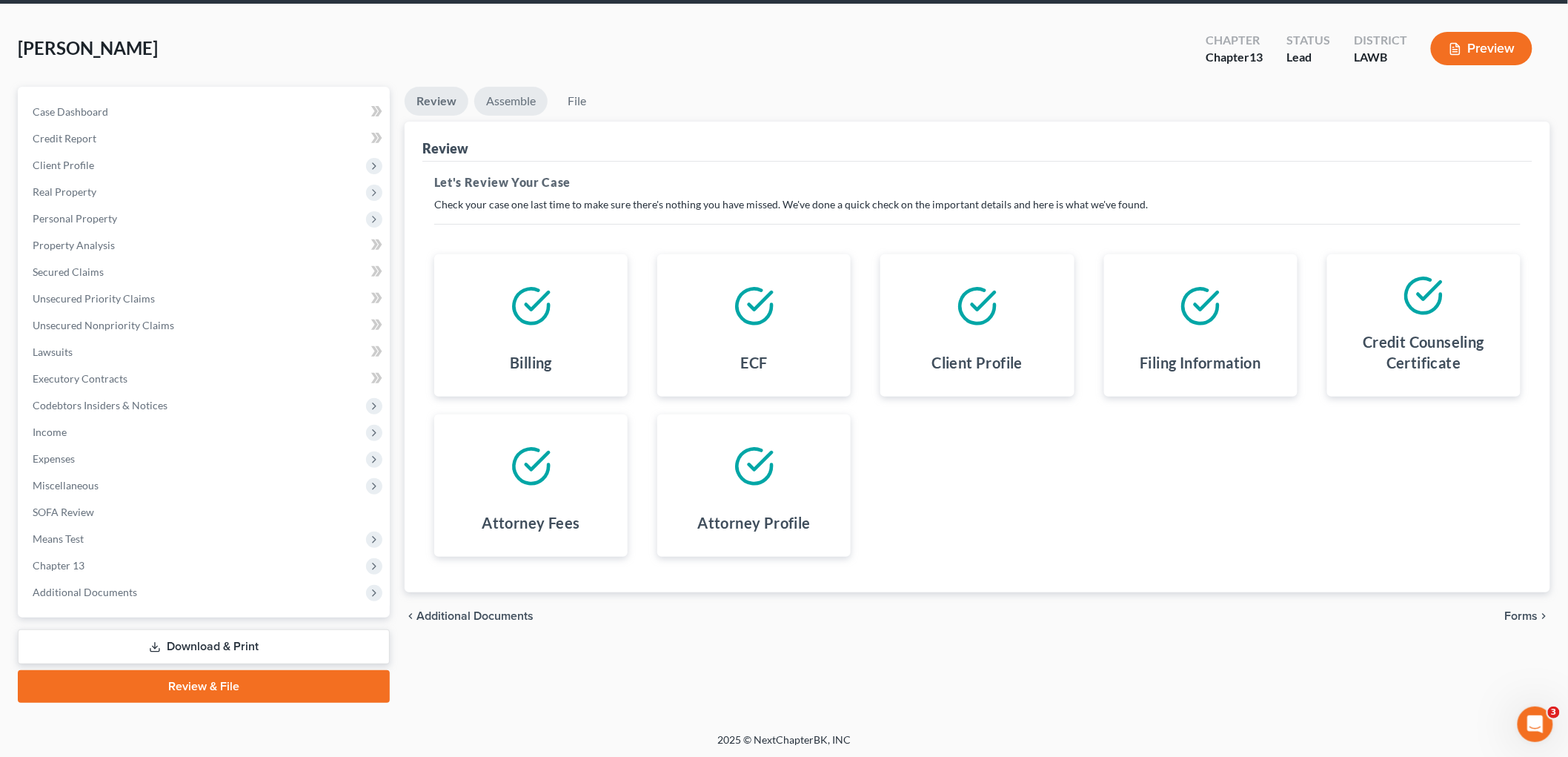
click at [498, 98] on link "Assemble" at bounding box center [511, 101] width 74 height 29
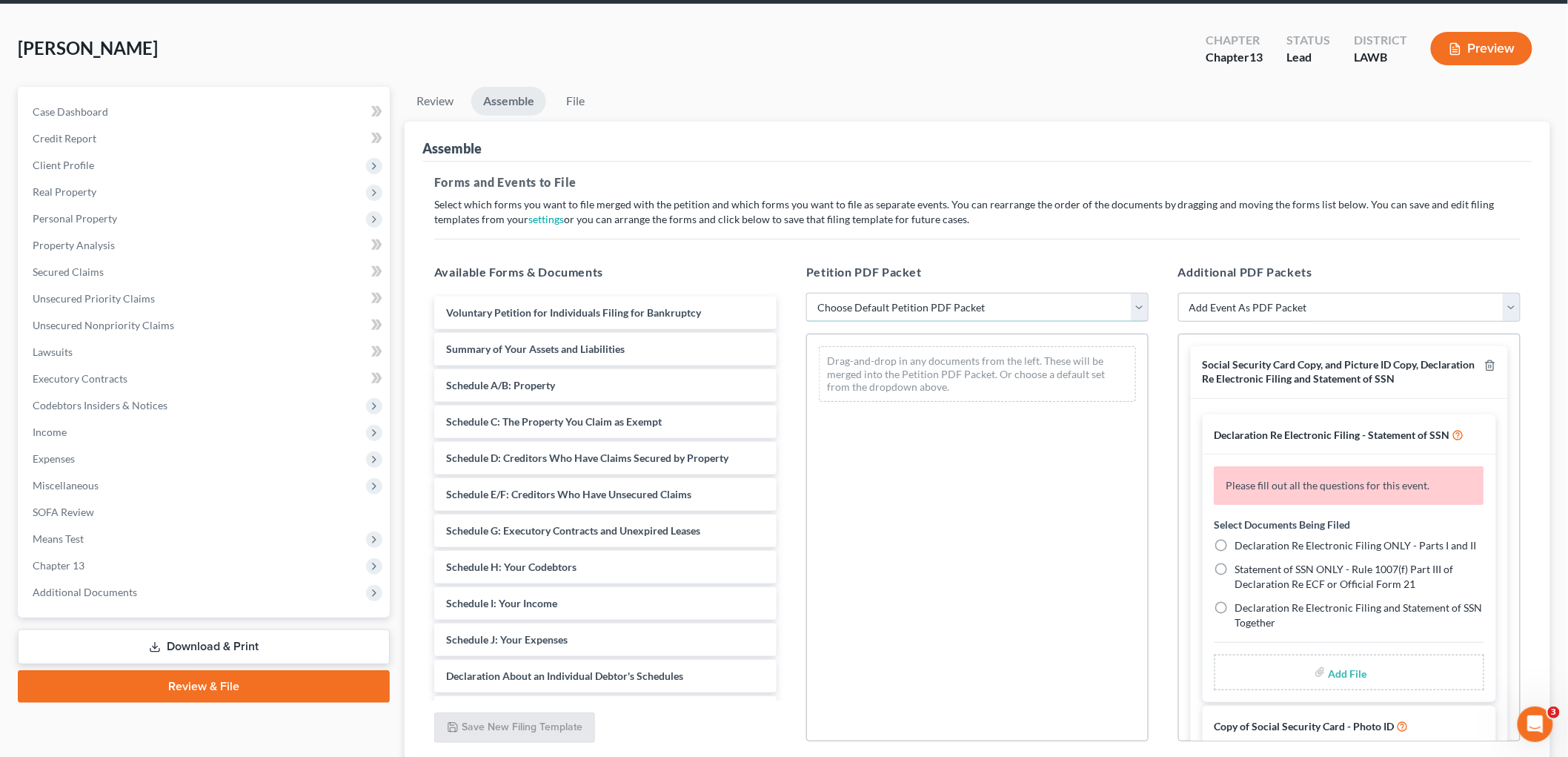
click at [835, 309] on select "Choose Default Petition PDF Packet Complete Bankruptcy Petition (all forms and …" at bounding box center [977, 307] width 342 height 30
click at [806, 293] on select "Choose Default Petition PDF Packet Complete Bankruptcy Petition (all forms and …" at bounding box center [977, 307] width 342 height 30
click at [928, 306] on select "Choose Default Petition PDF Packet Complete Bankruptcy Petition (all forms and …" at bounding box center [977, 307] width 342 height 30
select select "1"
click at [806, 293] on select "Choose Default Petition PDF Packet Complete Bankruptcy Petition (all forms and …" at bounding box center [977, 307] width 342 height 30
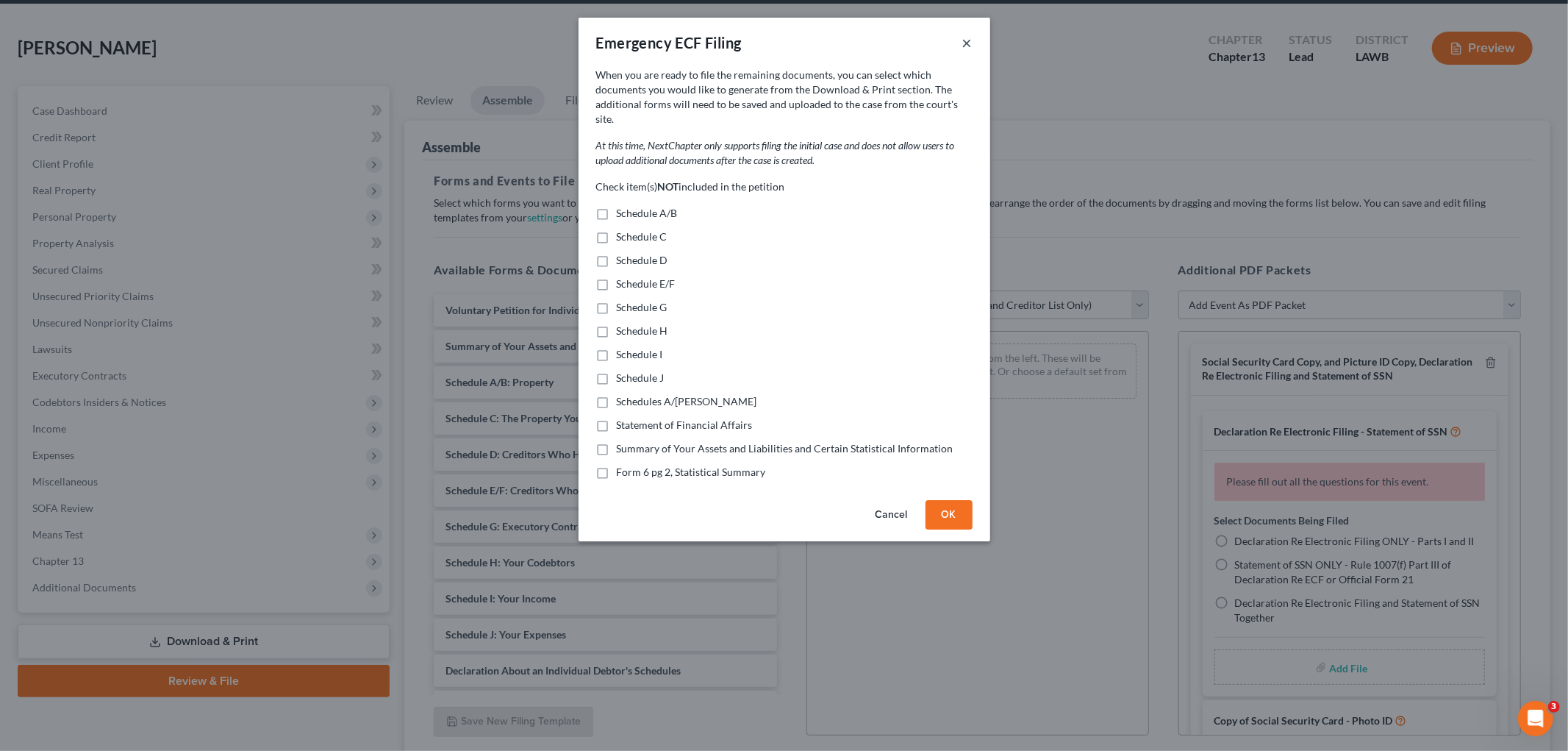
click at [972, 38] on button "×" at bounding box center [967, 43] width 10 height 18
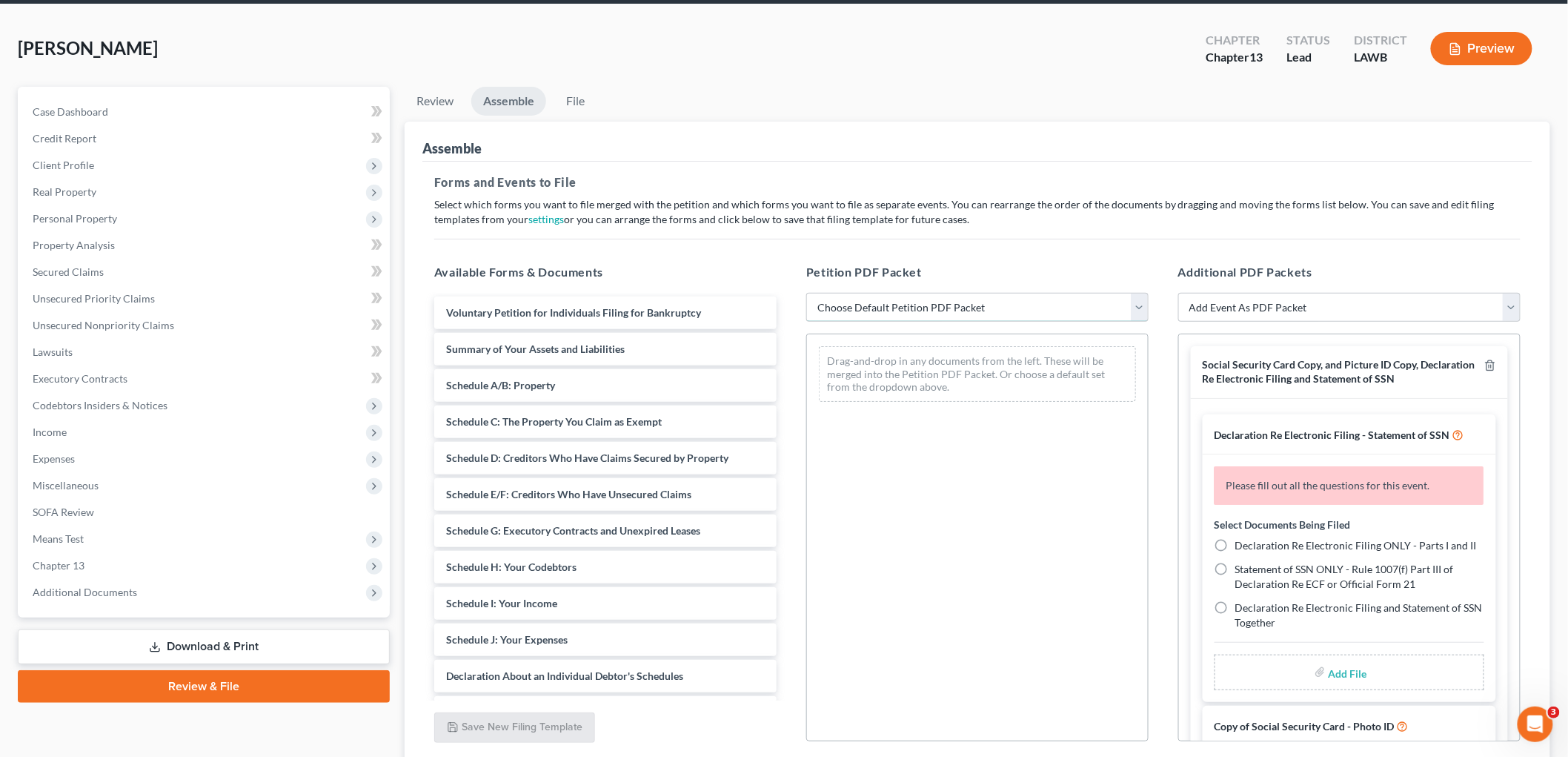
click at [878, 311] on select "Choose Default Petition PDF Packet Complete Bankruptcy Petition (all forms and …" at bounding box center [977, 307] width 342 height 30
click at [806, 293] on select "Choose Default Petition PDF Packet Complete Bankruptcy Petition (all forms and …" at bounding box center [977, 307] width 342 height 30
click at [892, 297] on select "Choose Default Petition PDF Packet Complete Bankruptcy Petition (all forms and …" at bounding box center [977, 307] width 342 height 30
select select "0"
click at [806, 293] on select "Choose Default Petition PDF Packet Complete Bankruptcy Petition (all forms and …" at bounding box center [977, 307] width 342 height 30
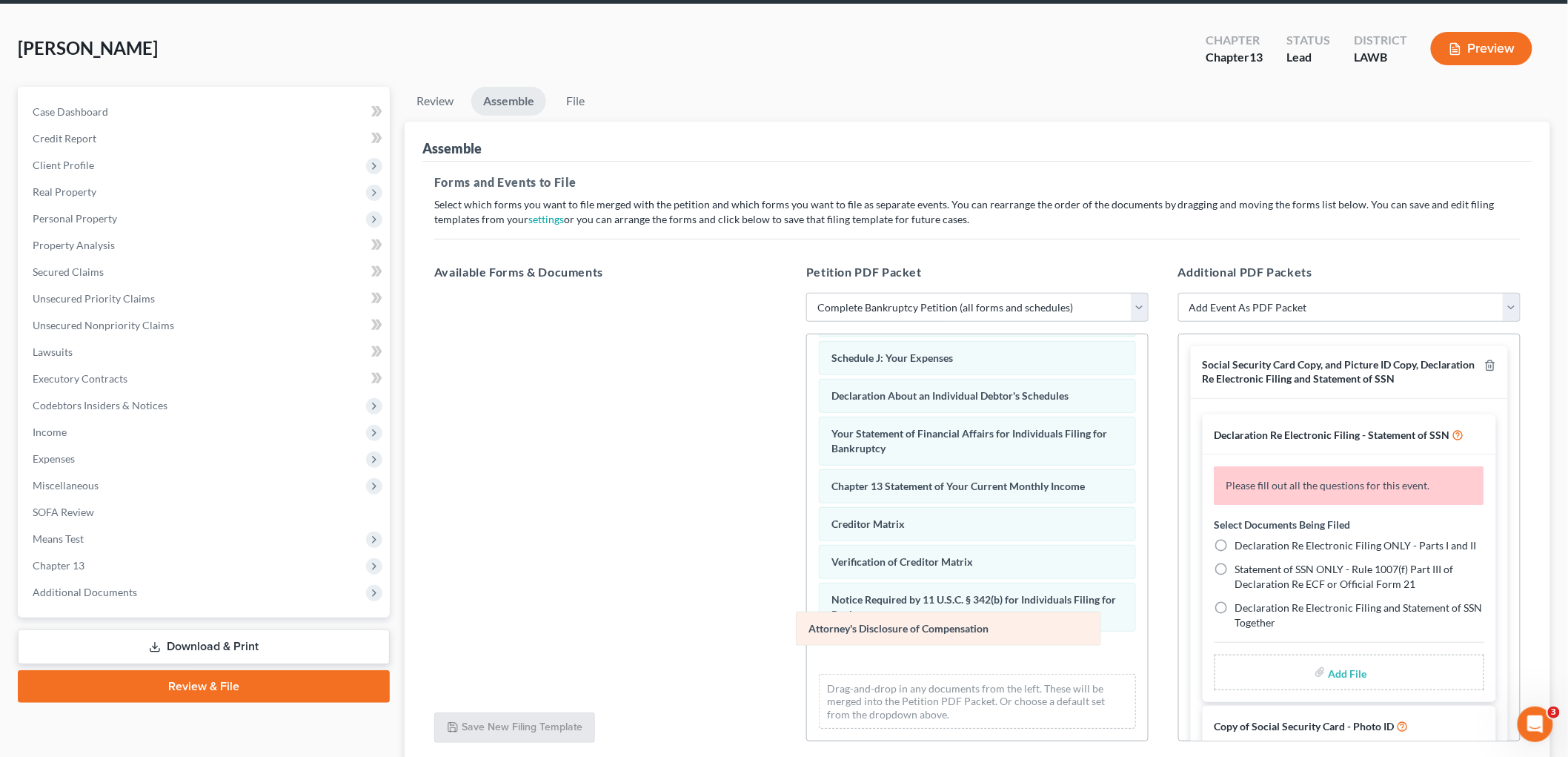
scroll to position [324, 0]
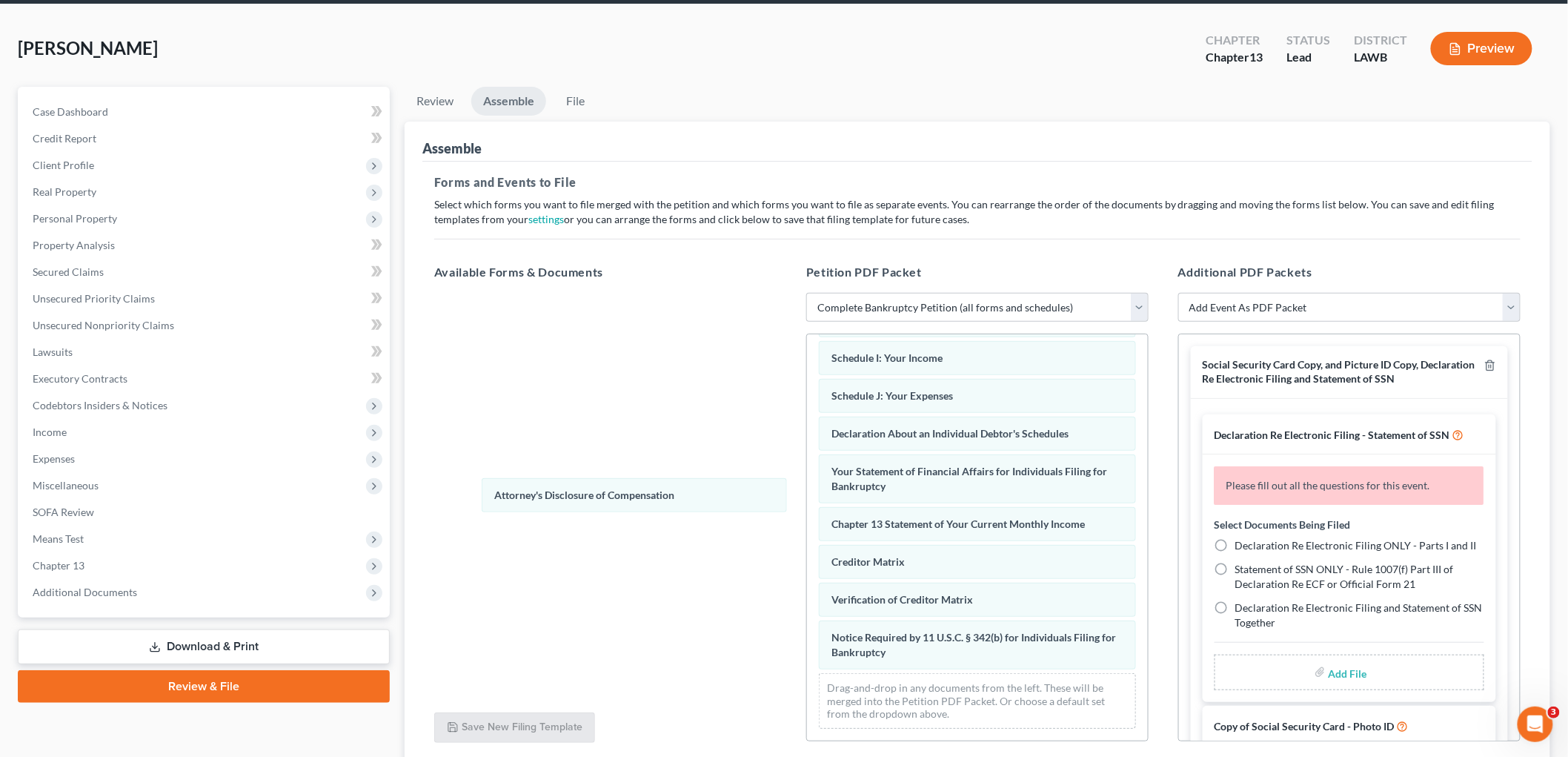
drag, startPoint x: 852, startPoint y: 655, endPoint x: 507, endPoint y: 491, distance: 382.0
click at [807, 492] on div "Attorney's Disclosure of Compensation Voluntary Petition for Individuals Filing…" at bounding box center [977, 383] width 341 height 714
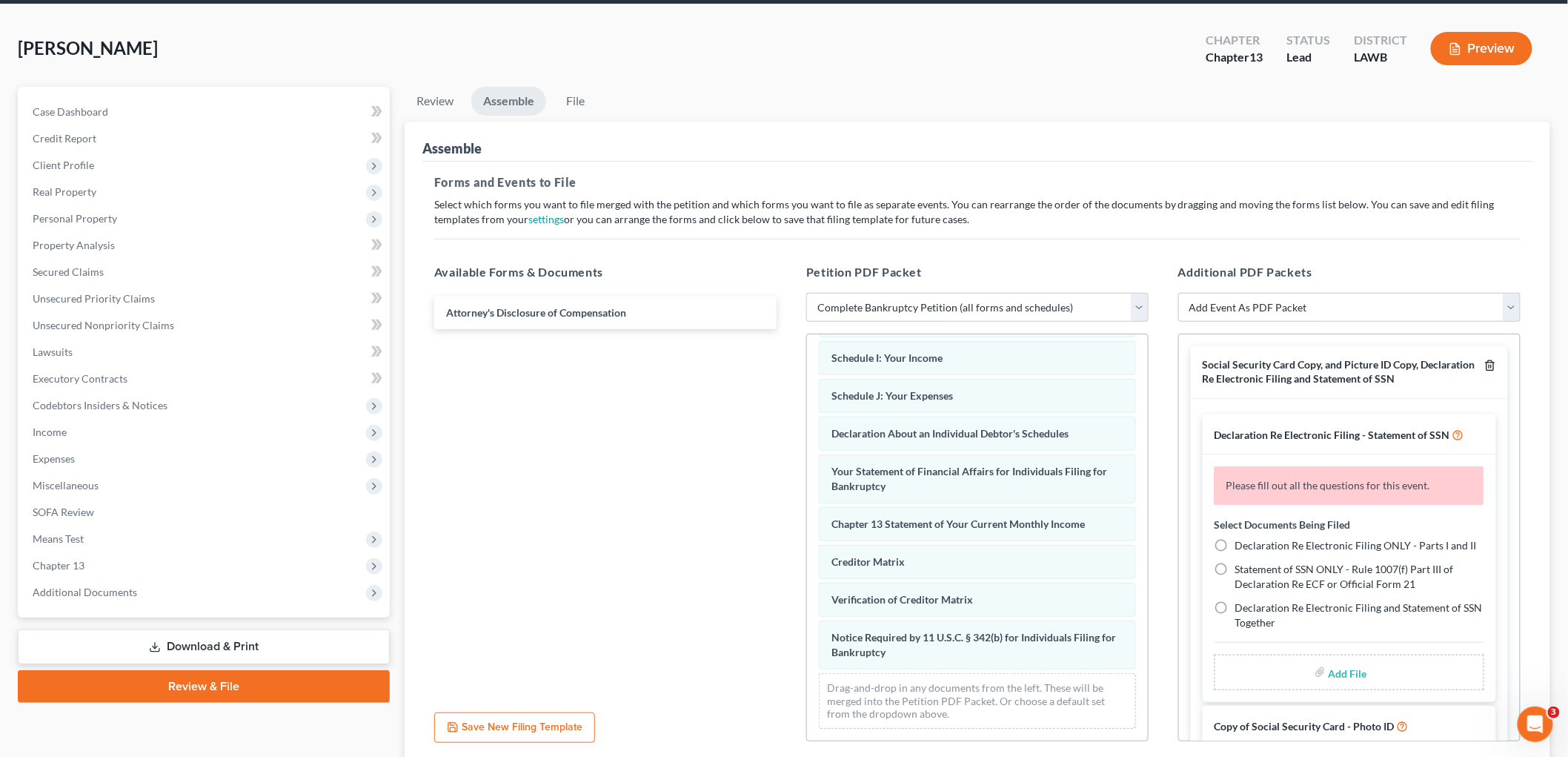
click at [1484, 364] on icon "button" at bounding box center [1489, 365] width 12 height 12
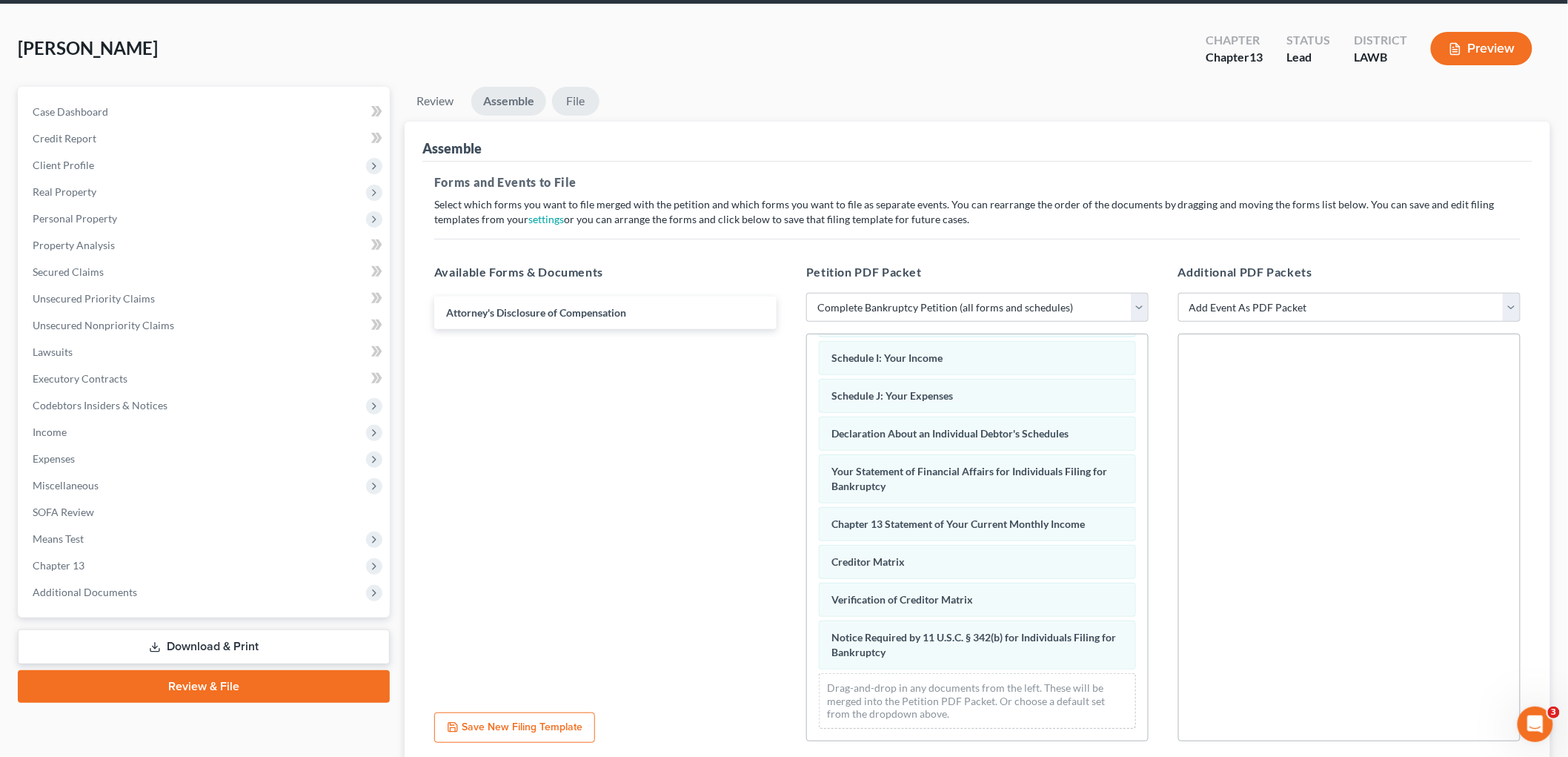
click at [578, 87] on link "File" at bounding box center [575, 101] width 48 height 29
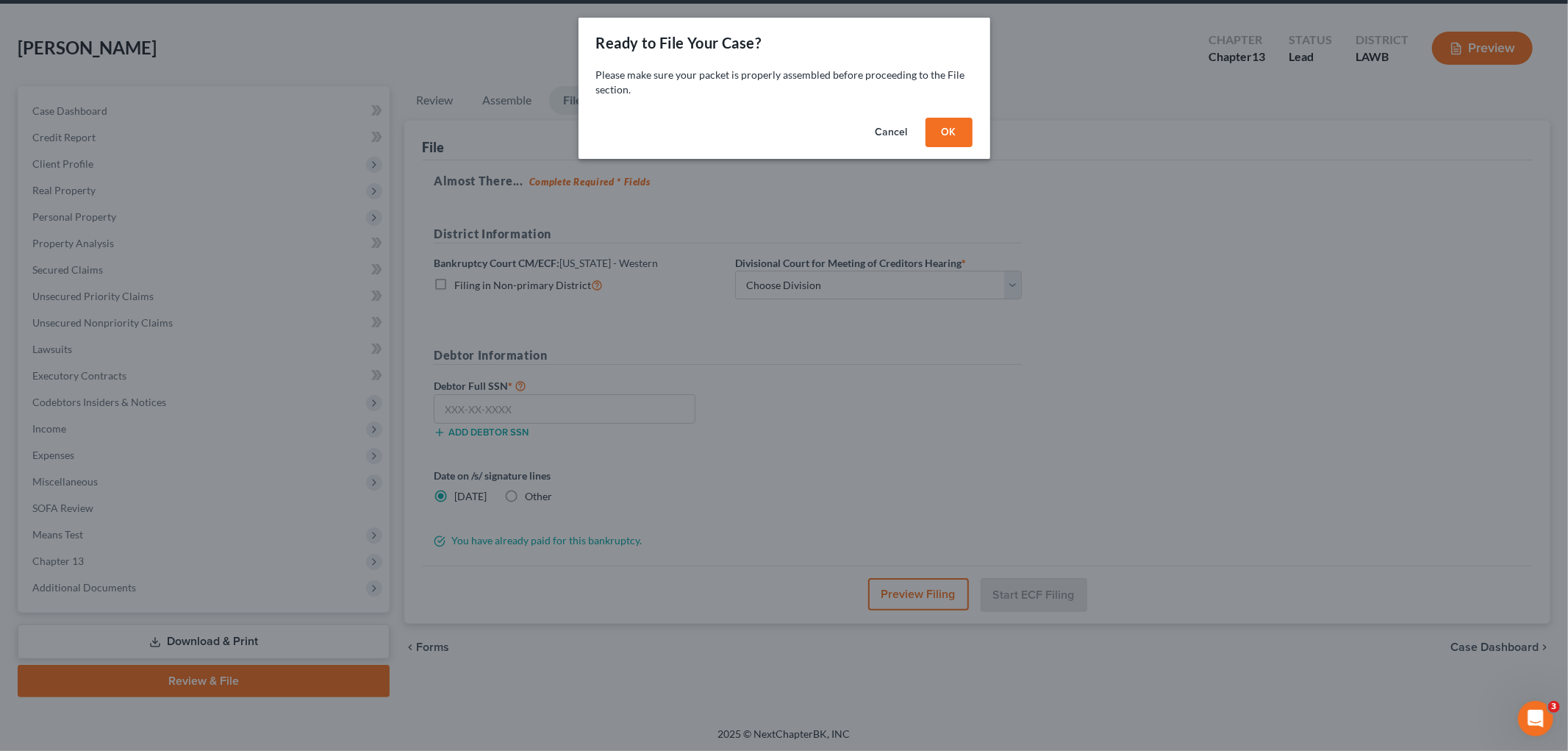
click at [941, 129] on button "OK" at bounding box center [949, 132] width 47 height 30
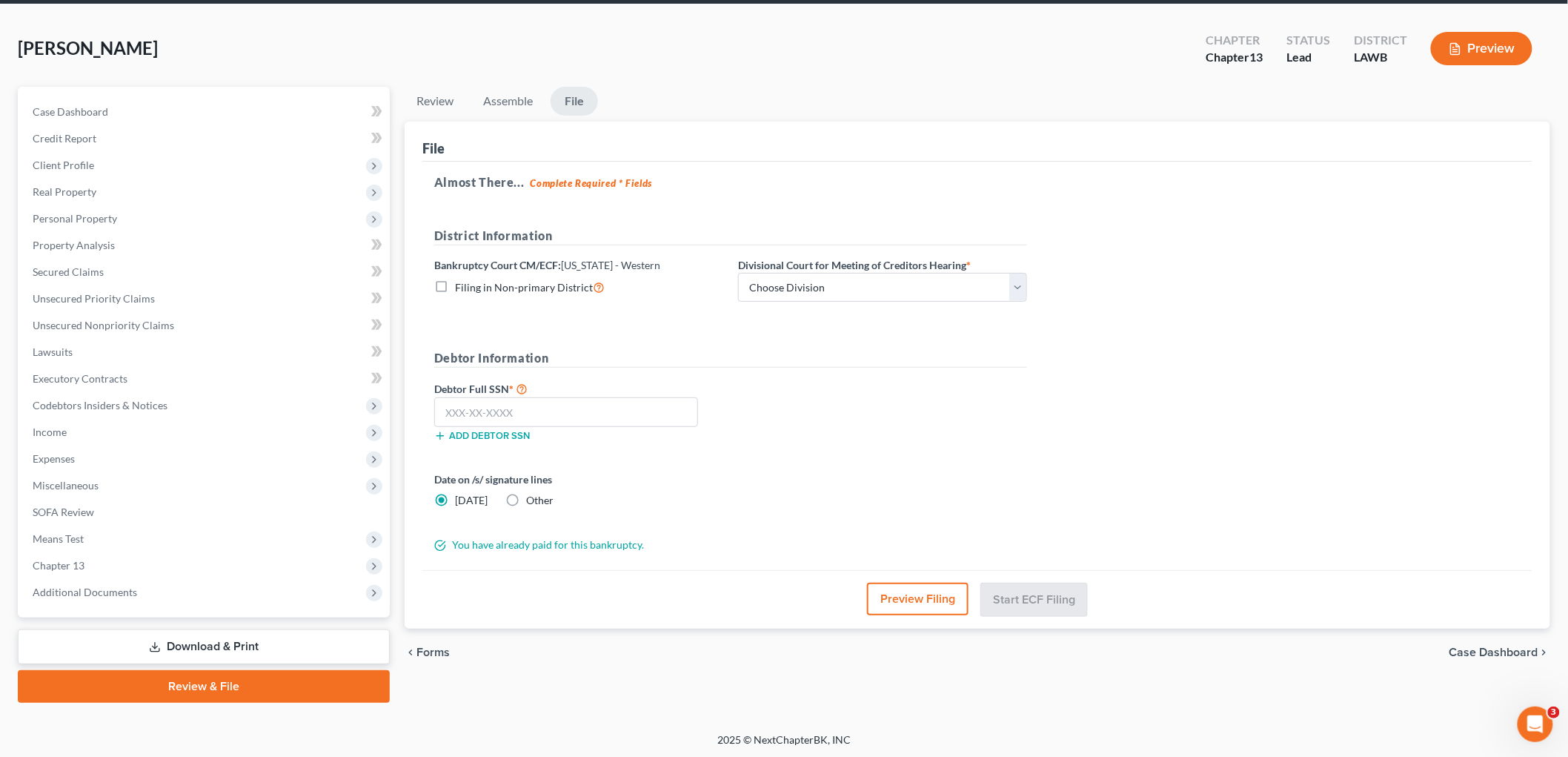
click at [455, 288] on label "Filing in Non-primary District" at bounding box center [529, 287] width 150 height 17
click at [461, 288] on input "Filing in Non-primary District" at bounding box center [466, 284] width 10 height 10
checkbox input "true"
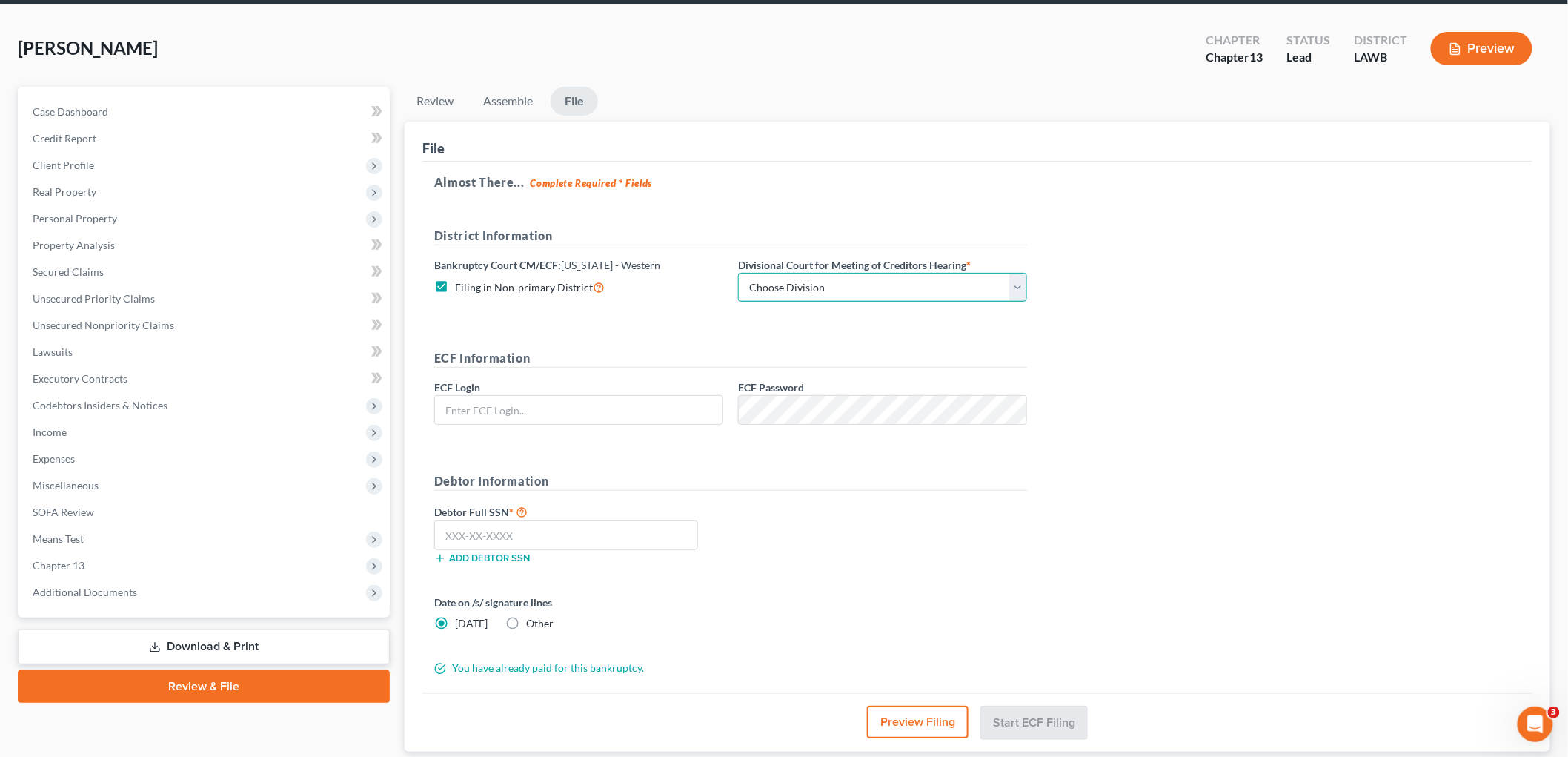
click at [814, 294] on select "Choose Division [GEOGRAPHIC_DATA] [GEOGRAPHIC_DATA]-[GEOGRAPHIC_DATA] Lake [PER…" at bounding box center [882, 287] width 289 height 30
select select "3"
click at [738, 272] on select "Choose Division [GEOGRAPHIC_DATA] [GEOGRAPHIC_DATA]-[GEOGRAPHIC_DATA] Lake [PER…" at bounding box center [882, 287] width 289 height 30
click at [626, 404] on input "text" at bounding box center [579, 409] width 288 height 28
type input "eoyoung3p"
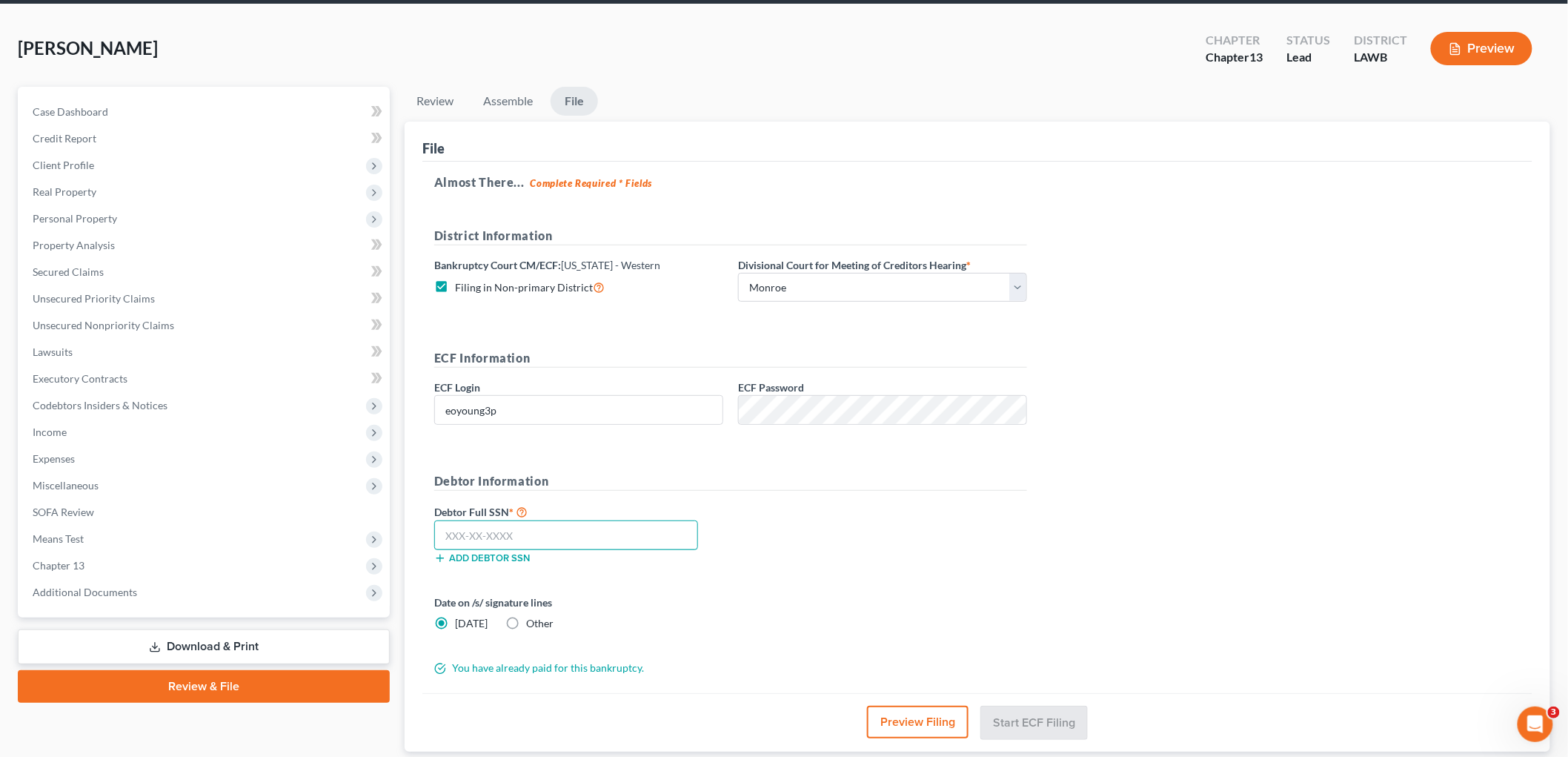
click at [541, 530] on input "text" at bounding box center [566, 535] width 264 height 30
type input "434-75-4381"
click at [946, 536] on div "Debtor Full SSN * 434-75-4381 Add debtor SSN" at bounding box center [731, 539] width 608 height 74
click at [1018, 712] on button "Start ECF Filing" at bounding box center [1034, 721] width 106 height 32
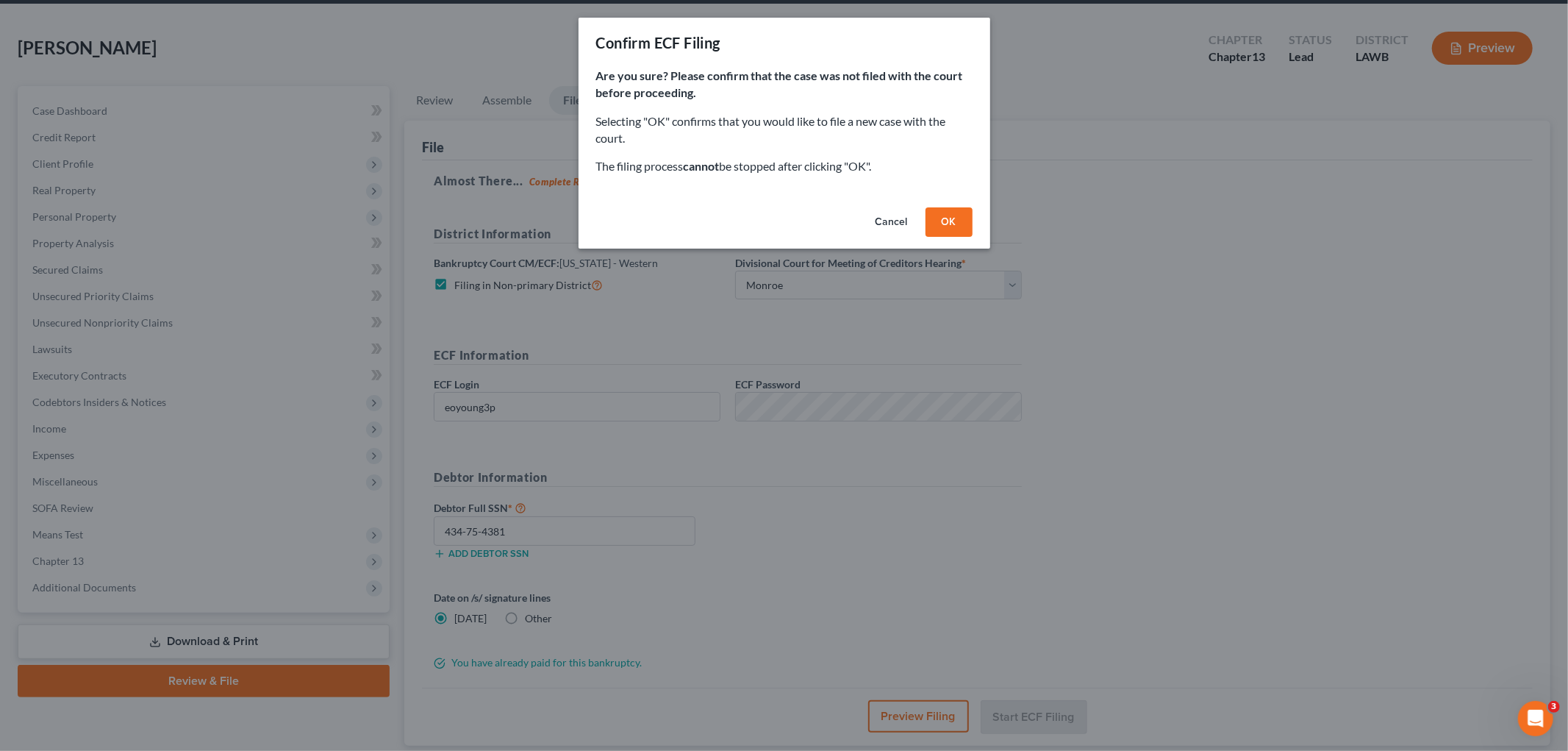
click at [946, 221] on button "OK" at bounding box center [949, 222] width 47 height 30
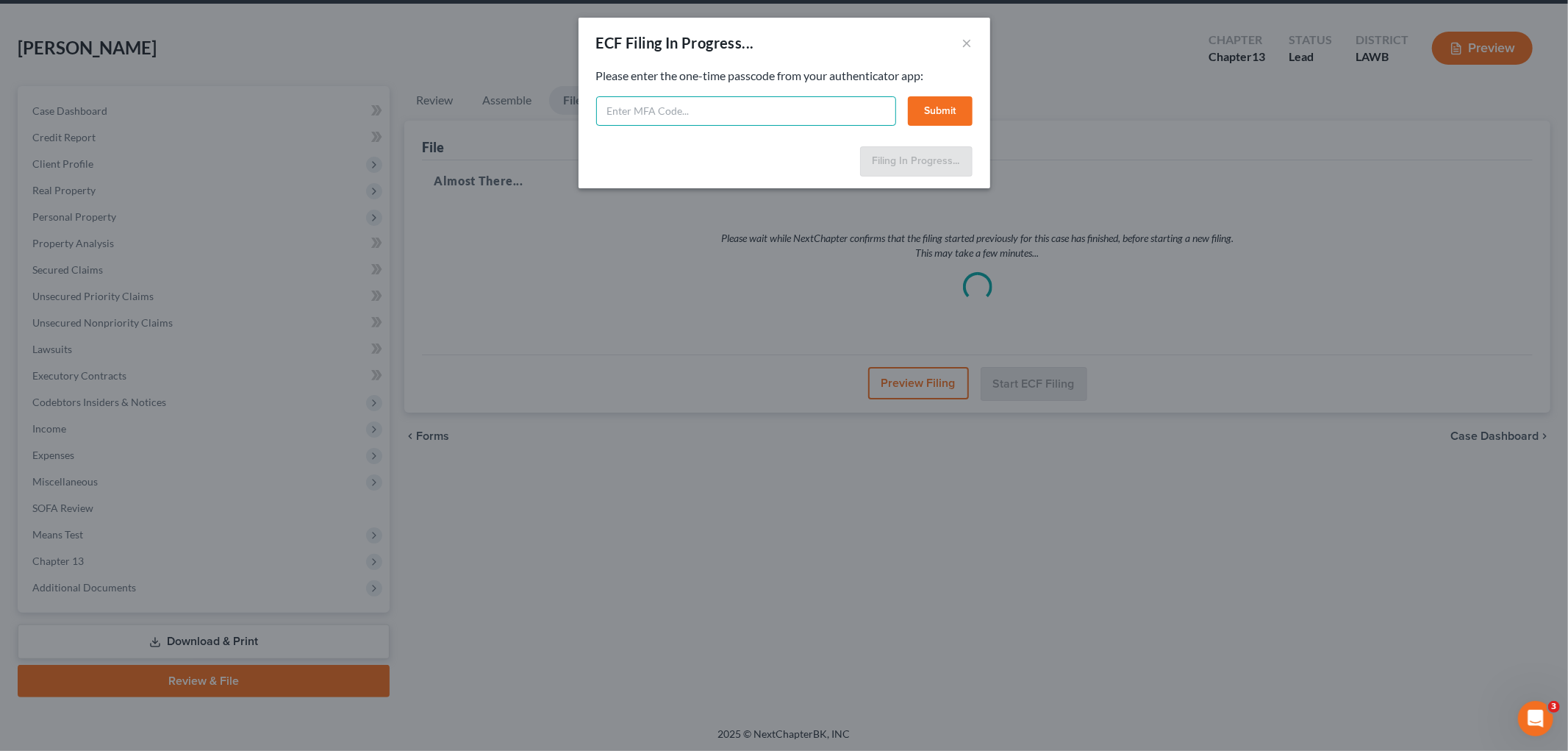
click at [760, 112] on input "text" at bounding box center [746, 111] width 300 height 30
type input "993569"
click at [950, 114] on button "Submit" at bounding box center [940, 111] width 64 height 30
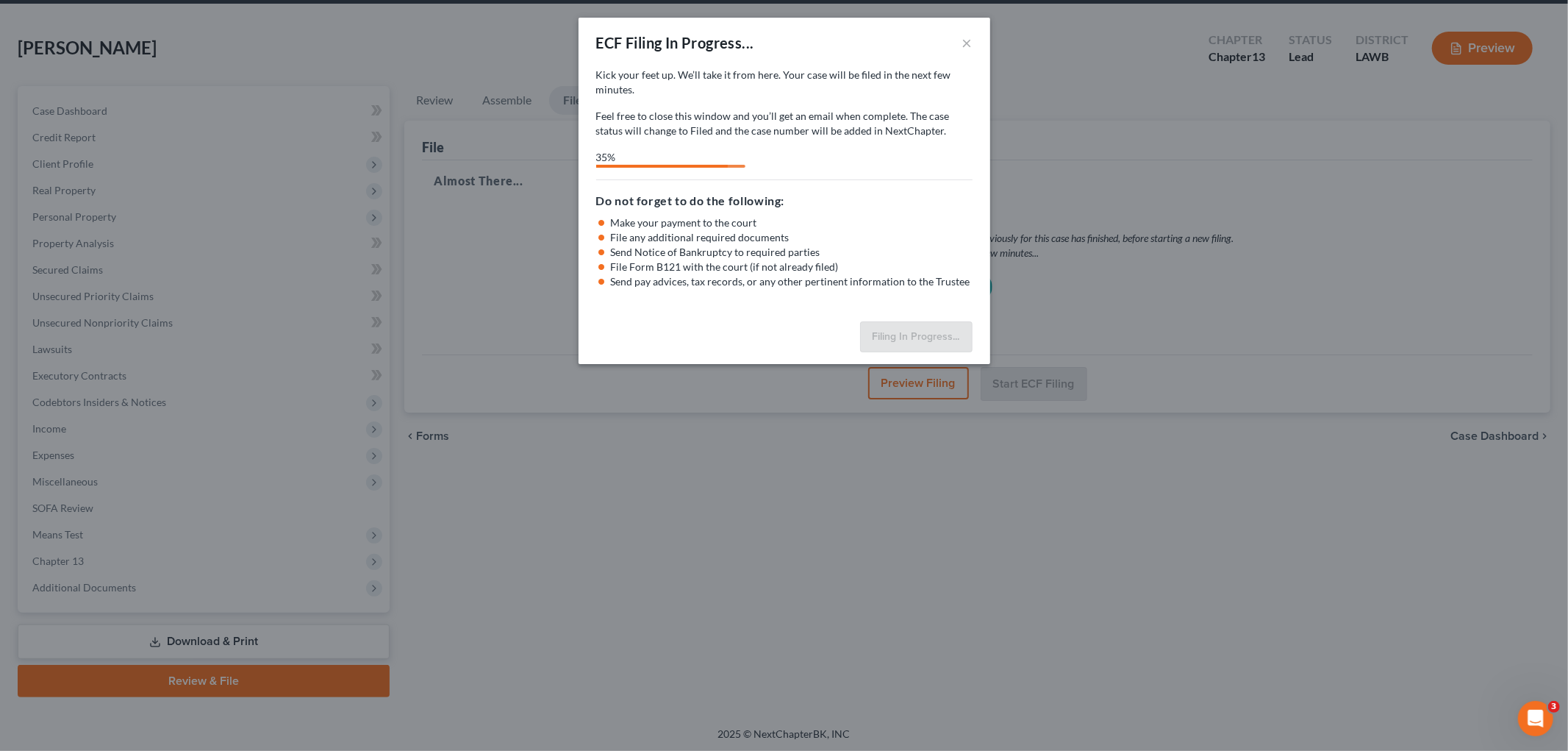
select select "3"
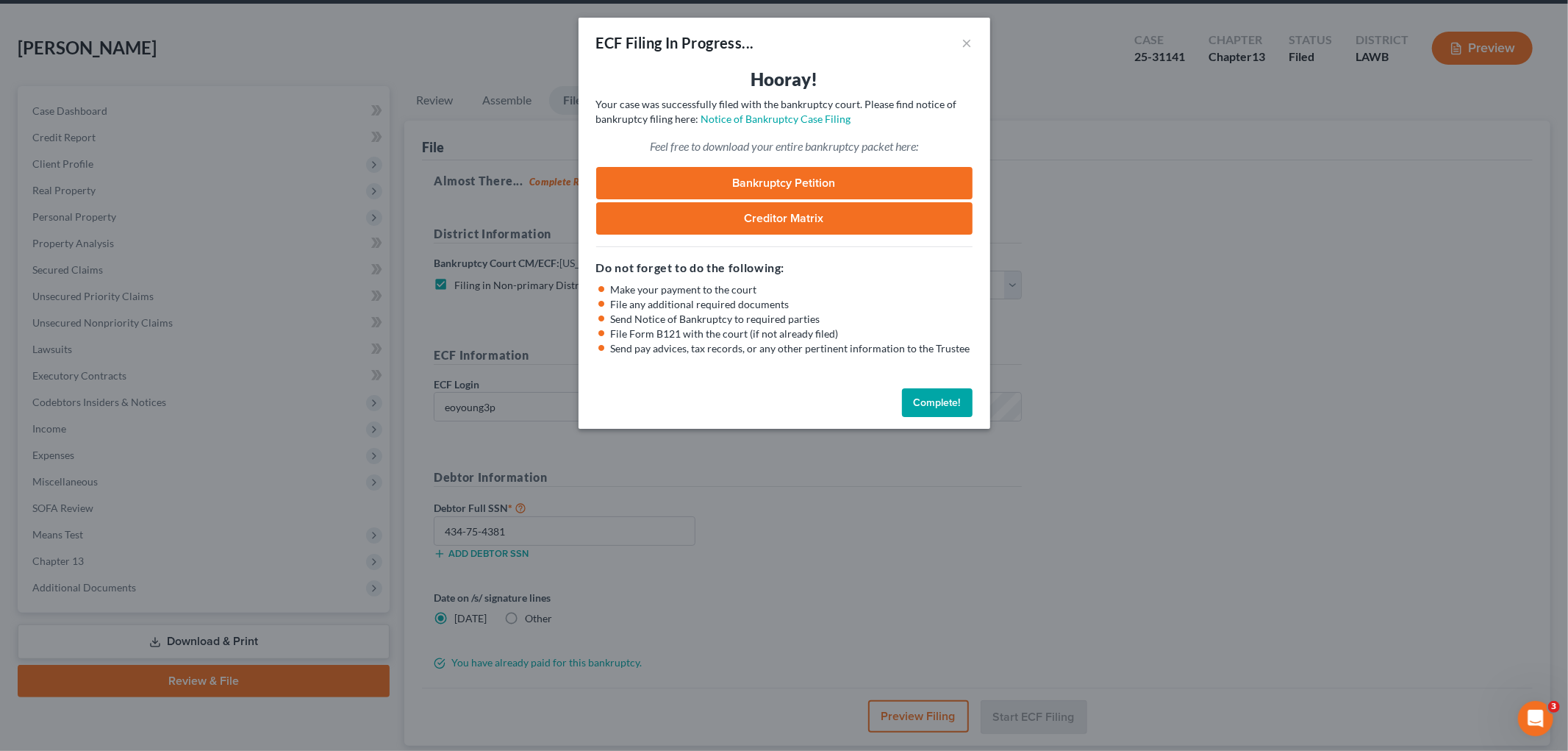
click at [937, 409] on button "Complete!" at bounding box center [938, 403] width 71 height 30
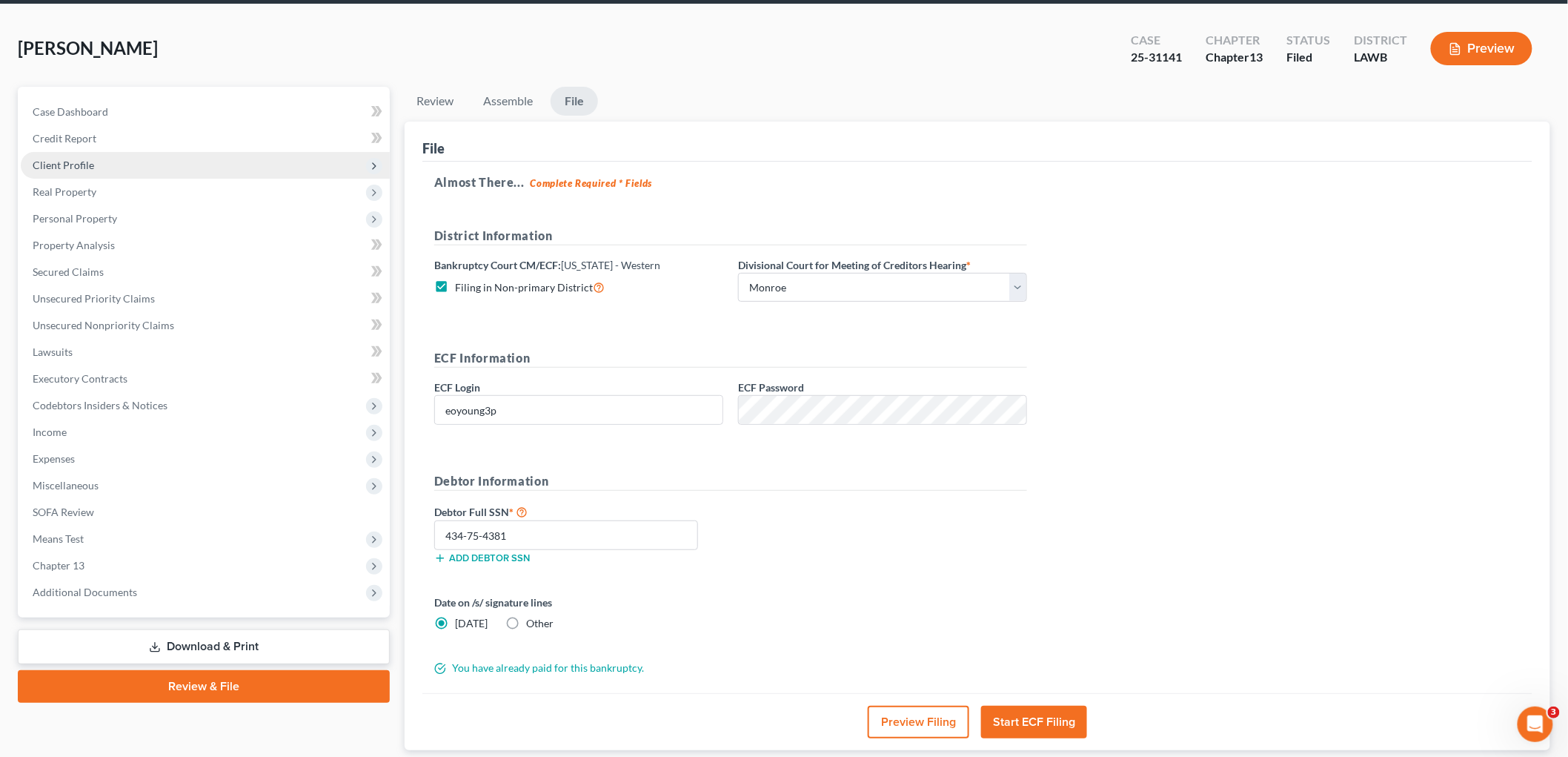
click at [109, 163] on span "Client Profile" at bounding box center [205, 165] width 369 height 27
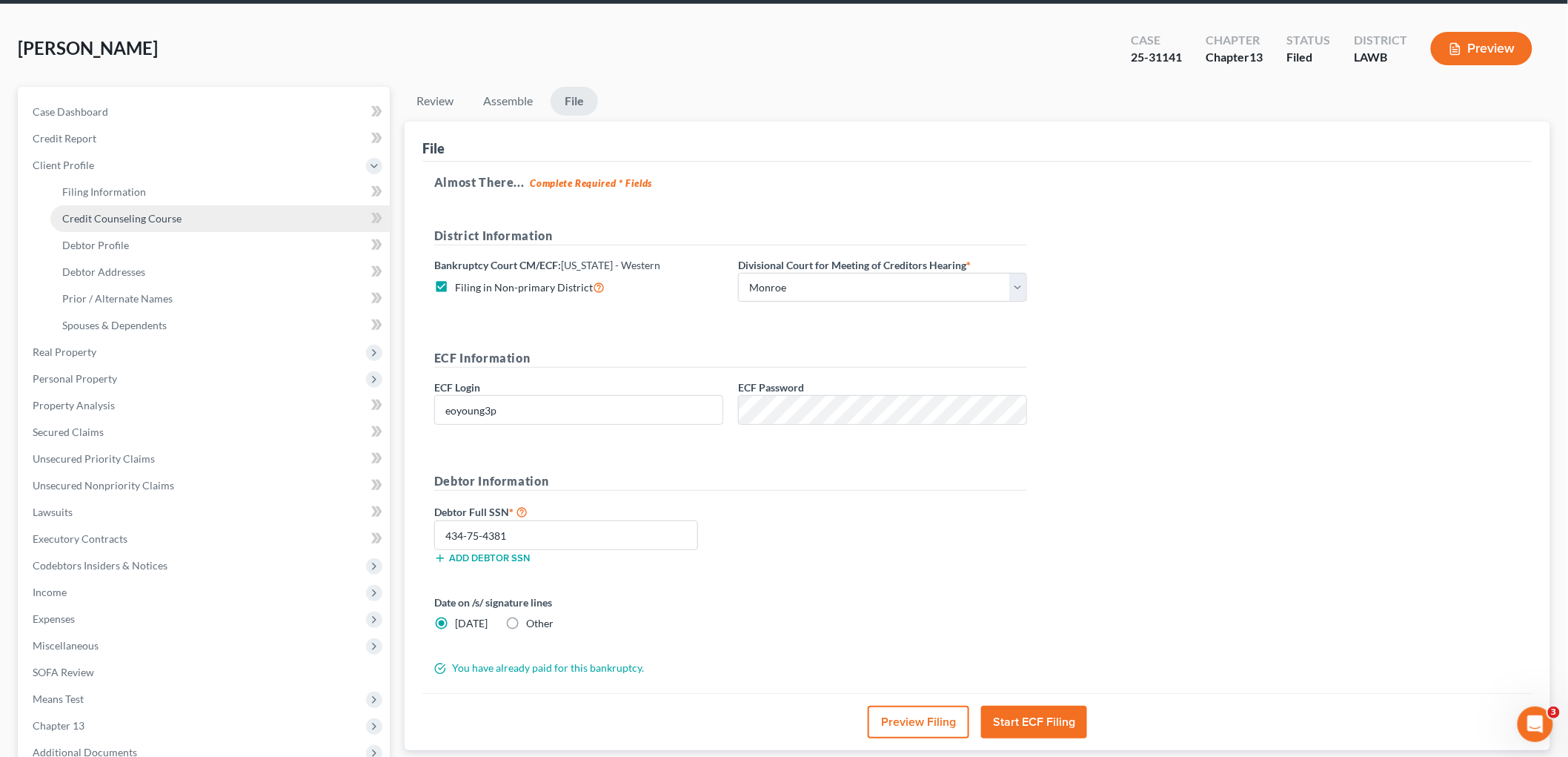
click at [126, 220] on span "Credit Counseling Course" at bounding box center [122, 219] width 119 height 13
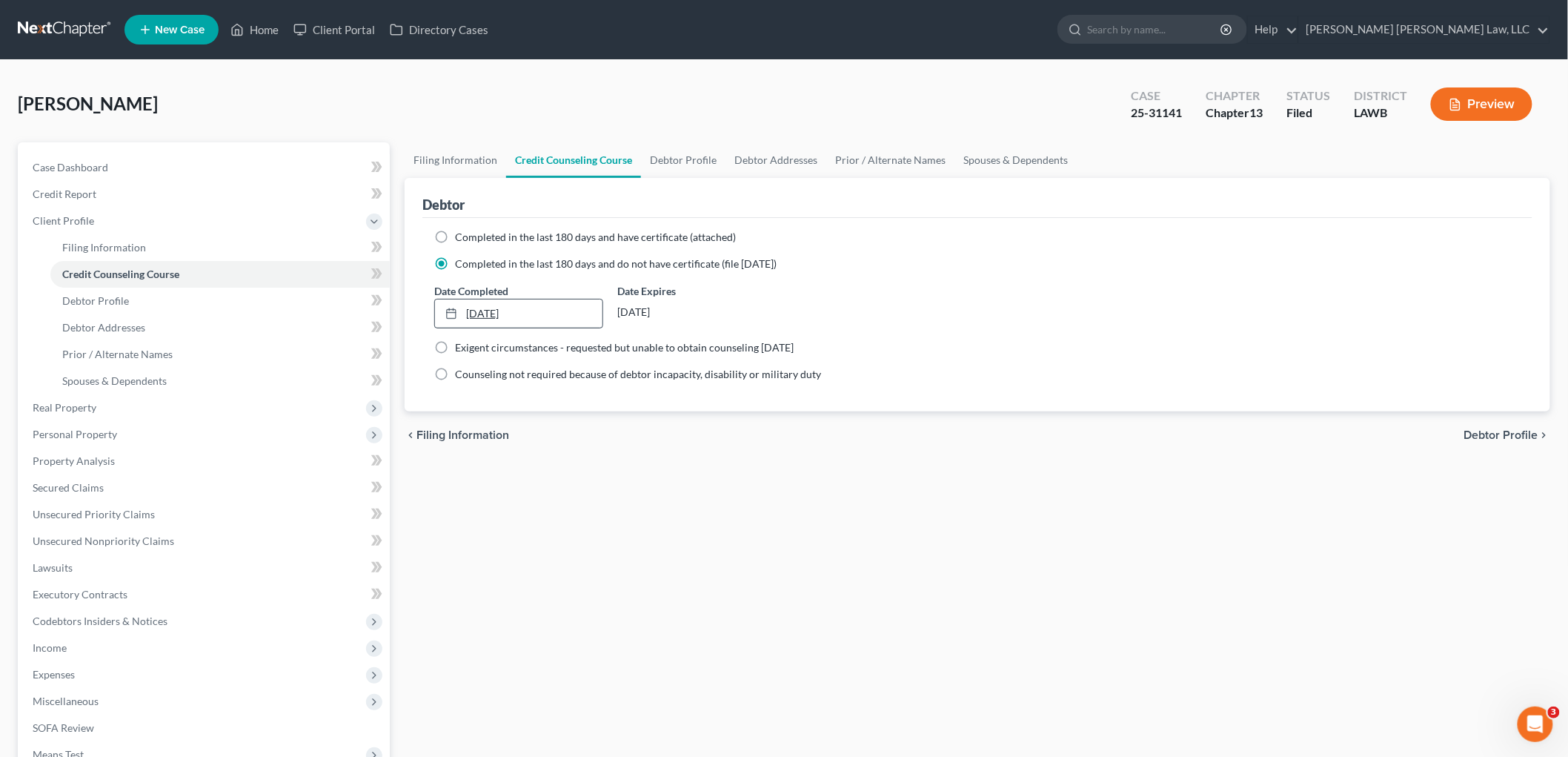
click at [483, 316] on link "[DATE]" at bounding box center [519, 313] width 168 height 28
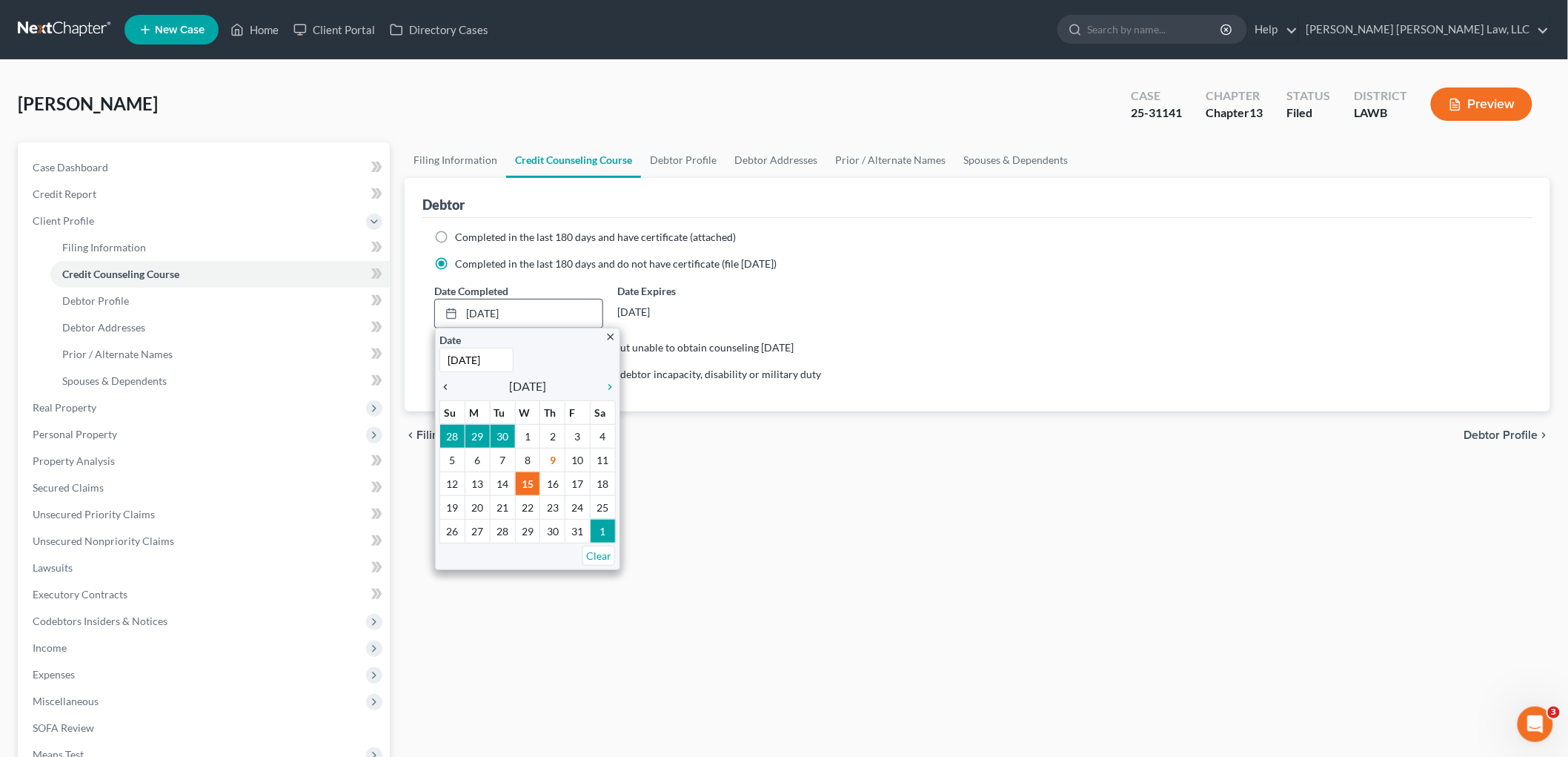
click at [447, 387] on icon "chevron_left" at bounding box center [449, 387] width 19 height 12
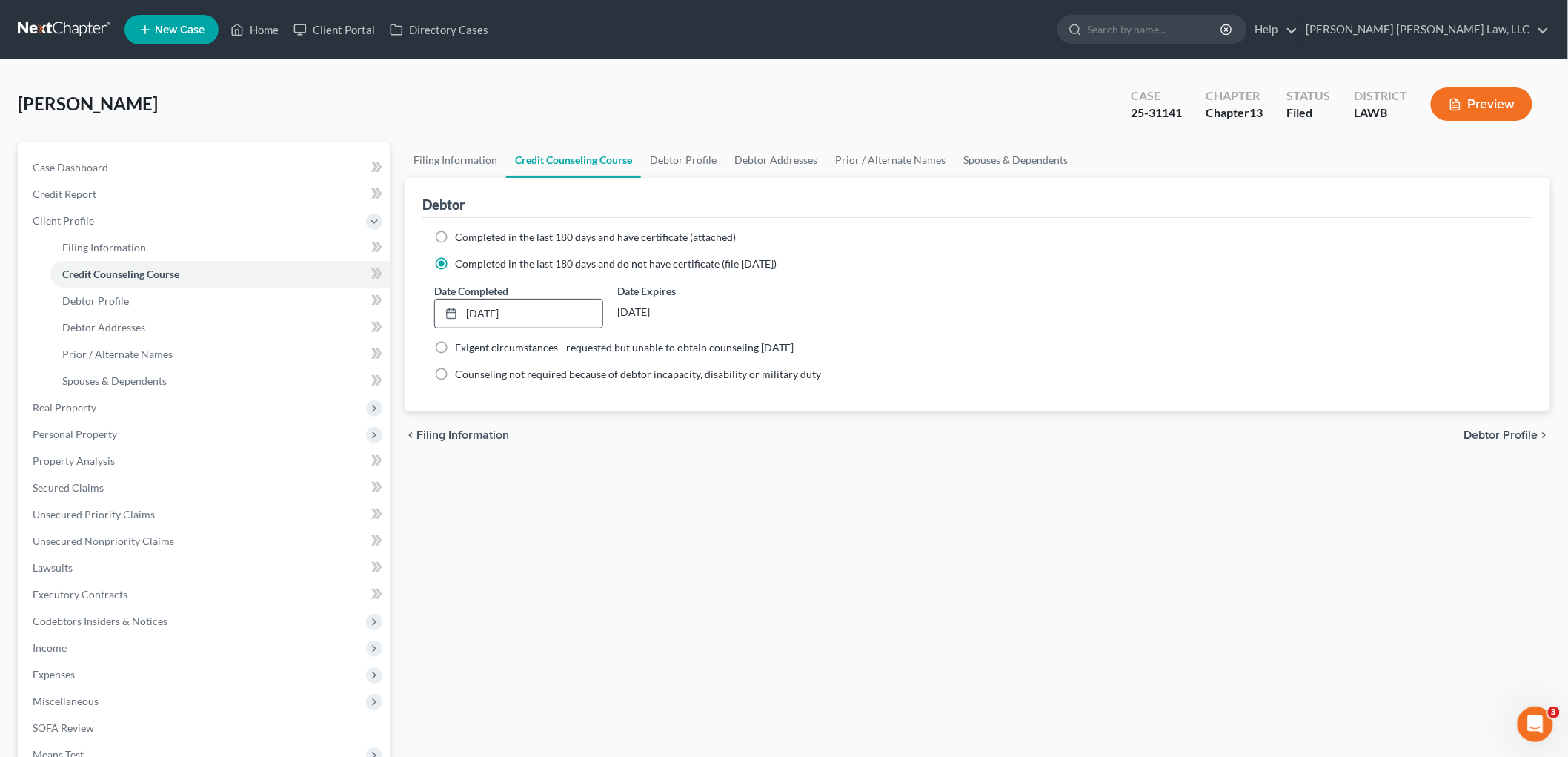
click at [543, 509] on div "Filing Information Credit Counseling Course Debtor Profile Debtor Addresses Pri…" at bounding box center [977, 530] width 1160 height 776
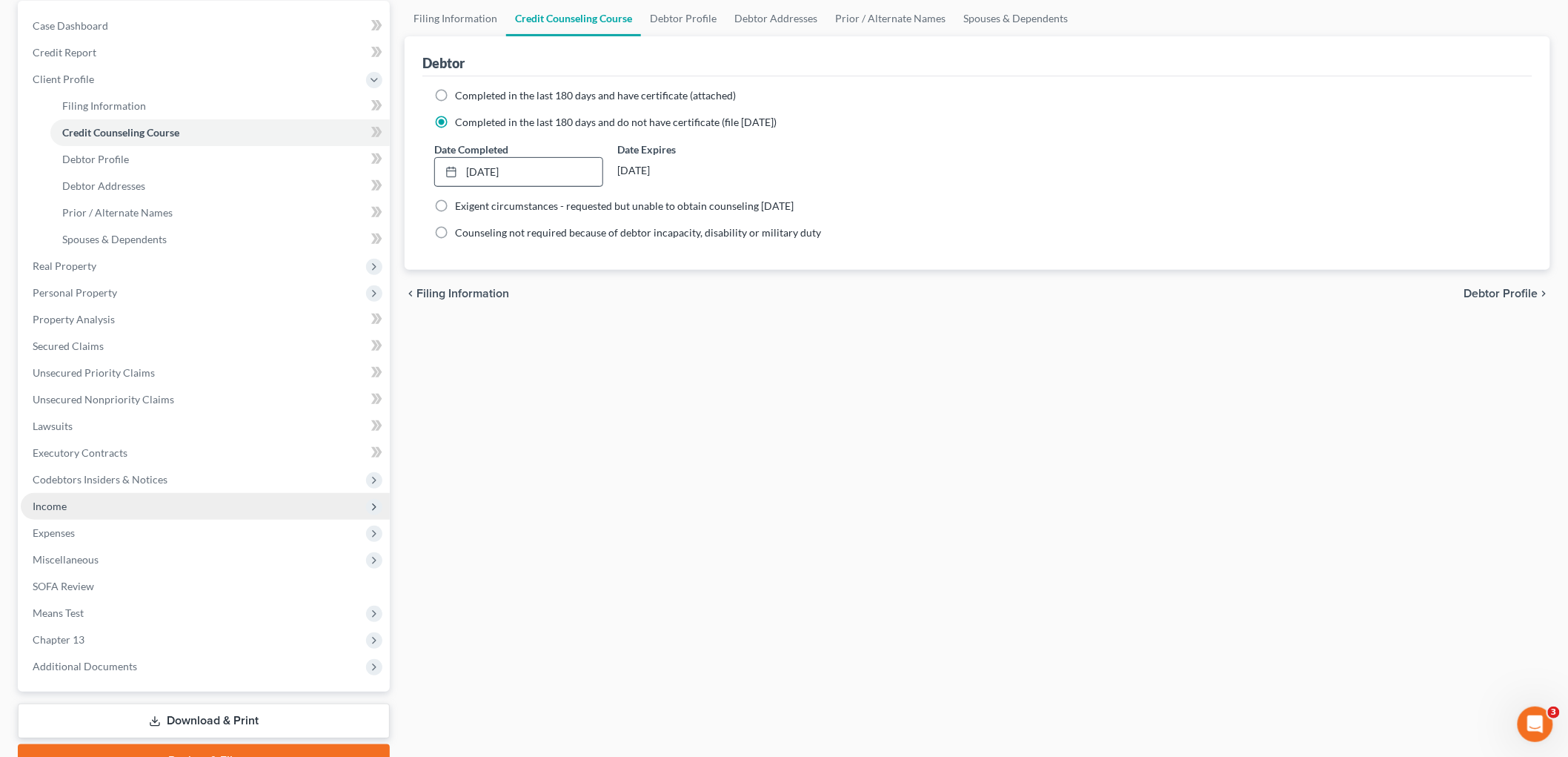
scroll to position [216, 0]
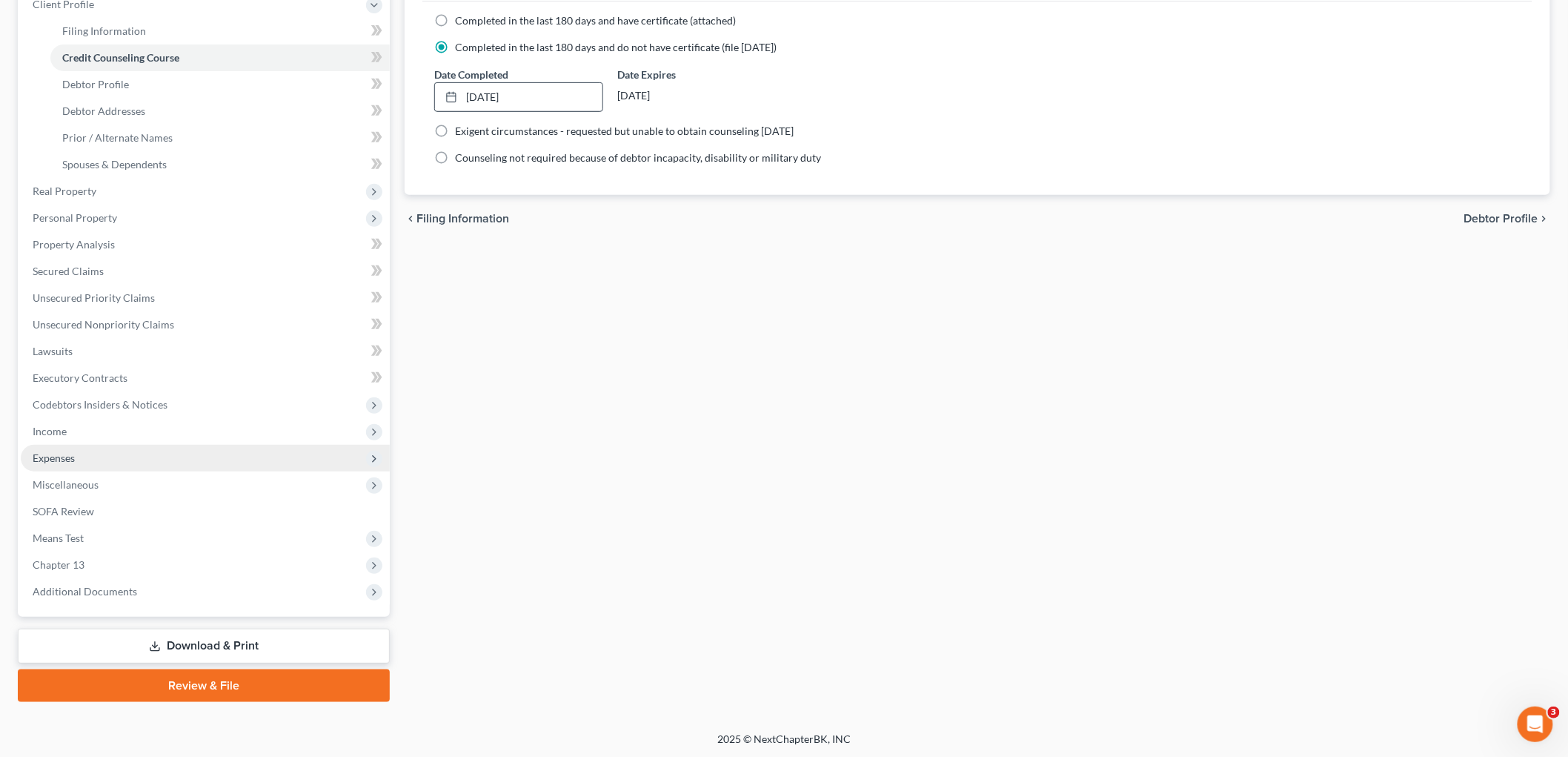
click at [108, 454] on span "Expenses" at bounding box center [205, 458] width 369 height 27
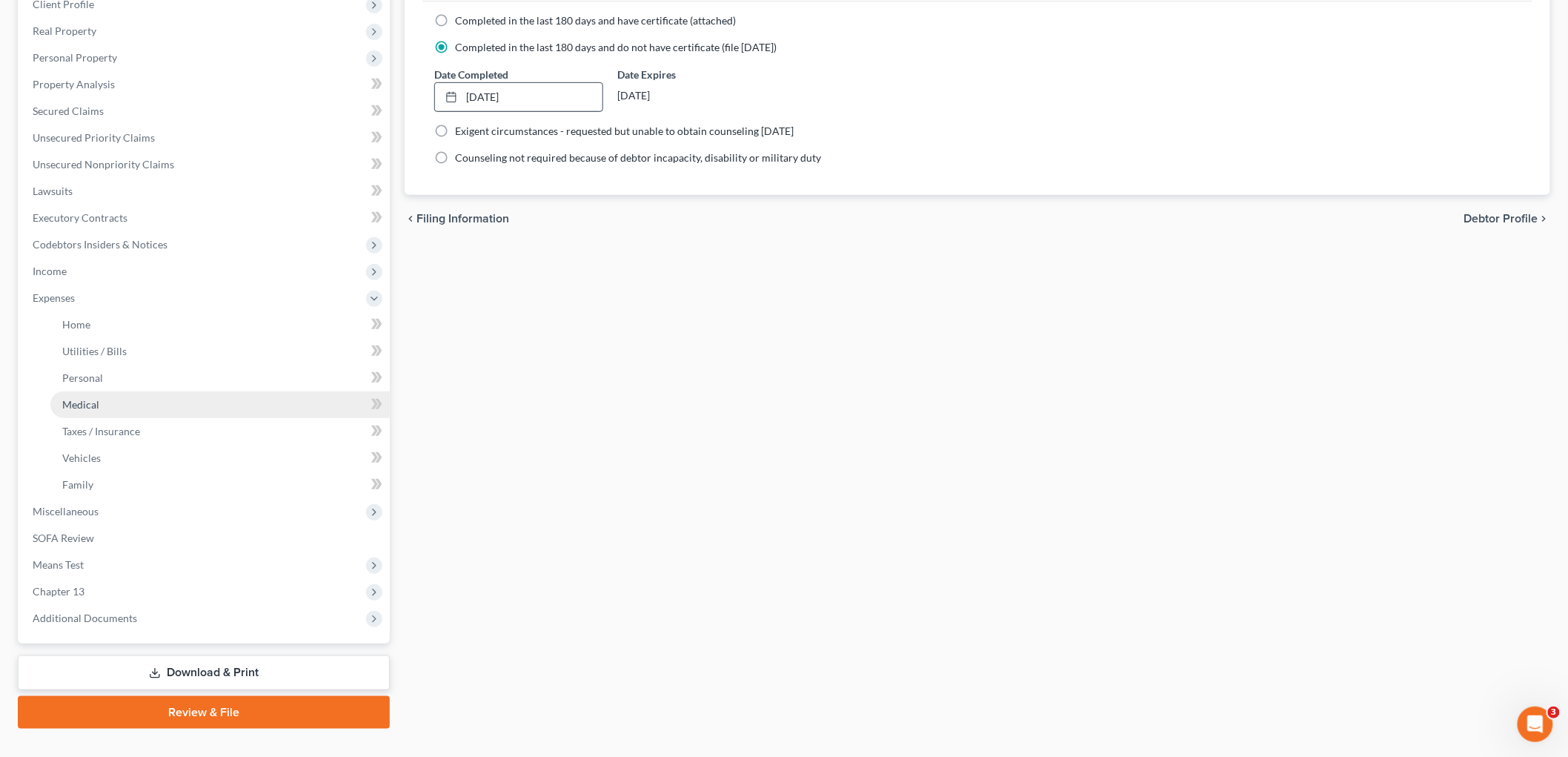
click at [134, 404] on link "Medical" at bounding box center [220, 404] width 340 height 27
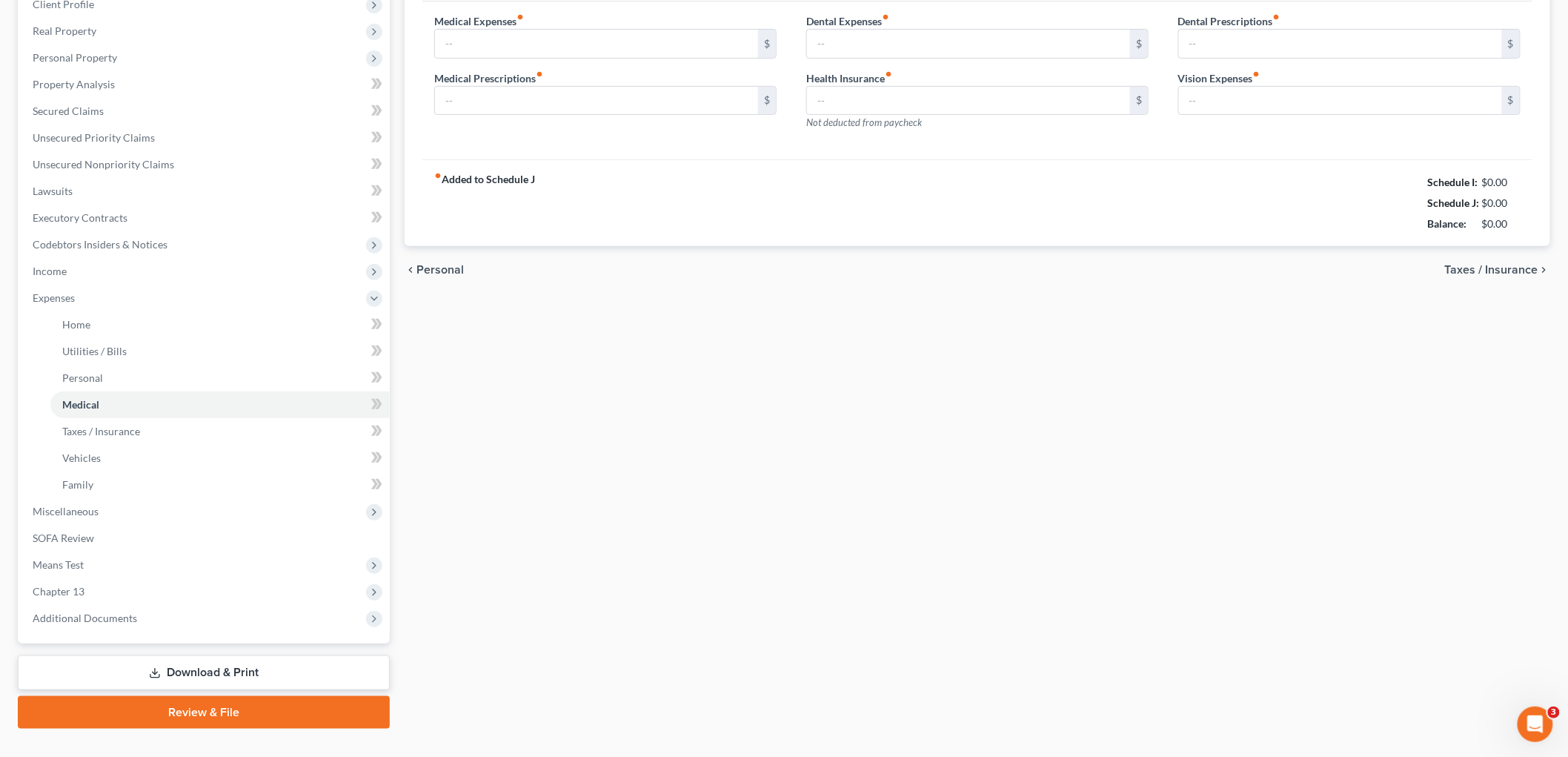
scroll to position [31, 0]
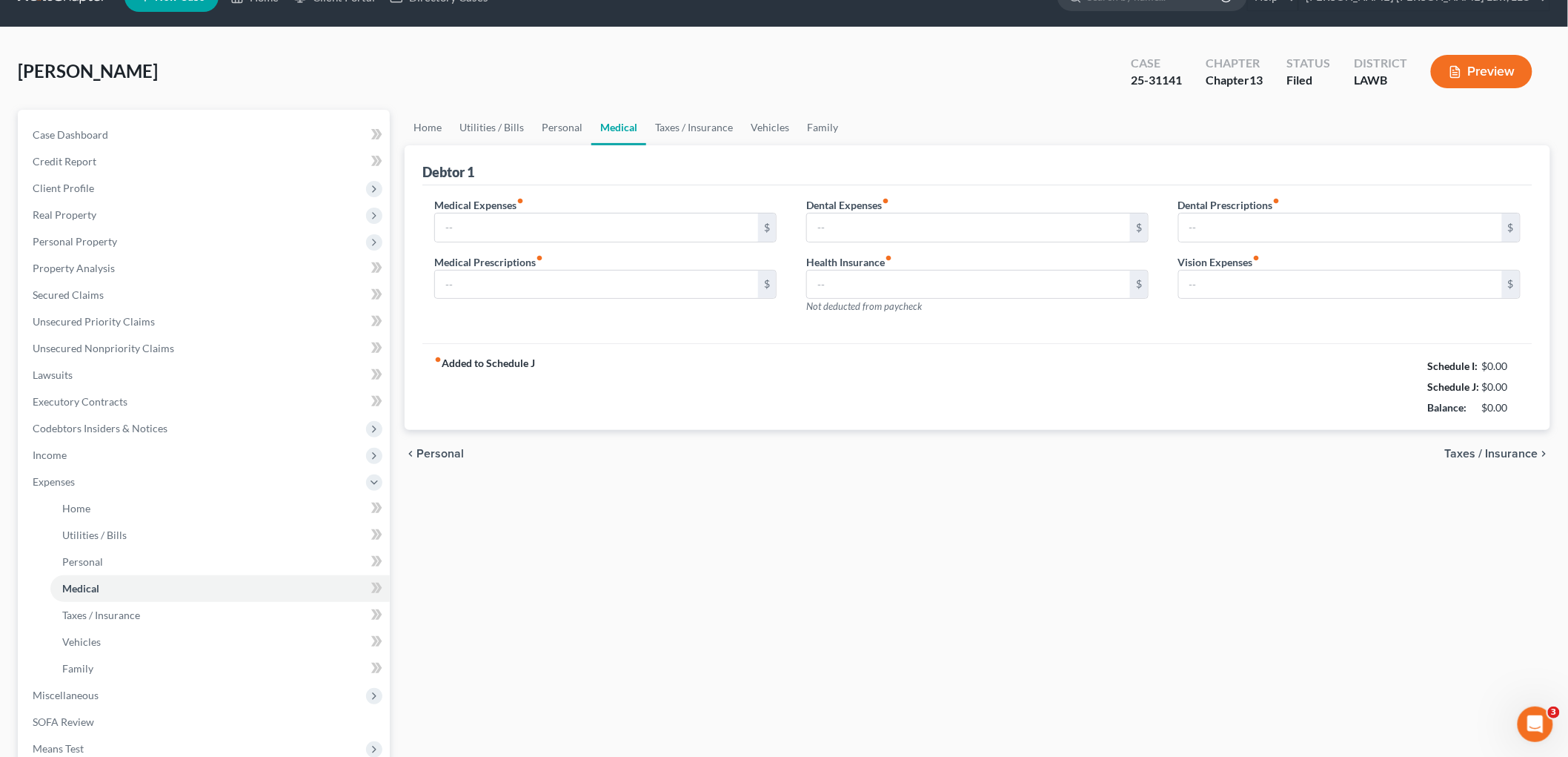
type input "0.00"
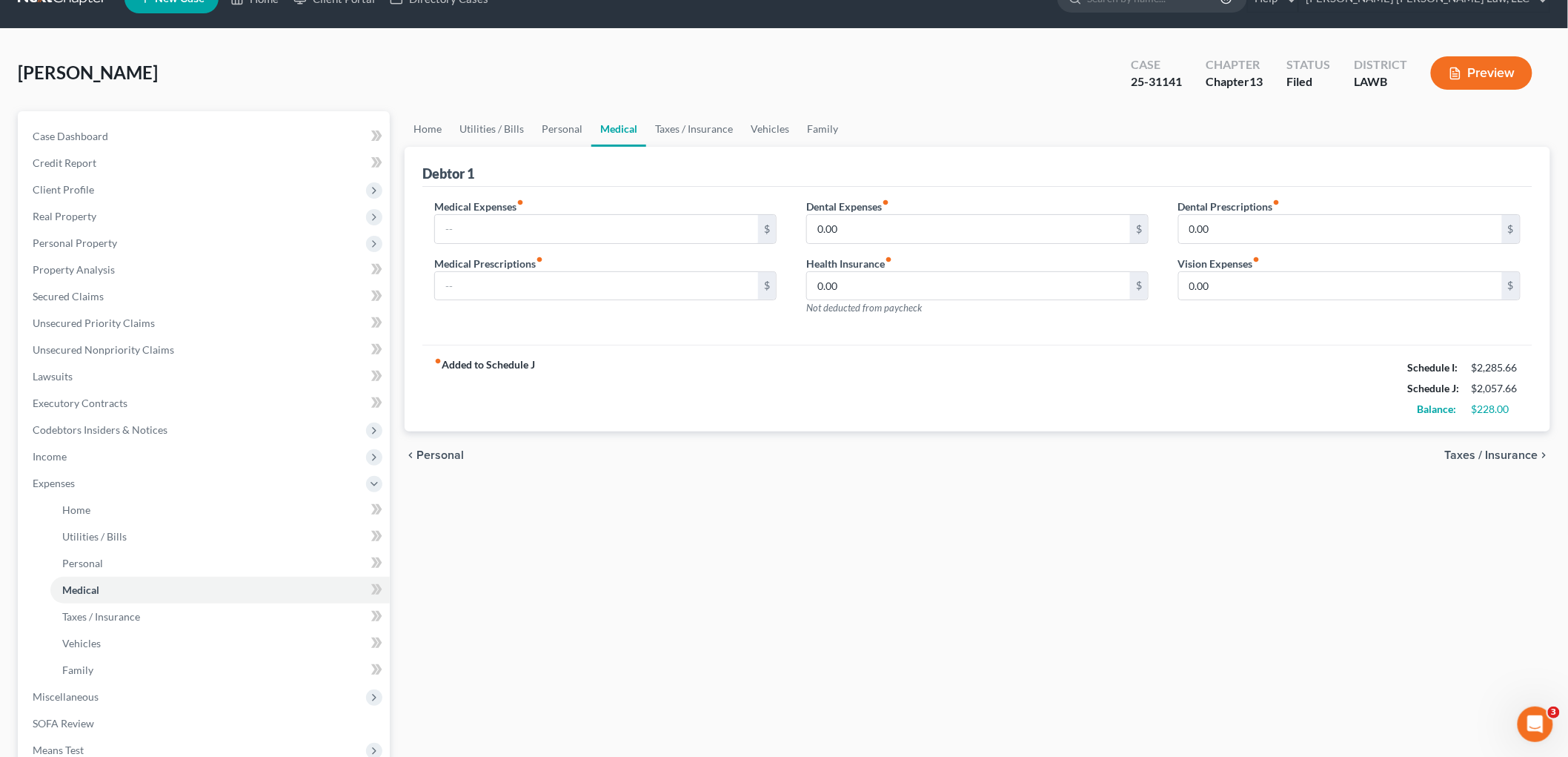
scroll to position [0, 0]
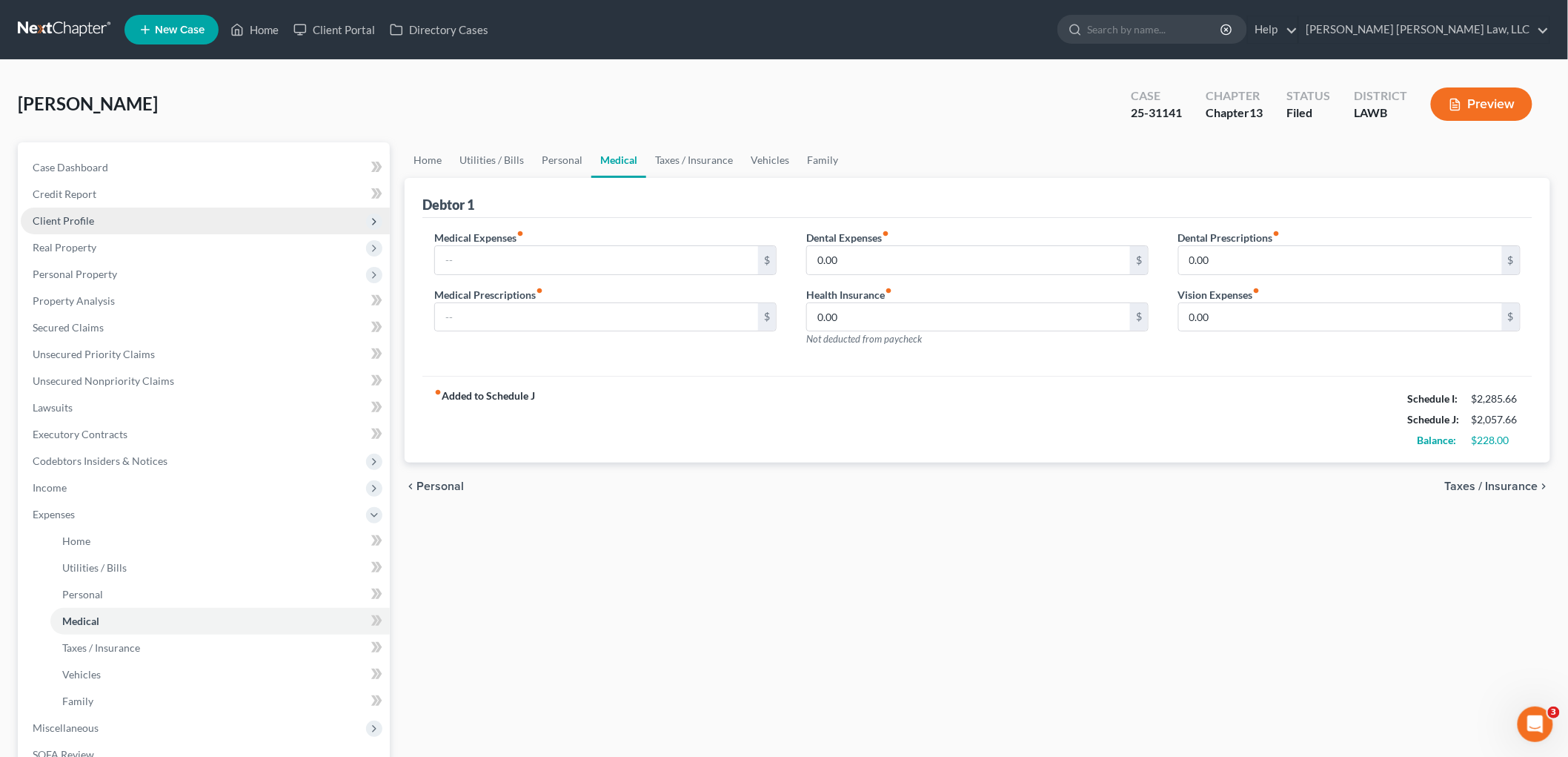
click at [77, 222] on span "Client Profile" at bounding box center [63, 220] width 62 height 13
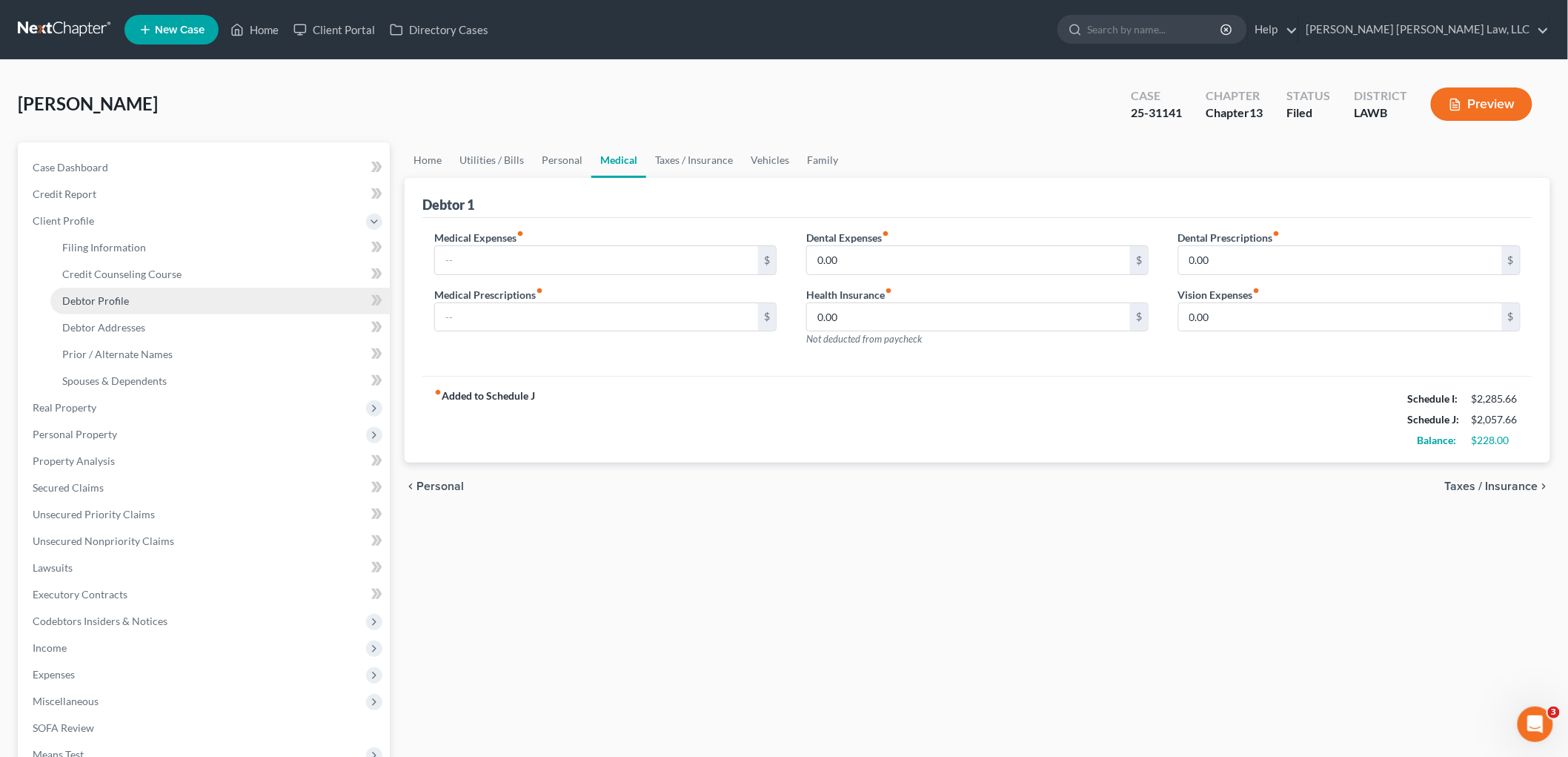
click at [85, 294] on span "Debtor Profile" at bounding box center [96, 301] width 66 height 13
select select "2"
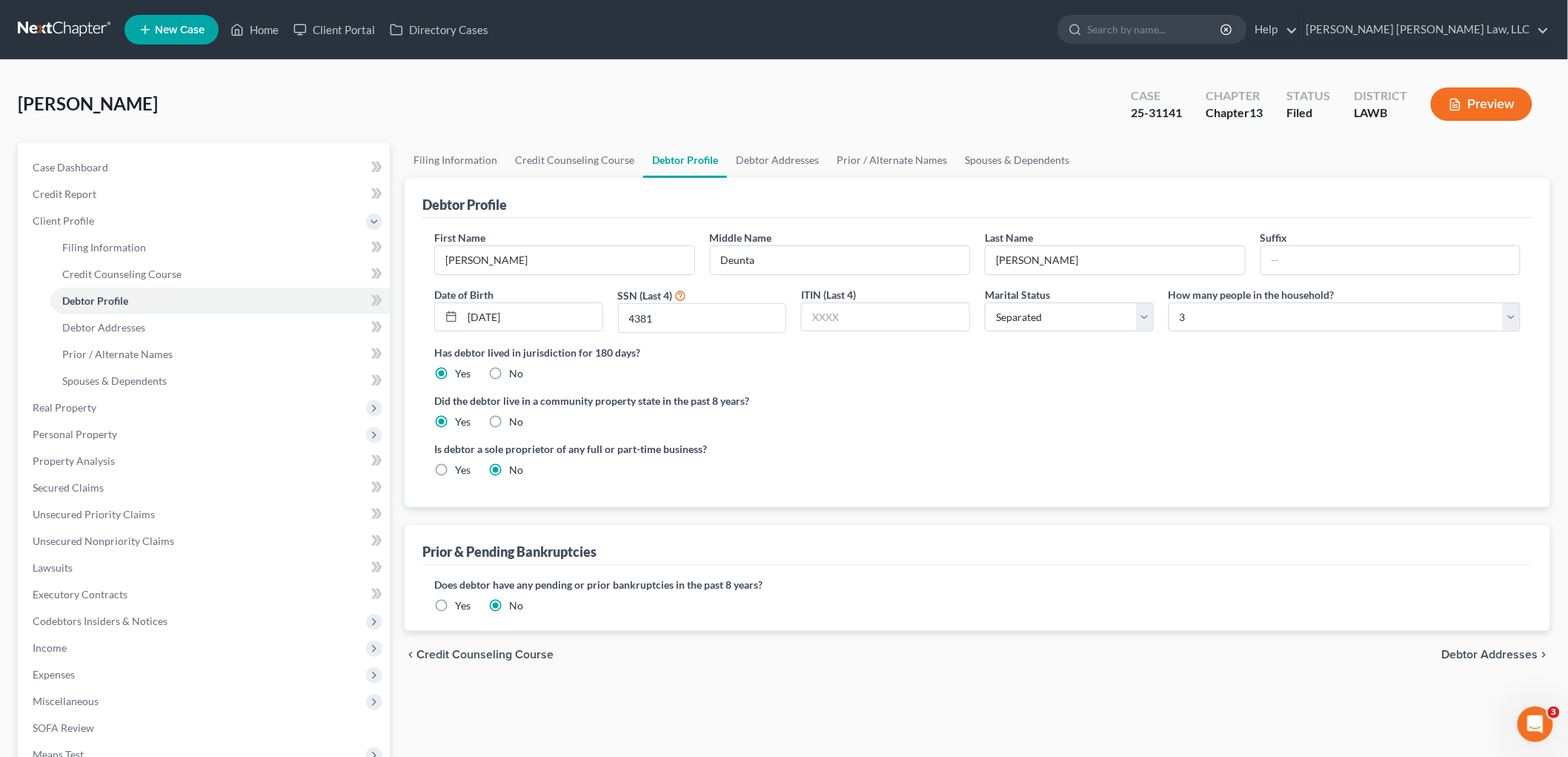
radio input "true"
